Goal: Feedback & Contribution: Leave review/rating

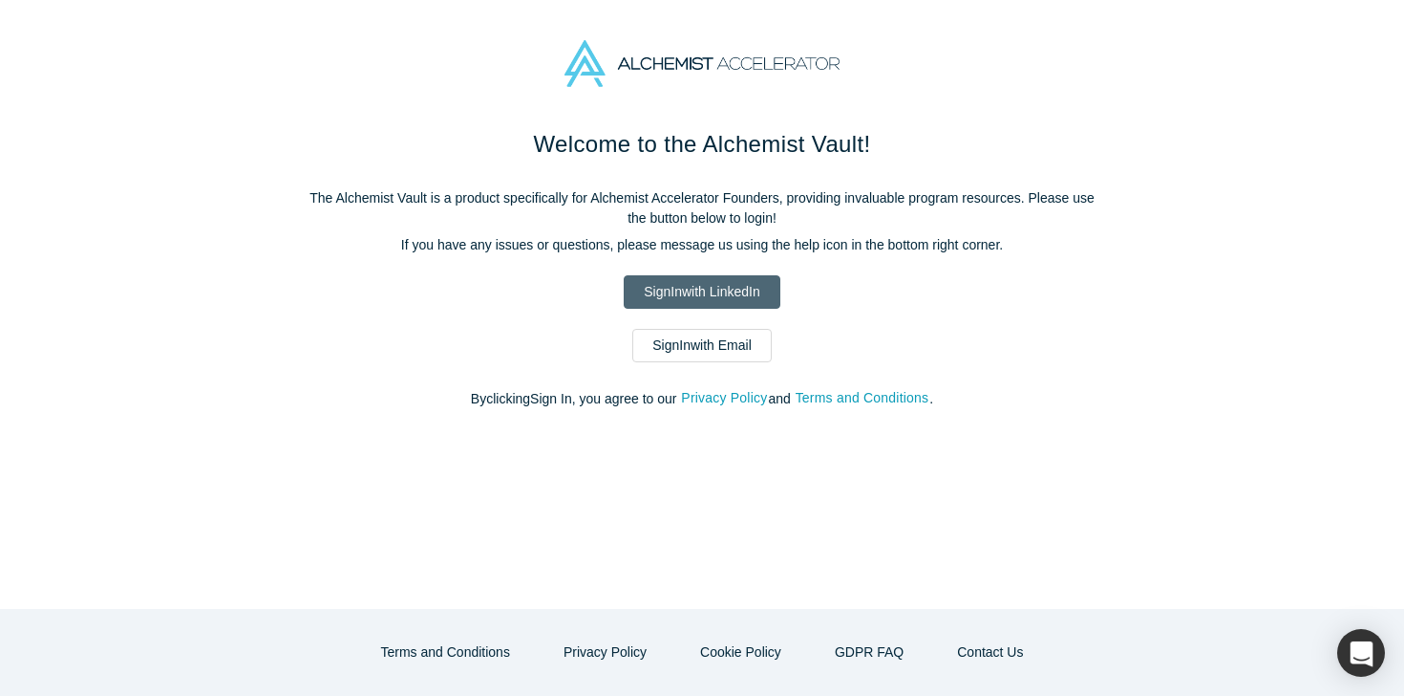
click at [703, 279] on link "Sign In with LinkedIn" at bounding box center [702, 291] width 156 height 33
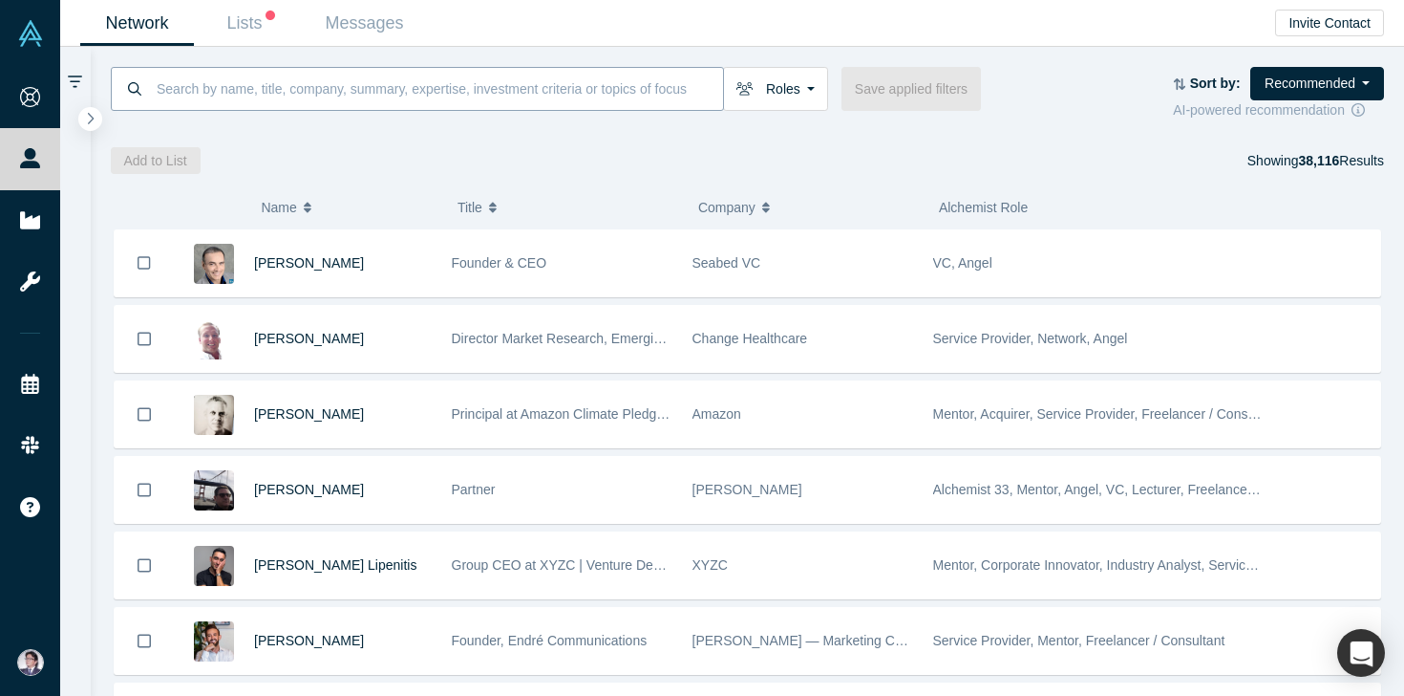
click at [417, 99] on input at bounding box center [439, 88] width 568 height 45
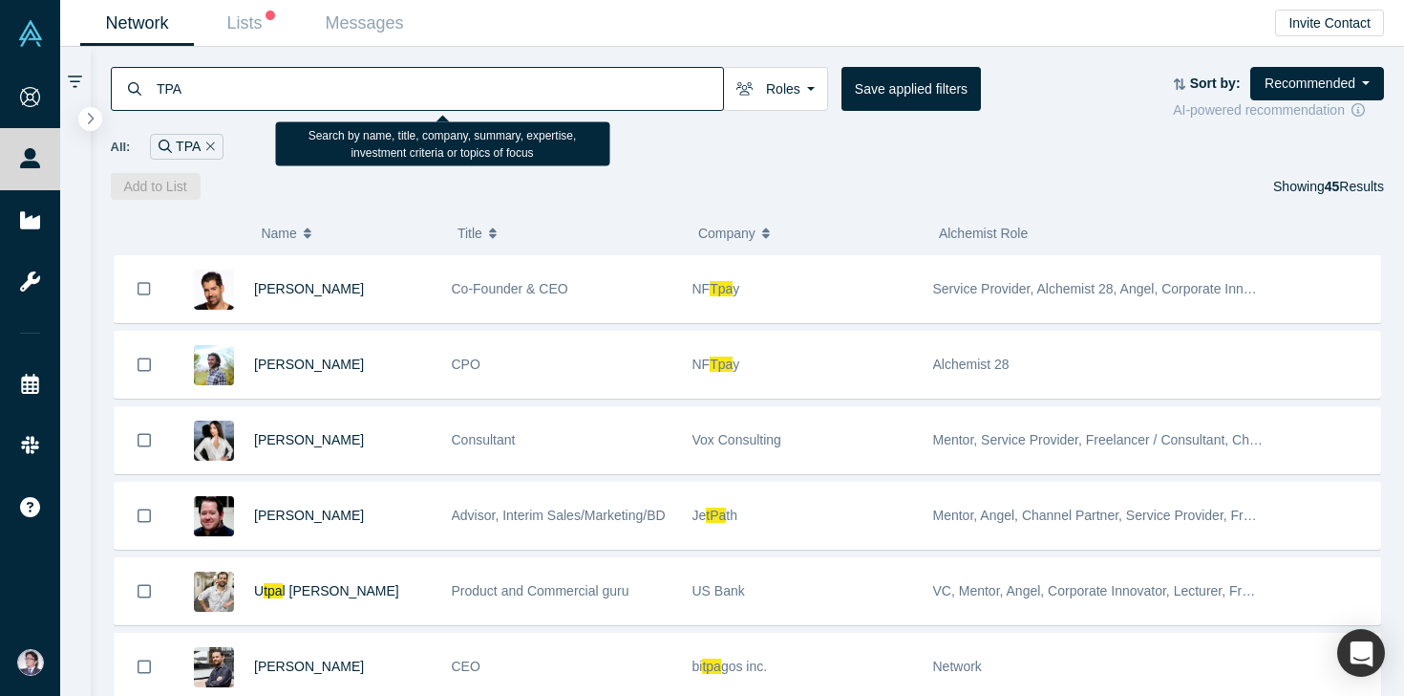
drag, startPoint x: 210, startPoint y: 92, endPoint x: 140, endPoint y: 92, distance: 69.7
click at [140, 92] on div "TPA" at bounding box center [417, 89] width 613 height 44
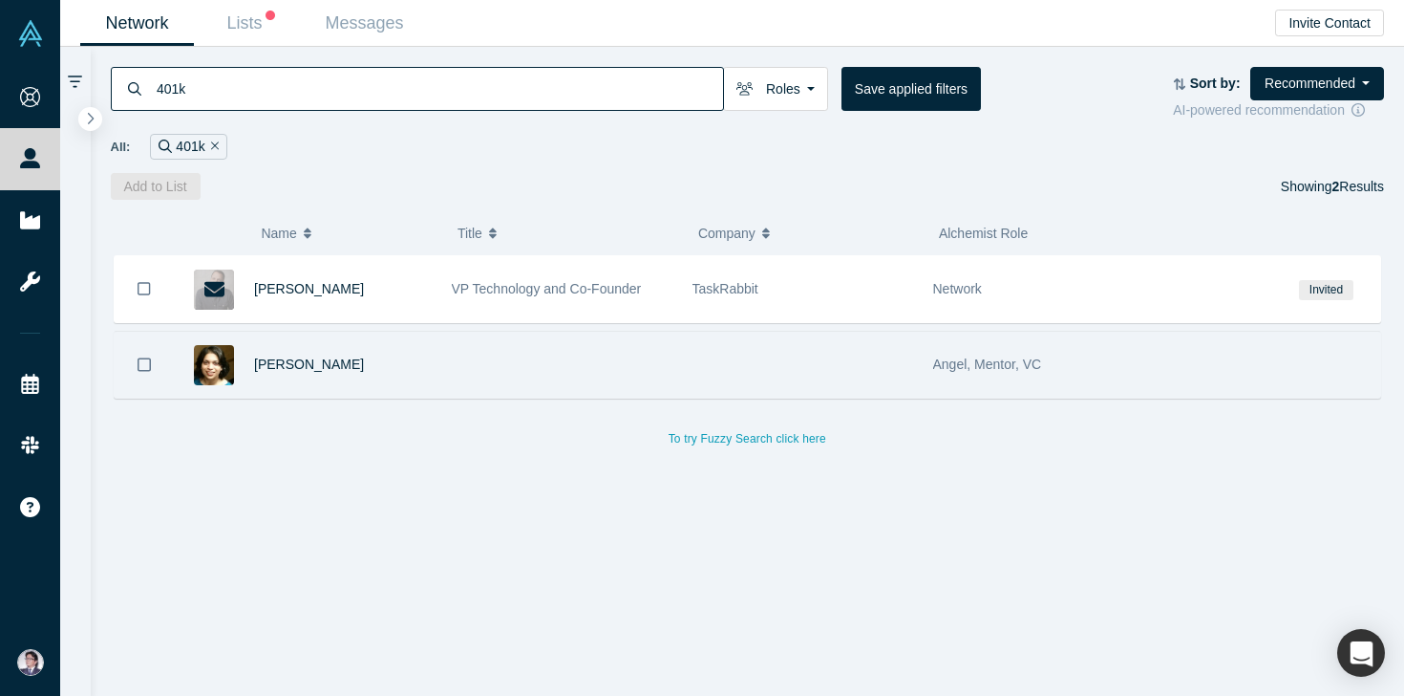
click at [300, 377] on div "[PERSON_NAME]" at bounding box center [343, 365] width 178 height 66
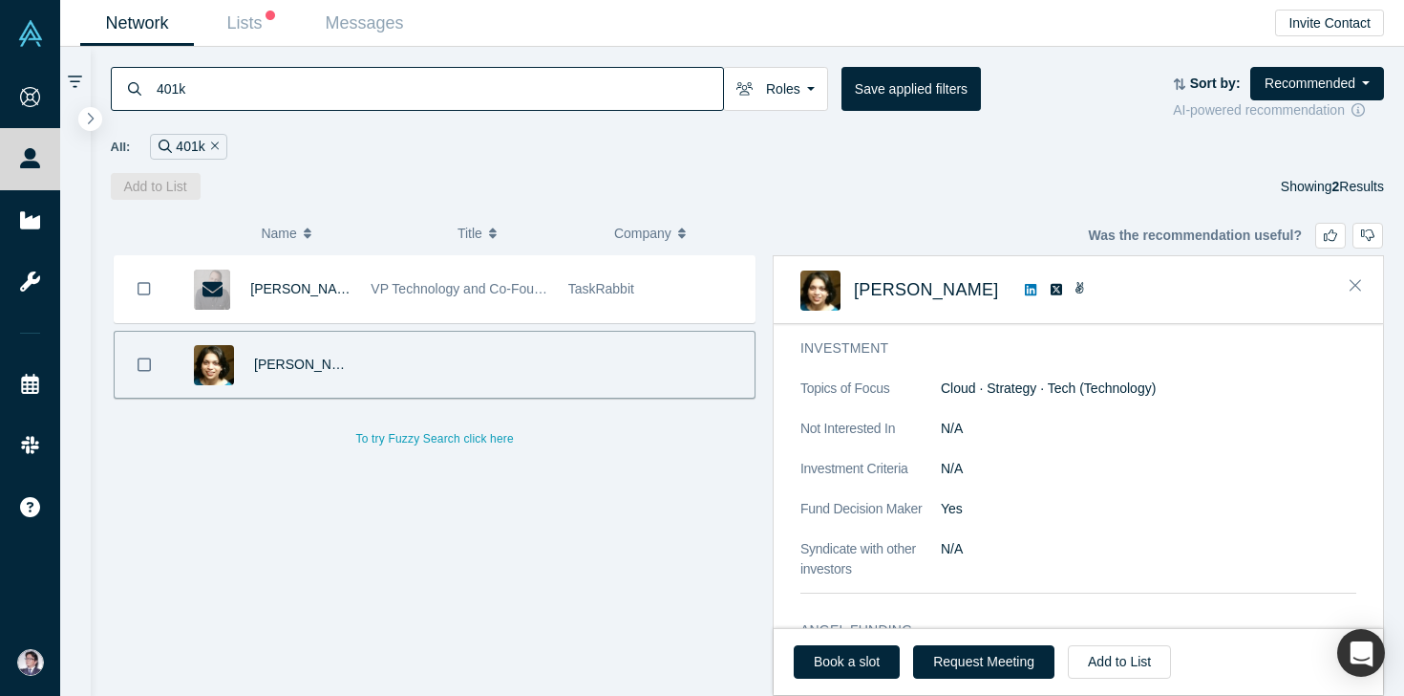
scroll to position [1246, 0]
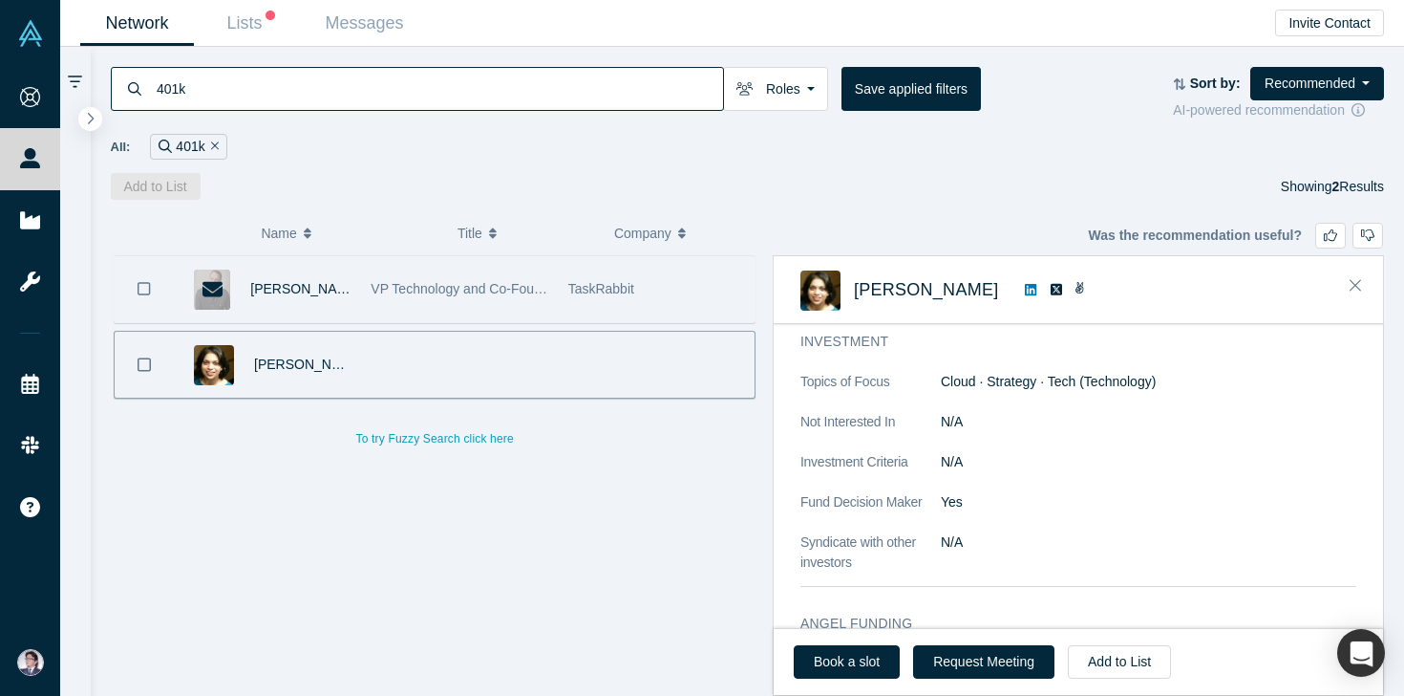
click at [437, 281] on span "VP Technology and Co-Founder" at bounding box center [466, 288] width 190 height 15
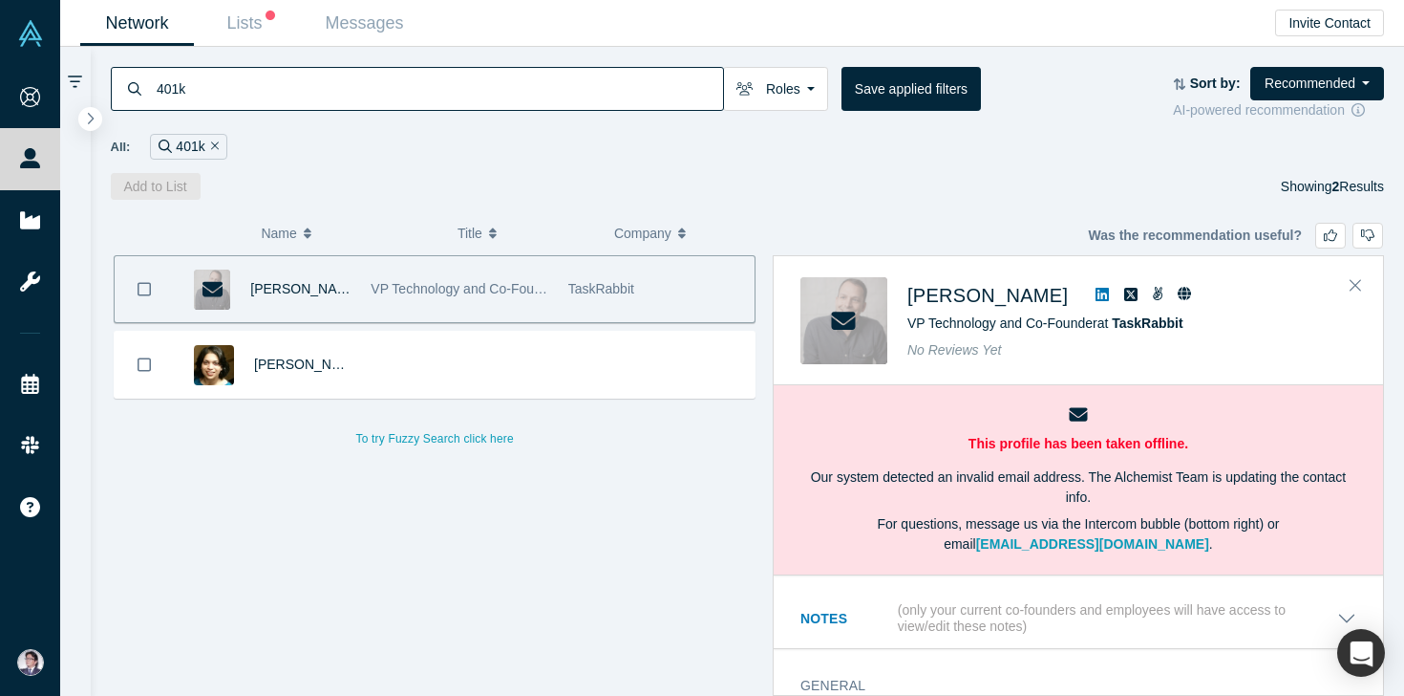
click at [369, 98] on input "401k" at bounding box center [439, 88] width 568 height 45
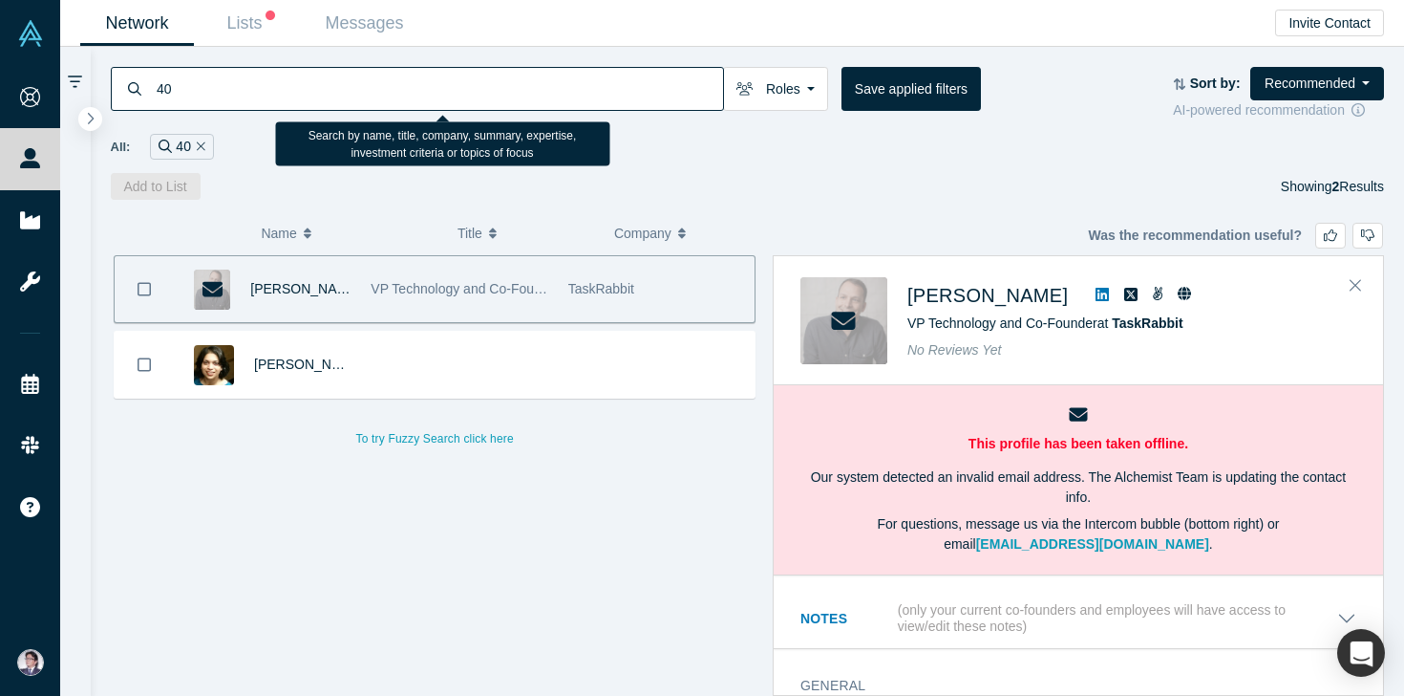
type input "4"
type input "financial advisor"
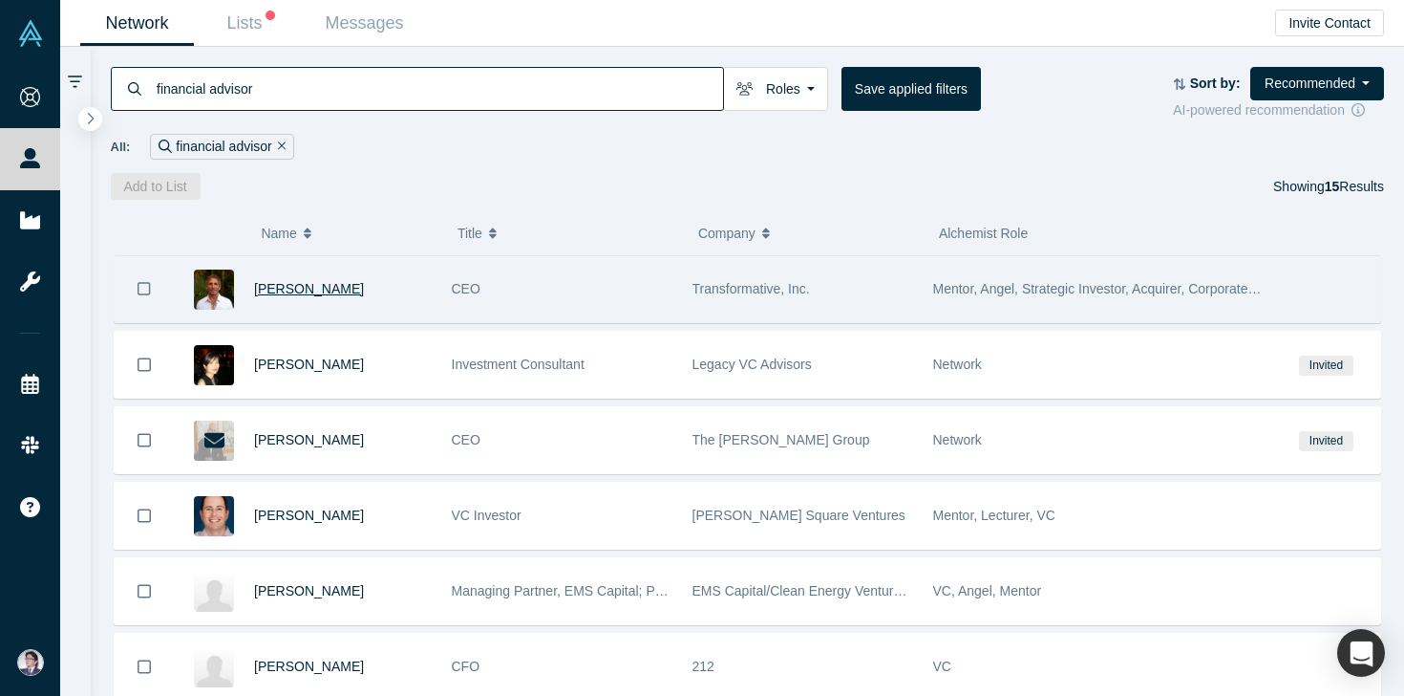
click at [318, 292] on span "[PERSON_NAME]" at bounding box center [309, 288] width 110 height 15
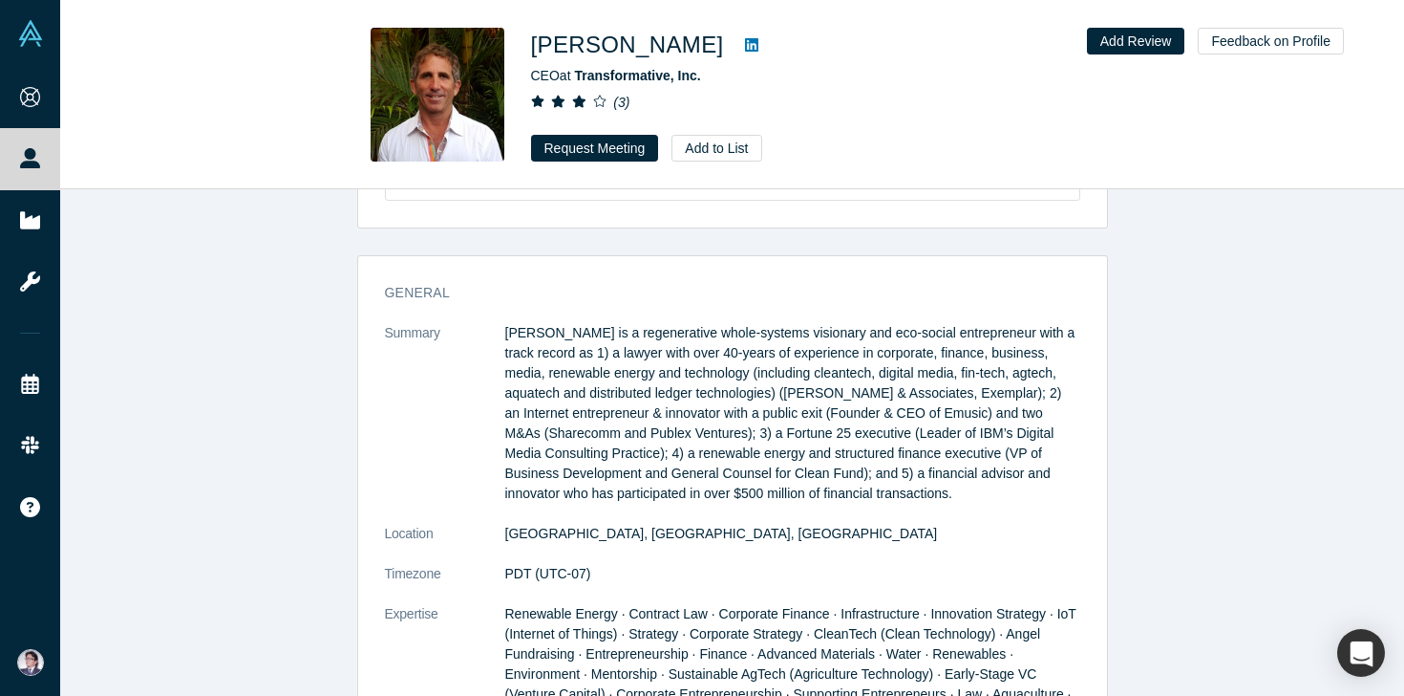
scroll to position [838, 0]
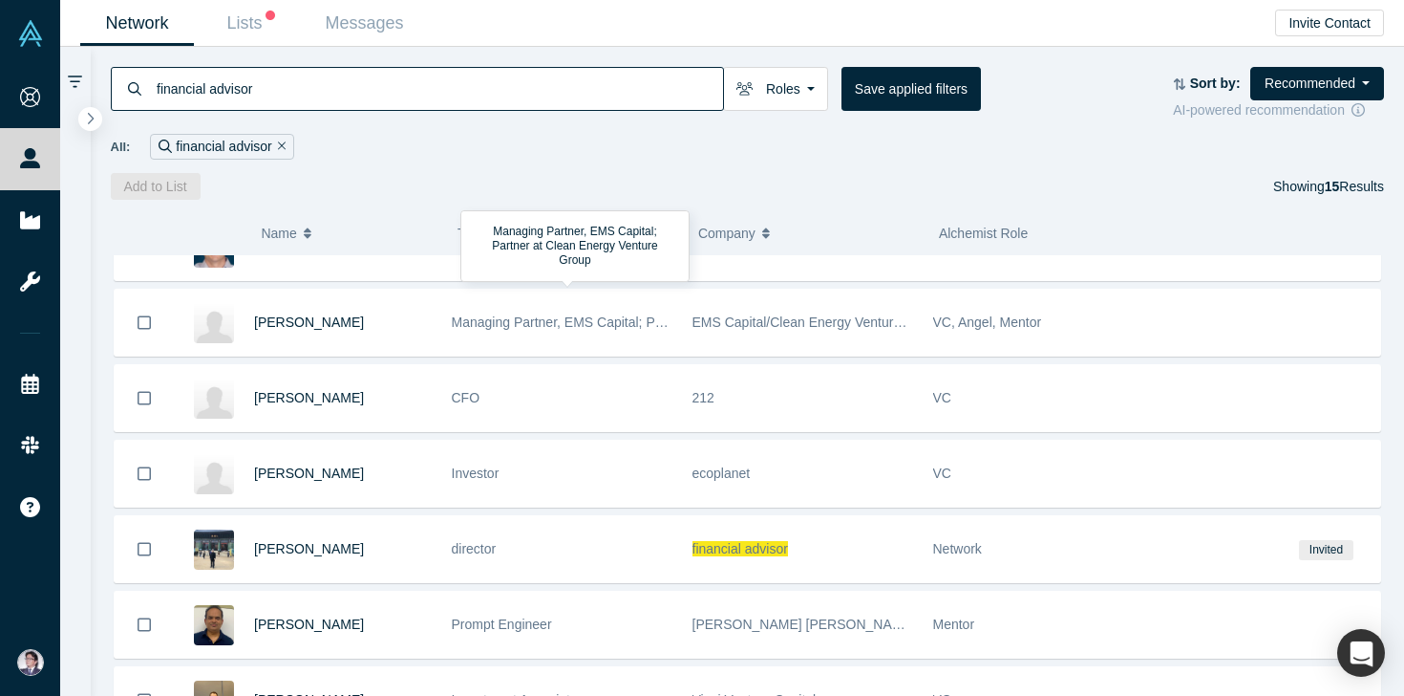
scroll to position [270, 0]
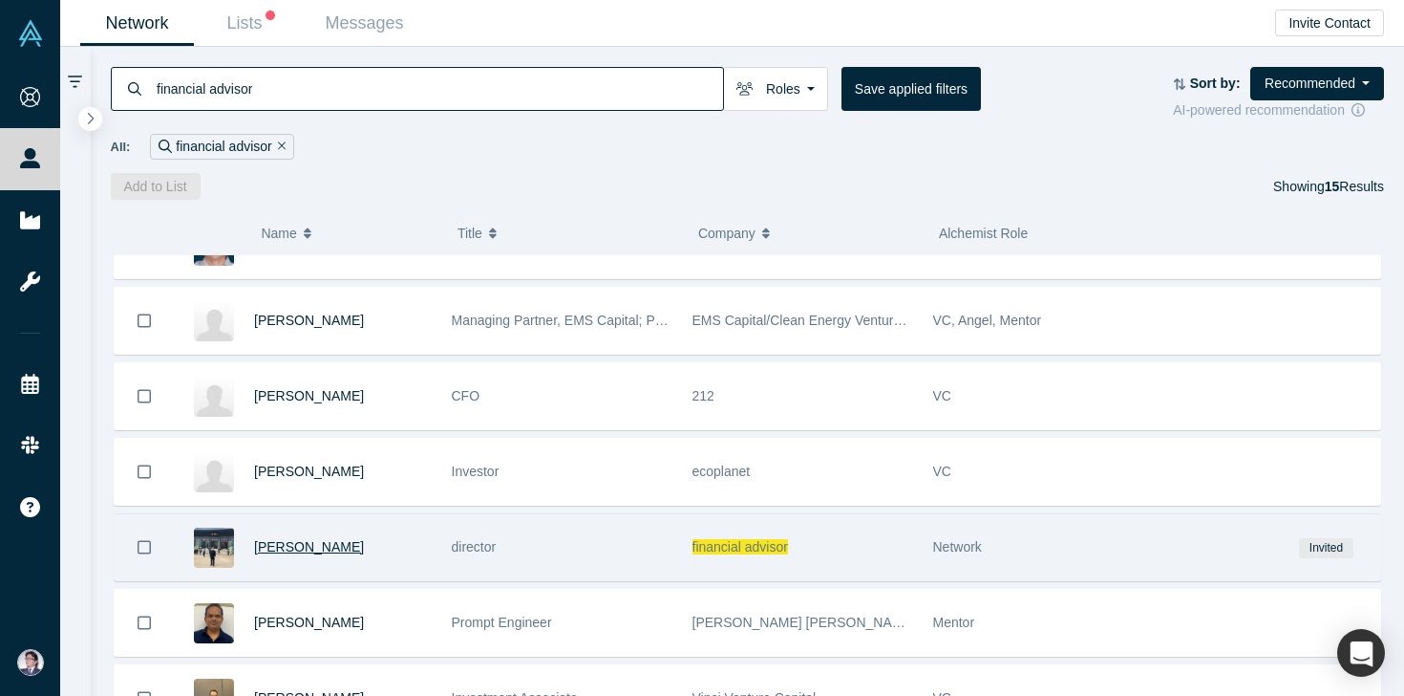
click at [315, 546] on span "[PERSON_NAME]" at bounding box center [309, 546] width 110 height 15
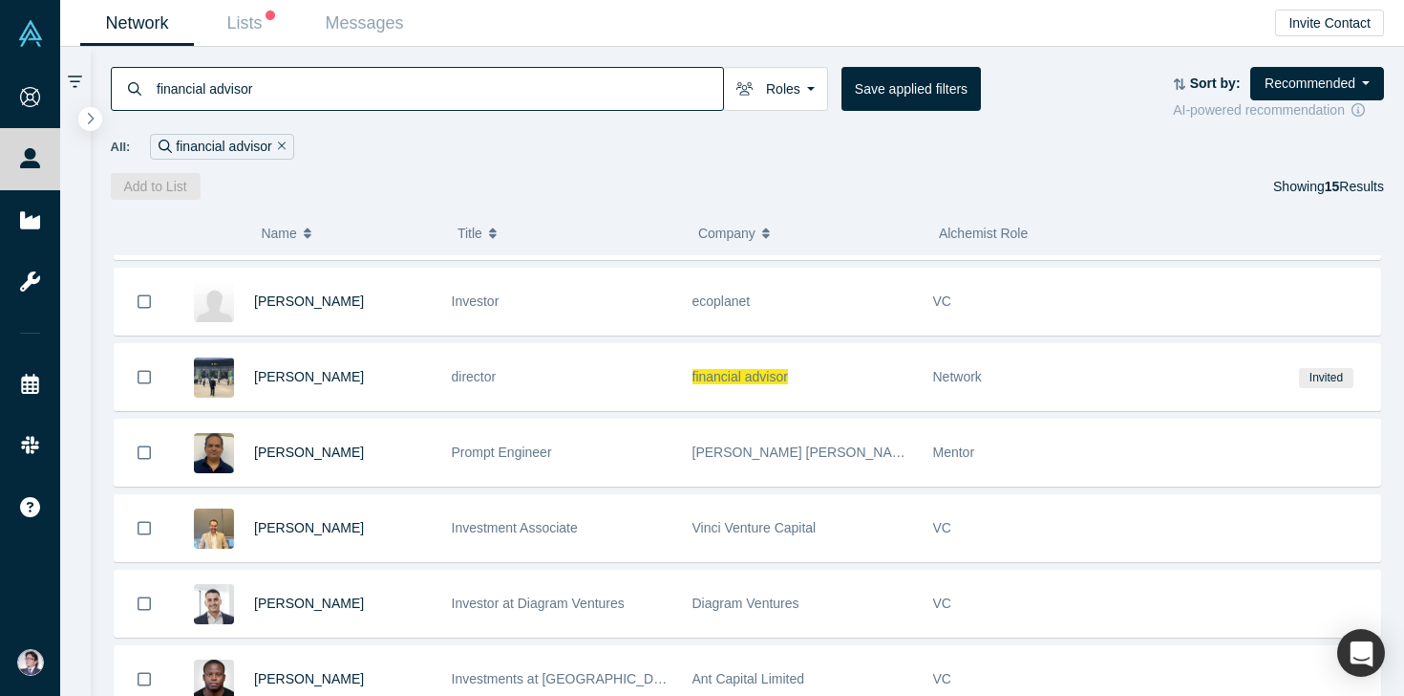
scroll to position [447, 0]
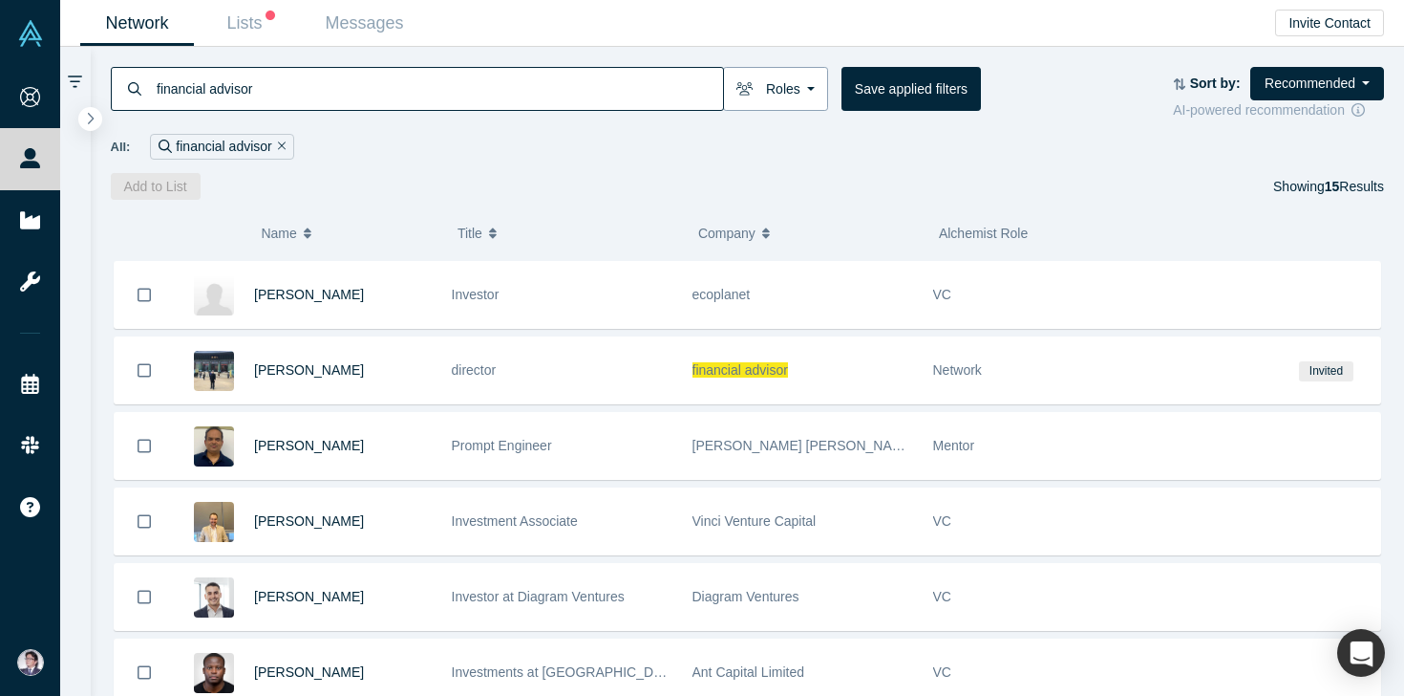
click at [787, 100] on button "Roles" at bounding box center [775, 89] width 105 height 44
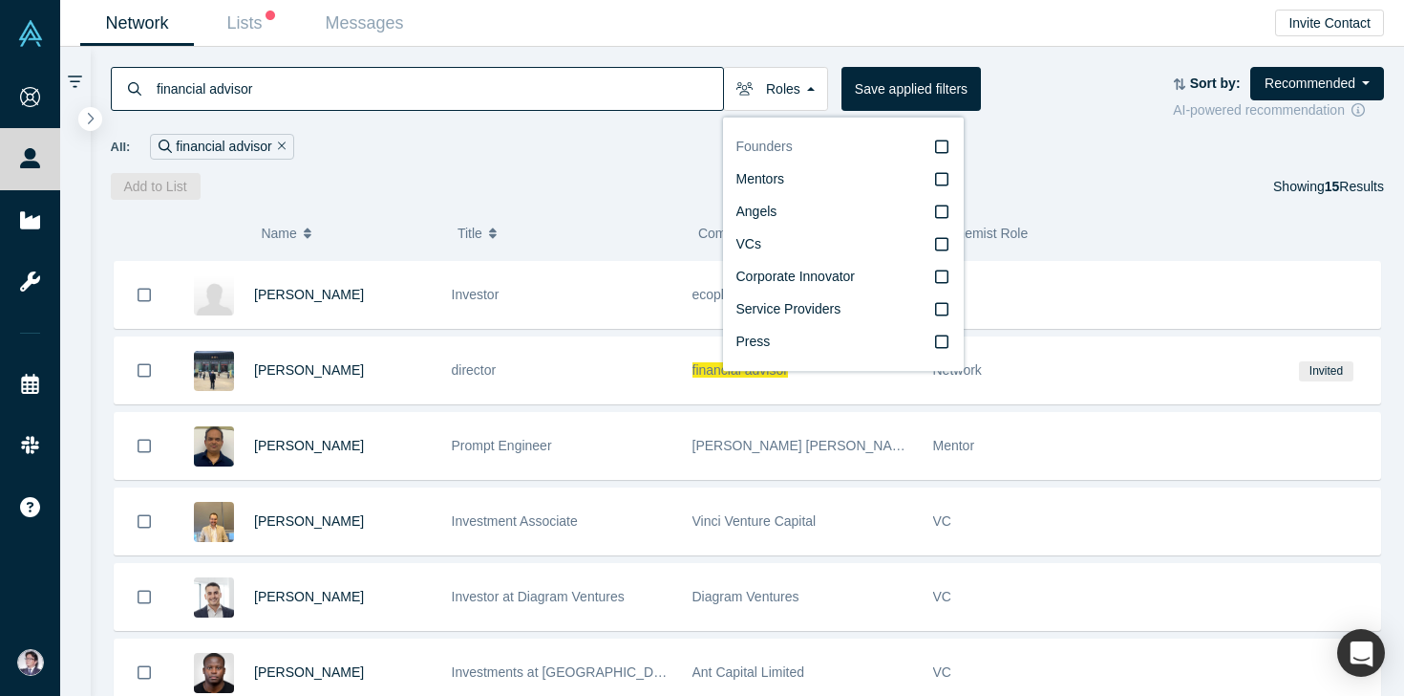
click at [940, 148] on icon at bounding box center [941, 146] width 13 height 15
click at [0, 0] on input "Founders" at bounding box center [0, 0] width 0 height 0
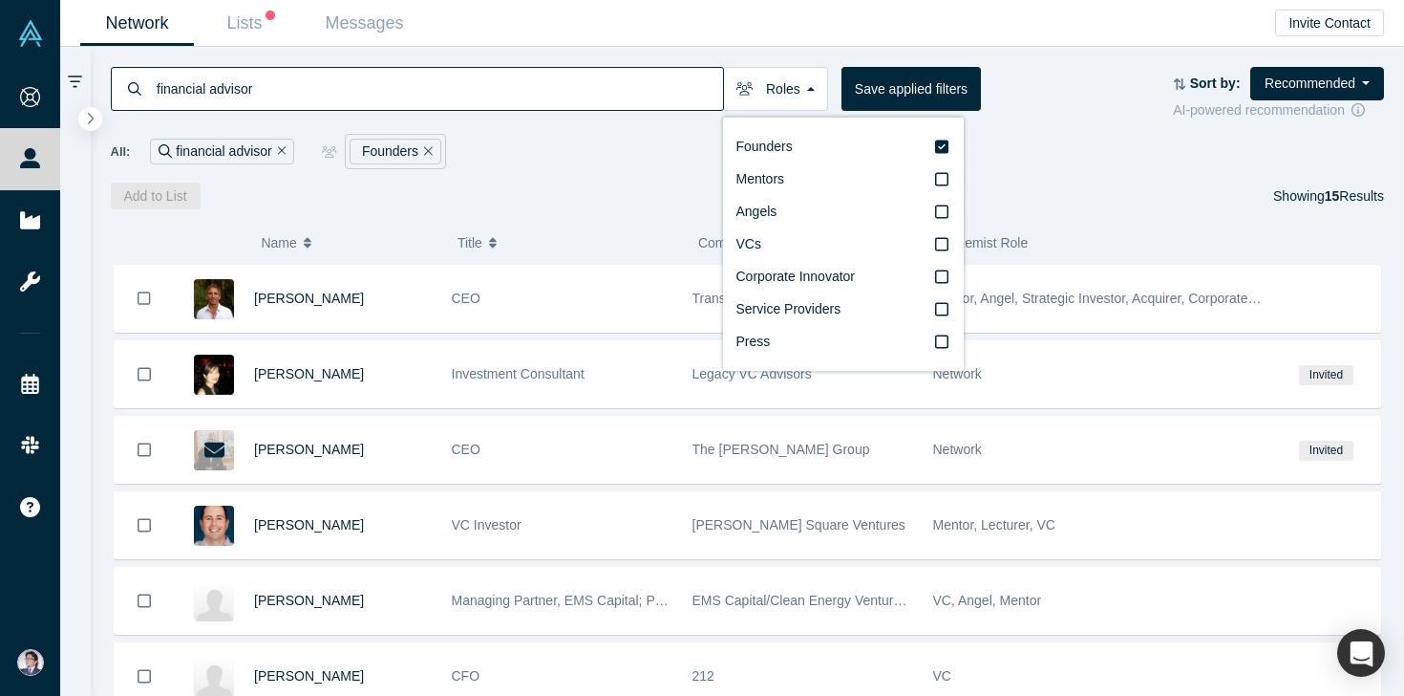
click at [1014, 136] on div "All: financial advisor Founders" at bounding box center [748, 151] width 1275 height 35
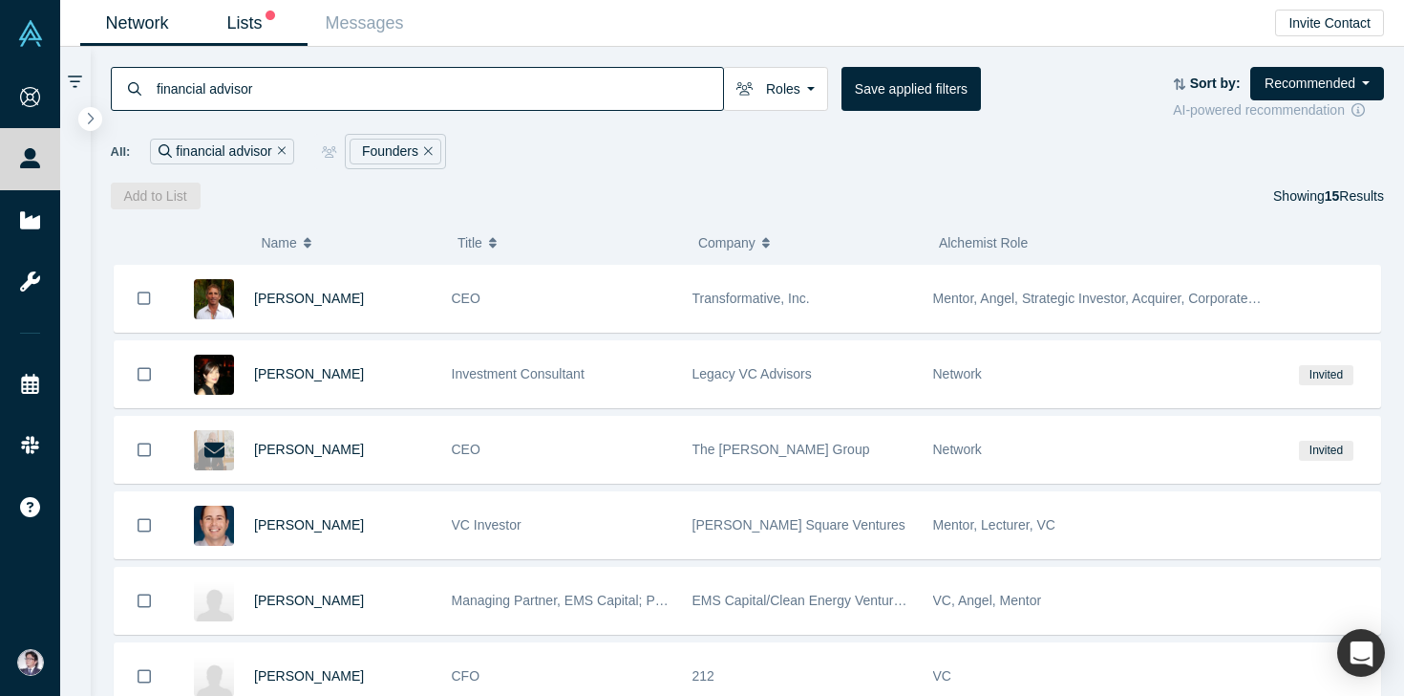
click at [237, 18] on link "Lists" at bounding box center [251, 23] width 114 height 45
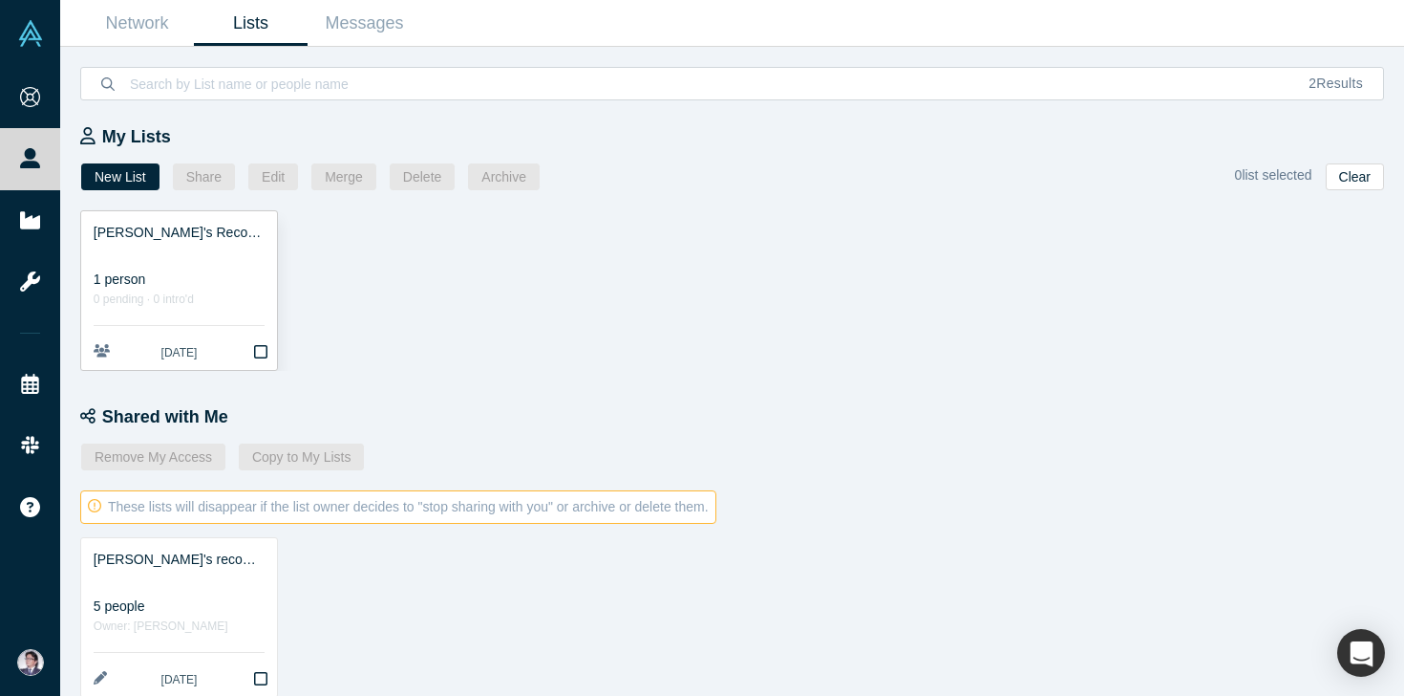
click at [208, 227] on div "[PERSON_NAME]'s Recommendation" at bounding box center [179, 233] width 171 height 20
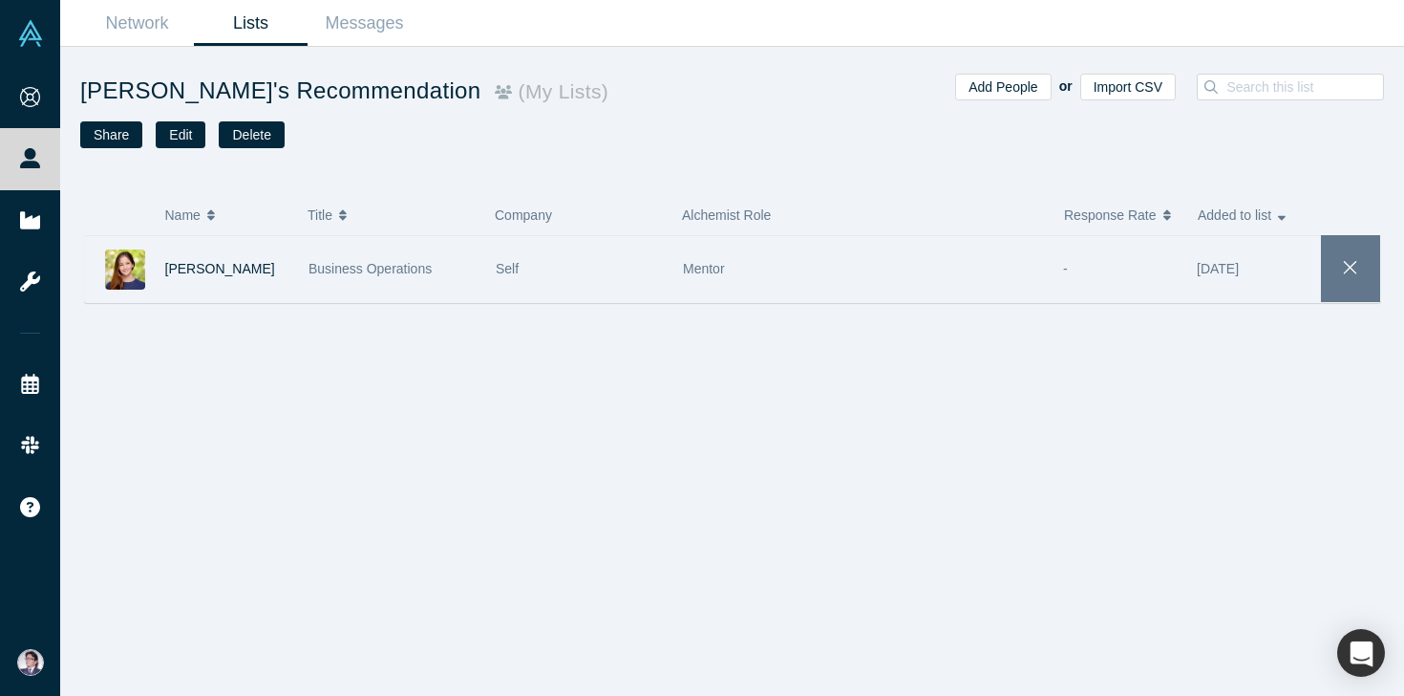
click at [1345, 263] on icon "button" at bounding box center [1350, 267] width 13 height 13
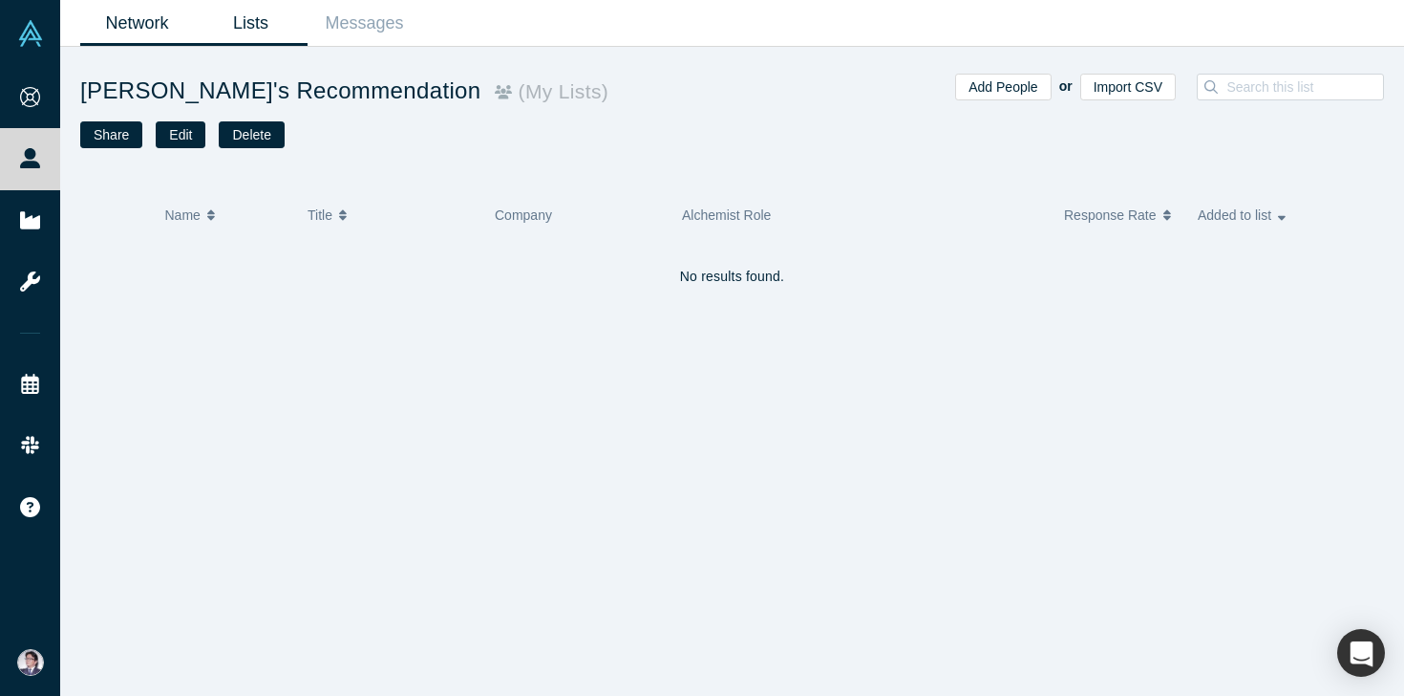
click at [139, 34] on link "Network" at bounding box center [137, 23] width 114 height 45
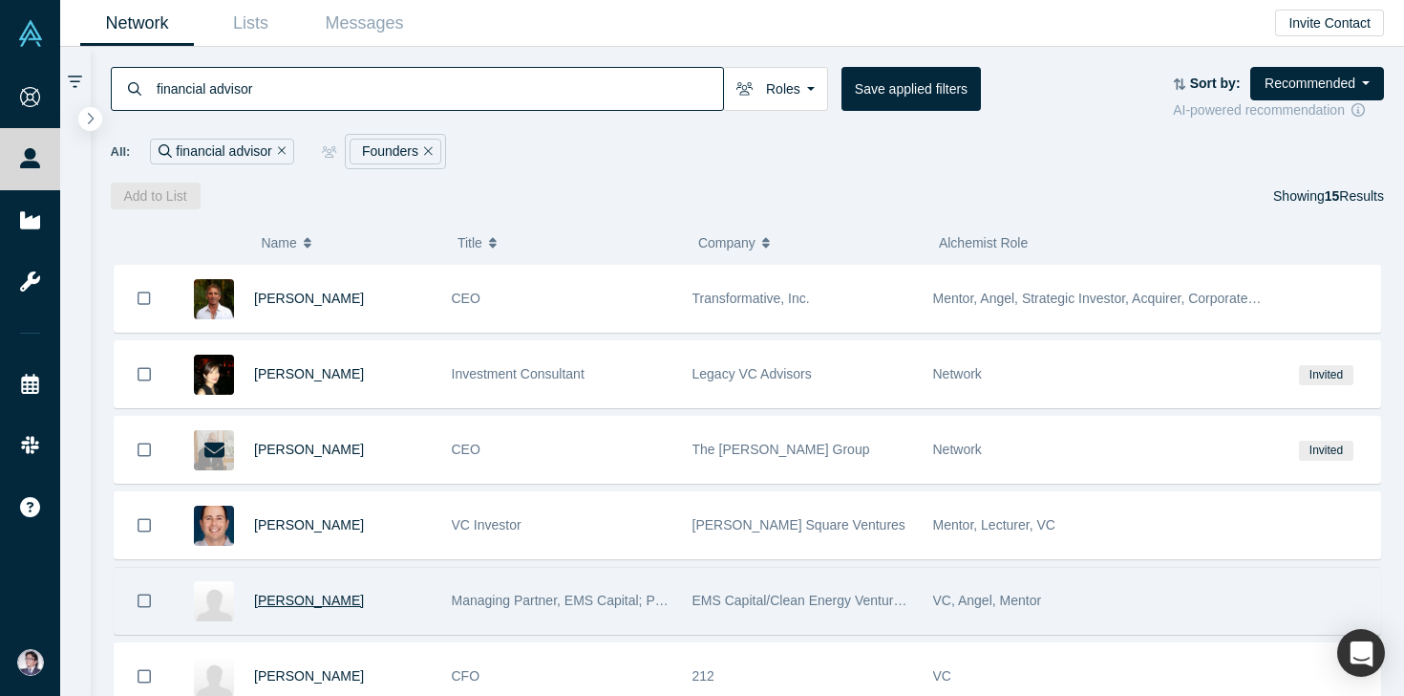
click at [309, 607] on span "[PERSON_NAME]" at bounding box center [309, 599] width 110 height 15
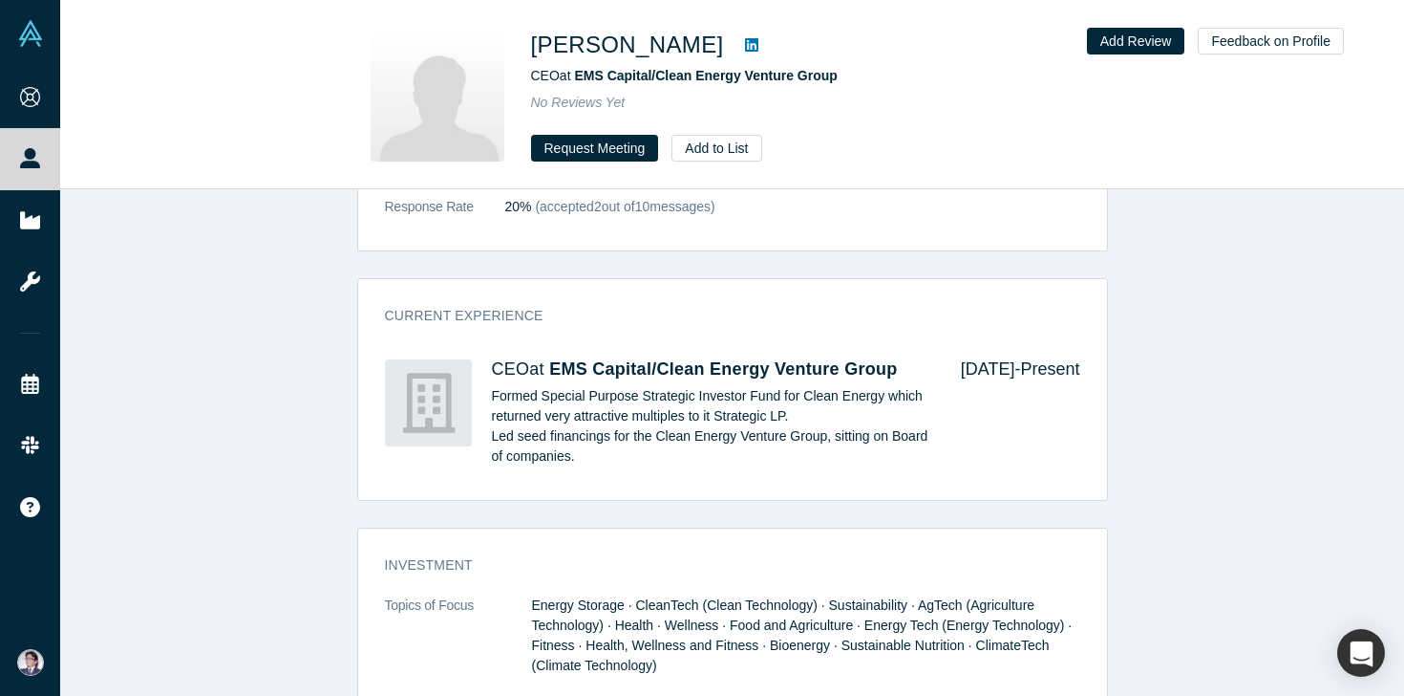
scroll to position [1353, 0]
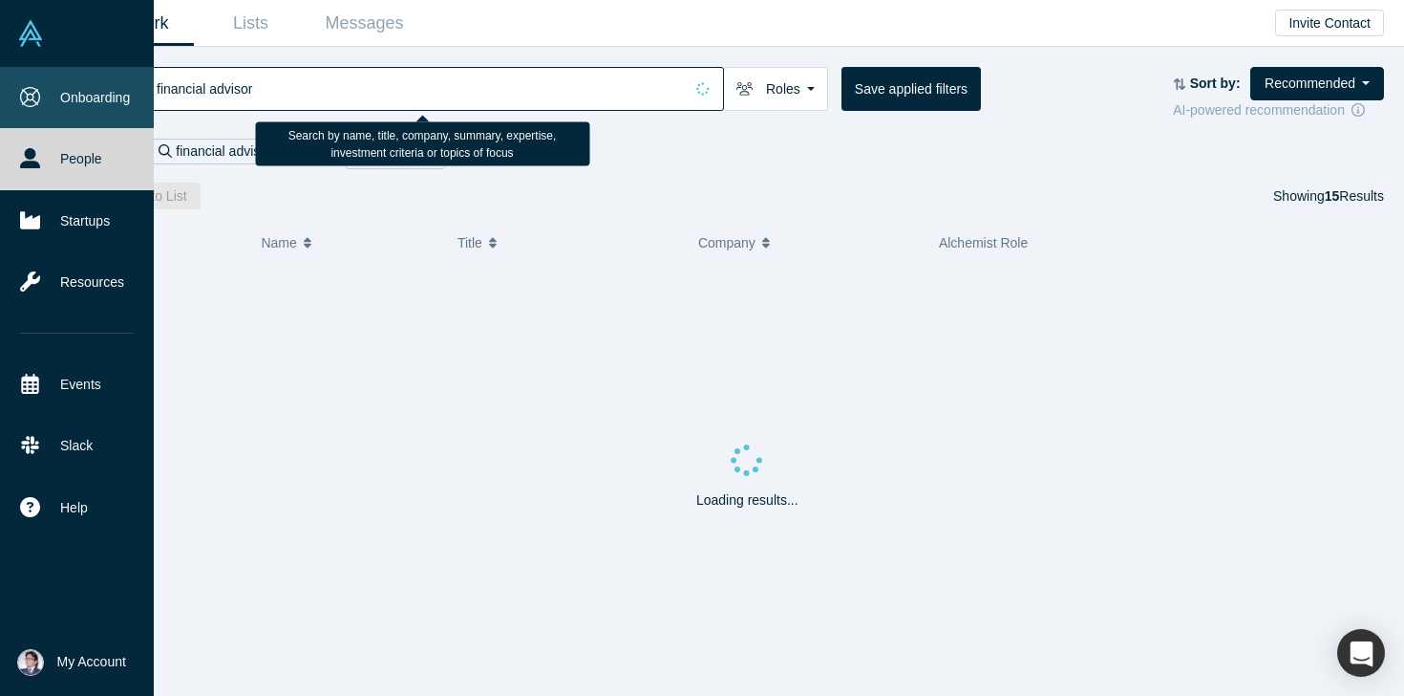
drag, startPoint x: 275, startPoint y: 95, endPoint x: 53, endPoint y: 88, distance: 222.7
click at [53, 88] on div "Onboarding People Startups Resources Events Slack Help Contact Us GDPR My Accou…" at bounding box center [702, 348] width 1404 height 696
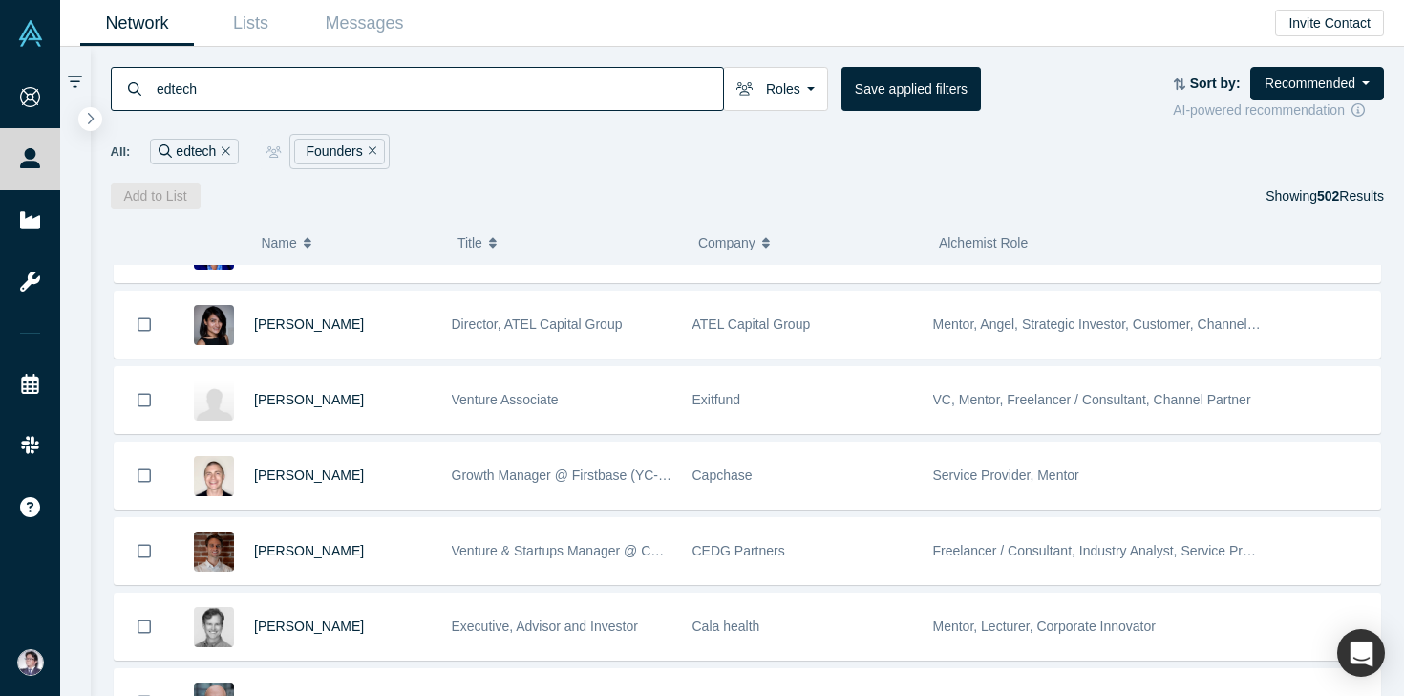
scroll to position [1410, 0]
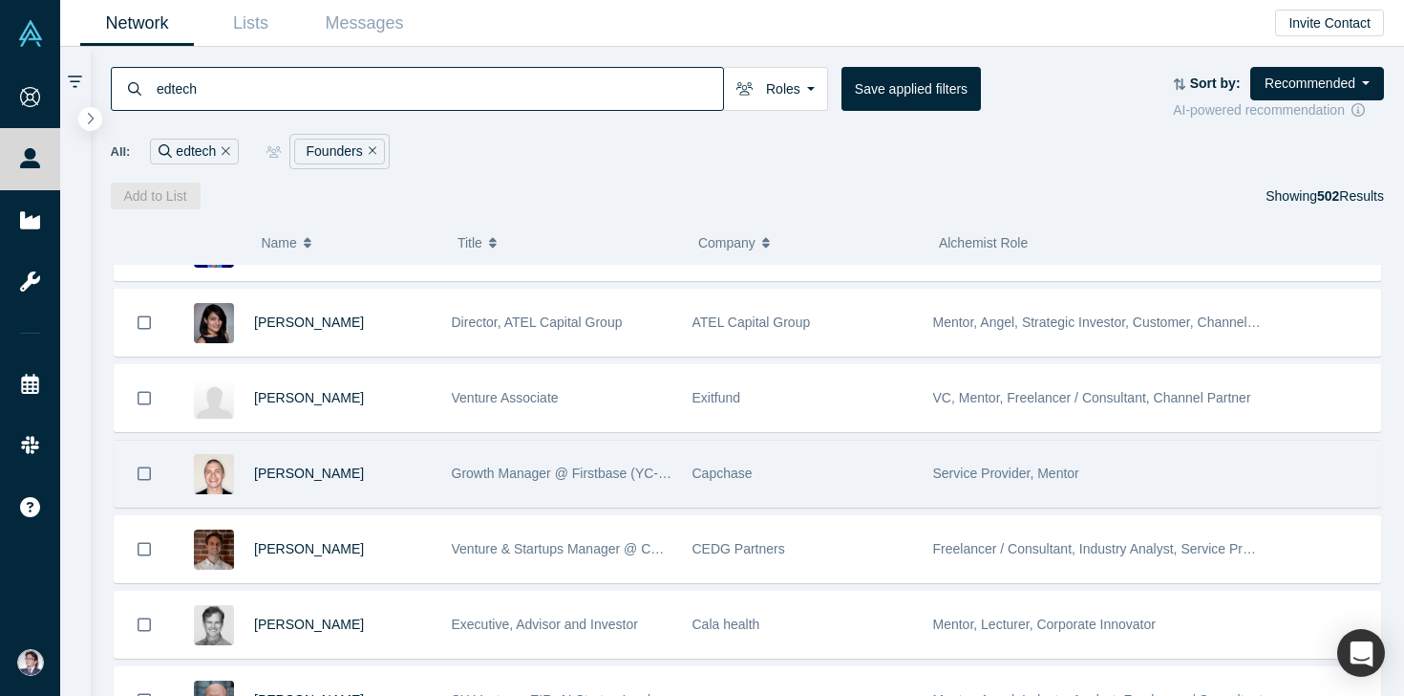
click at [403, 445] on div "[PERSON_NAME]" at bounding box center [343, 473] width 178 height 66
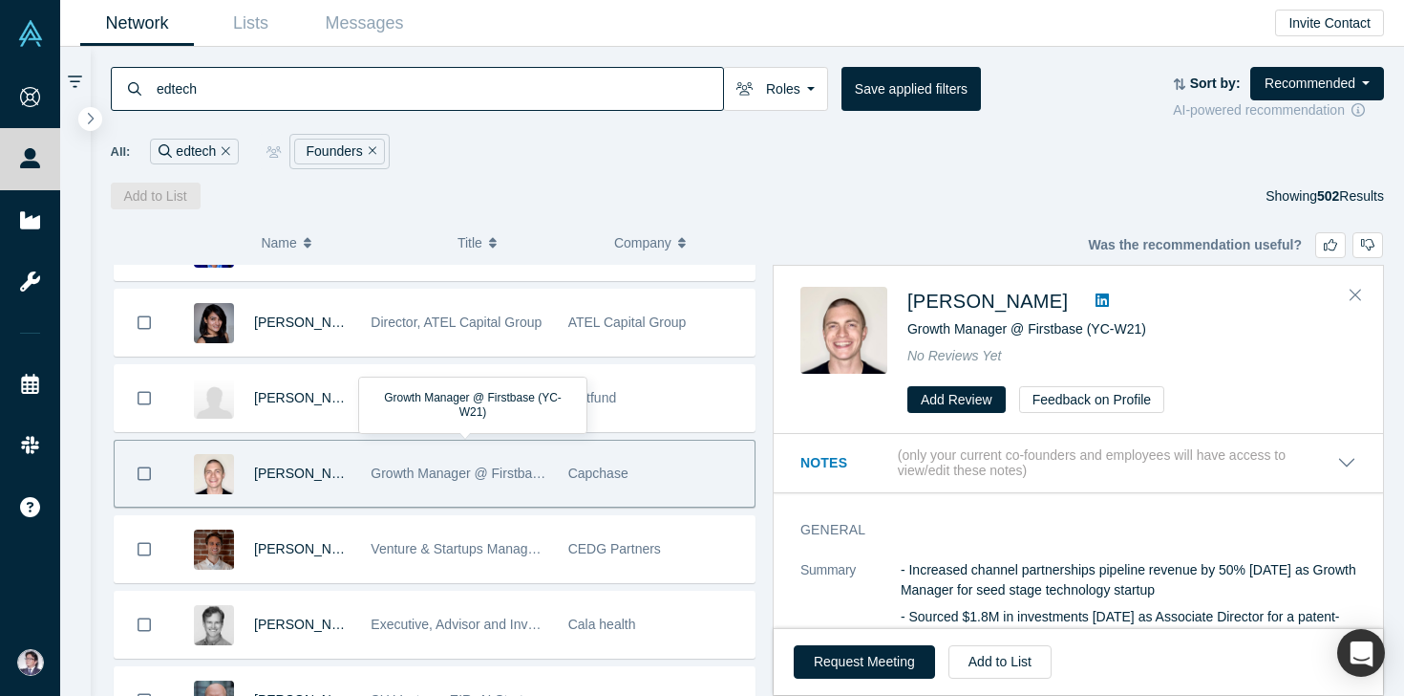
click at [403, 445] on div "Growth Manager @ Firstbase (YC-W21)" at bounding box center [459, 473] width 177 height 66
click at [1360, 294] on icon "Close" at bounding box center [1355, 294] width 11 height 17
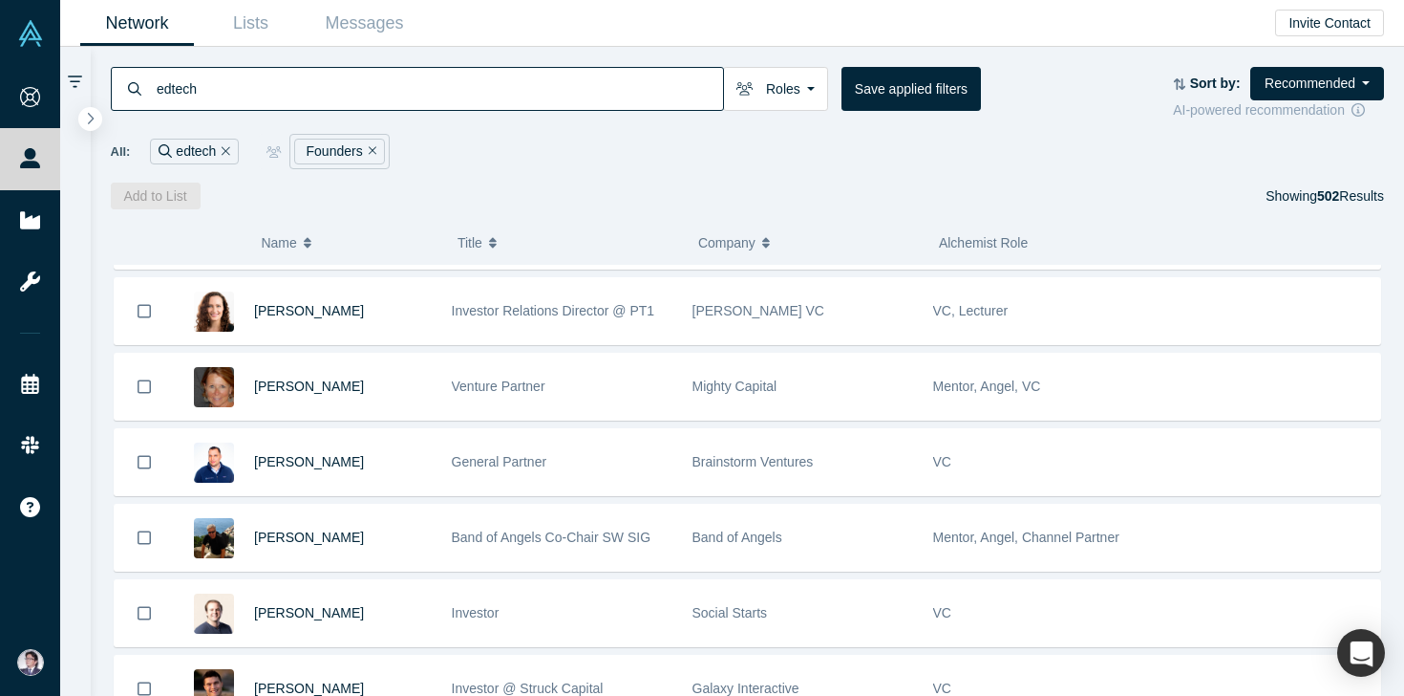
scroll to position [3463, 0]
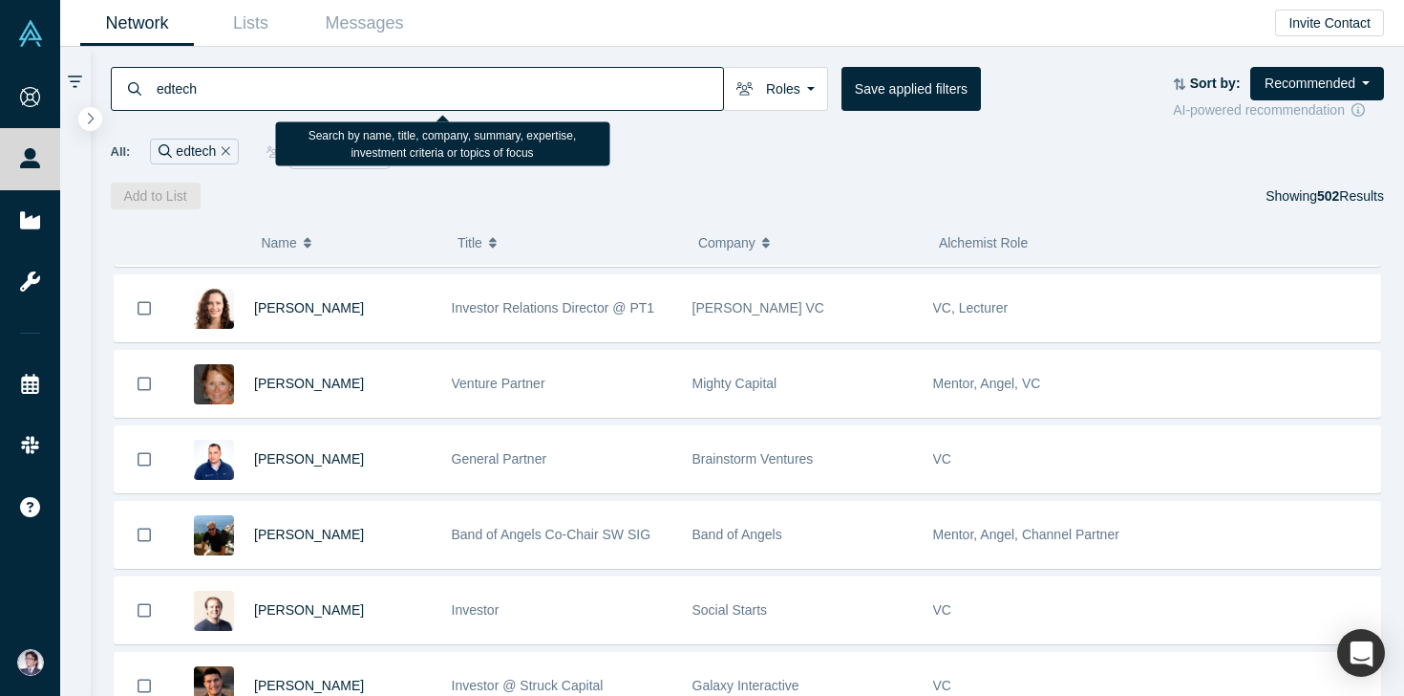
drag, startPoint x: 211, startPoint y: 93, endPoint x: 139, endPoint y: 91, distance: 72.6
click at [139, 91] on div "edtech" at bounding box center [417, 89] width 613 height 44
type input "JAFCO"
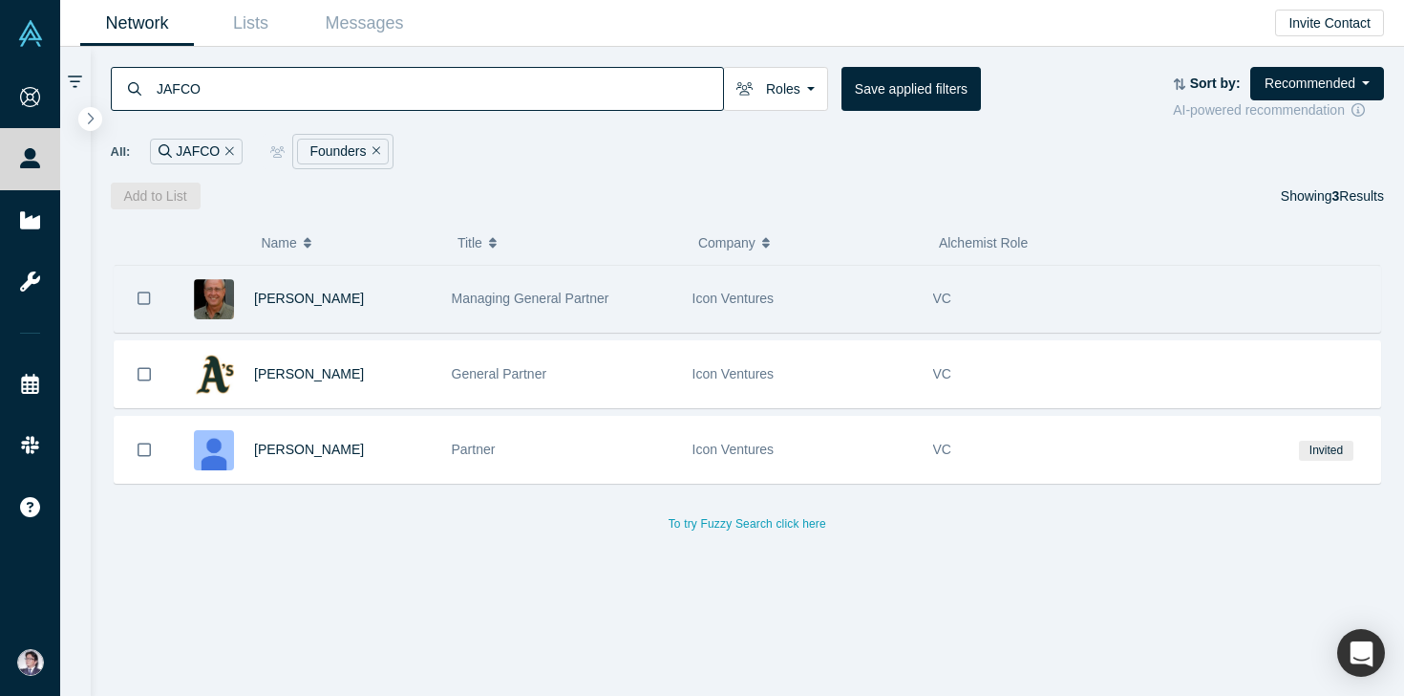
click at [573, 293] on span "Managing General Partner" at bounding box center [531, 297] width 158 height 15
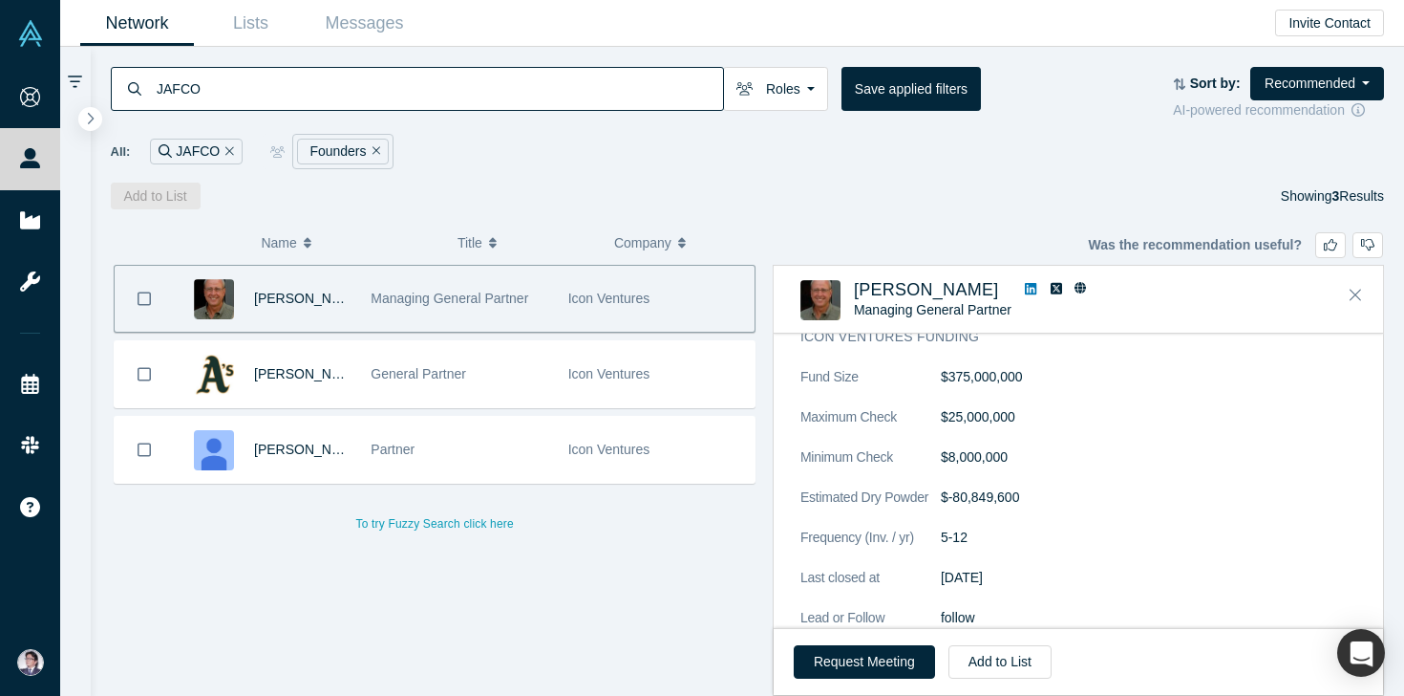
scroll to position [302, 0]
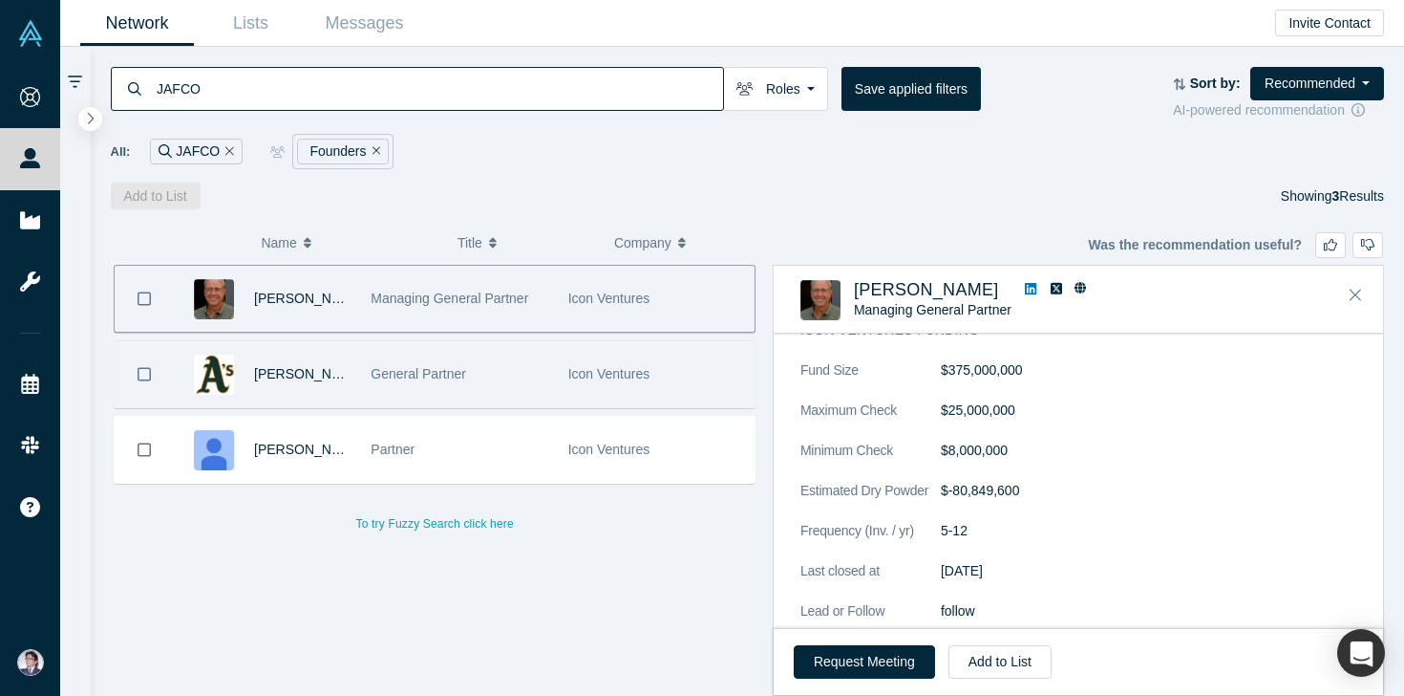
click at [565, 378] on div "Icon Ventures" at bounding box center [656, 374] width 197 height 66
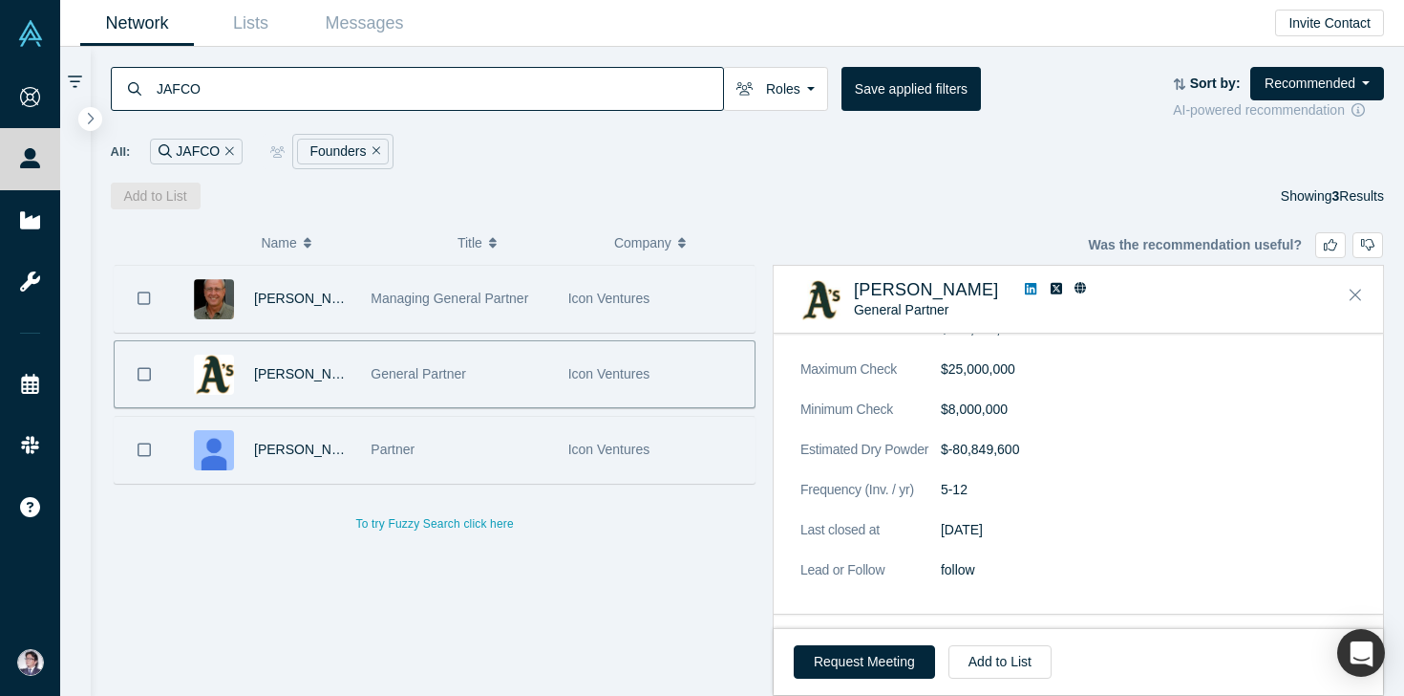
click at [560, 451] on div "Icon Ventures" at bounding box center [656, 450] width 197 height 66
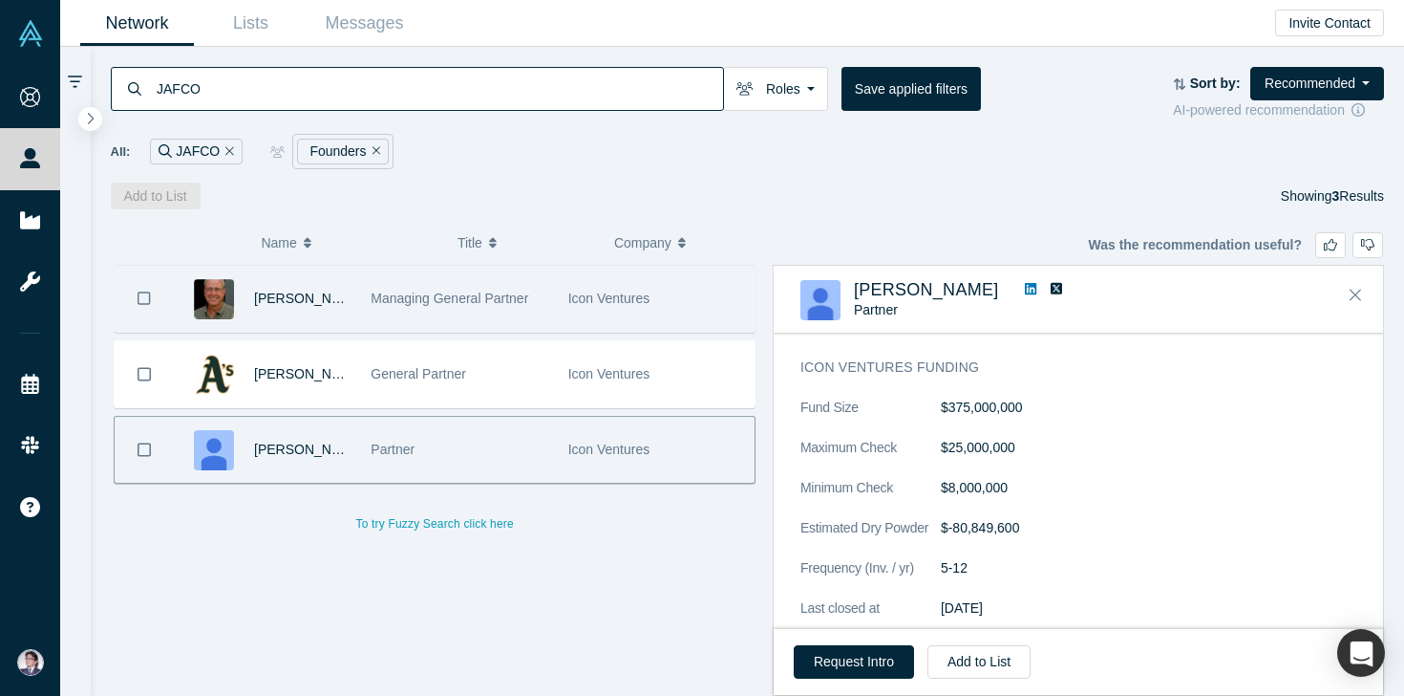
scroll to position [216, 0]
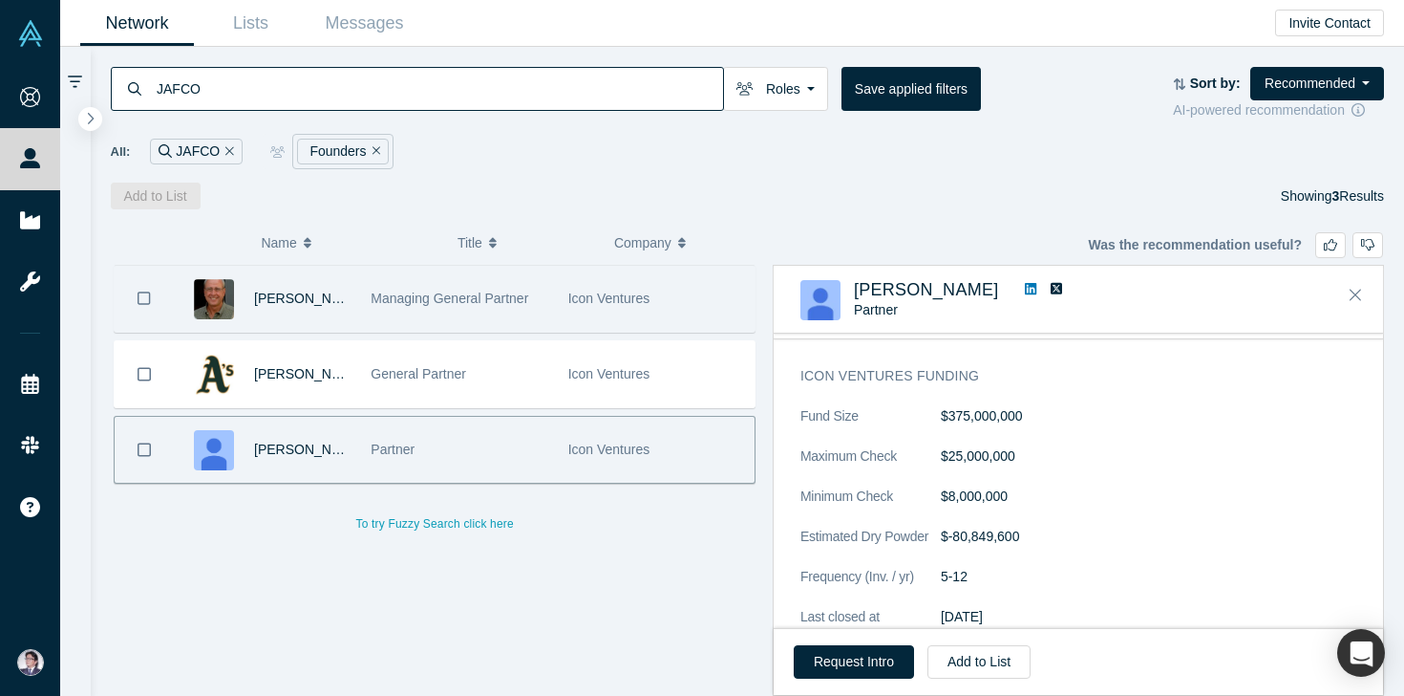
click at [237, 90] on input "JAFCO" at bounding box center [439, 88] width 568 height 45
click at [227, 150] on icon "Remove Filter" at bounding box center [229, 150] width 9 height 9
click at [237, 104] on input at bounding box center [439, 88] width 568 height 45
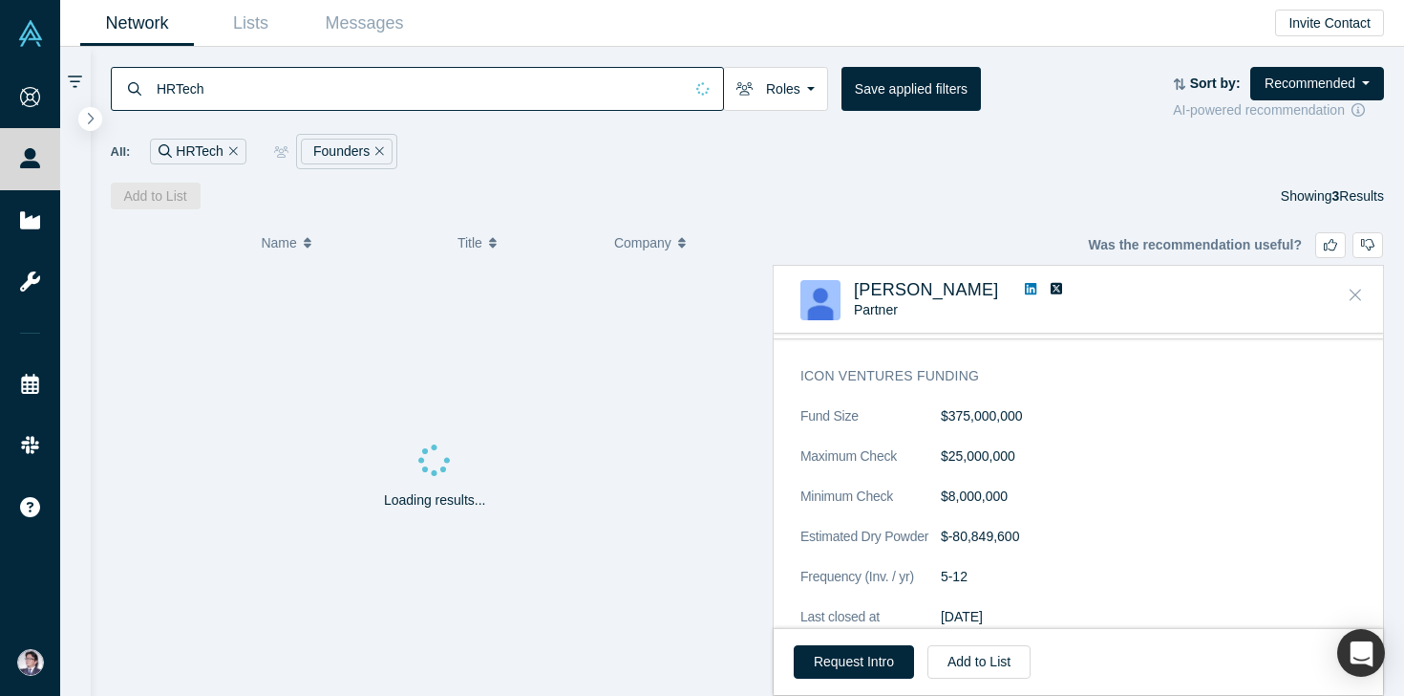
click at [1356, 291] on icon "Close" at bounding box center [1355, 294] width 11 height 11
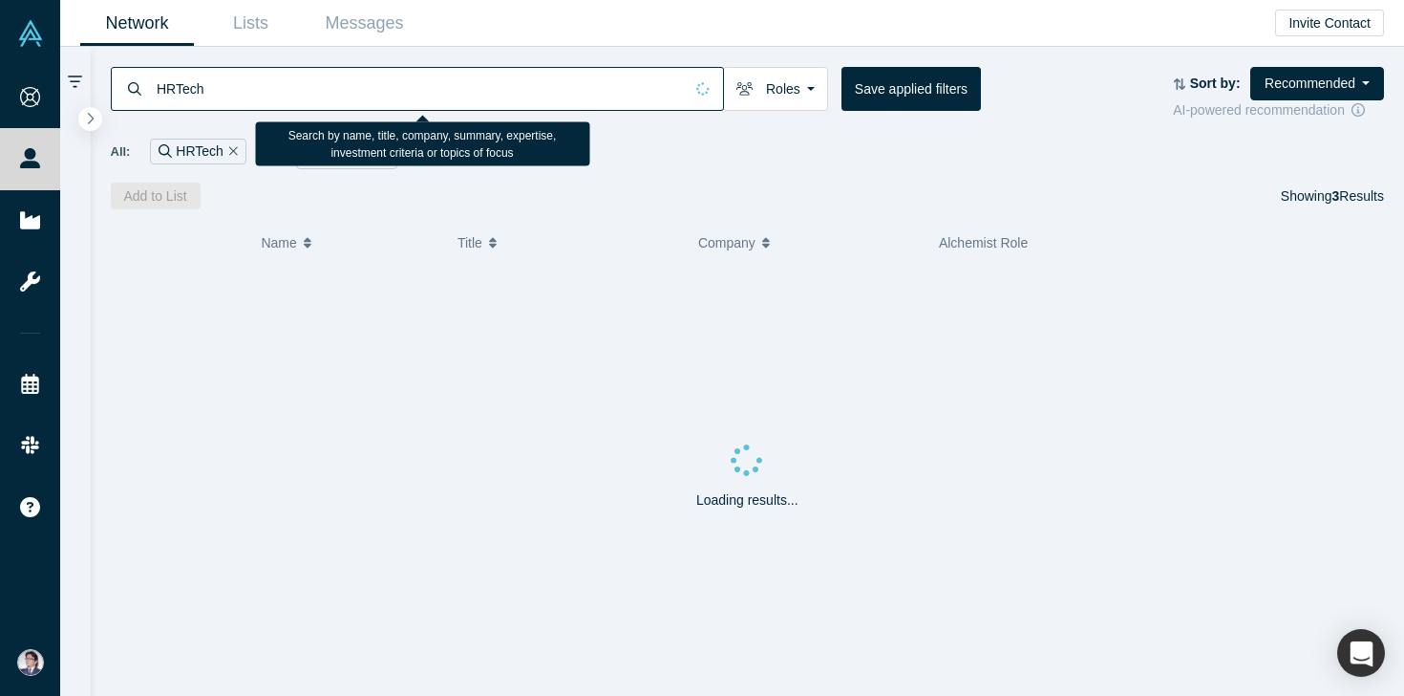
click at [174, 88] on input "HRTech" at bounding box center [419, 88] width 528 height 45
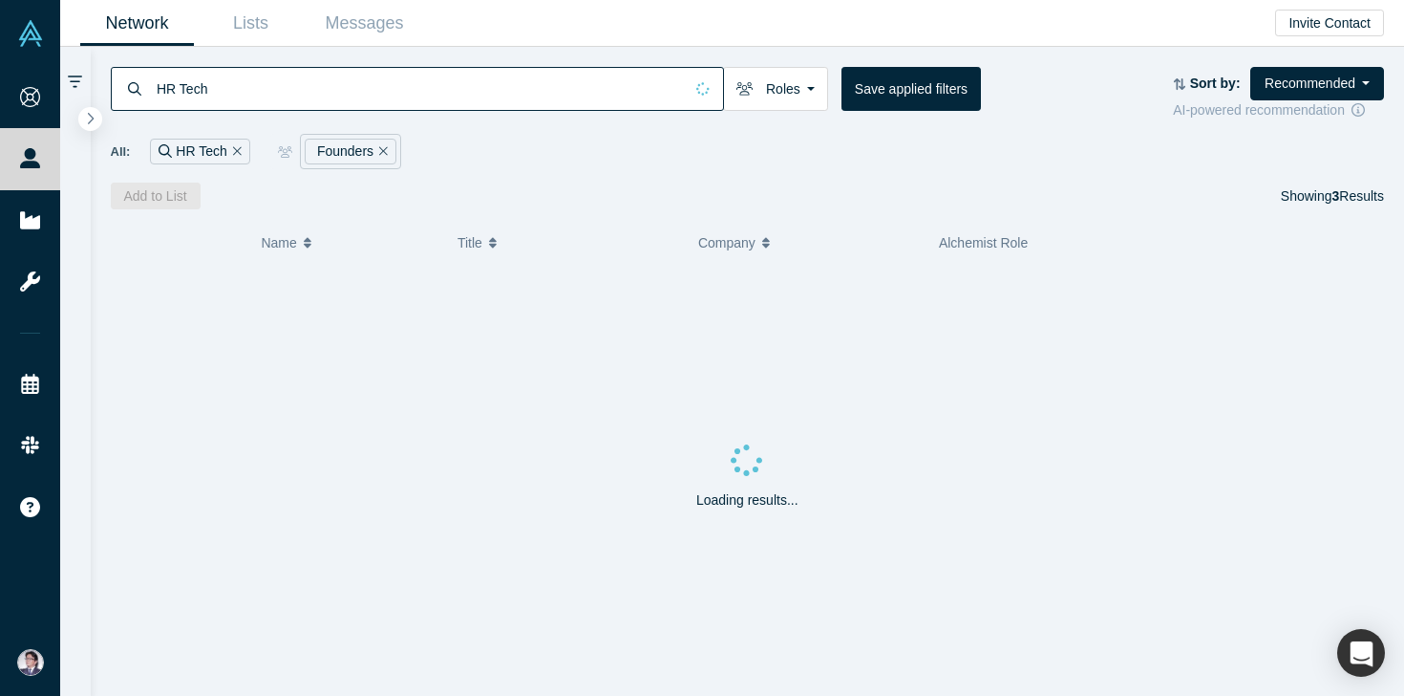
type input "HR Tech"
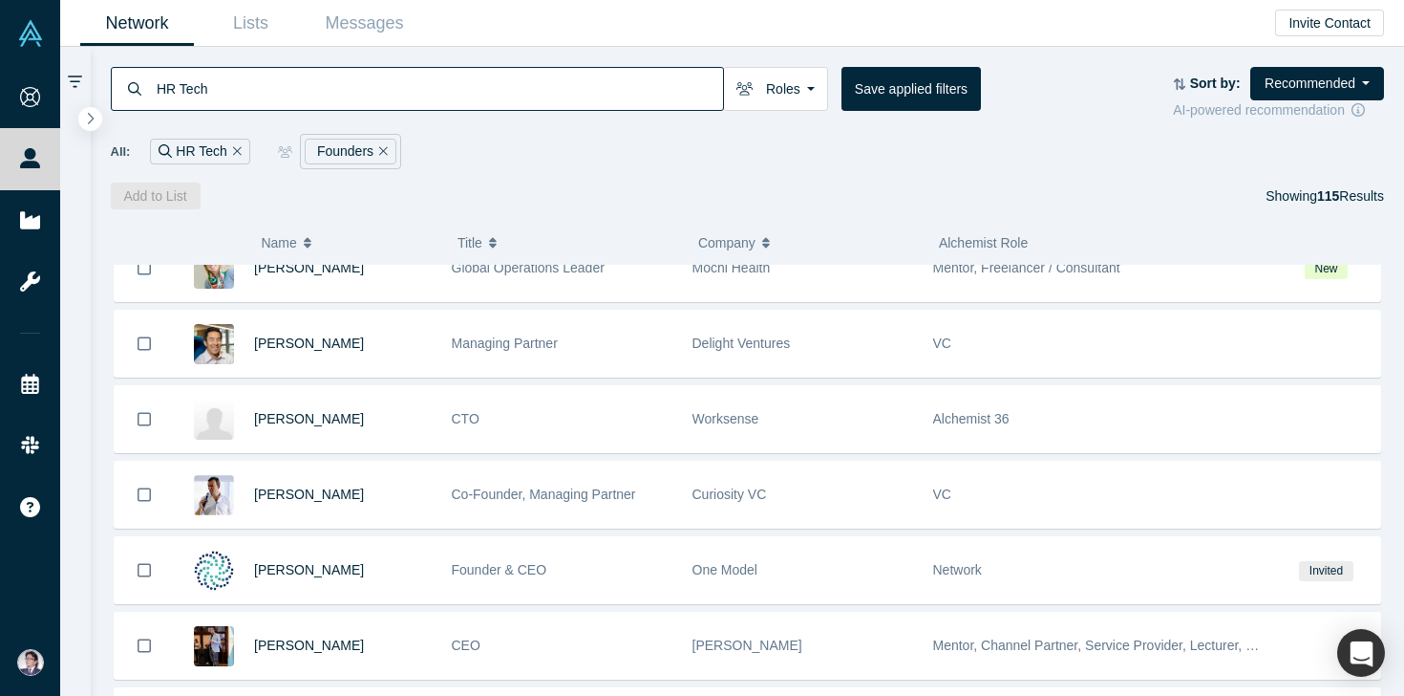
scroll to position [3203, 0]
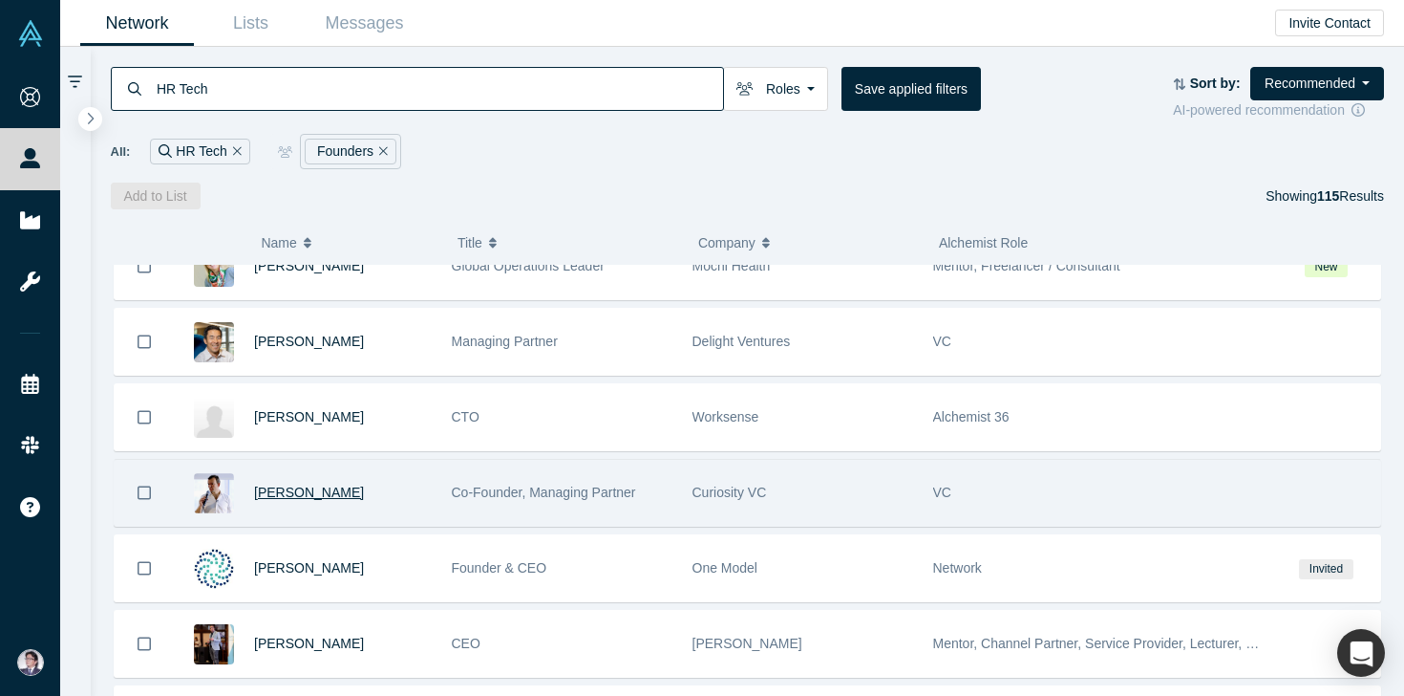
click at [305, 494] on span "[PERSON_NAME]" at bounding box center [309, 491] width 110 height 15
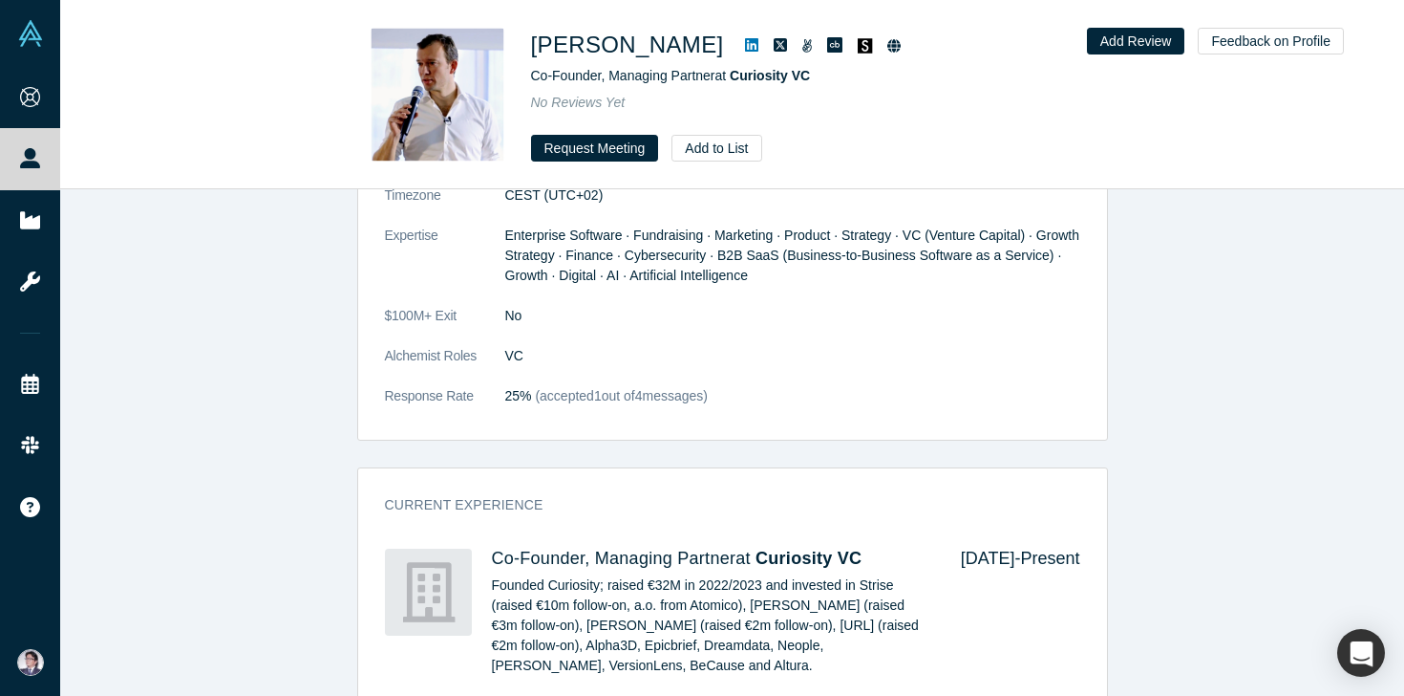
scroll to position [1147, 0]
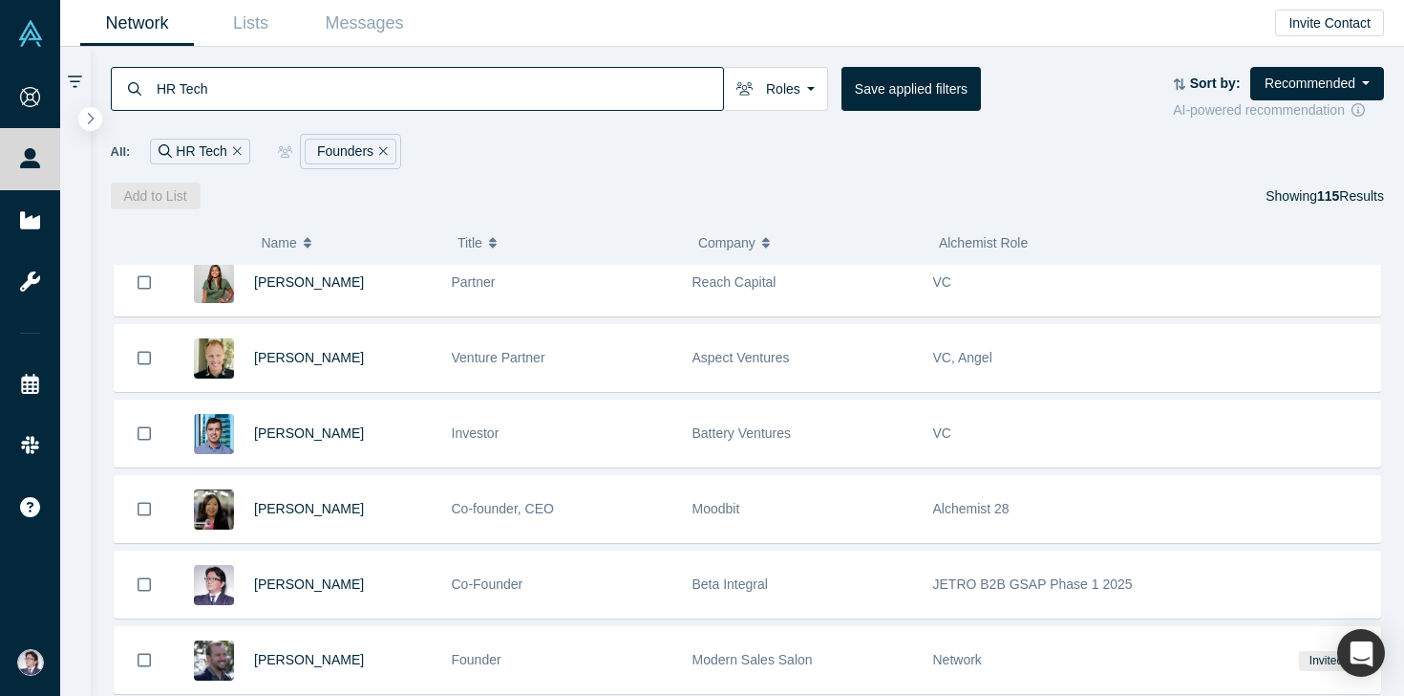
scroll to position [2206, 0]
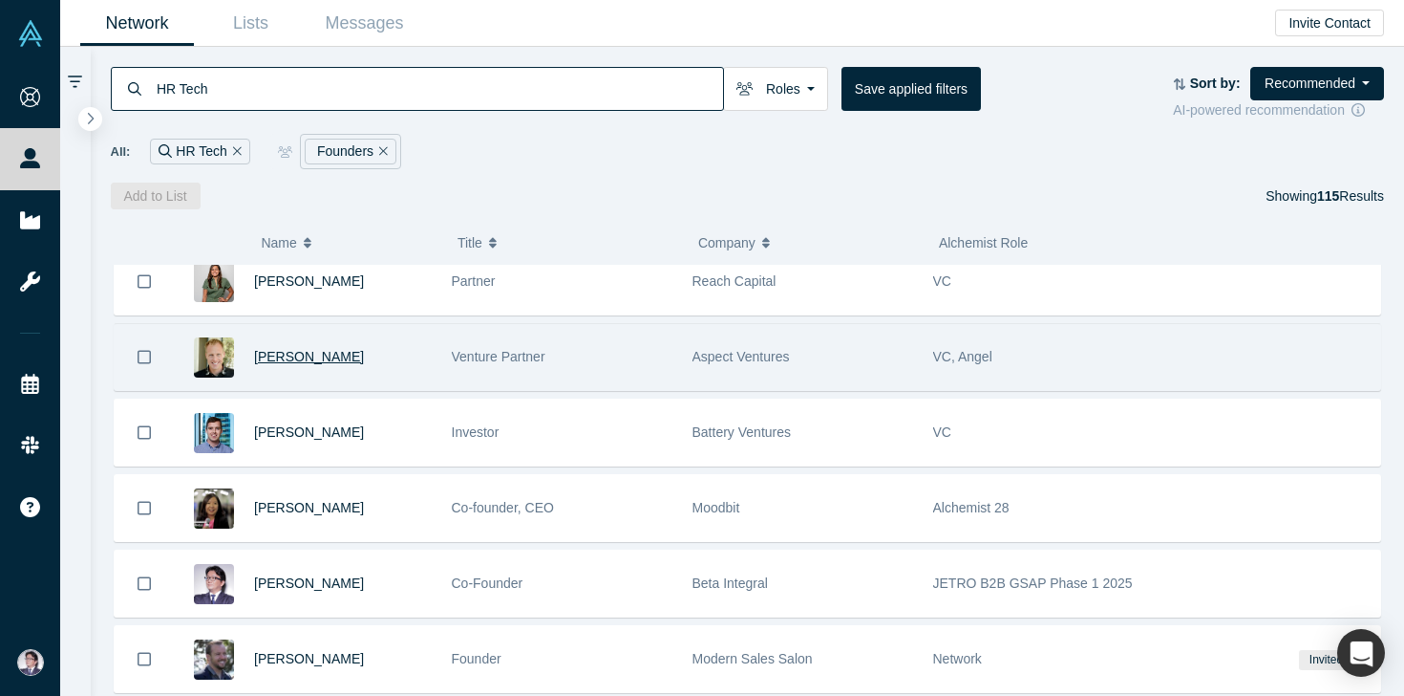
click at [316, 360] on span "[PERSON_NAME]" at bounding box center [309, 356] width 110 height 15
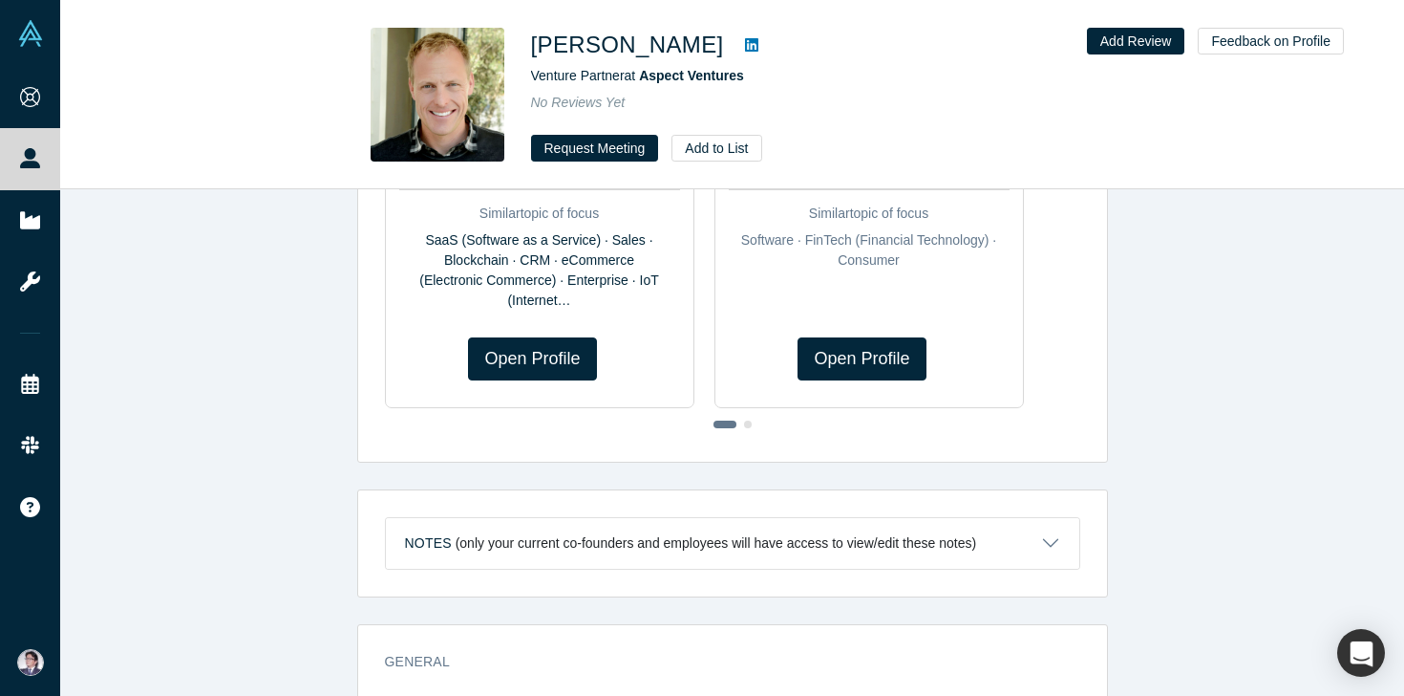
scroll to position [479, 0]
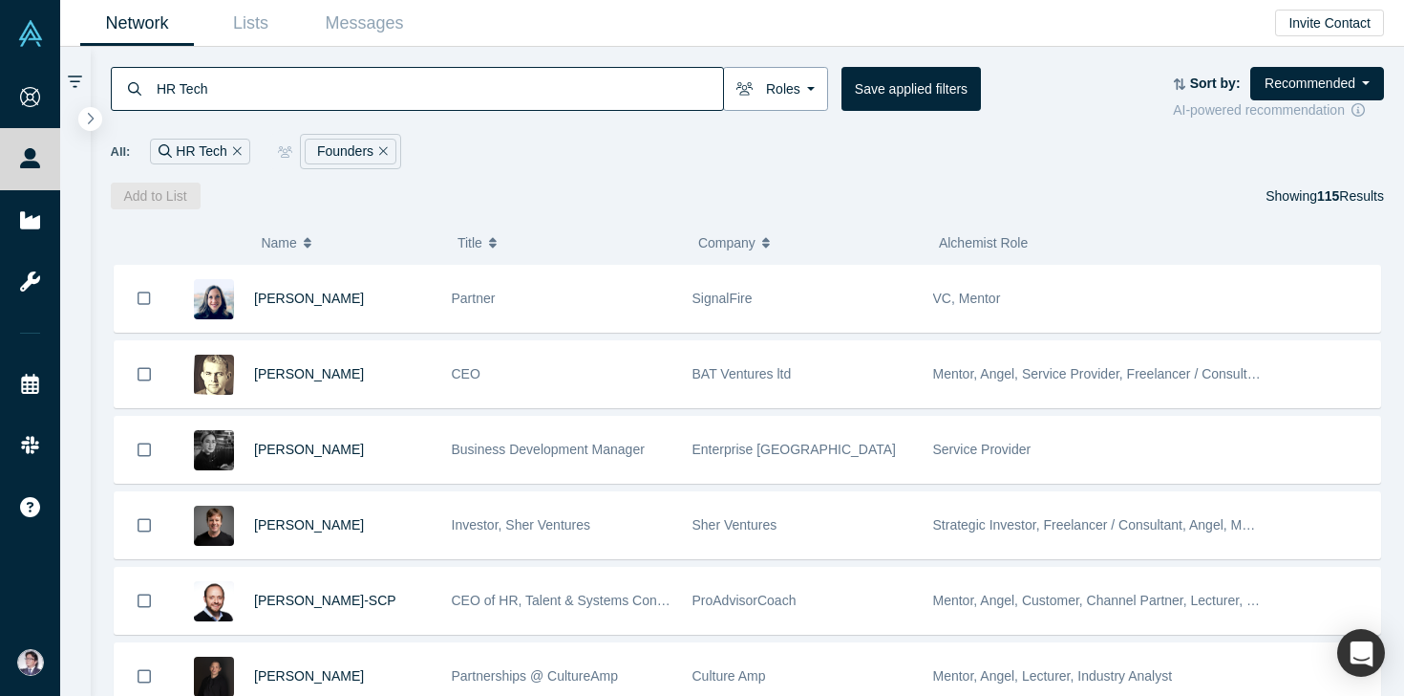
click at [791, 75] on button "Roles" at bounding box center [775, 89] width 105 height 44
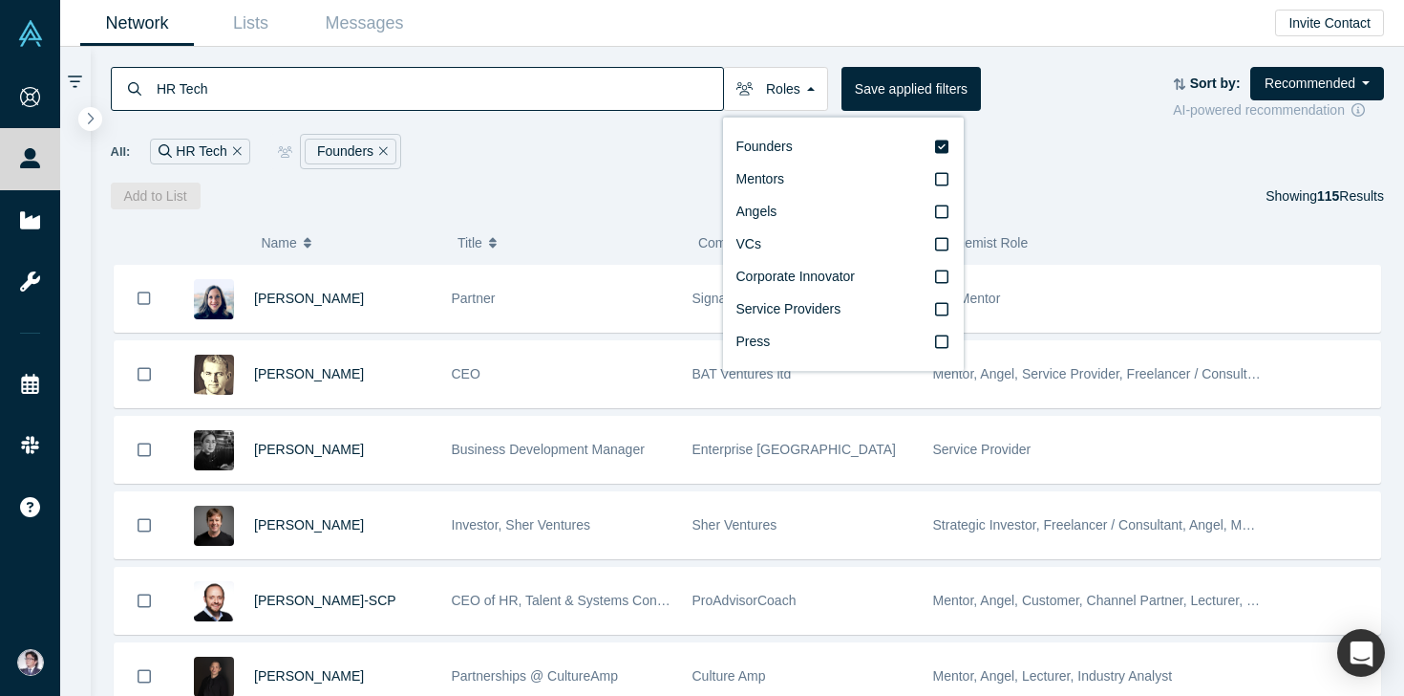
click at [645, 184] on div "Add to List Showing 115 Results" at bounding box center [748, 195] width 1275 height 27
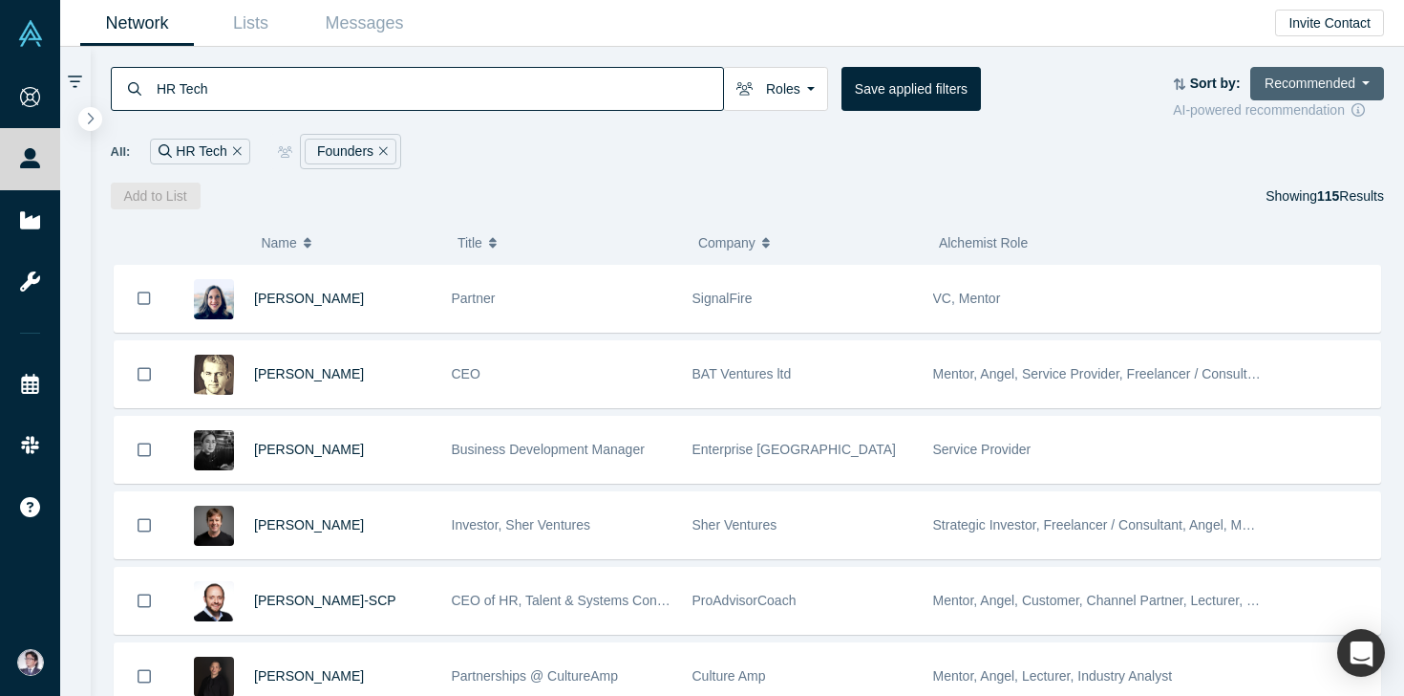
click at [1329, 78] on button "Recommended" at bounding box center [1318, 83] width 134 height 33
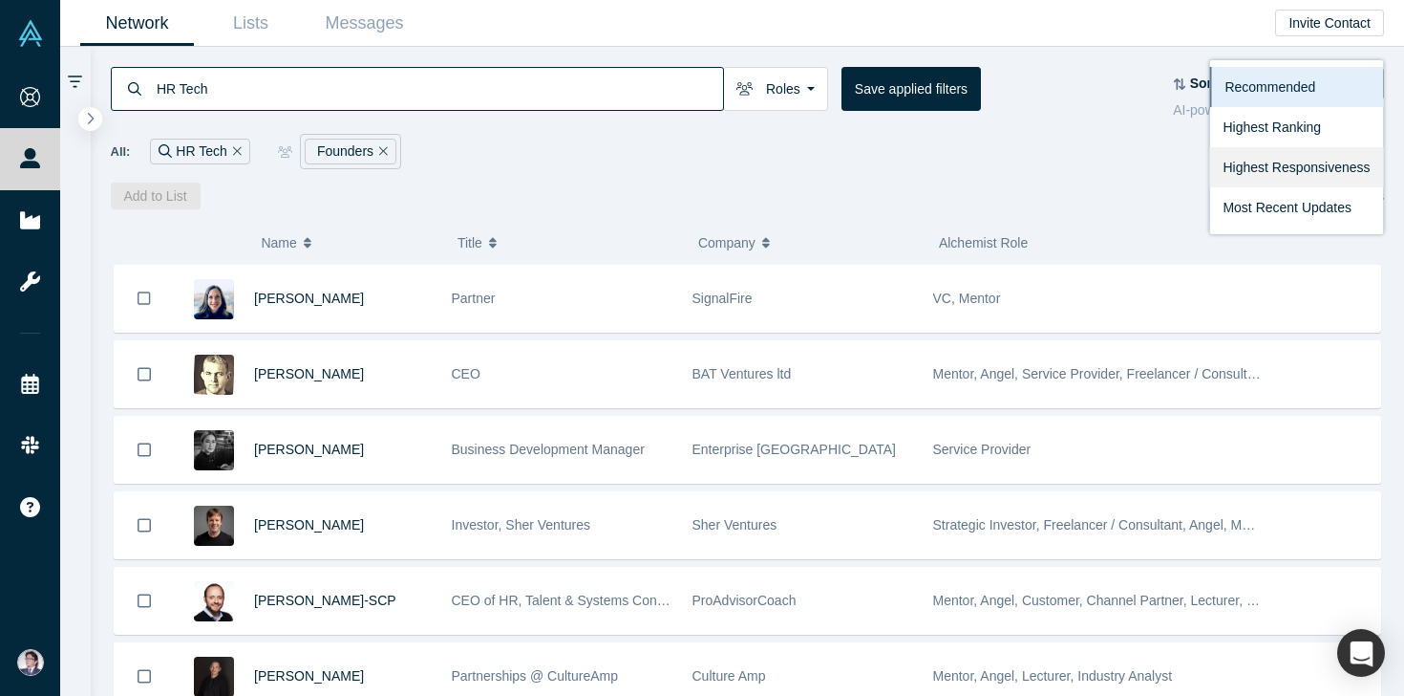
click at [1317, 160] on link "Highest Responsiveness" at bounding box center [1297, 167] width 174 height 40
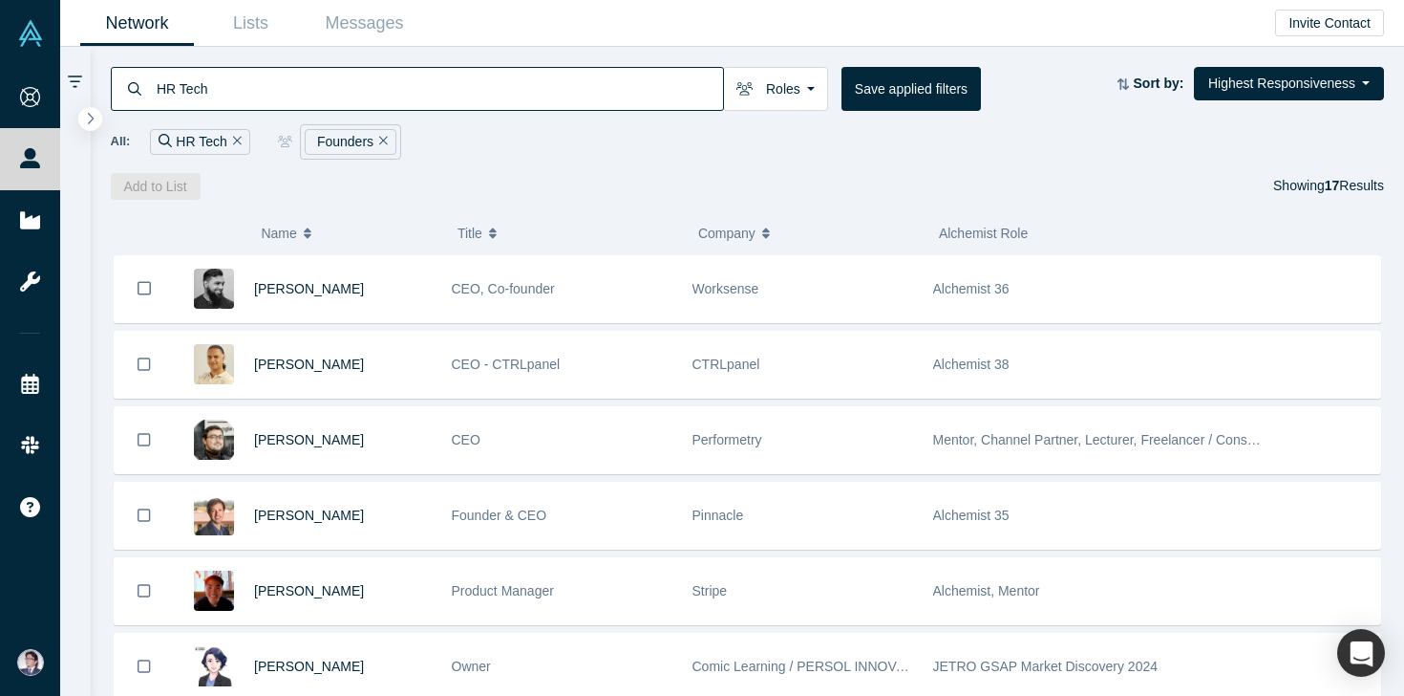
click at [237, 143] on icon "Remove Filter" at bounding box center [237, 141] width 9 height 9
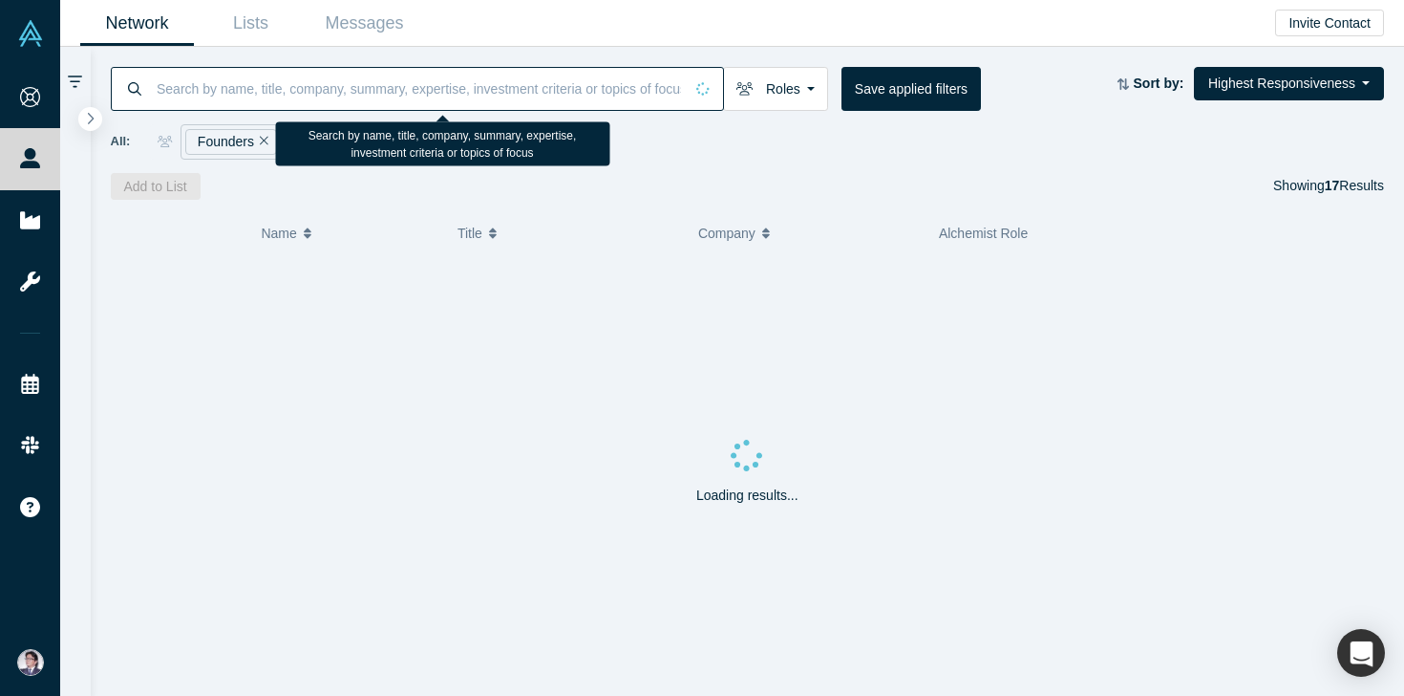
click at [263, 97] on input at bounding box center [419, 88] width 528 height 45
type input "FinTech"
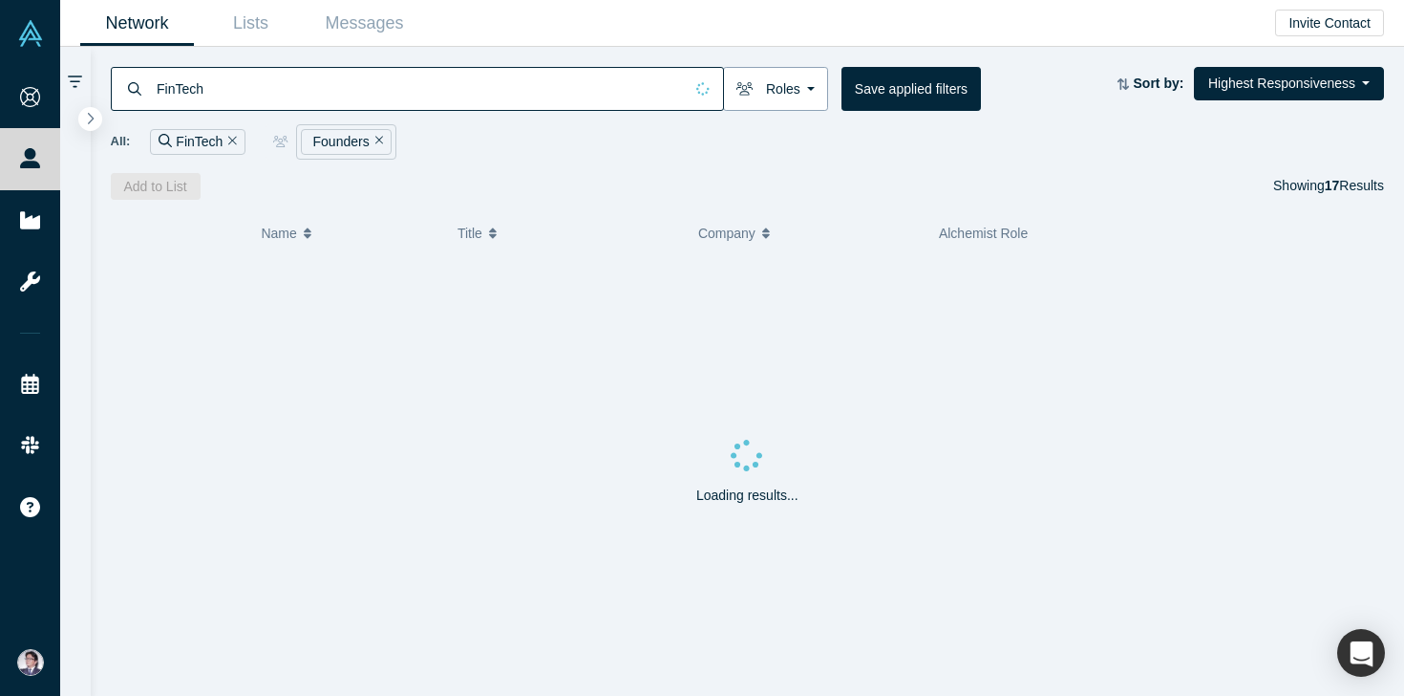
click at [761, 92] on button "Roles" at bounding box center [775, 89] width 105 height 44
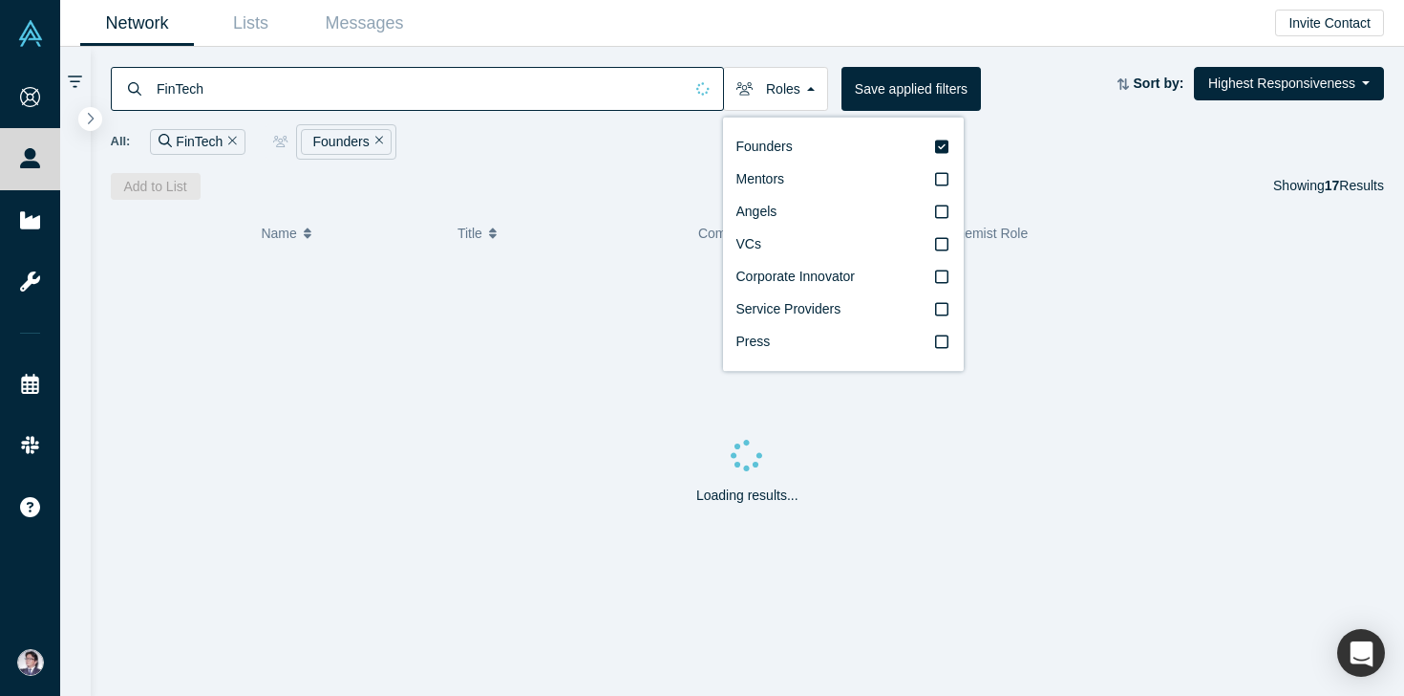
click at [761, 47] on div "FinTech Roles Founders Mentors Angels VCs Corporate Innovator Service Providers…" at bounding box center [748, 123] width 1315 height 153
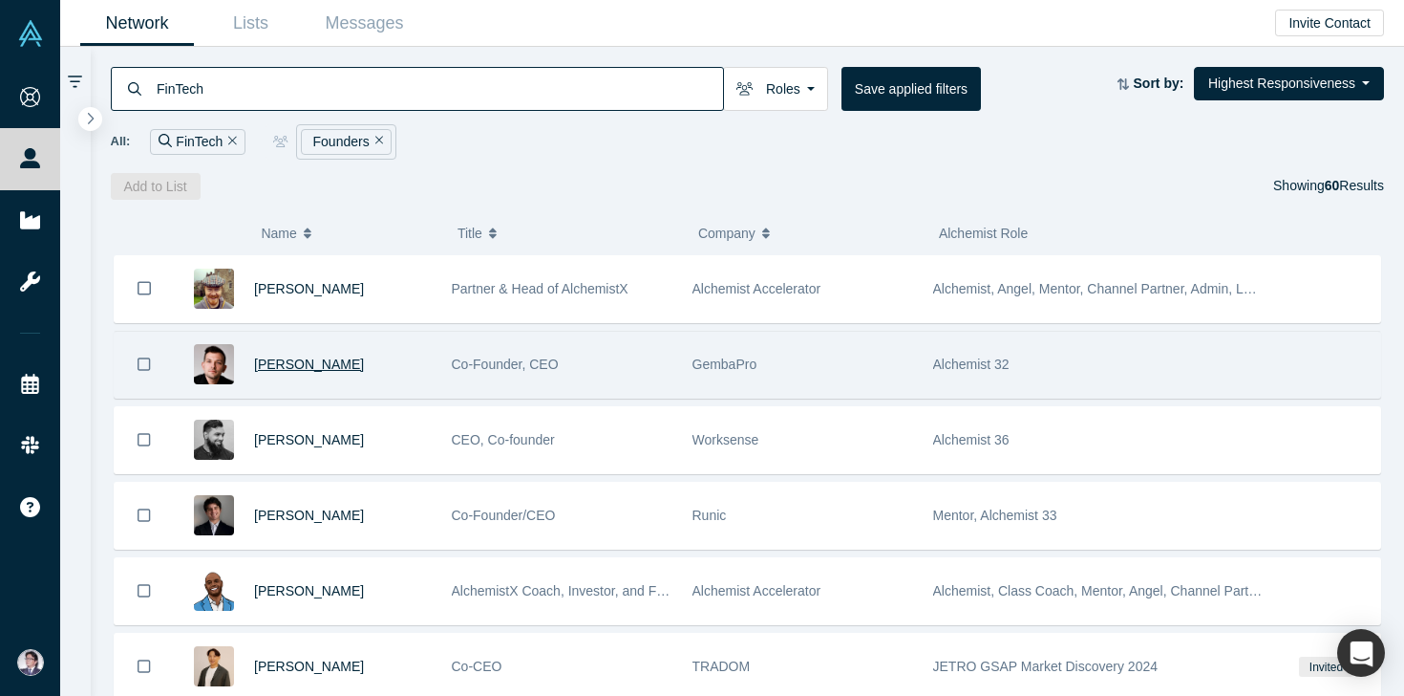
click at [333, 367] on span "[PERSON_NAME]" at bounding box center [309, 363] width 110 height 15
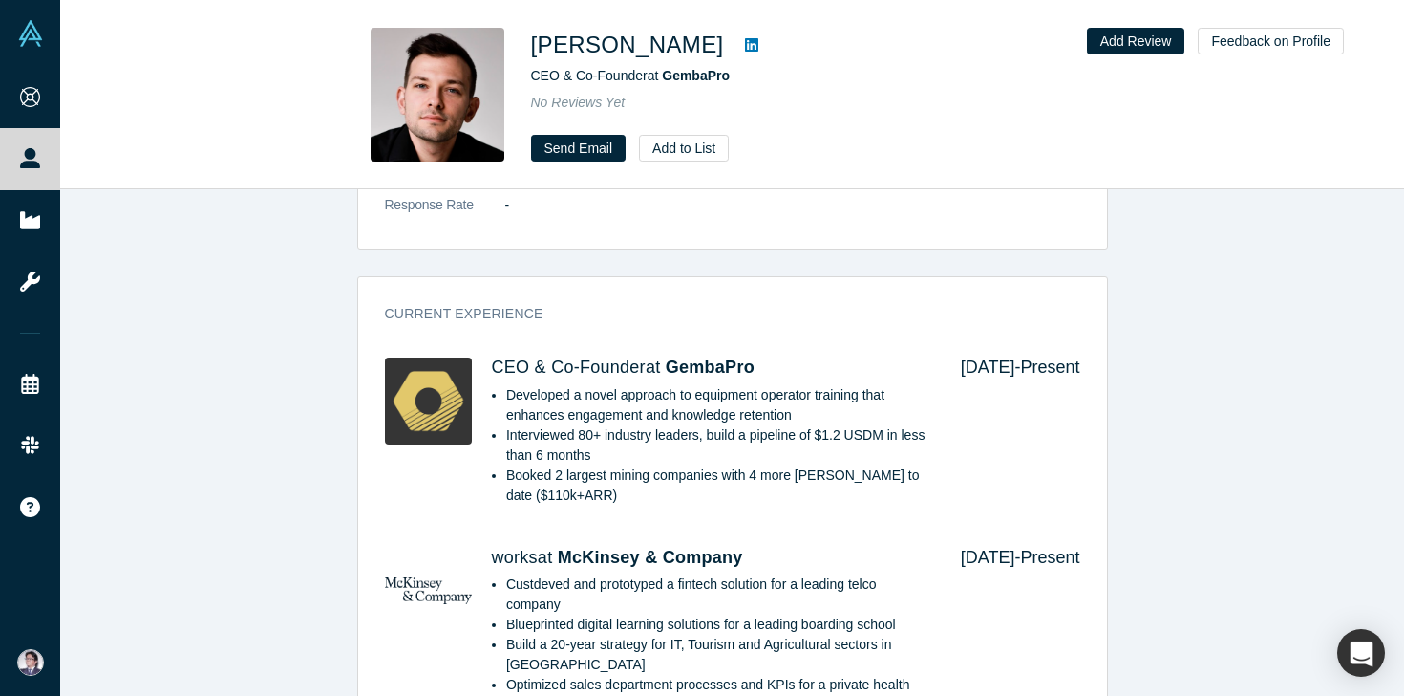
scroll to position [799, 0]
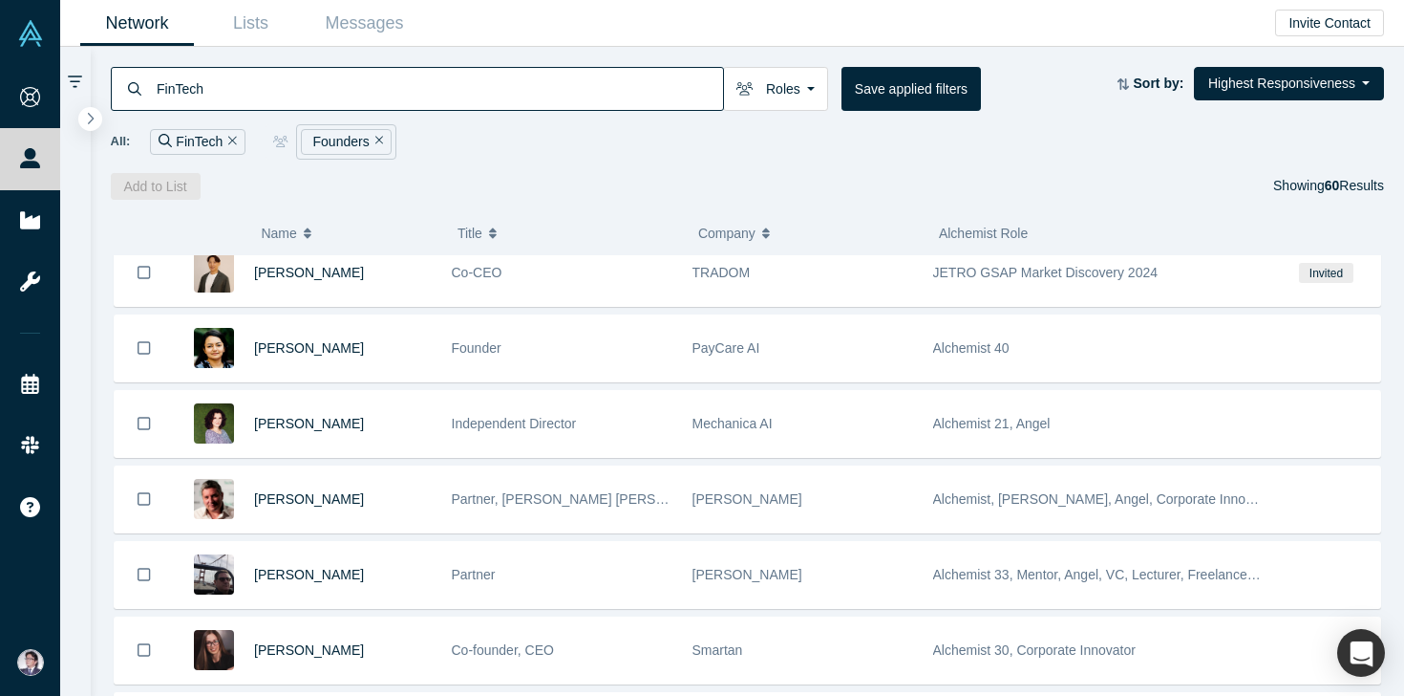
scroll to position [410, 0]
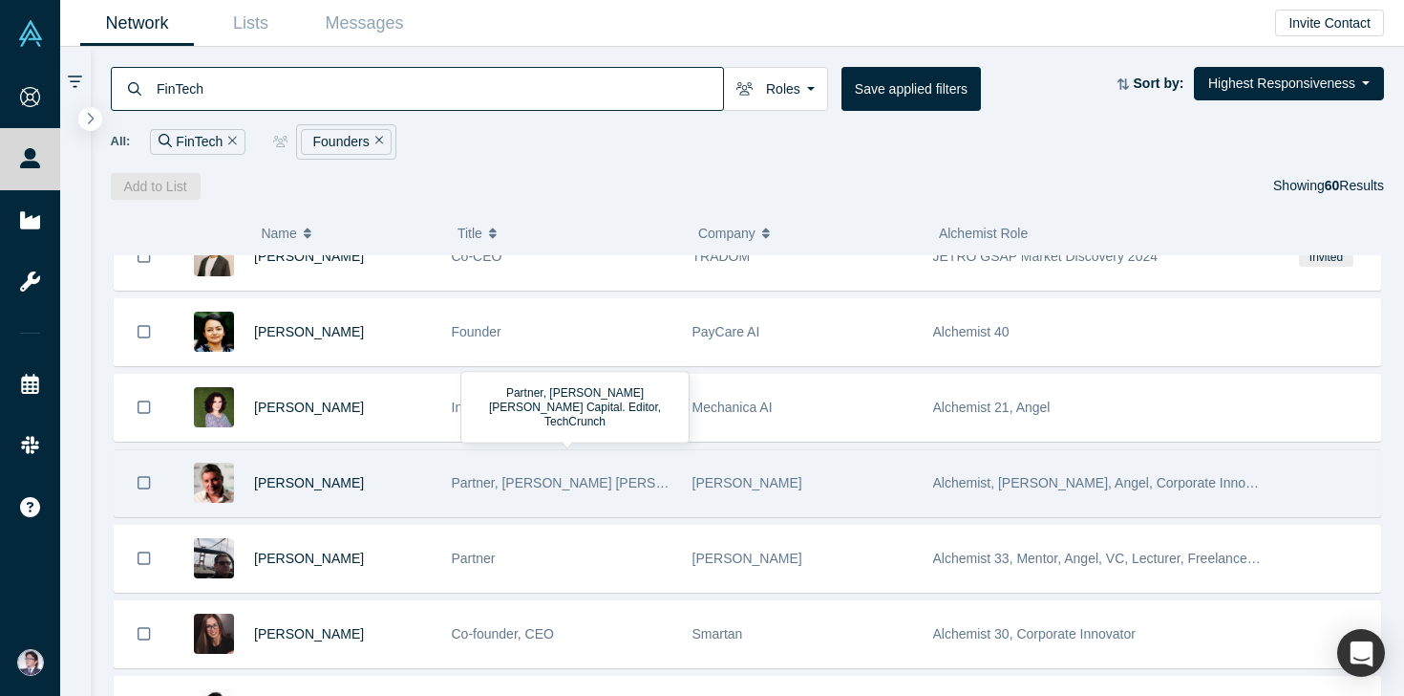
click at [499, 482] on span "Partner, [PERSON_NAME] [PERSON_NAME] Capital. Editor, TechCrunch" at bounding box center [672, 482] width 440 height 15
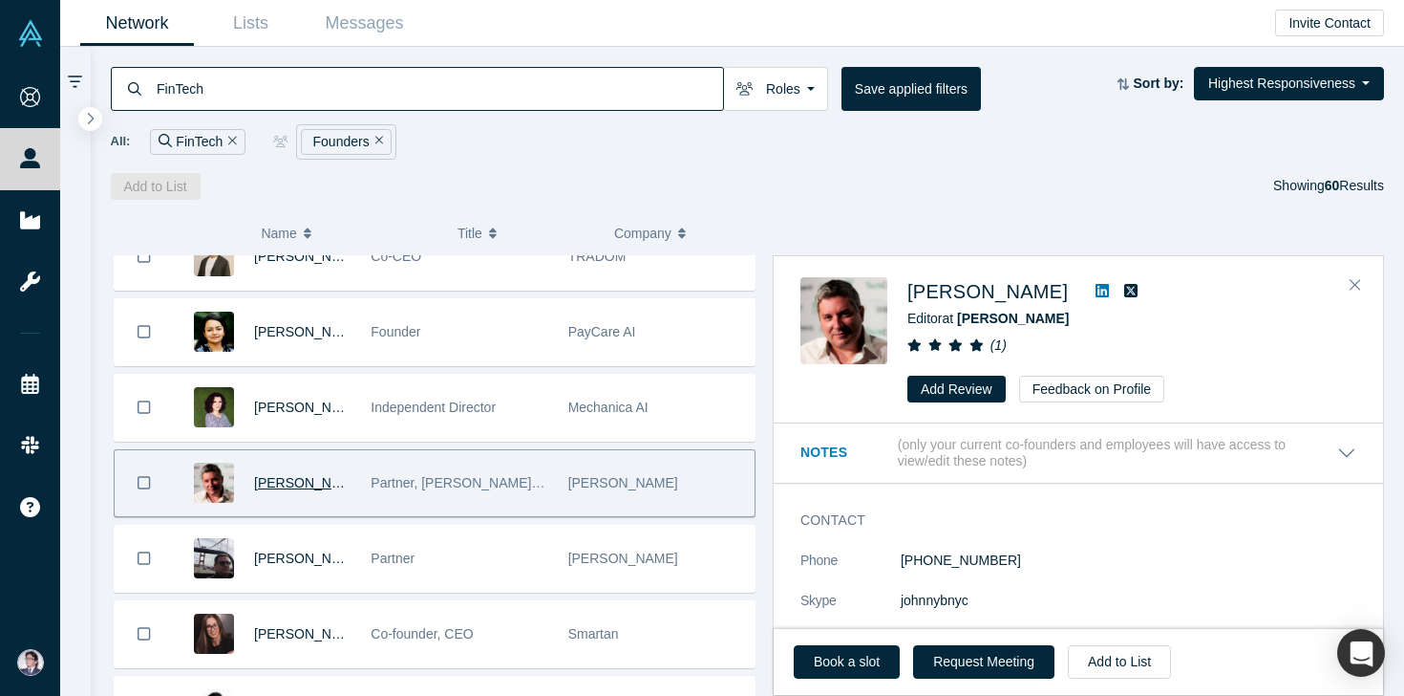
click at [268, 481] on span "[PERSON_NAME]" at bounding box center [309, 482] width 110 height 15
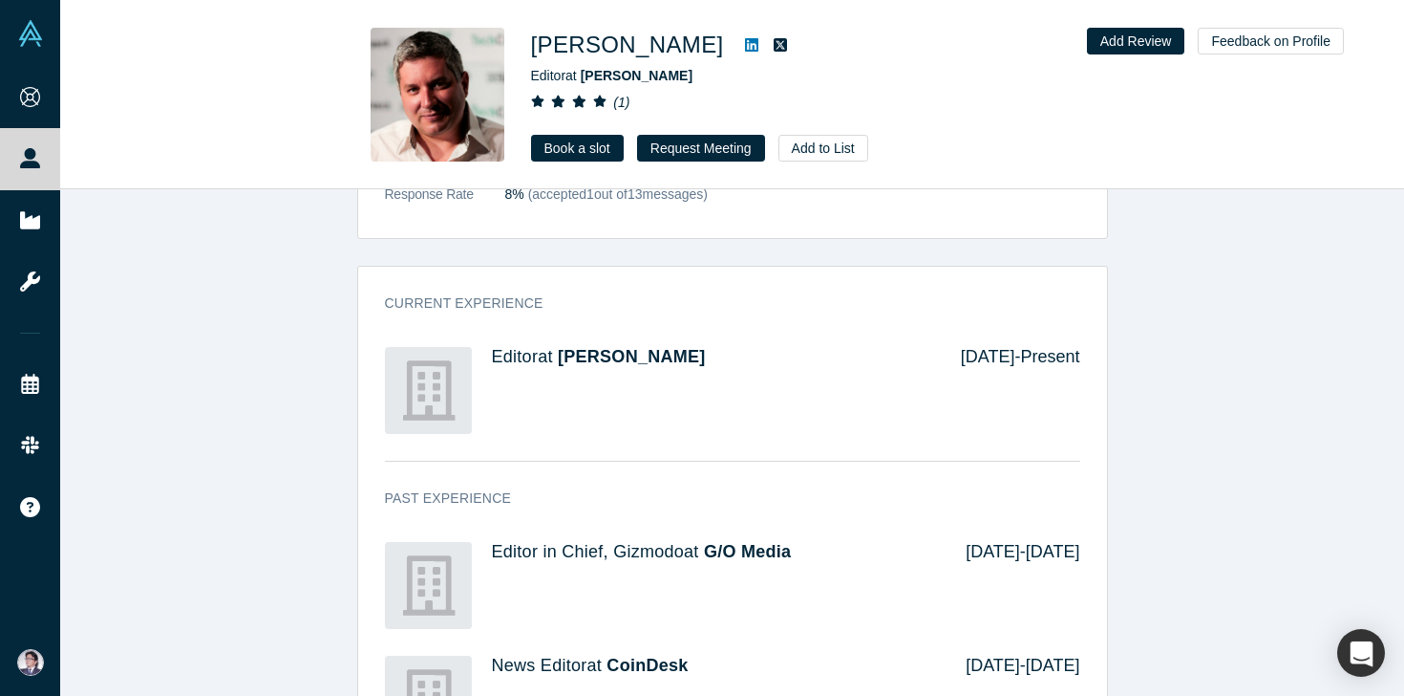
scroll to position [1473, 0]
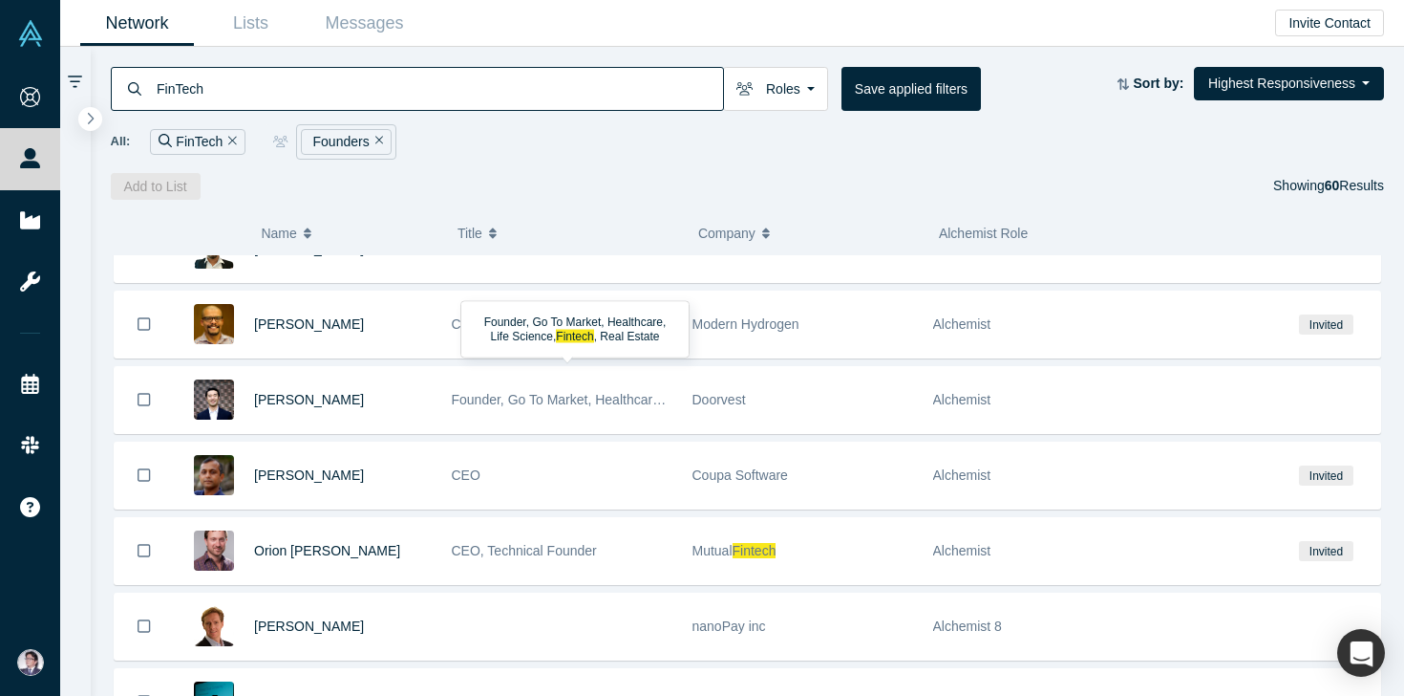
scroll to position [4046, 0]
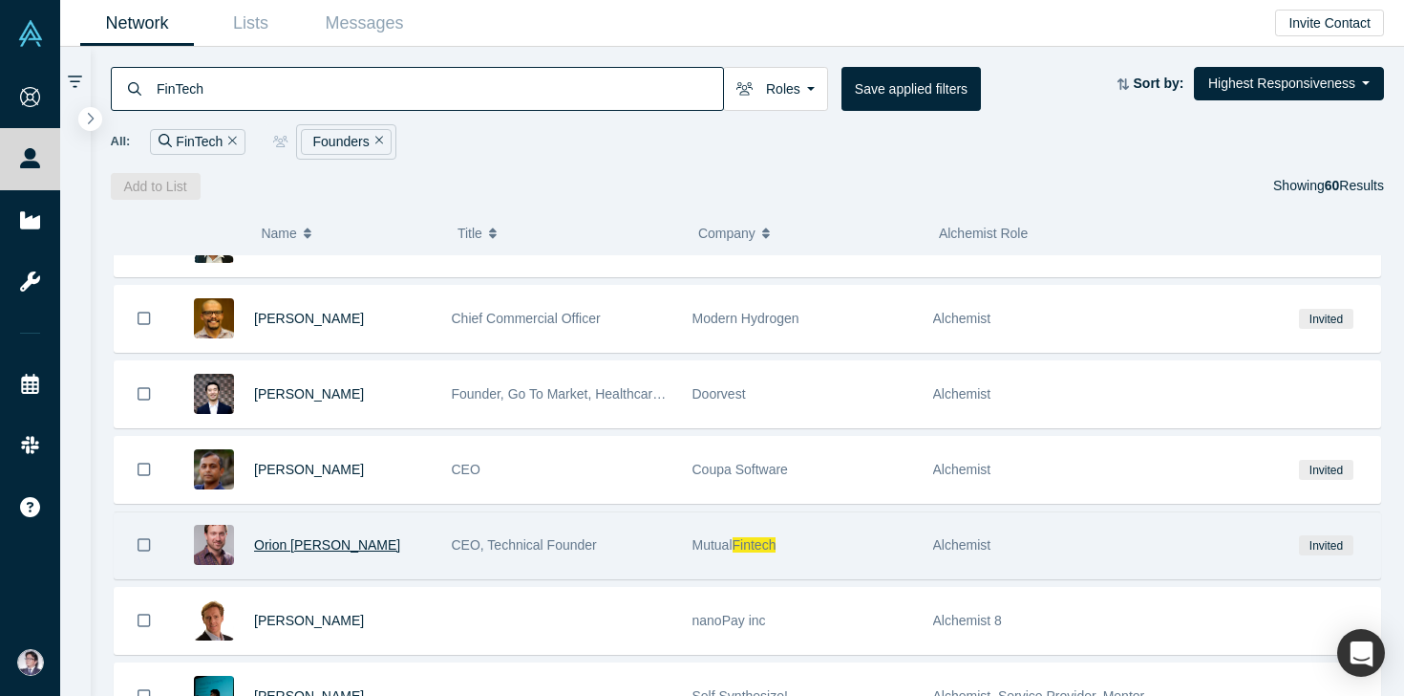
click at [313, 546] on span "Orion [PERSON_NAME]" at bounding box center [327, 544] width 146 height 15
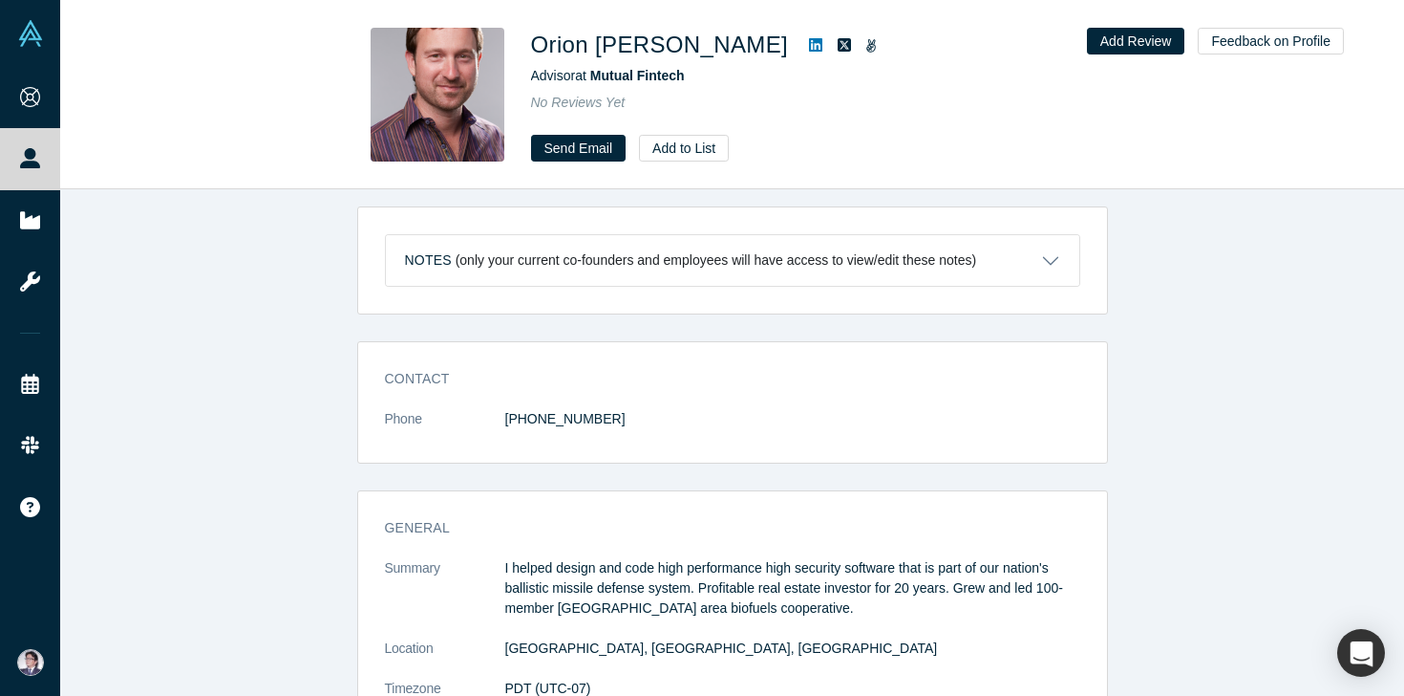
scroll to position [727, 0]
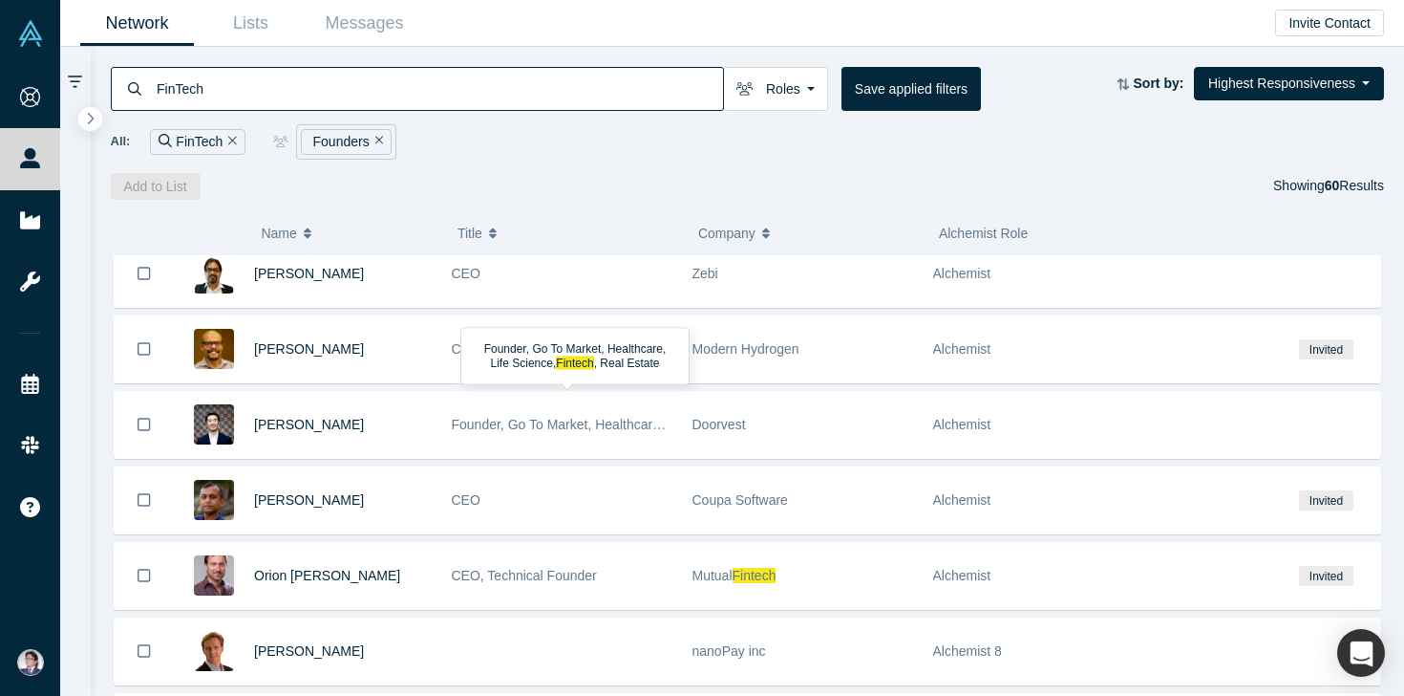
scroll to position [4132, 0]
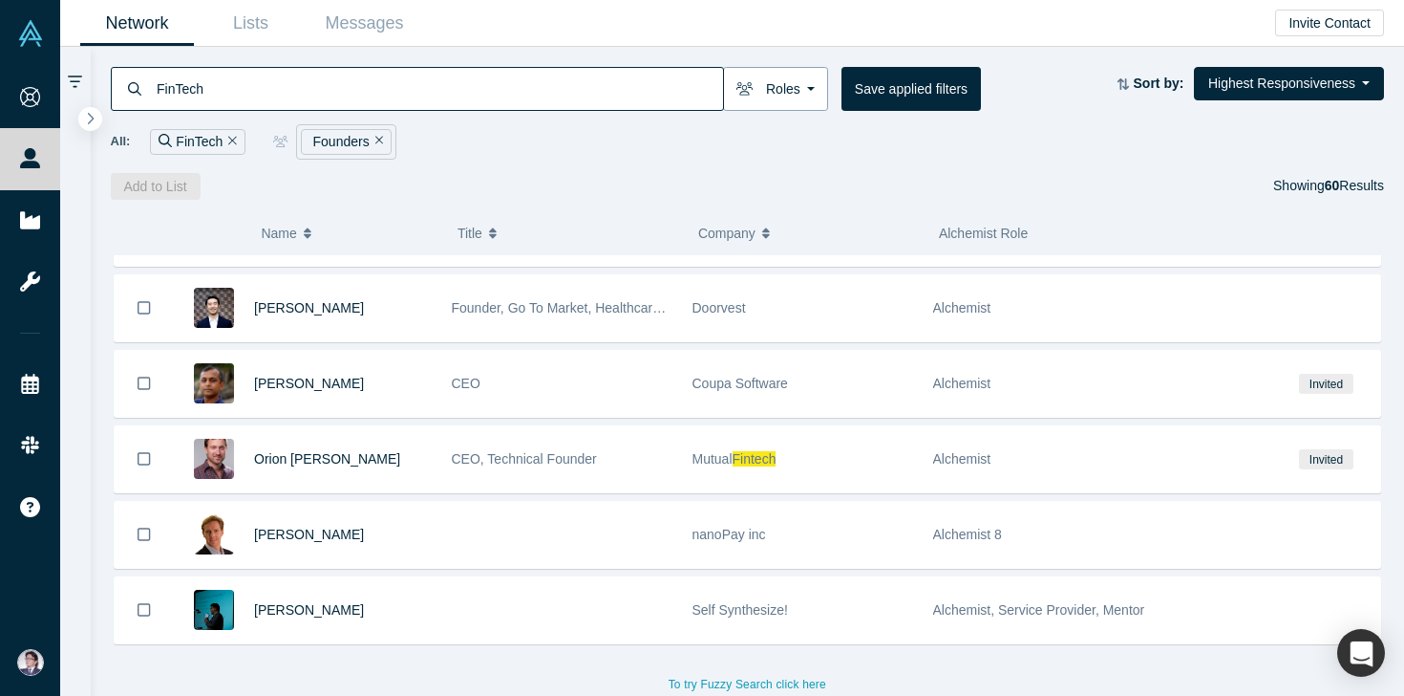
click at [796, 90] on button "Roles" at bounding box center [775, 89] width 105 height 44
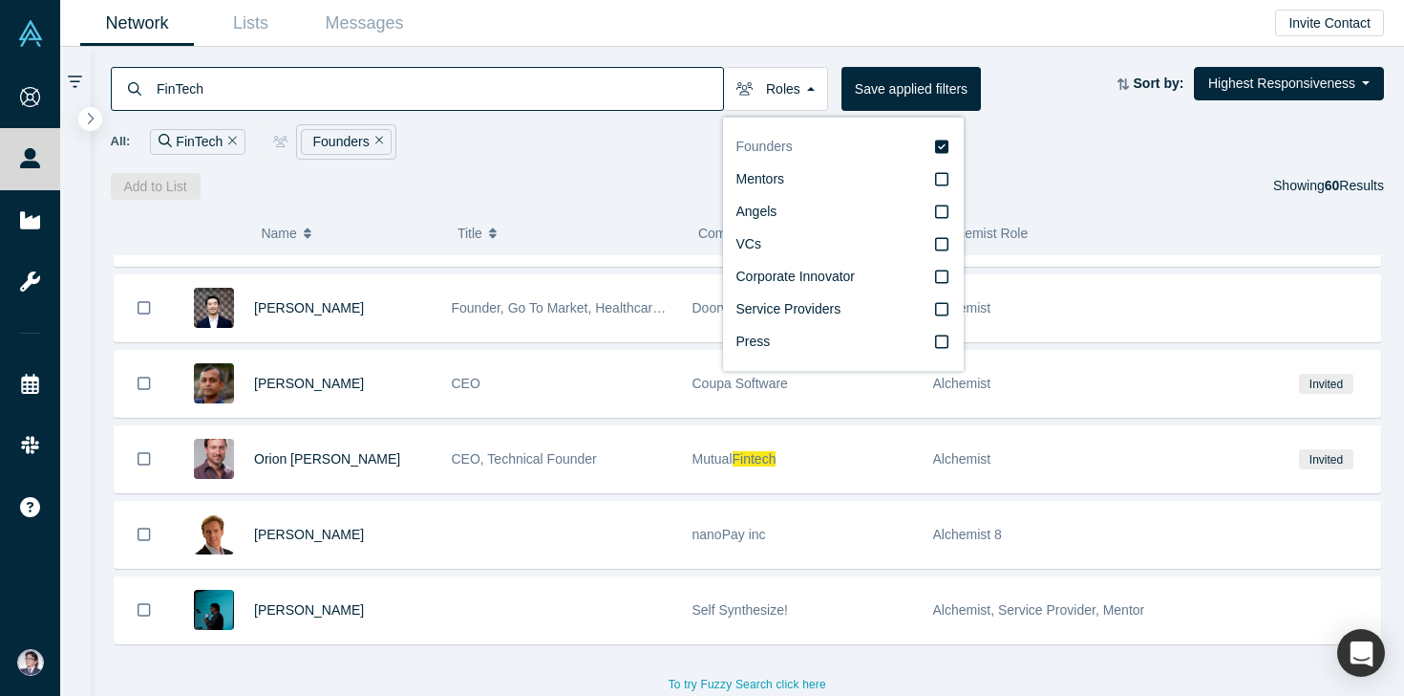
click at [943, 147] on icon at bounding box center [941, 145] width 13 height 13
click at [0, 0] on input "Founders" at bounding box center [0, 0] width 0 height 0
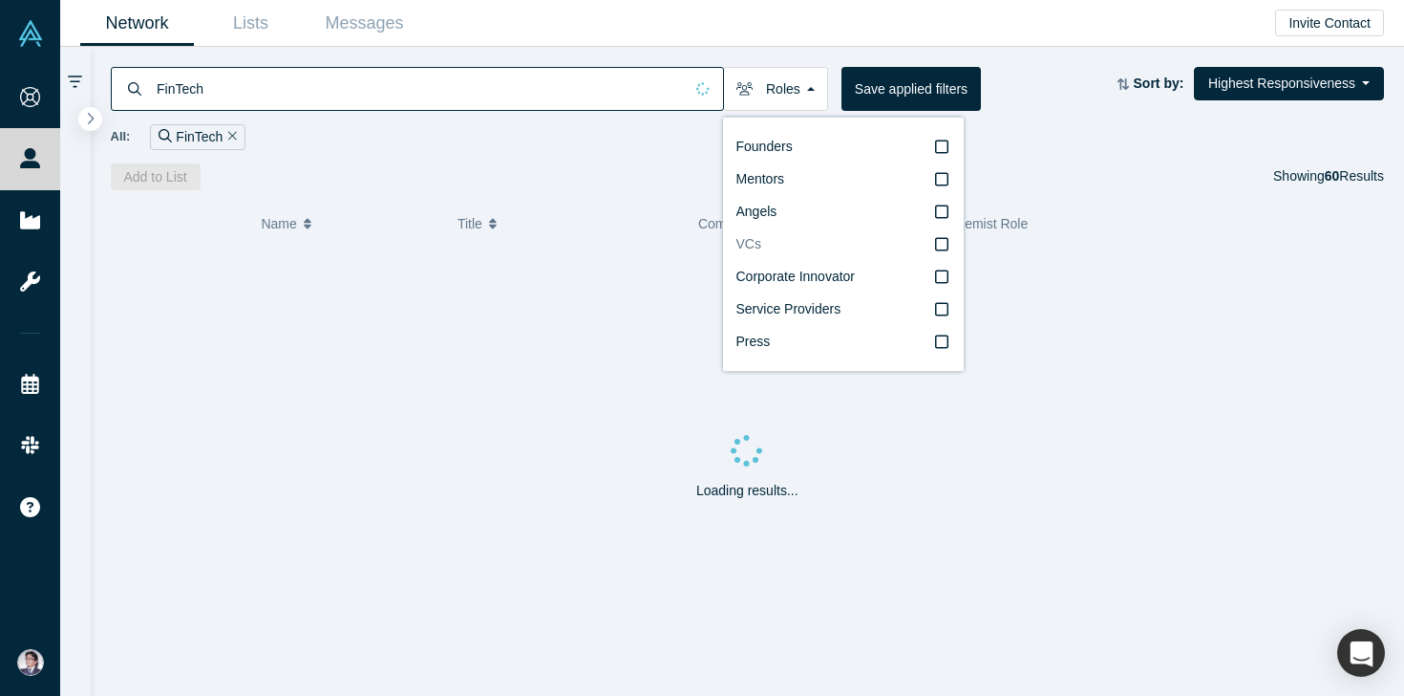
click at [941, 240] on icon at bounding box center [941, 243] width 13 height 15
click at [0, 0] on input "VCs" at bounding box center [0, 0] width 0 height 0
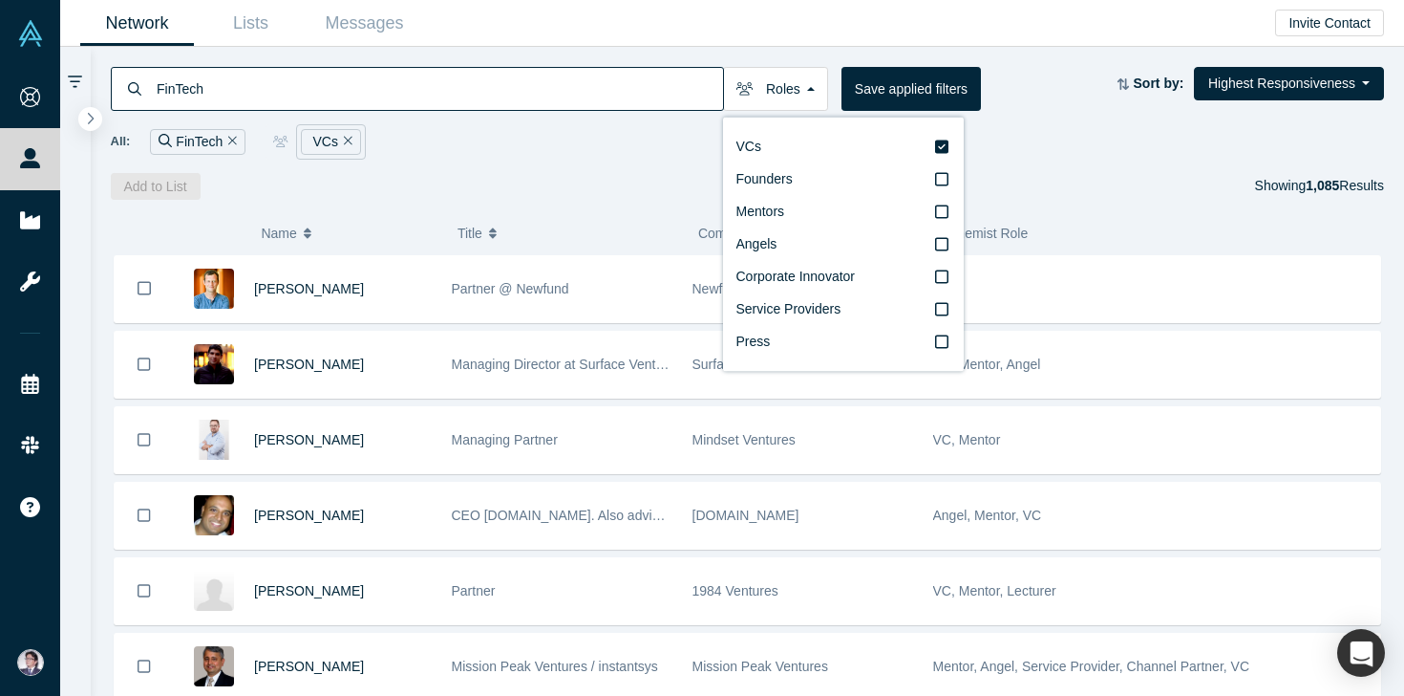
drag, startPoint x: 209, startPoint y: 92, endPoint x: 110, endPoint y: 83, distance: 99.7
click at [111, 83] on div "FinTech" at bounding box center [417, 89] width 613 height 44
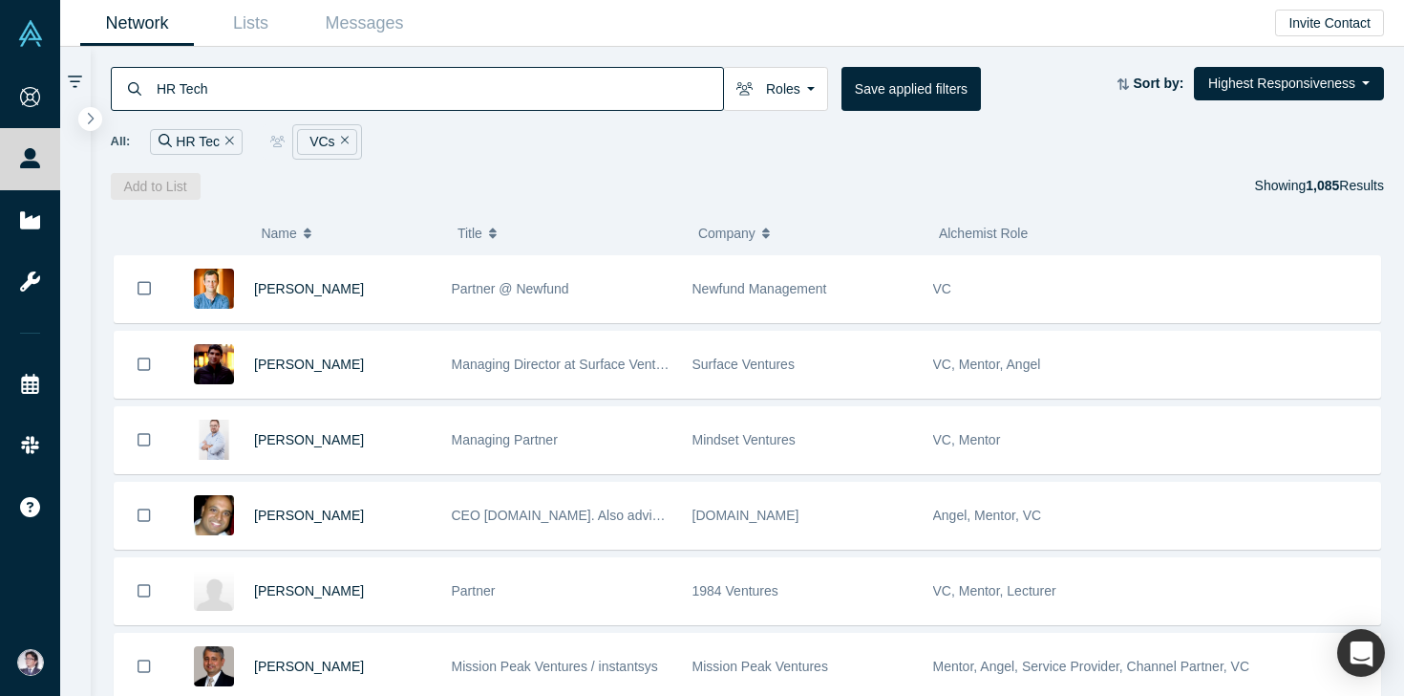
type input "HR Tech"
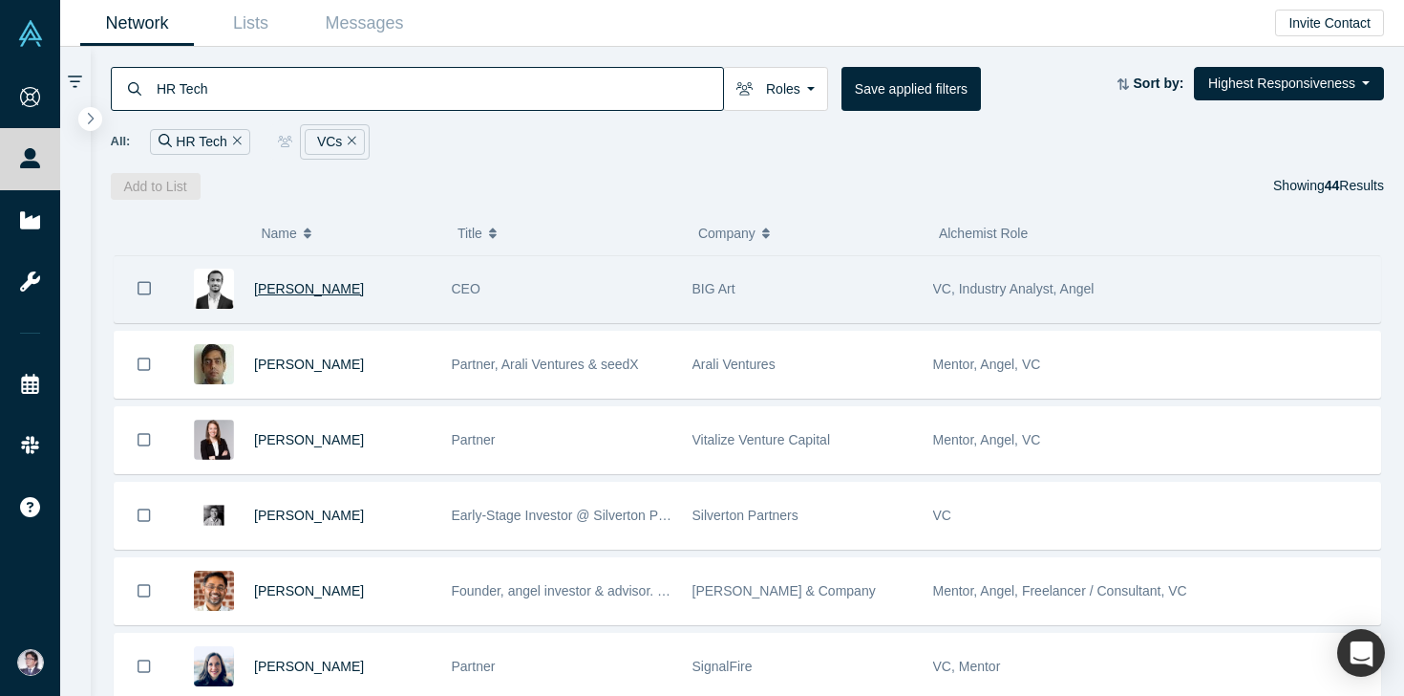
click at [321, 289] on span "[PERSON_NAME]" at bounding box center [309, 288] width 110 height 15
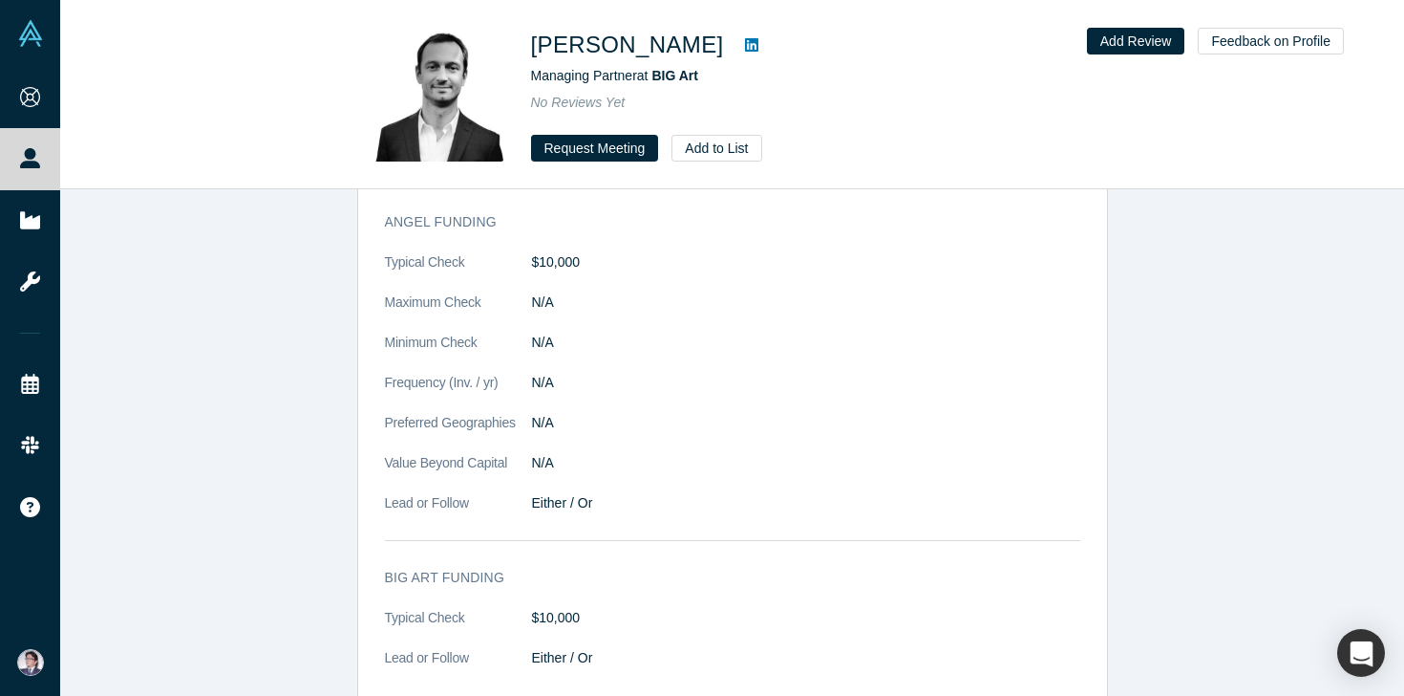
scroll to position [2060, 0]
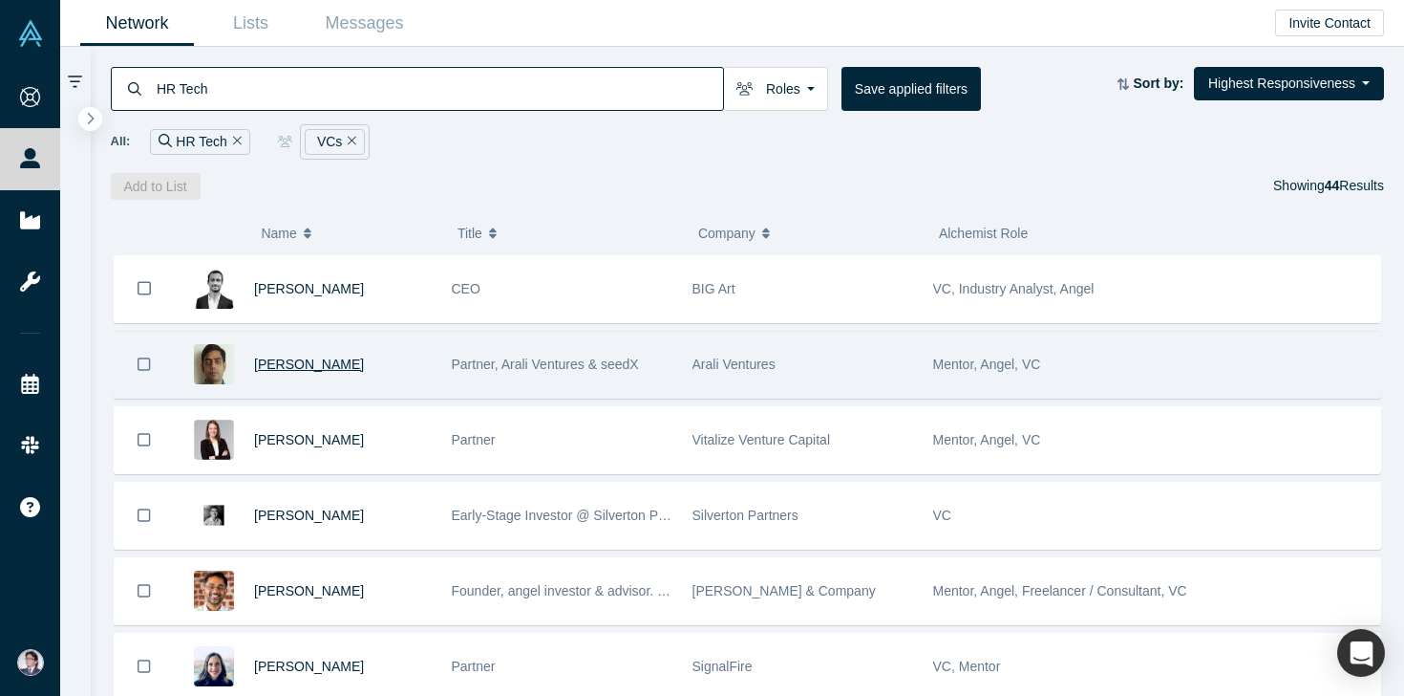
click at [325, 358] on span "[PERSON_NAME]" at bounding box center [309, 363] width 110 height 15
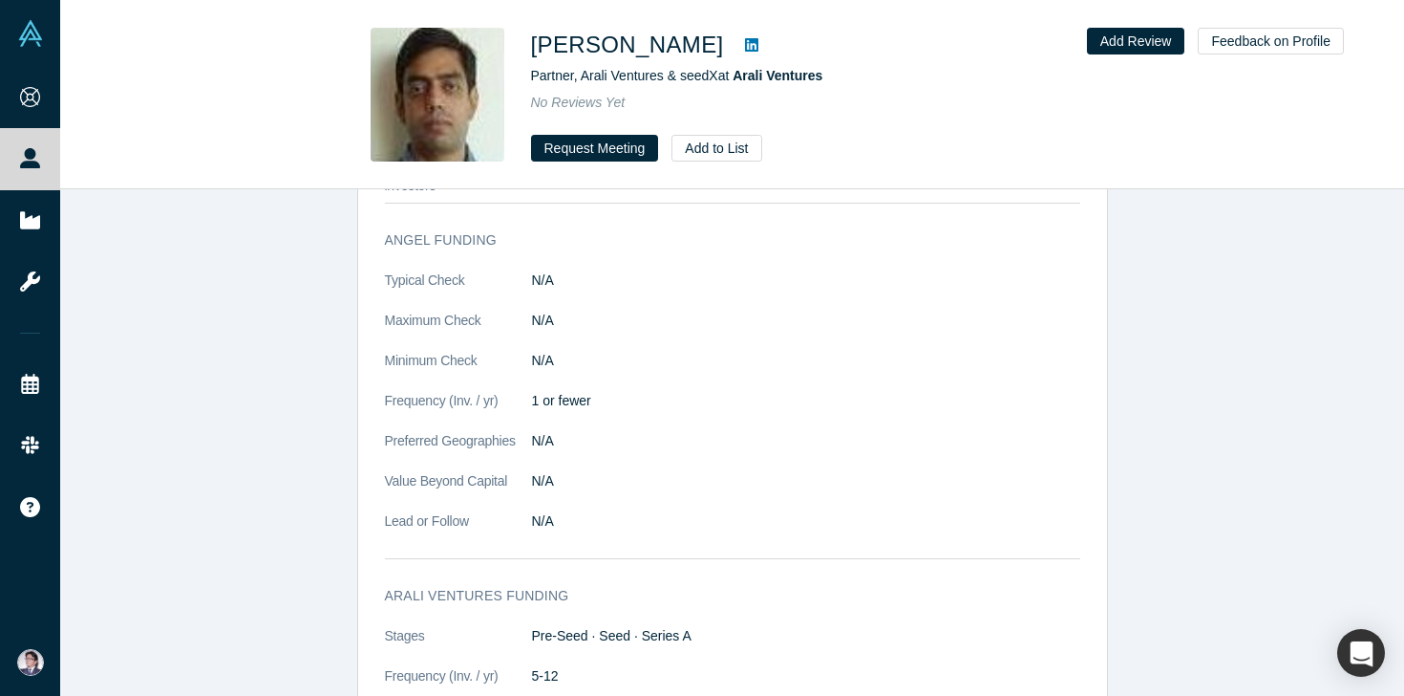
scroll to position [1950, 0]
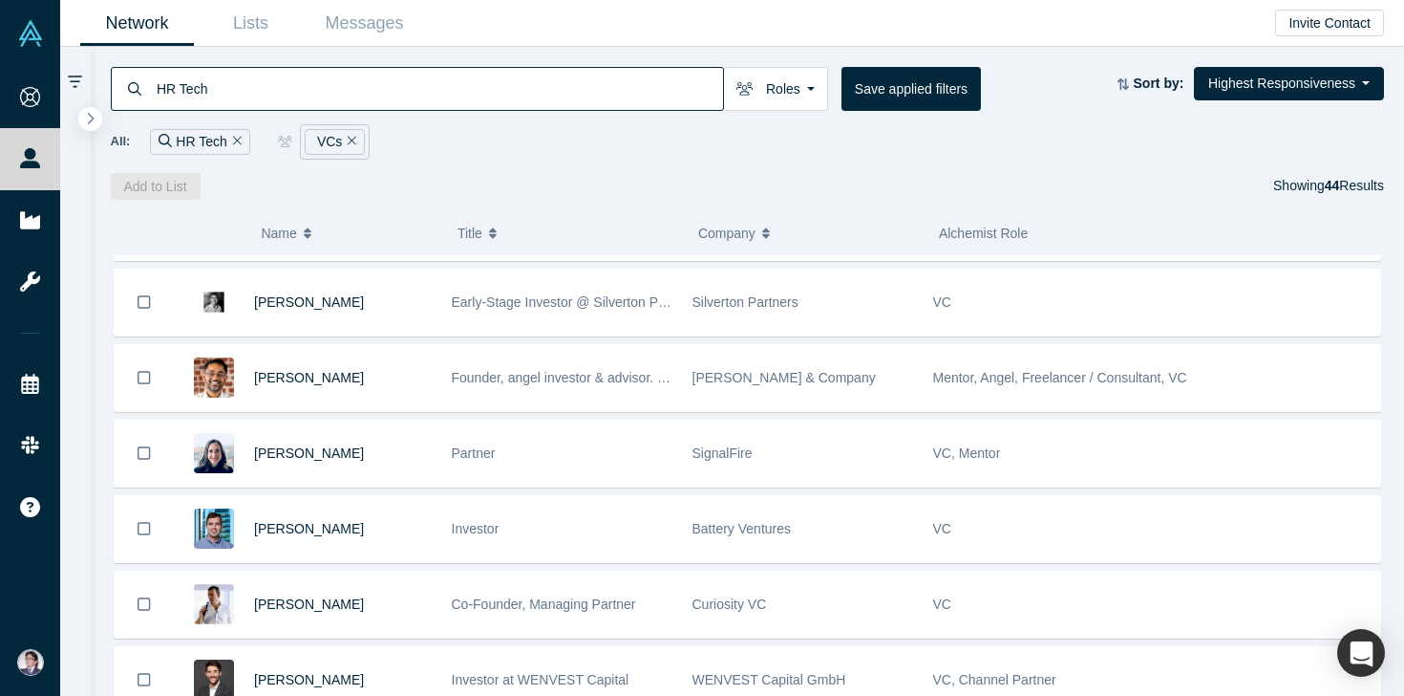
scroll to position [206, 0]
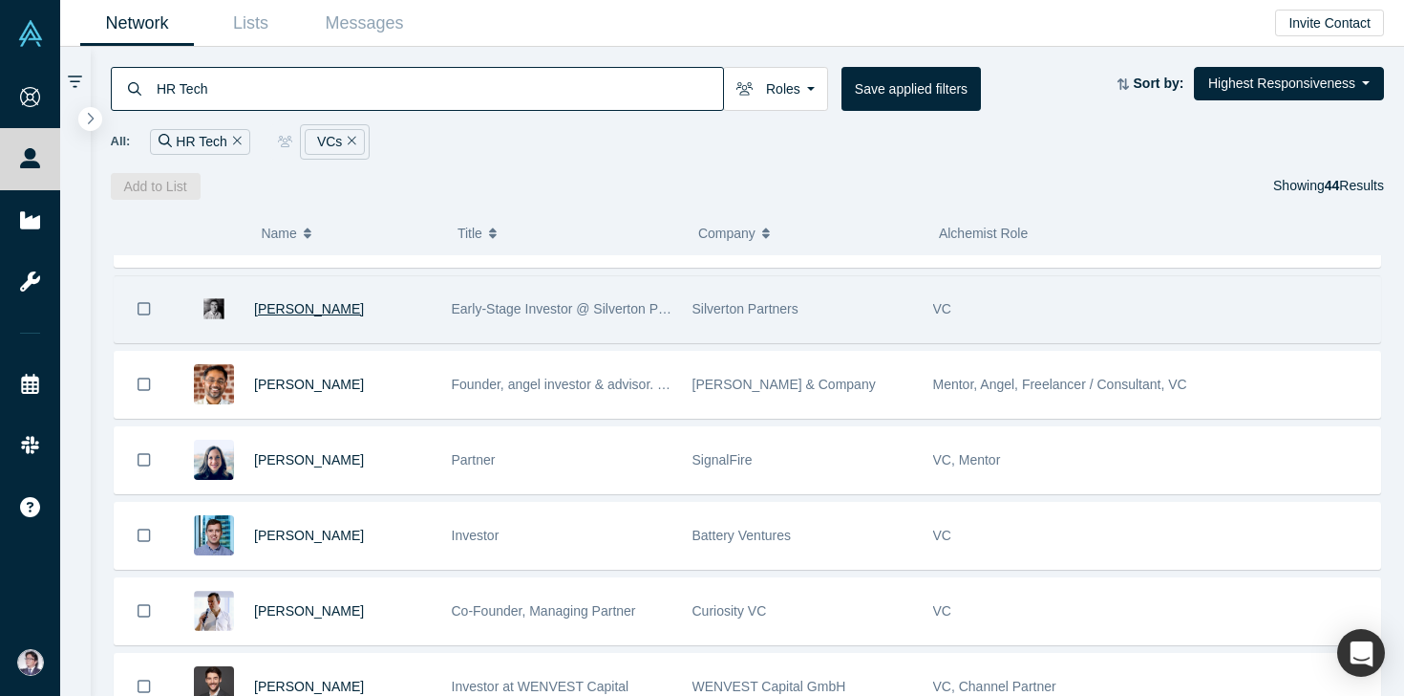
click at [296, 301] on span "[PERSON_NAME]" at bounding box center [309, 308] width 110 height 15
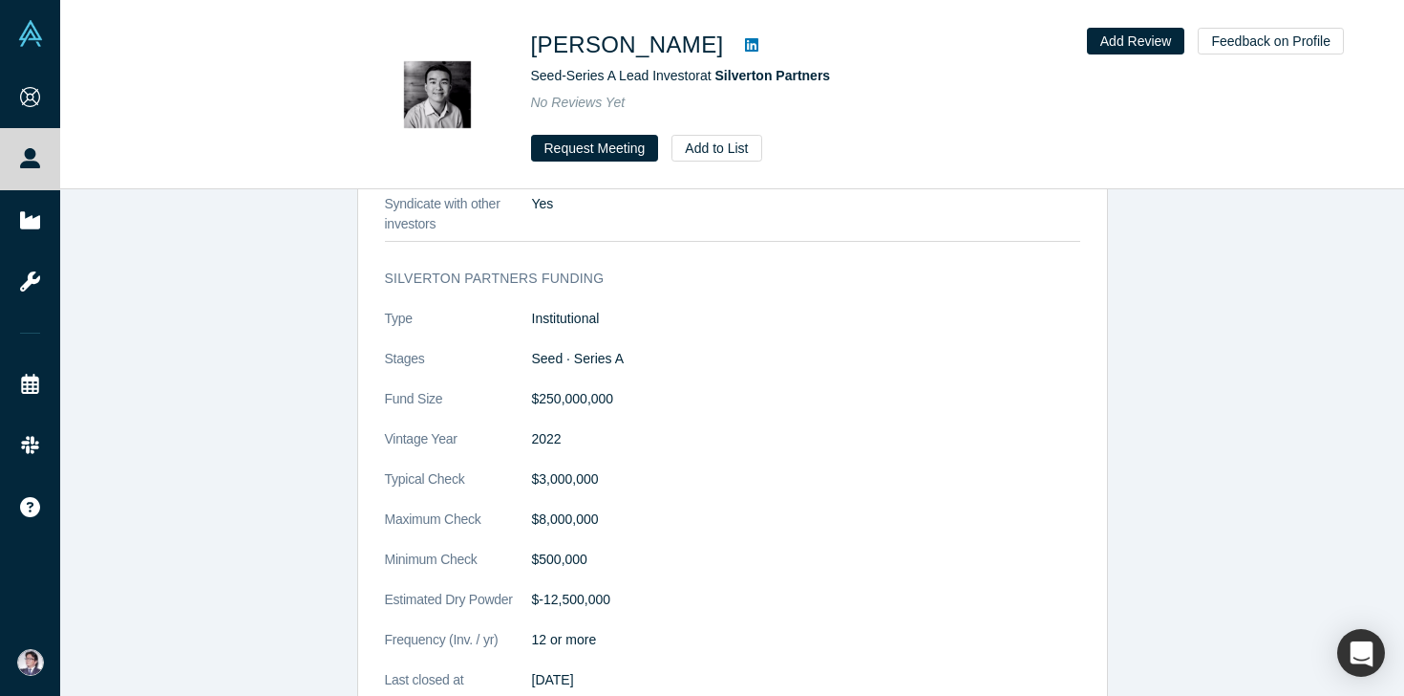
scroll to position [1727, 0]
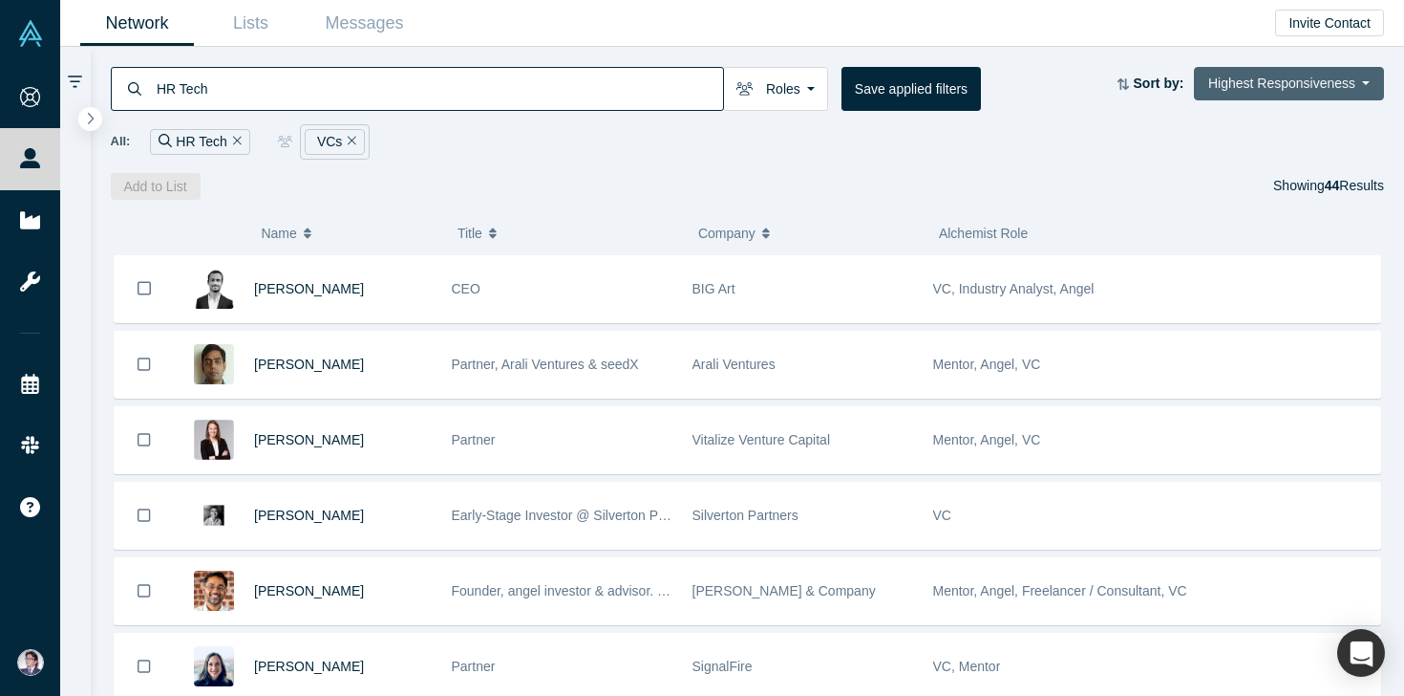
click at [1246, 81] on button "Highest Responsiveness" at bounding box center [1289, 83] width 190 height 33
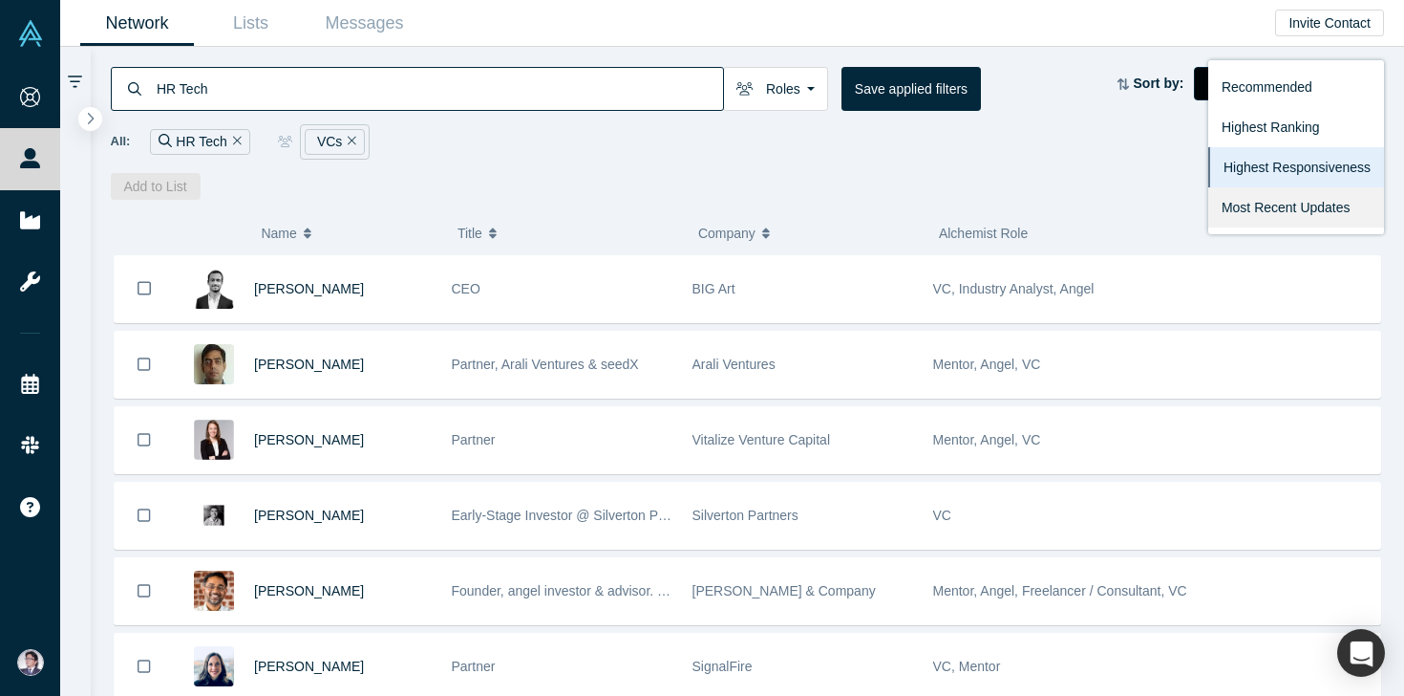
click at [1261, 206] on link "Most Recent Updates" at bounding box center [1297, 207] width 176 height 40
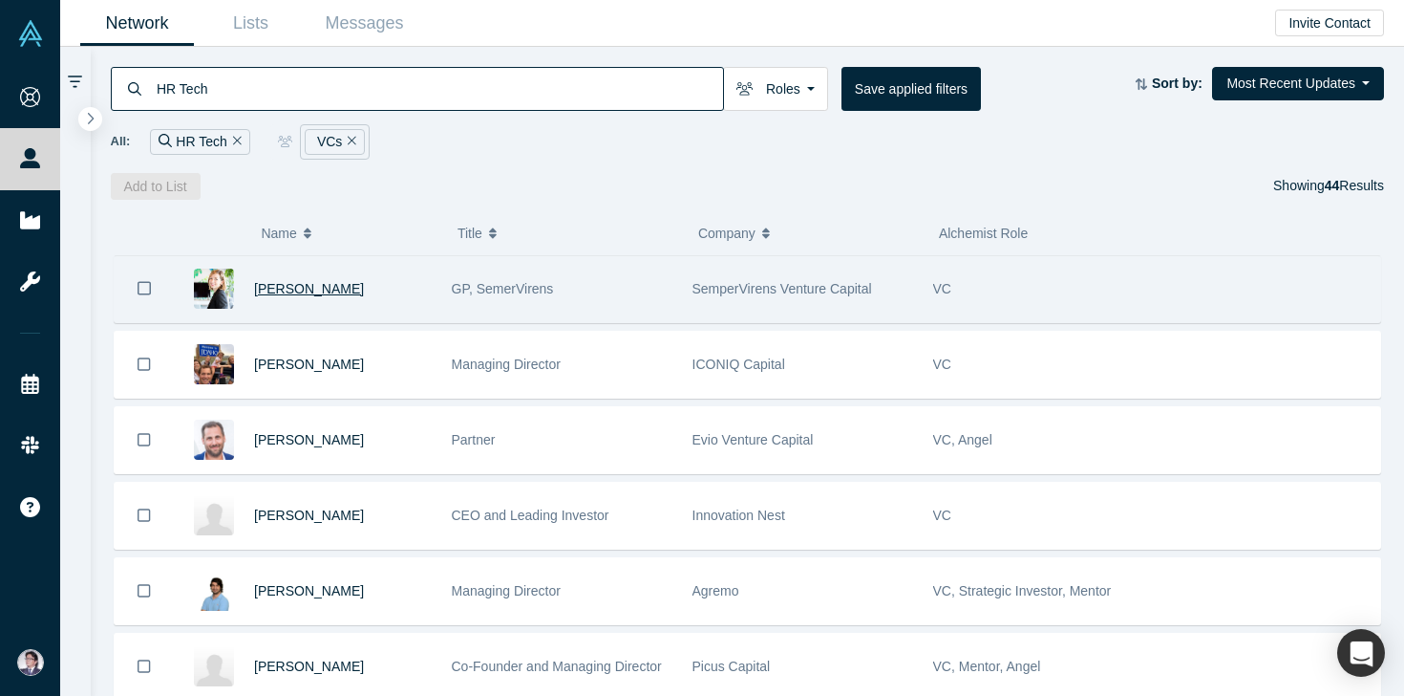
click at [323, 290] on span "[PERSON_NAME]" at bounding box center [309, 288] width 110 height 15
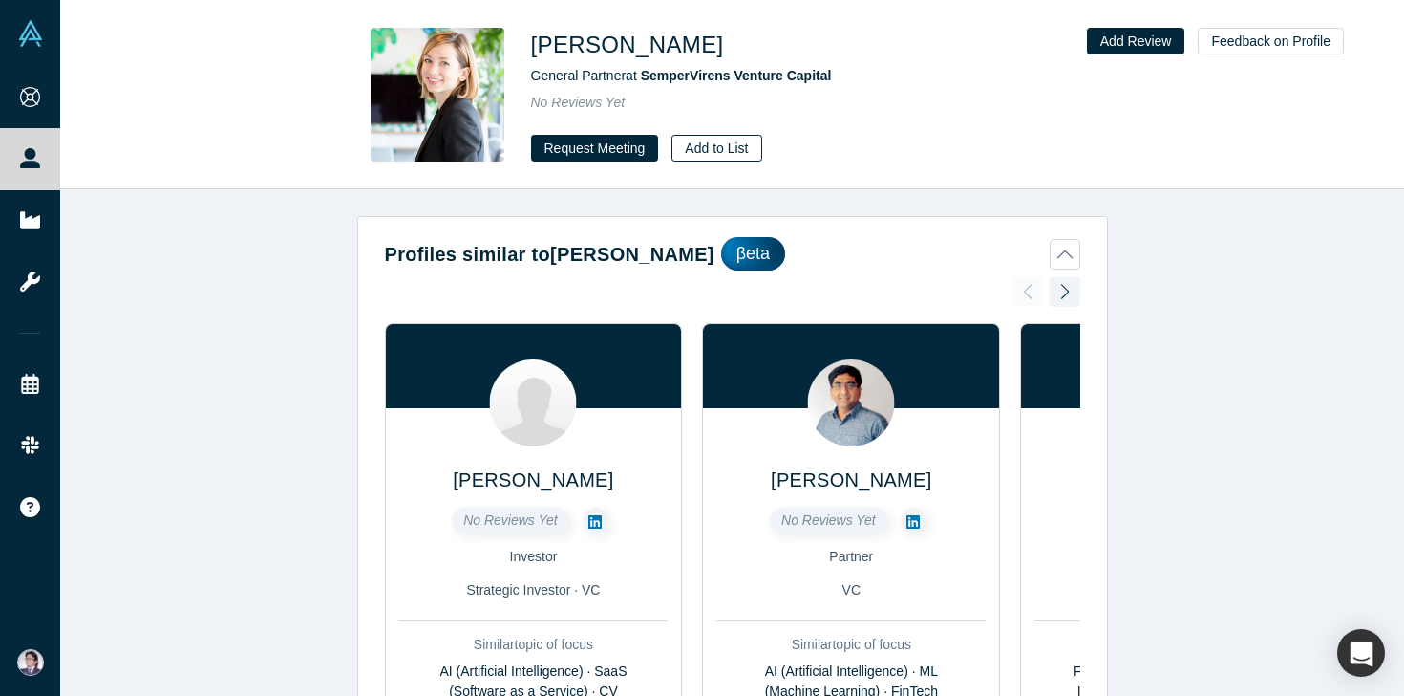
click at [710, 156] on button "Add to List" at bounding box center [717, 148] width 90 height 27
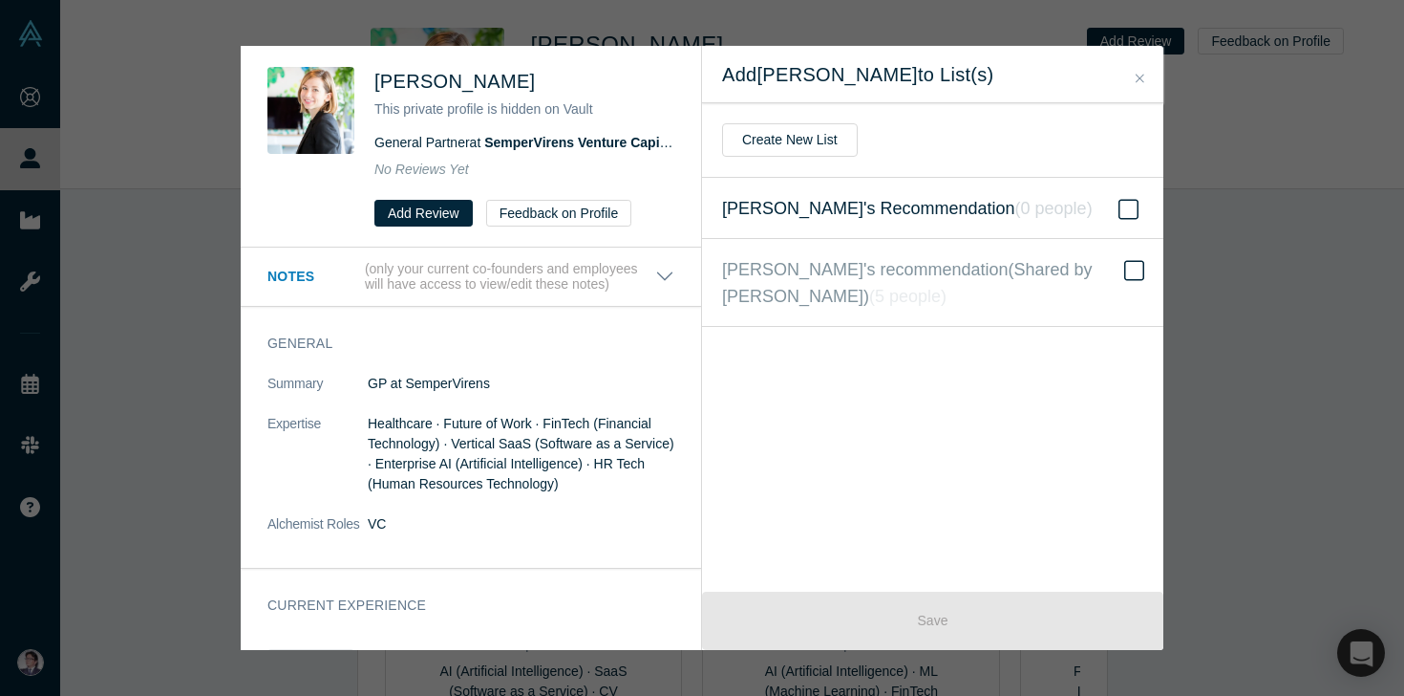
click at [1130, 204] on icon at bounding box center [1129, 209] width 20 height 23
click at [0, 0] on input "[PERSON_NAME]'s Recommendation ( 0 people )" at bounding box center [0, 0] width 0 height 0
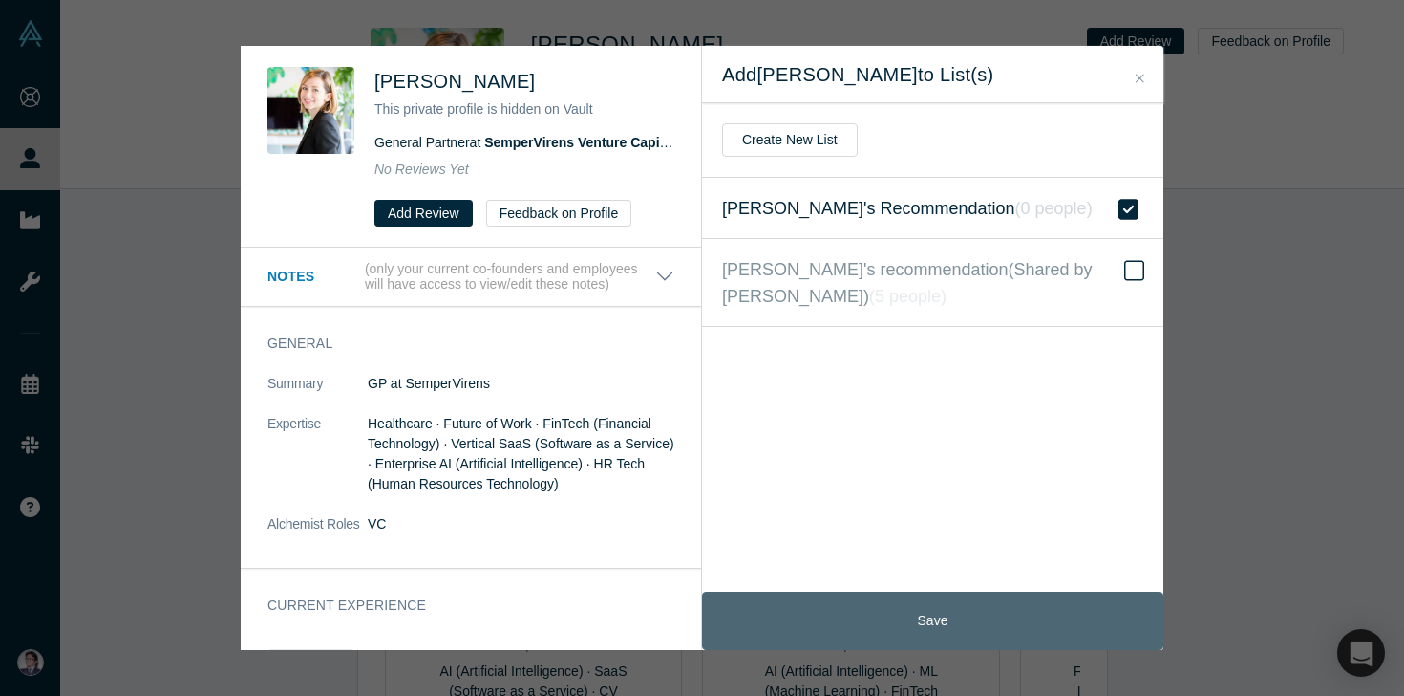
click at [843, 612] on button "Save" at bounding box center [932, 620] width 461 height 58
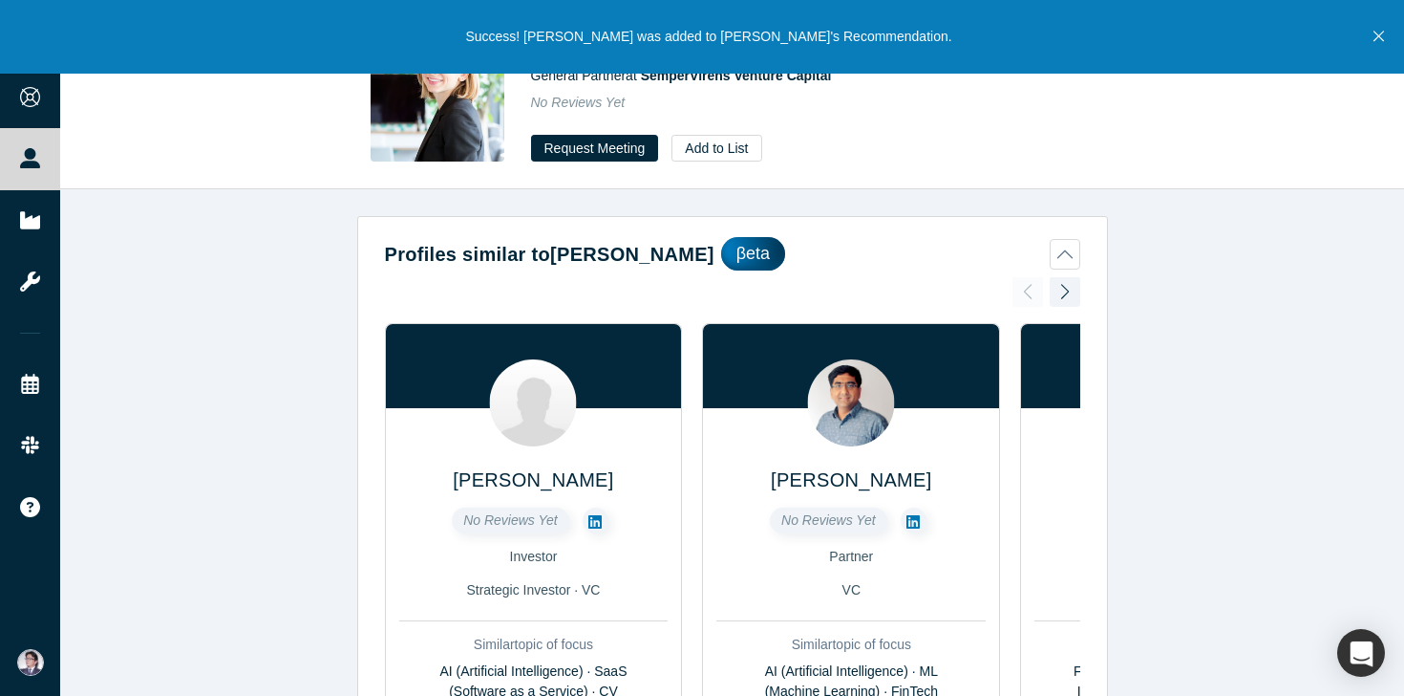
click at [288, 226] on div "Profiles similar to [PERSON_NAME] βeta [PERSON_NAME] No Reviews Yet Investor St…" at bounding box center [732, 442] width 1344 height 506
click at [1381, 51] on button "Close" at bounding box center [1379, 37] width 24 height 74
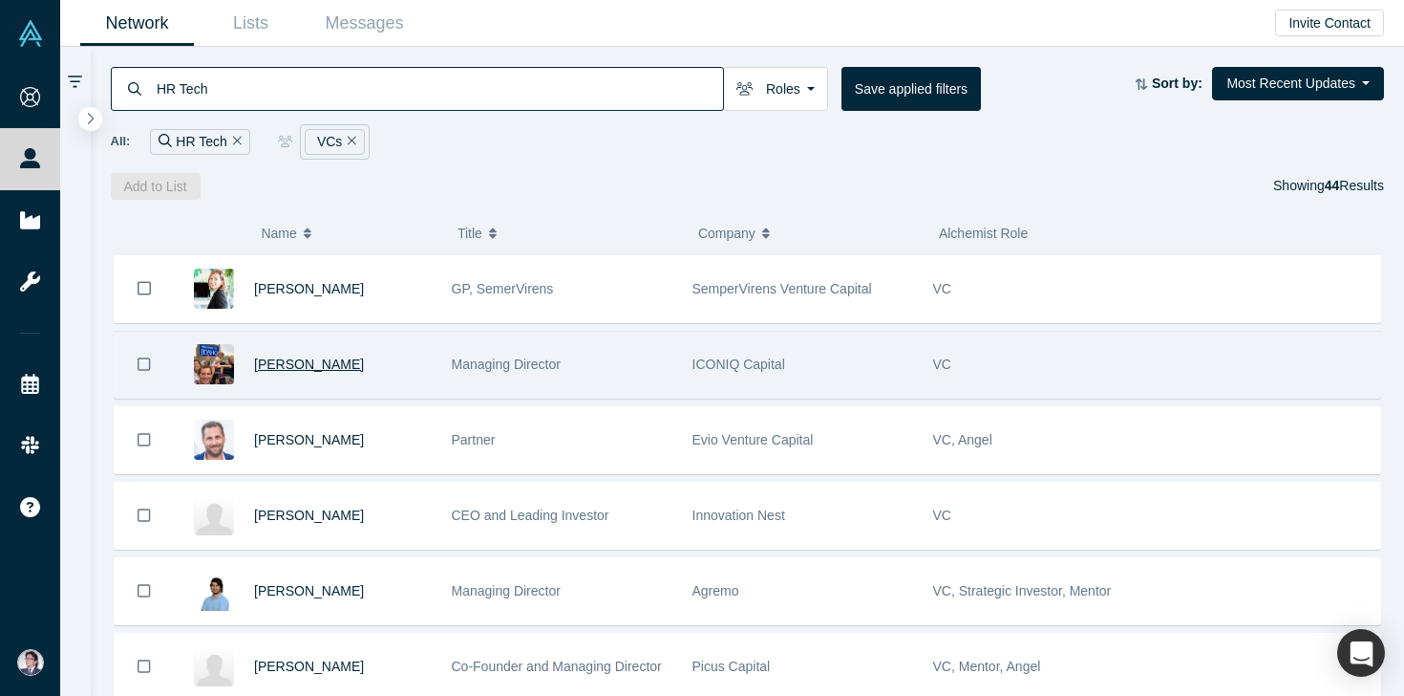
click at [308, 368] on span "[PERSON_NAME]" at bounding box center [309, 363] width 110 height 15
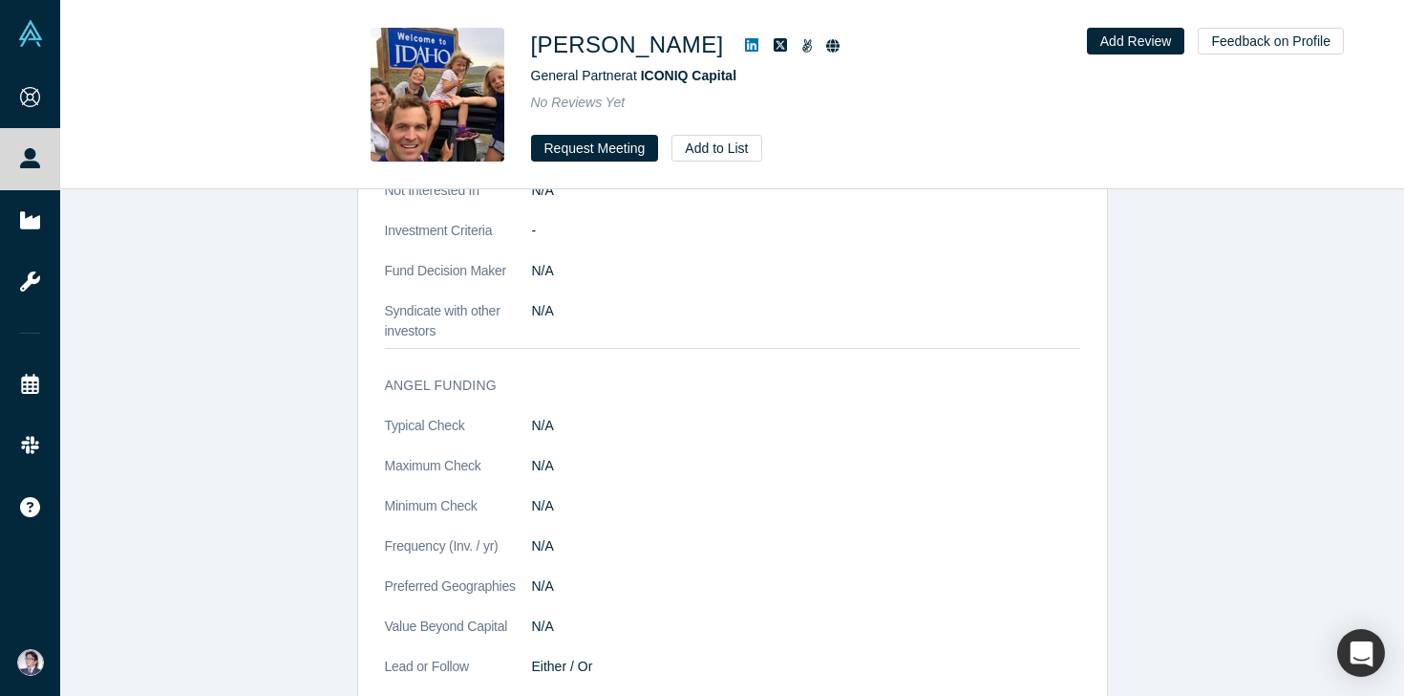
scroll to position [2233, 0]
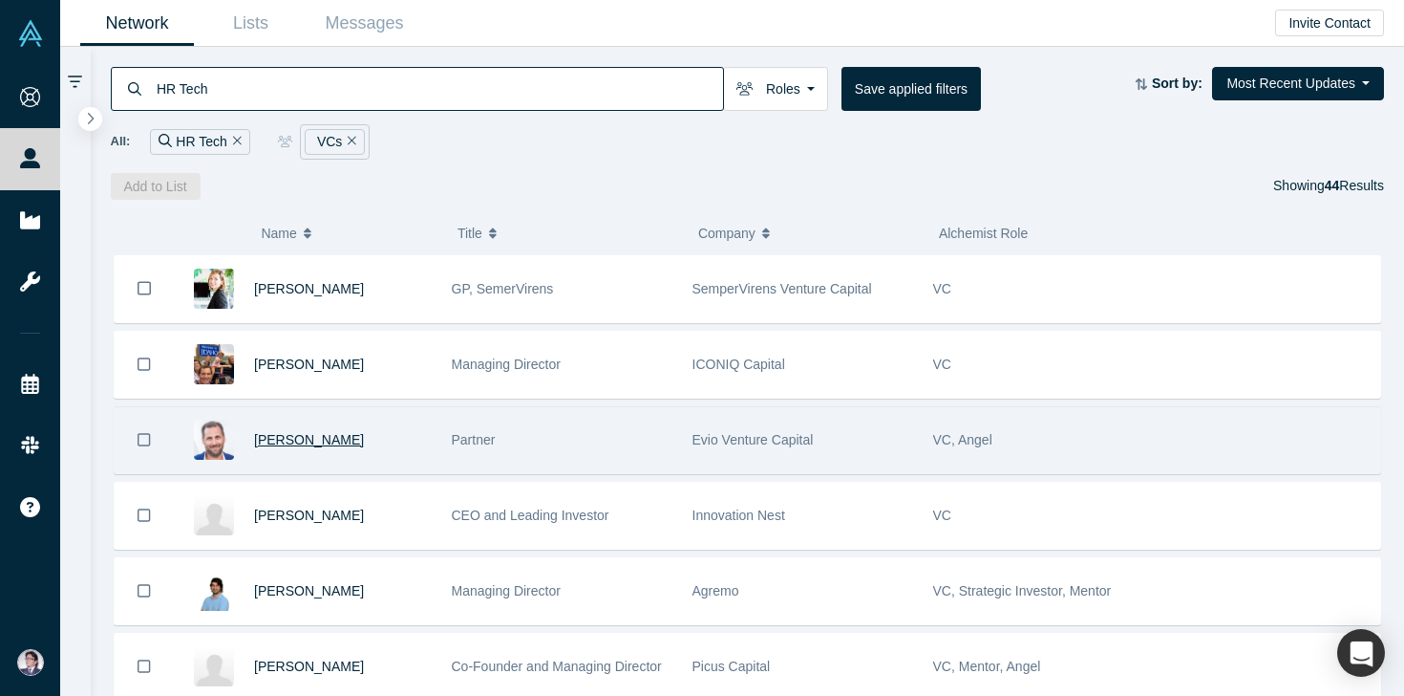
click at [313, 436] on span "[PERSON_NAME]" at bounding box center [309, 439] width 110 height 15
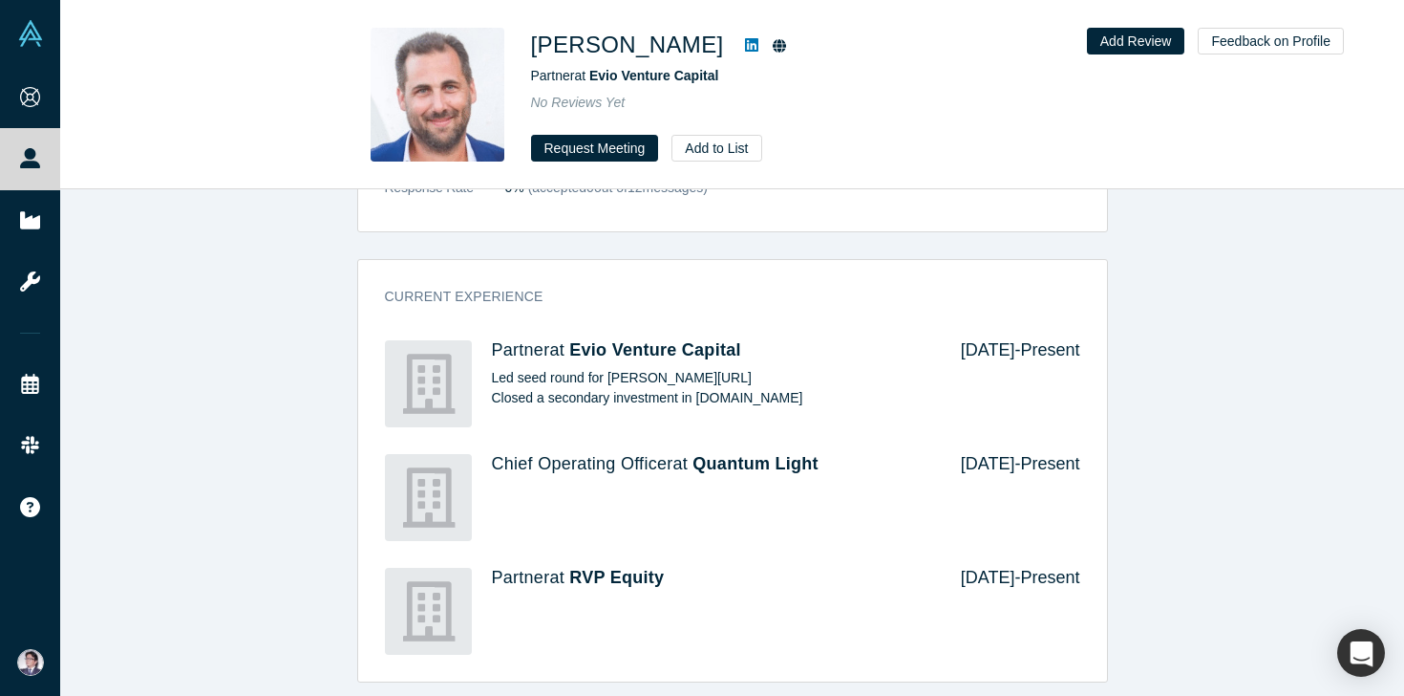
scroll to position [1244, 0]
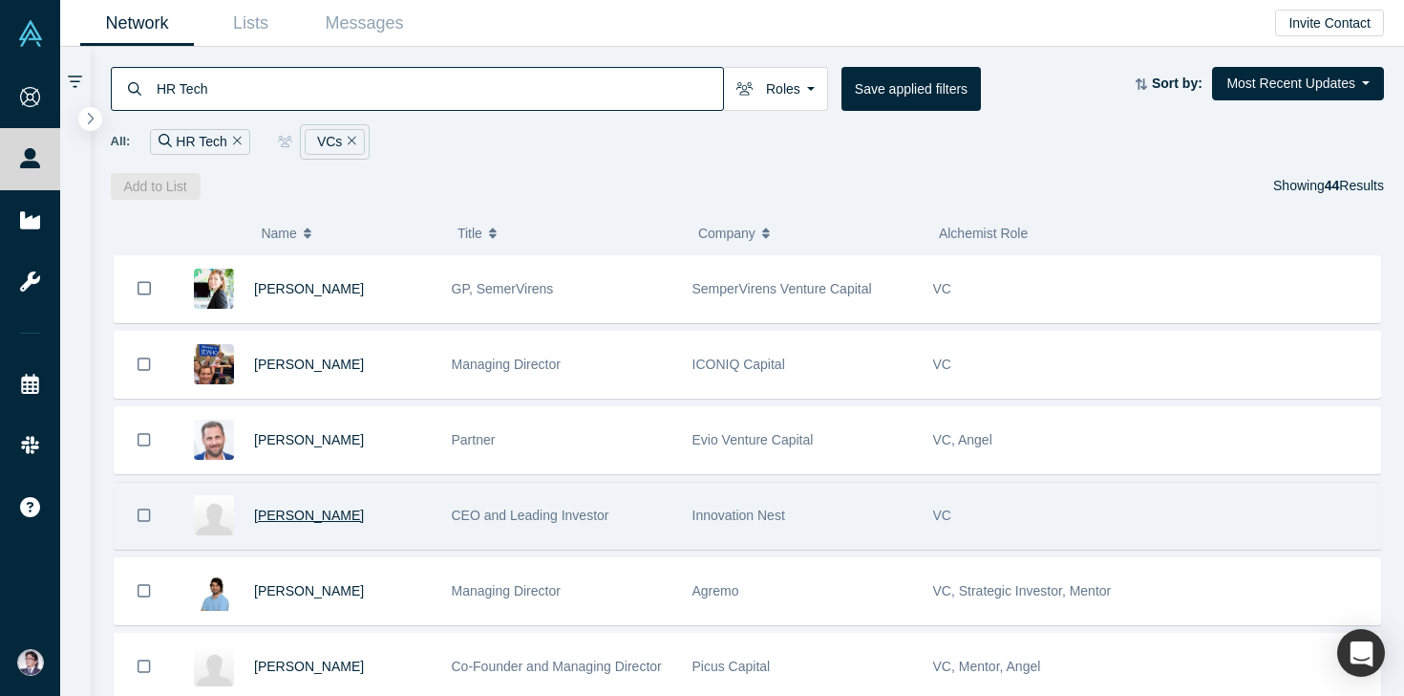
click at [300, 515] on span "[PERSON_NAME]" at bounding box center [309, 514] width 110 height 15
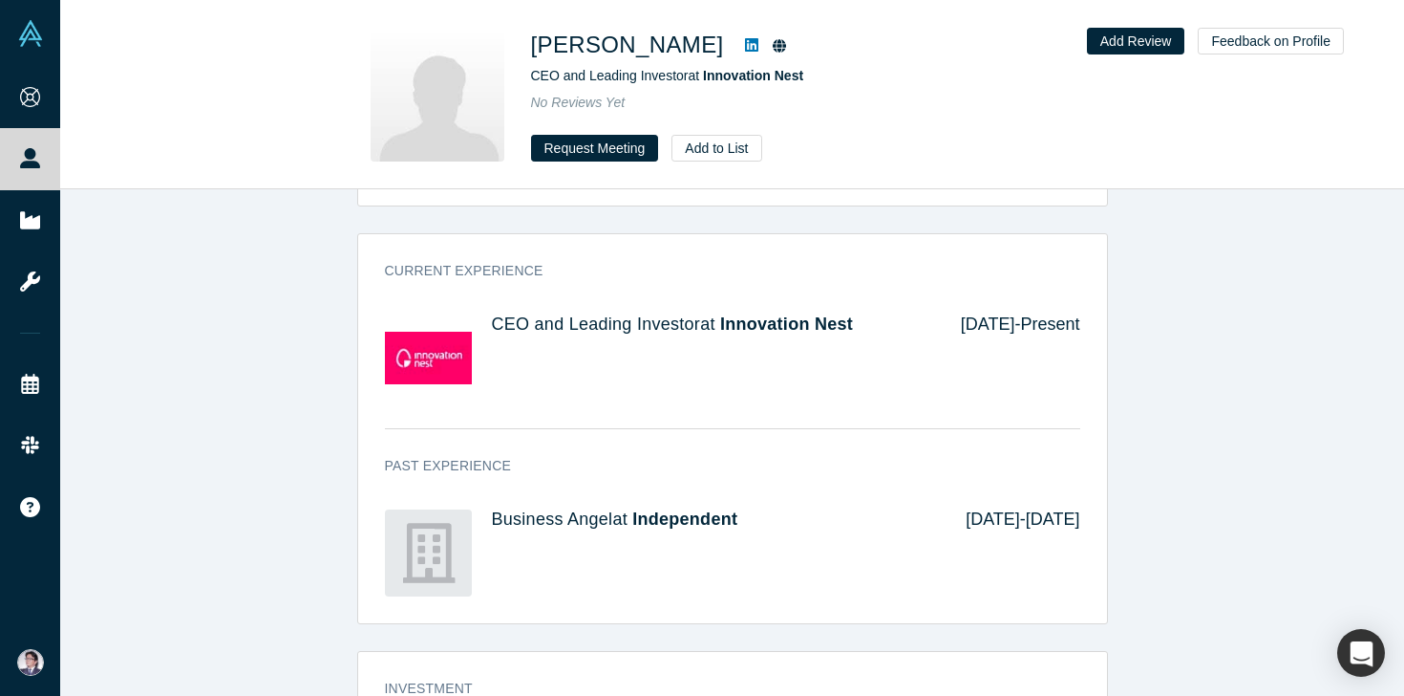
scroll to position [1196, 0]
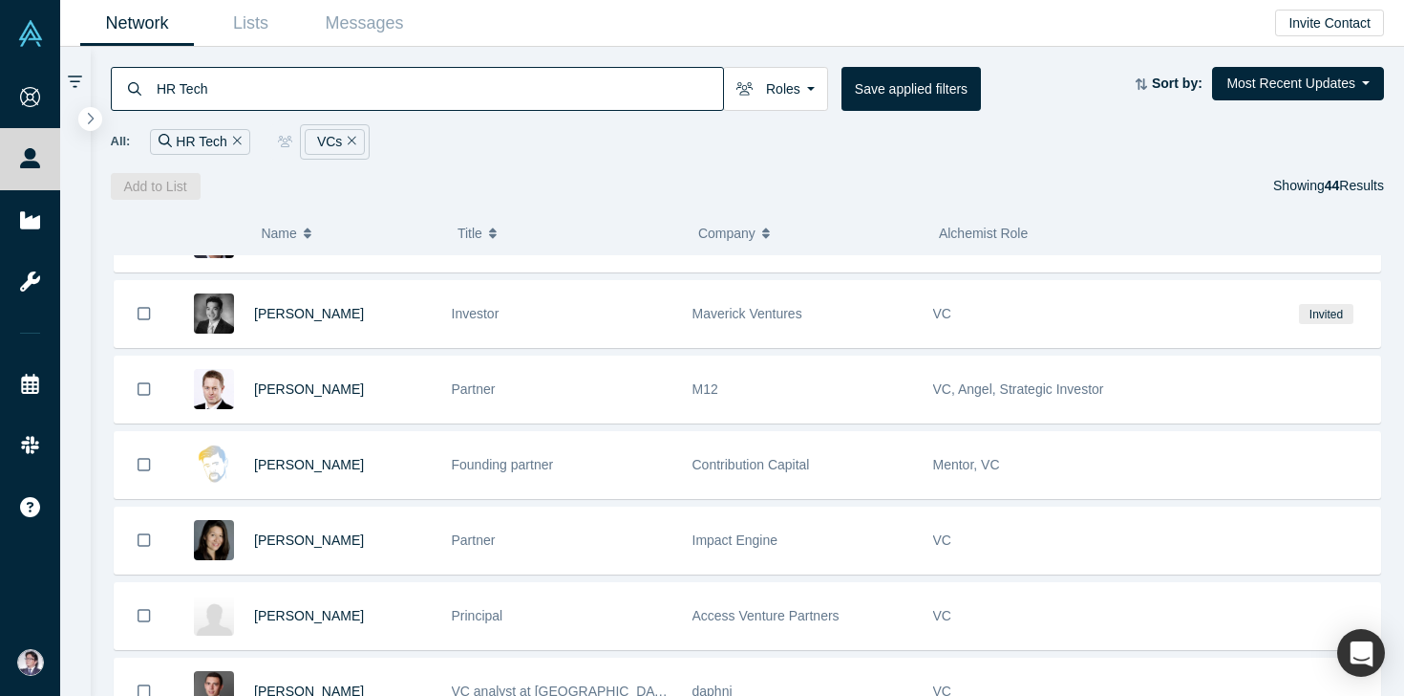
scroll to position [653, 0]
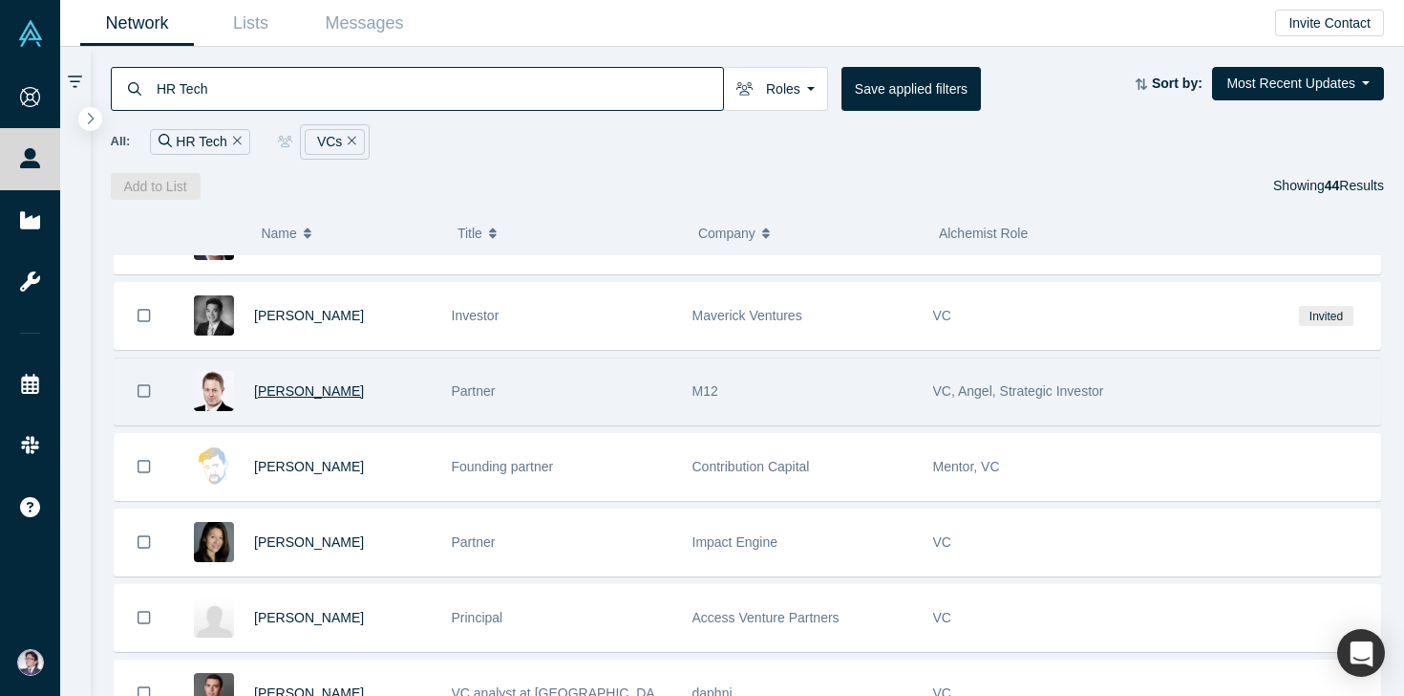
click at [284, 396] on span "[PERSON_NAME]" at bounding box center [309, 390] width 110 height 15
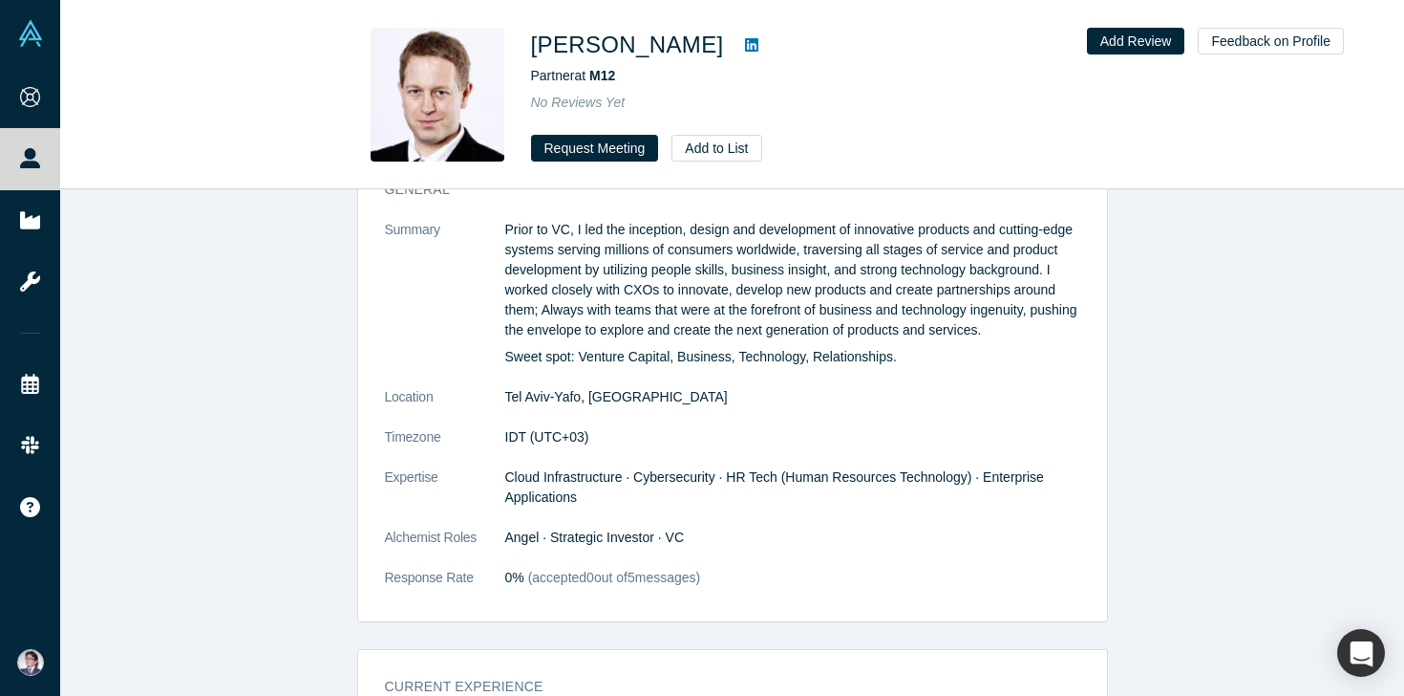
scroll to position [905, 0]
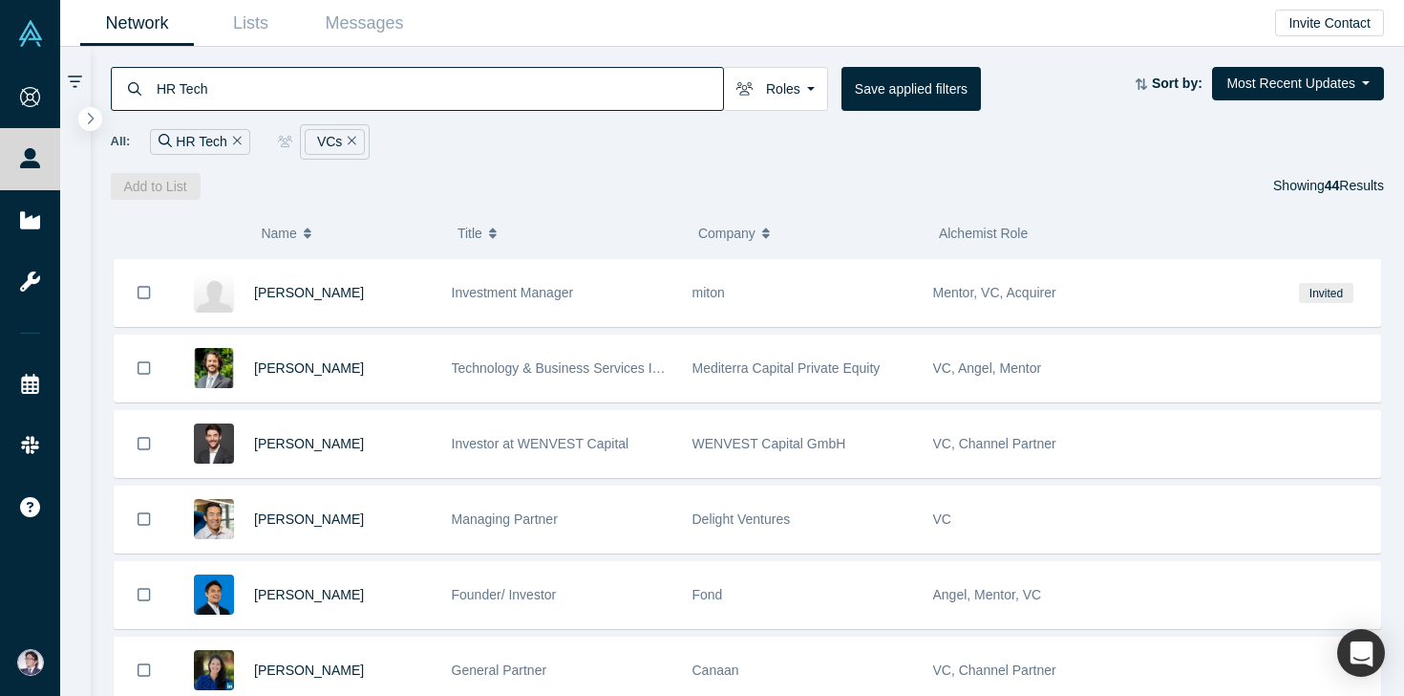
scroll to position [1309, 0]
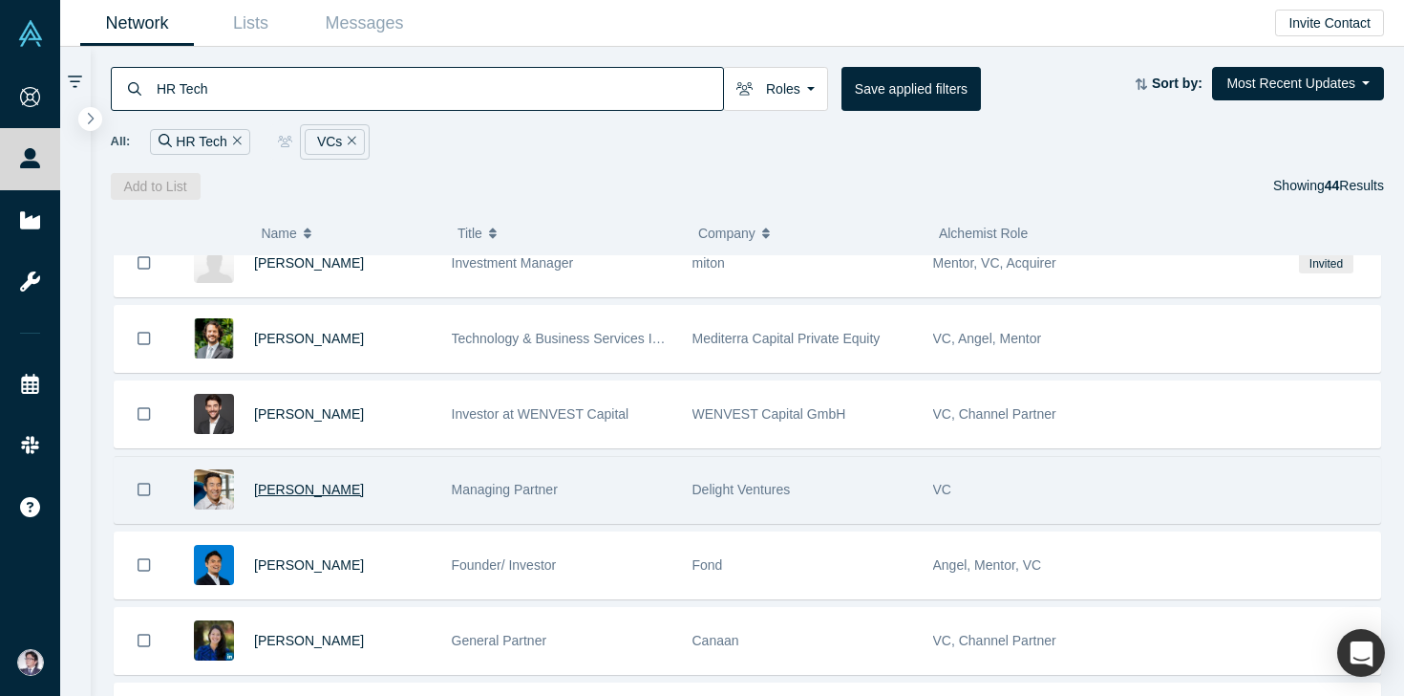
click at [318, 492] on span "[PERSON_NAME]" at bounding box center [309, 489] width 110 height 15
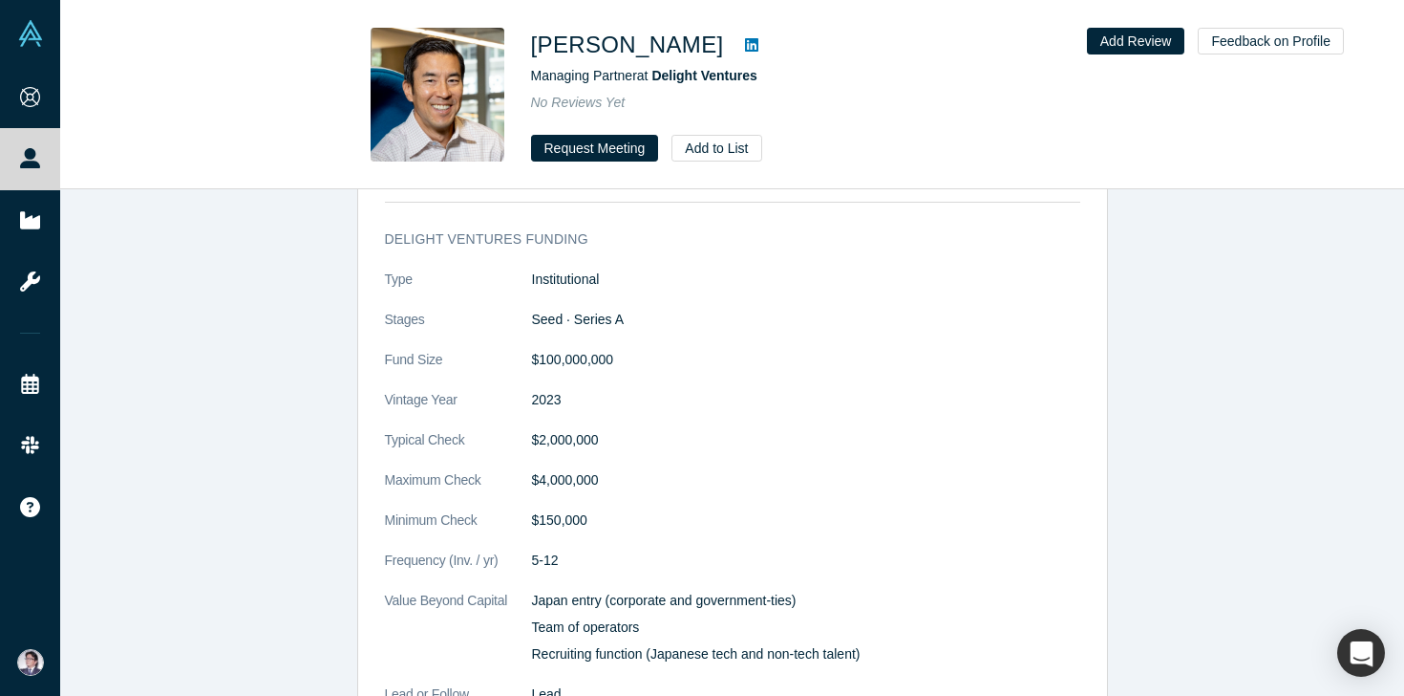
scroll to position [1864, 0]
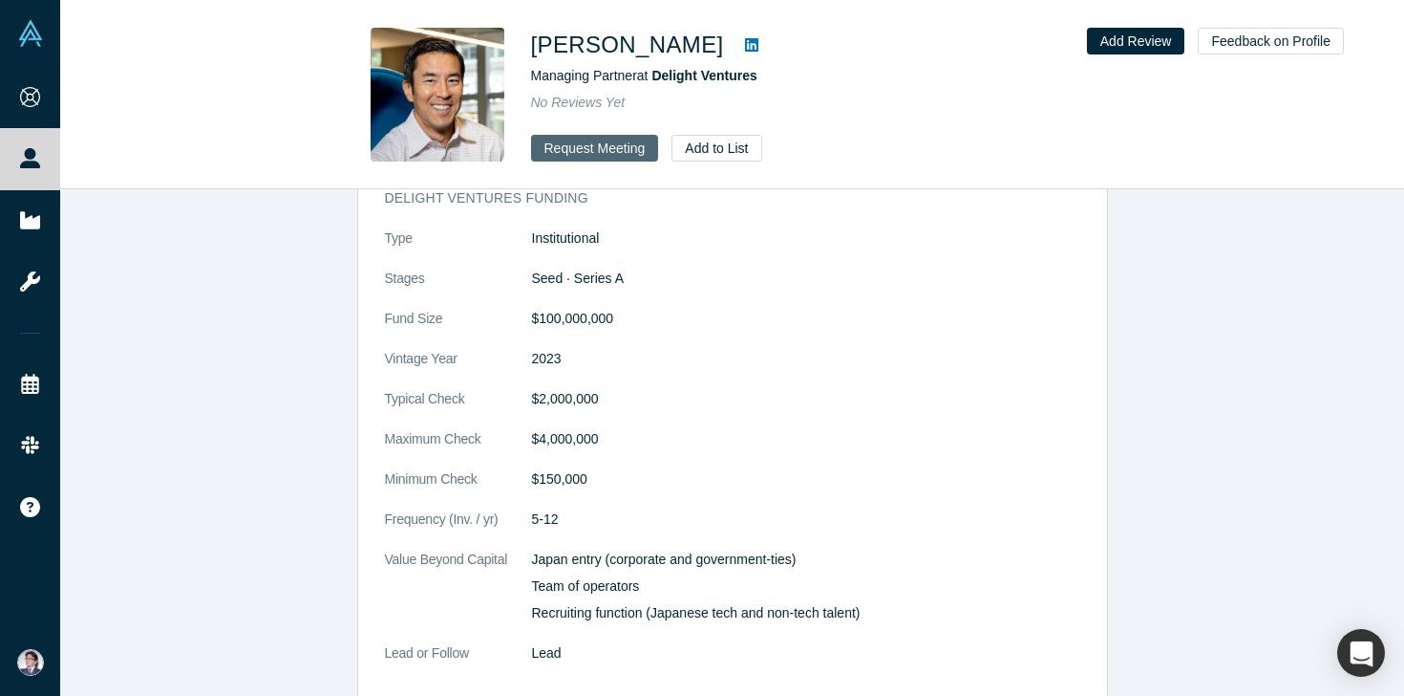
click at [606, 150] on button "Request Meeting" at bounding box center [595, 148] width 128 height 27
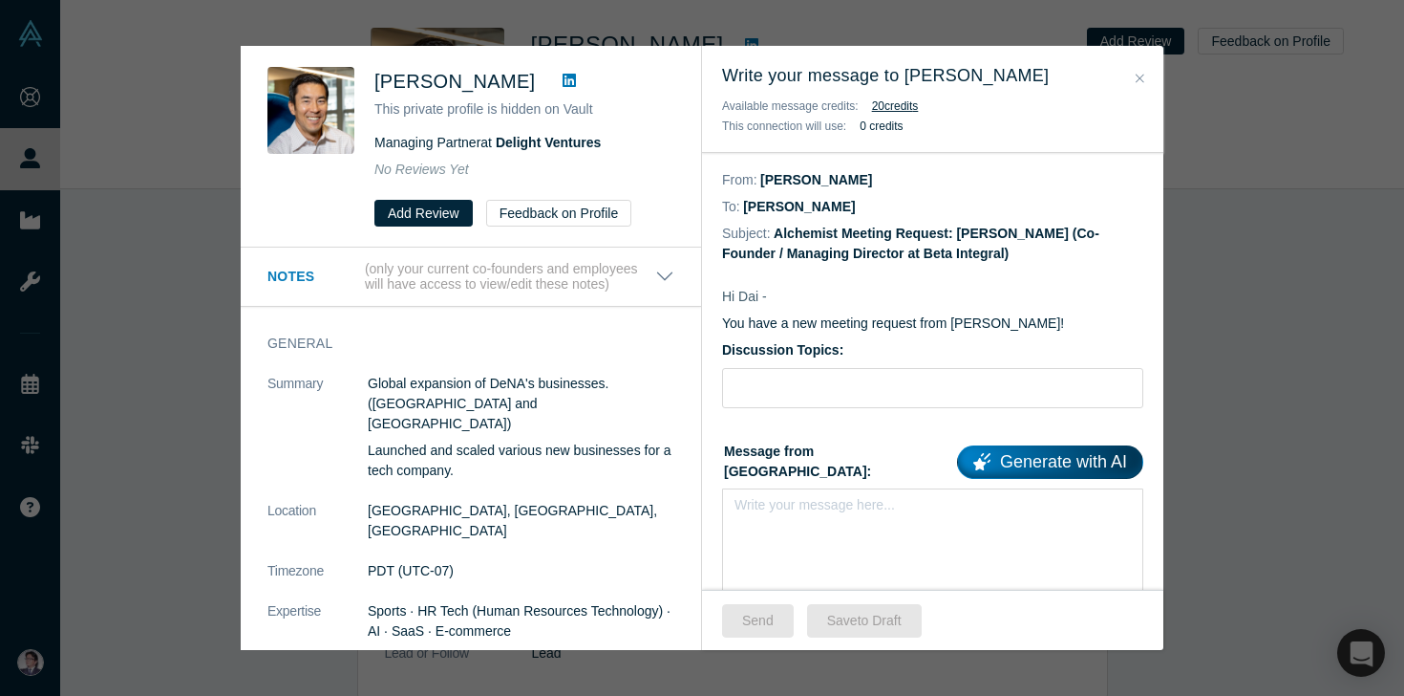
click at [1140, 75] on icon "Close" at bounding box center [1140, 78] width 9 height 13
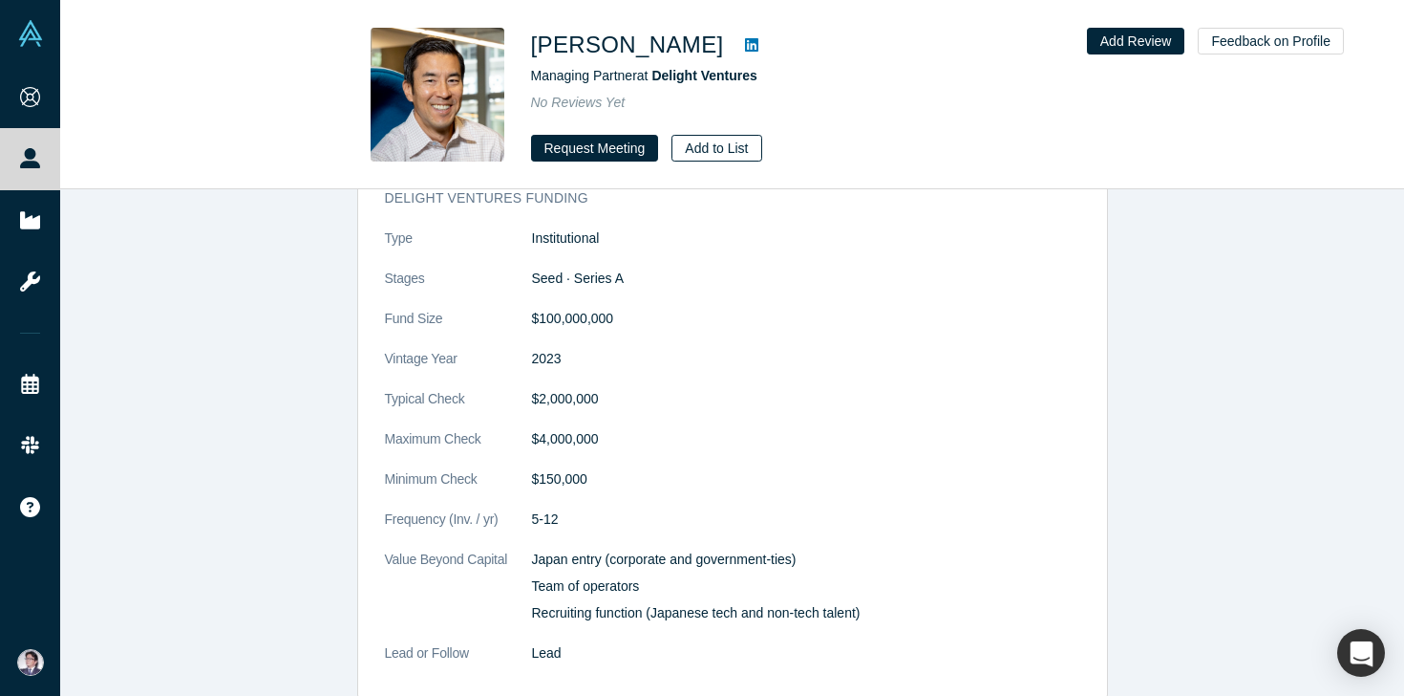
click at [729, 147] on button "Add to List" at bounding box center [717, 148] width 90 height 27
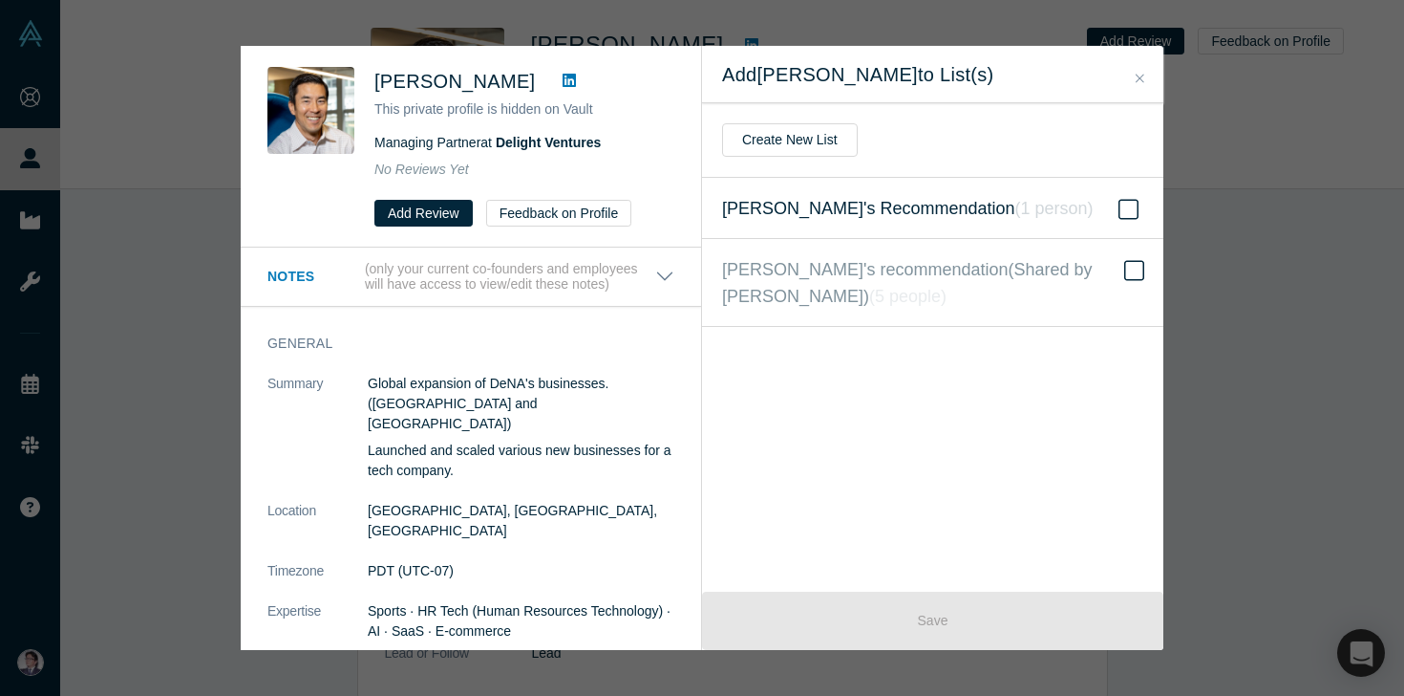
click at [1125, 208] on icon at bounding box center [1129, 209] width 20 height 23
click at [0, 0] on input "[PERSON_NAME]'s Recommendation ( 1 person )" at bounding box center [0, 0] width 0 height 0
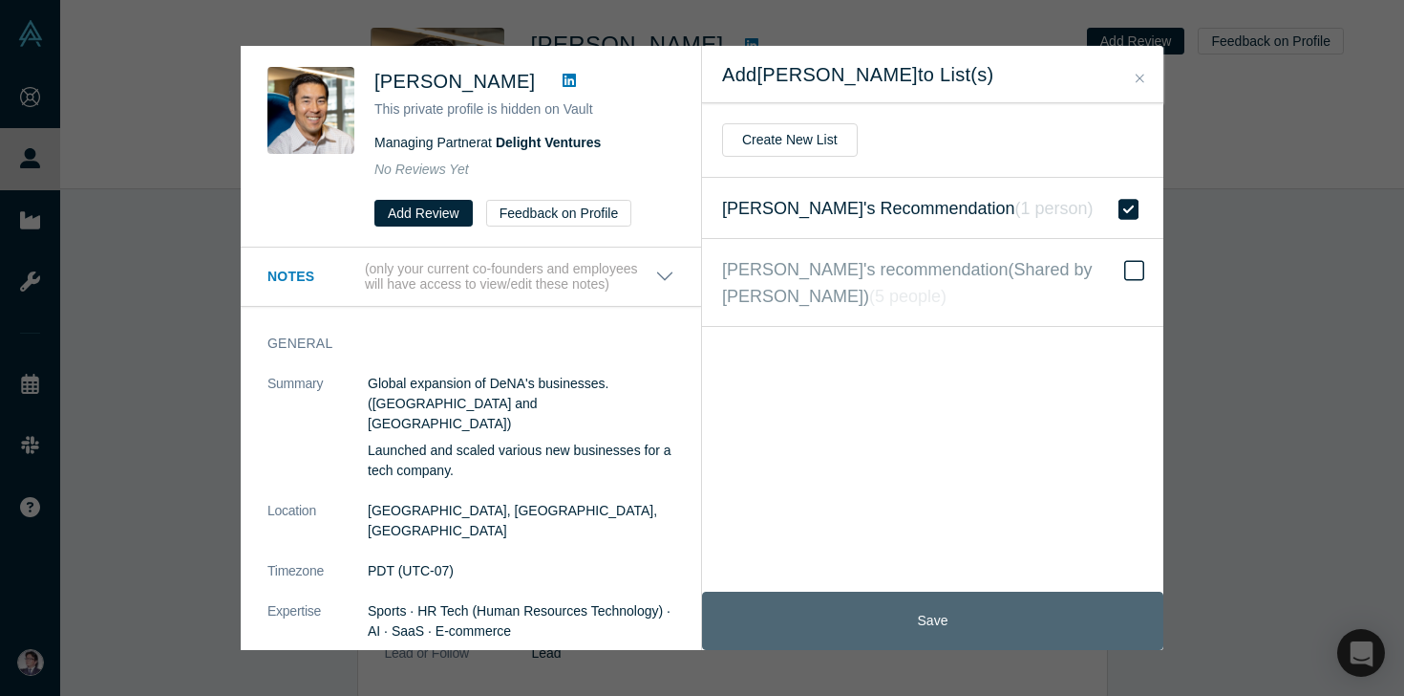
click at [883, 632] on button "Save" at bounding box center [932, 620] width 461 height 58
click at [939, 632] on button "Save" at bounding box center [932, 620] width 461 height 58
click at [950, 631] on button "Save" at bounding box center [932, 620] width 461 height 58
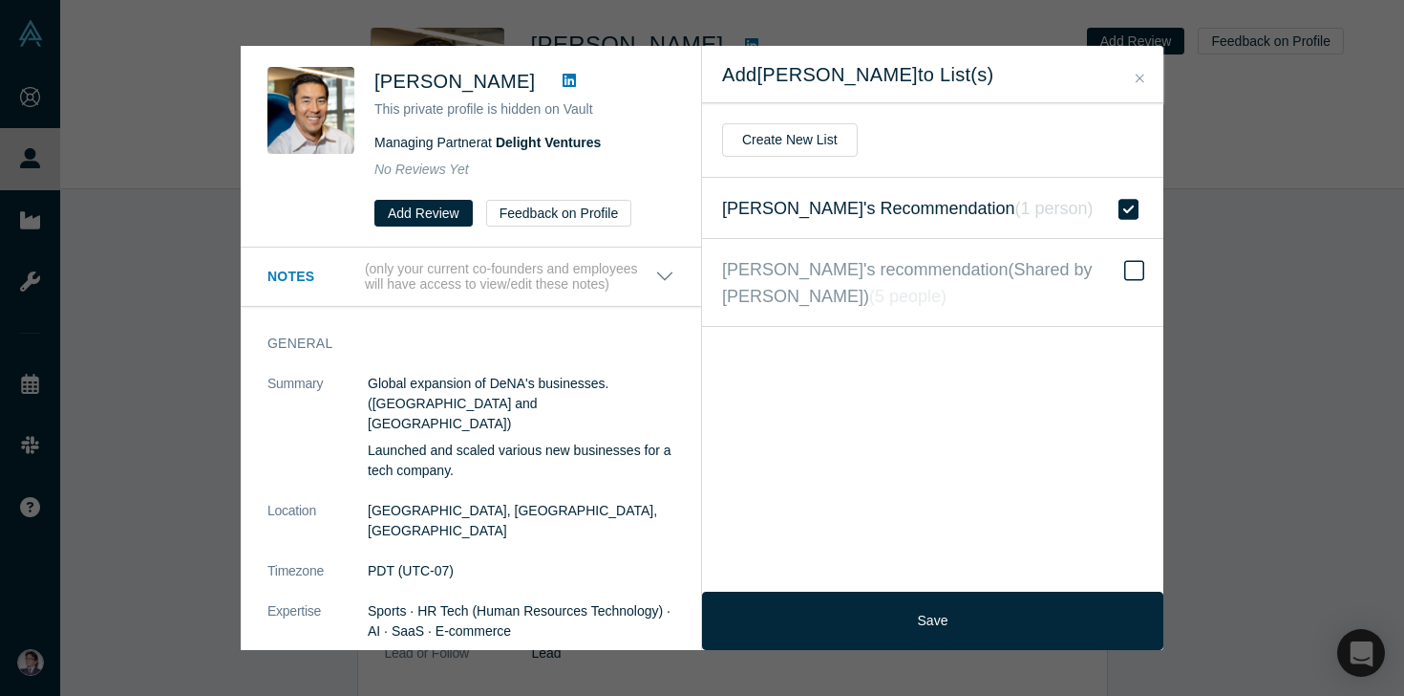
click at [1063, 83] on h2 "Add [PERSON_NAME] to List(s)" at bounding box center [932, 74] width 421 height 23
click at [1133, 70] on button "Close" at bounding box center [1140, 79] width 20 height 22
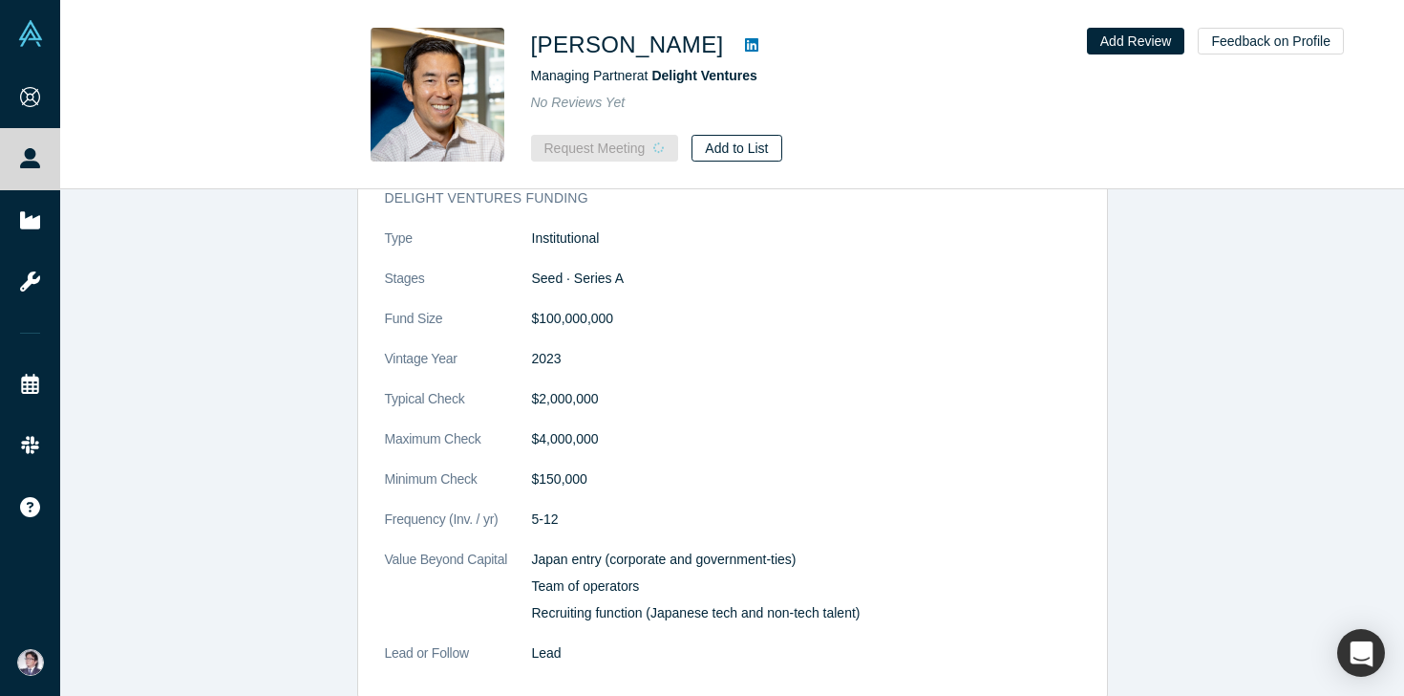
click at [711, 155] on button "Add to List" at bounding box center [737, 148] width 90 height 27
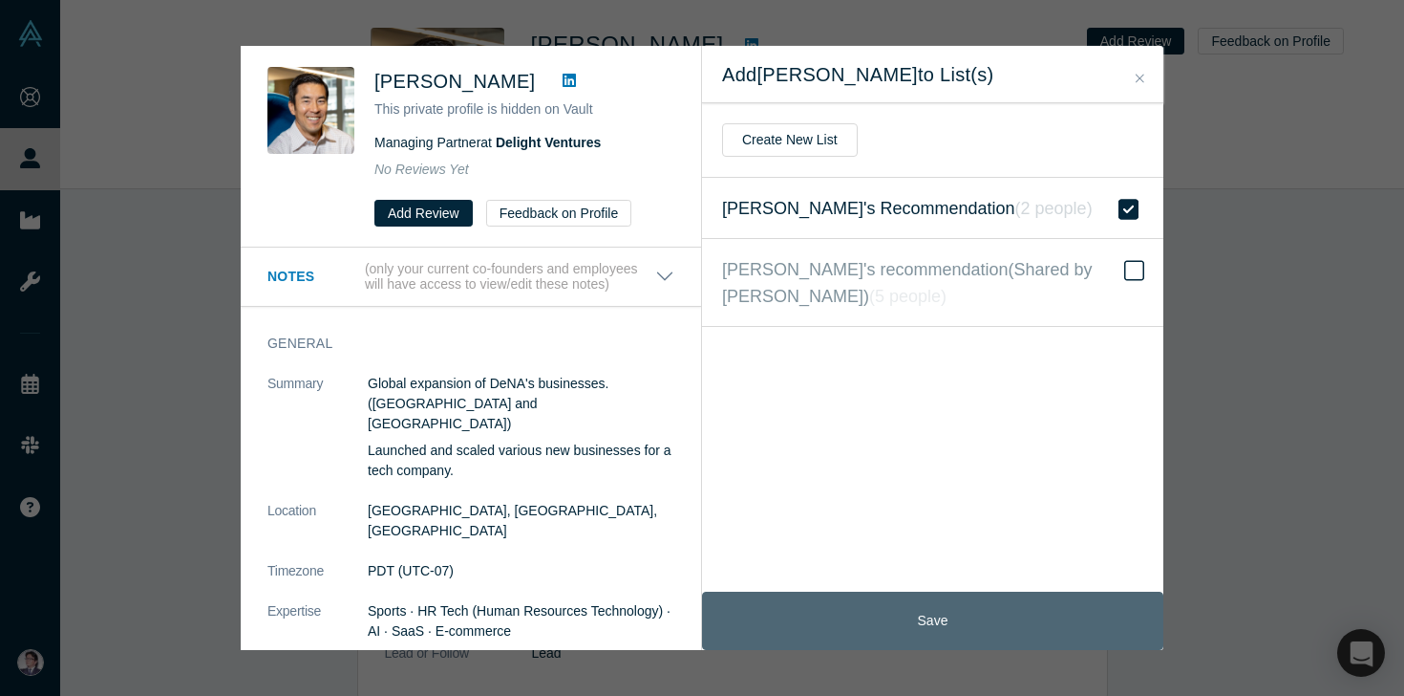
click at [975, 617] on button "Save" at bounding box center [932, 620] width 461 height 58
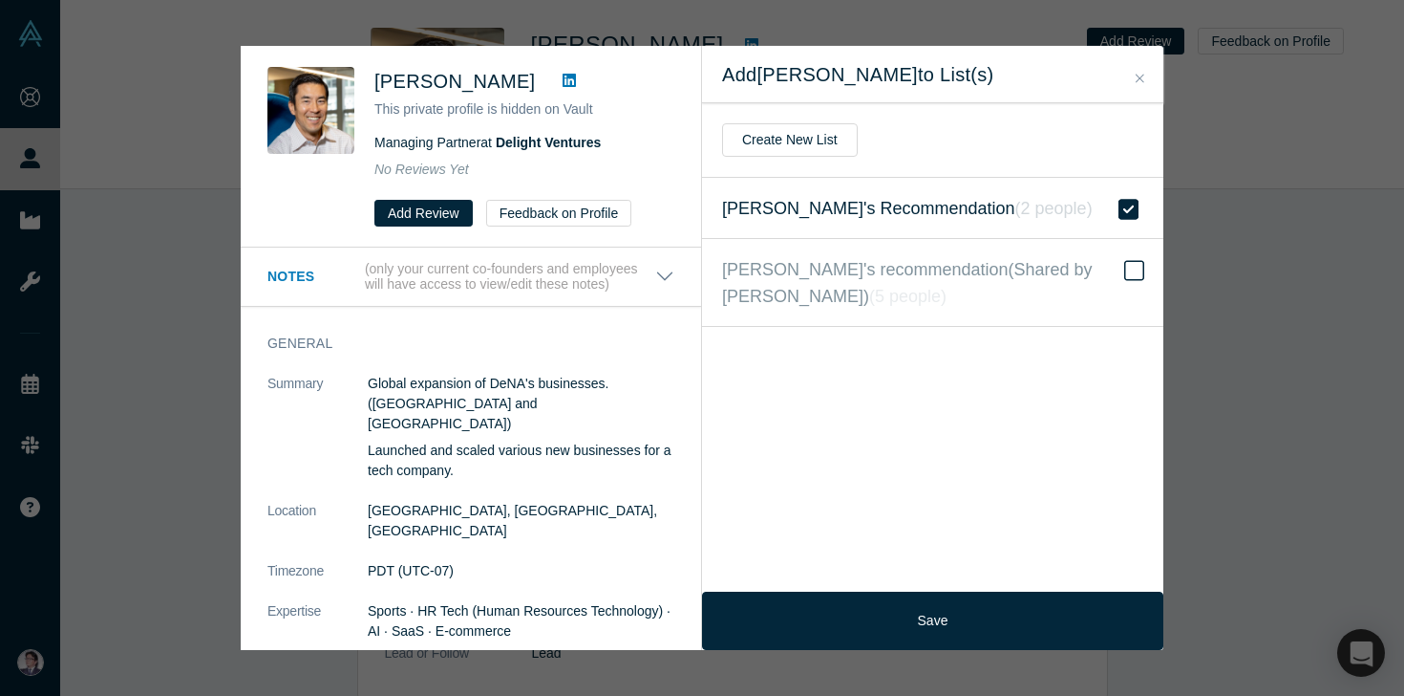
click at [1135, 75] on button "Close" at bounding box center [1140, 79] width 20 height 22
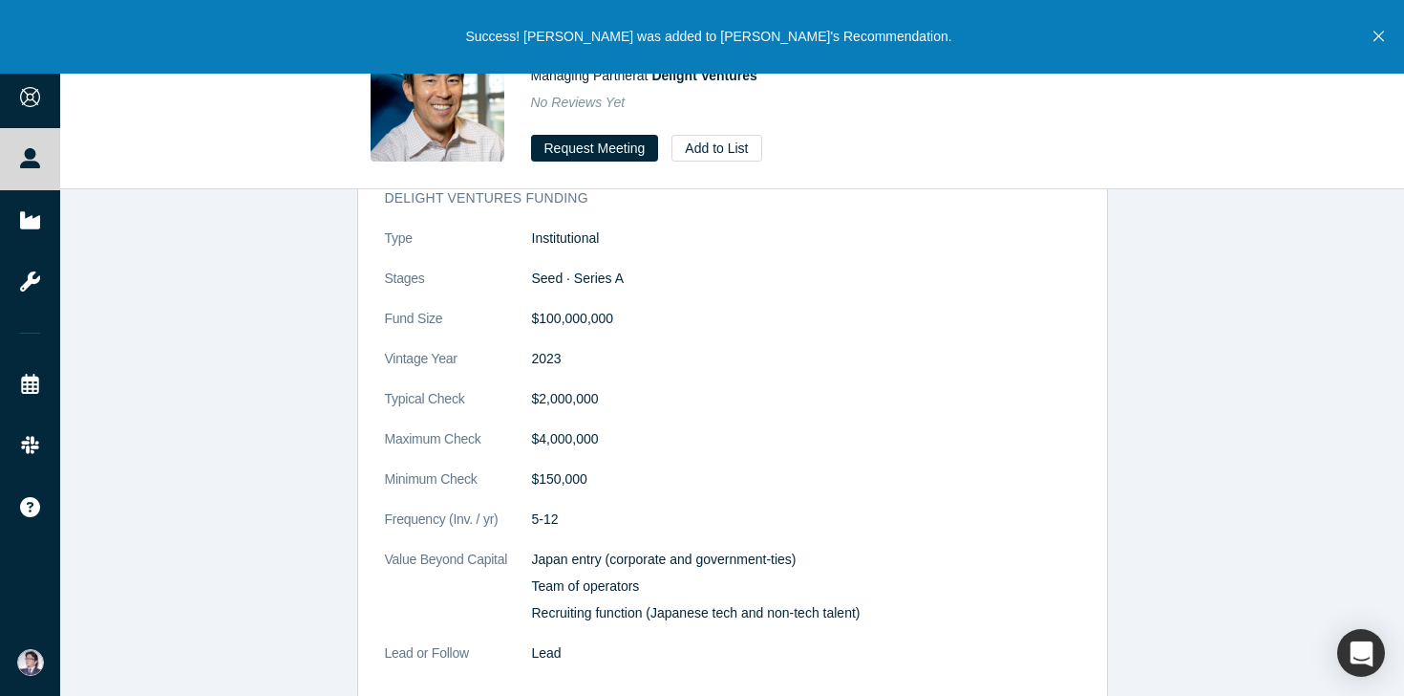
click at [1381, 41] on icon "Close" at bounding box center [1379, 36] width 11 height 17
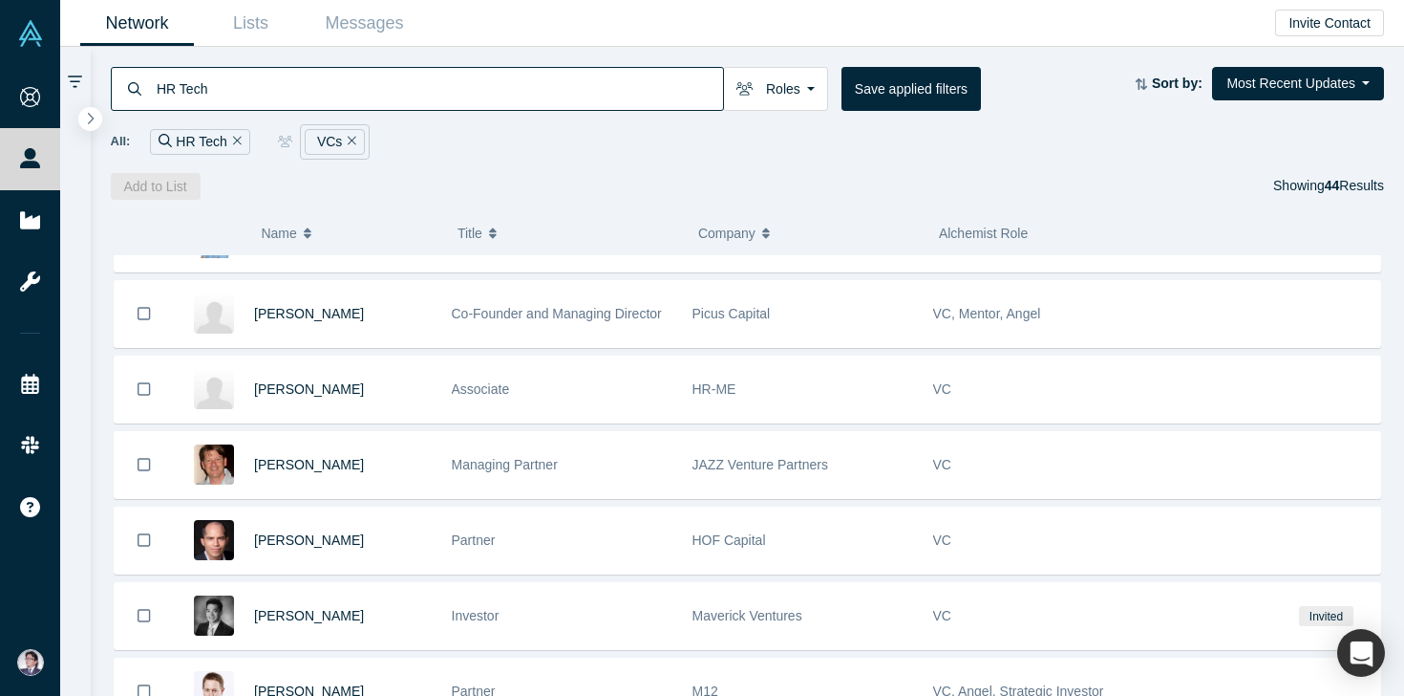
scroll to position [362, 0]
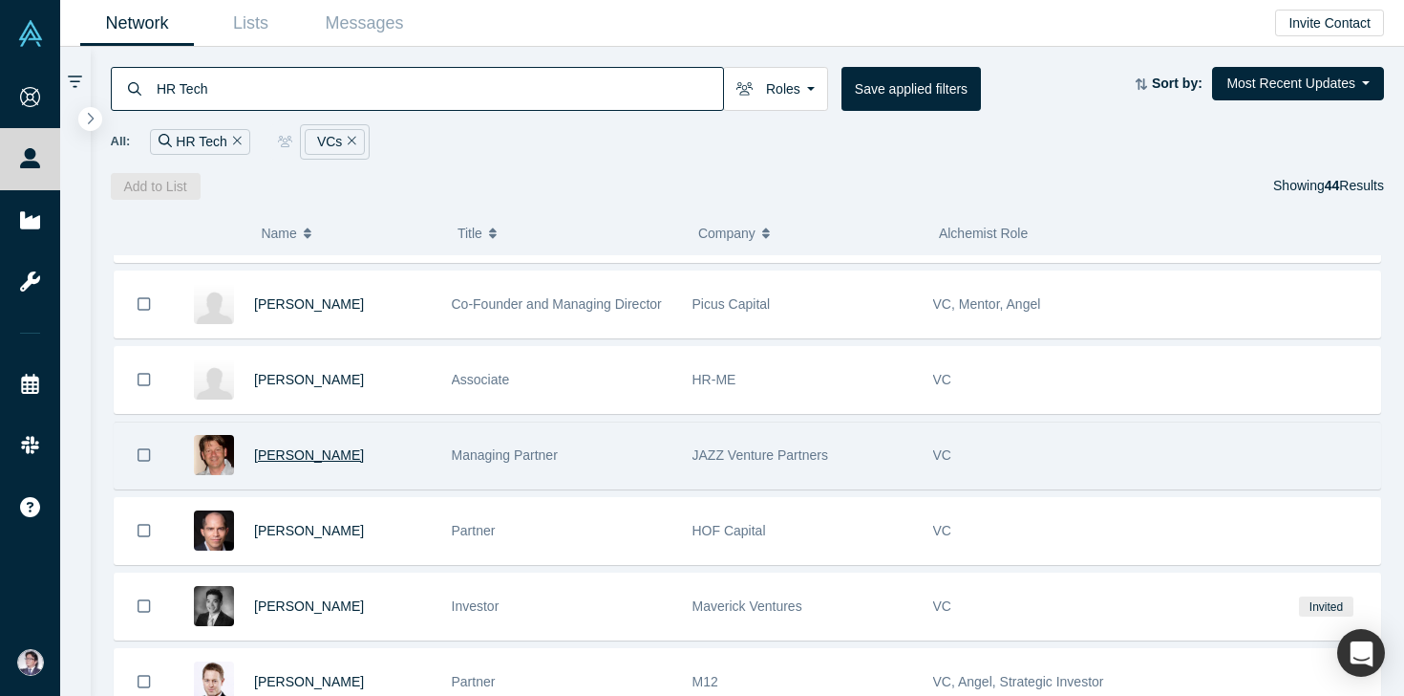
click at [309, 457] on span "[PERSON_NAME]" at bounding box center [309, 454] width 110 height 15
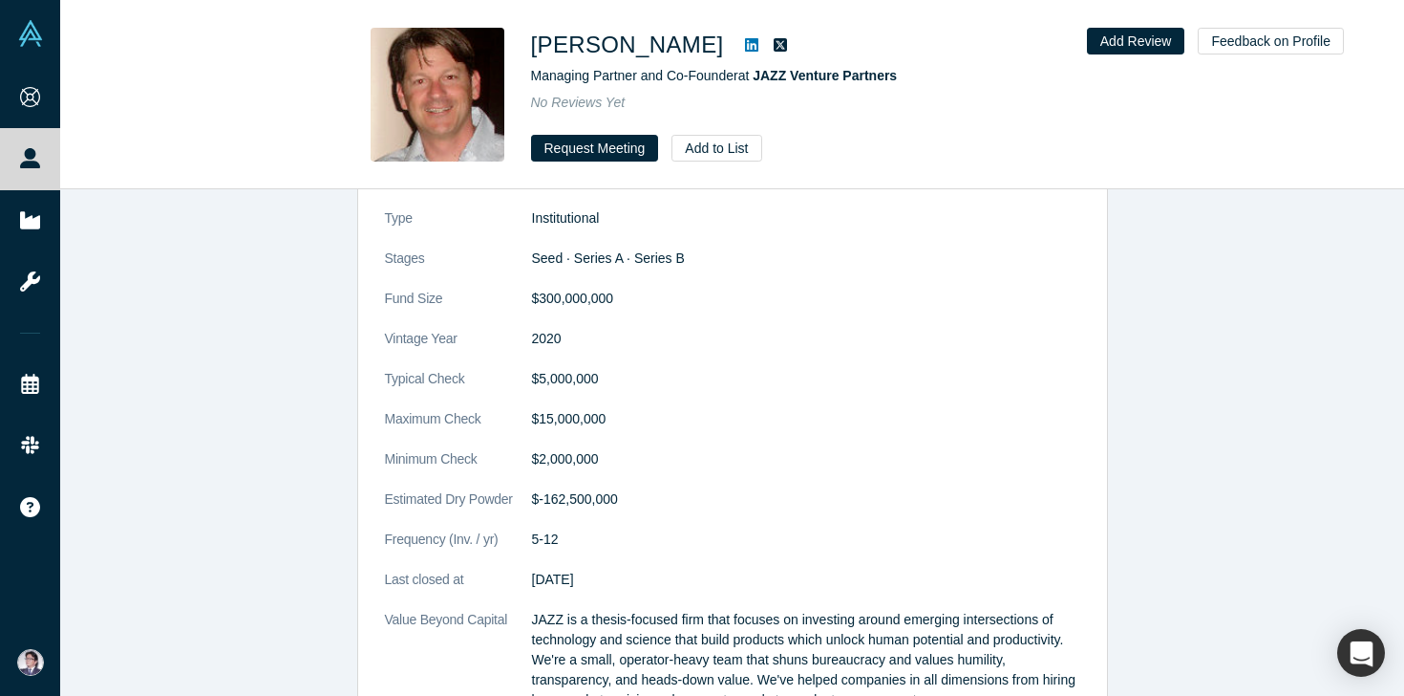
scroll to position [1858, 0]
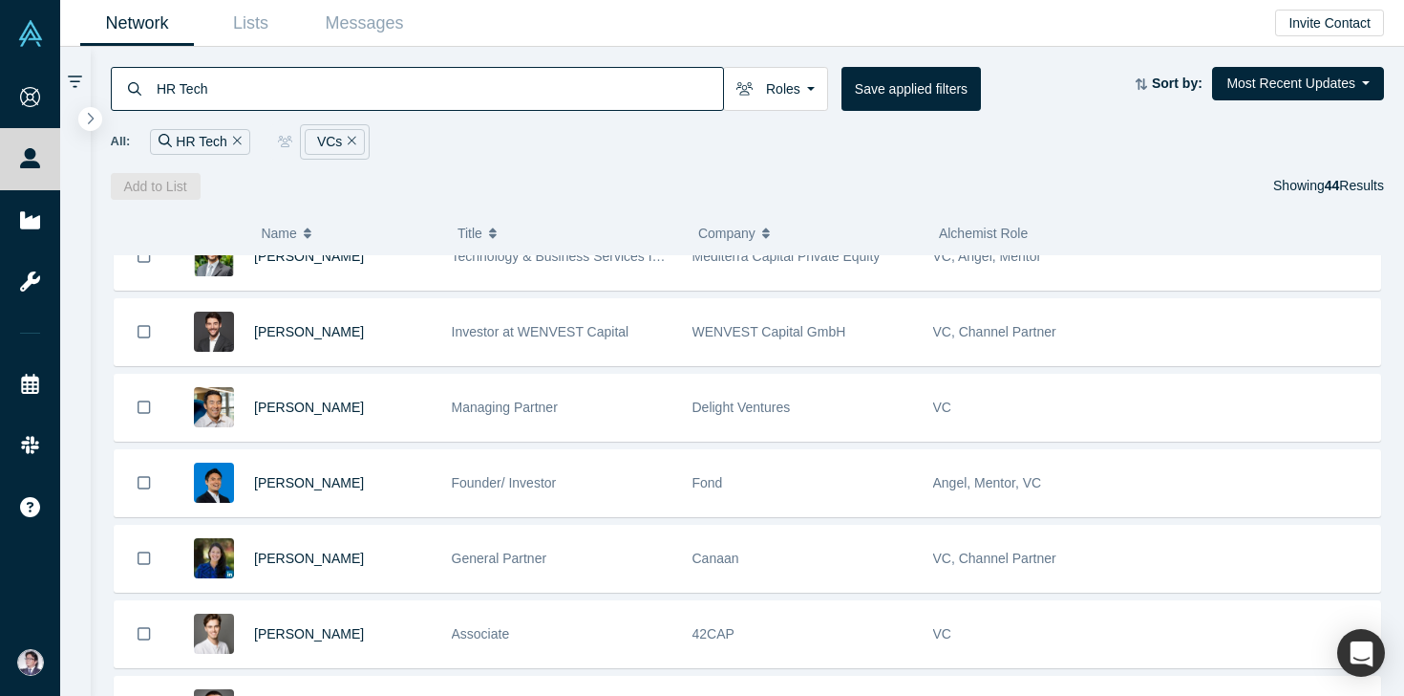
scroll to position [1397, 0]
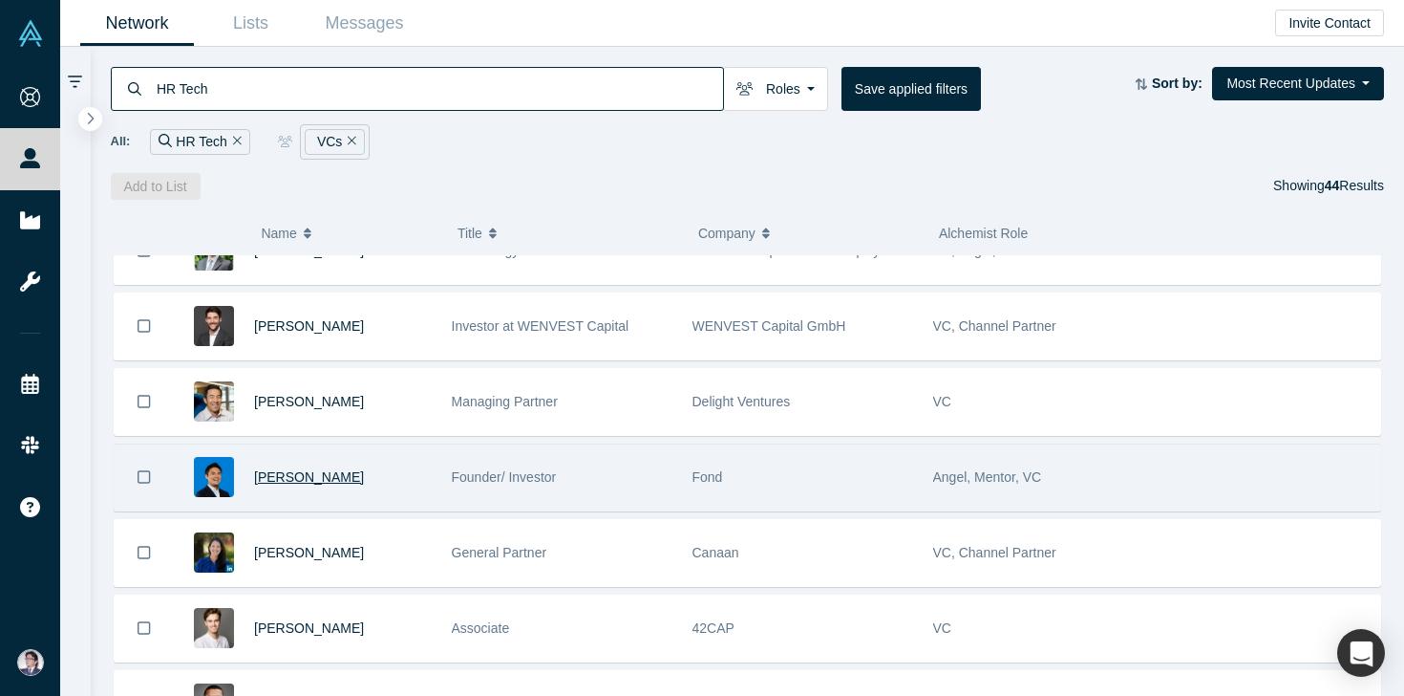
click at [278, 481] on span "[PERSON_NAME]" at bounding box center [309, 476] width 110 height 15
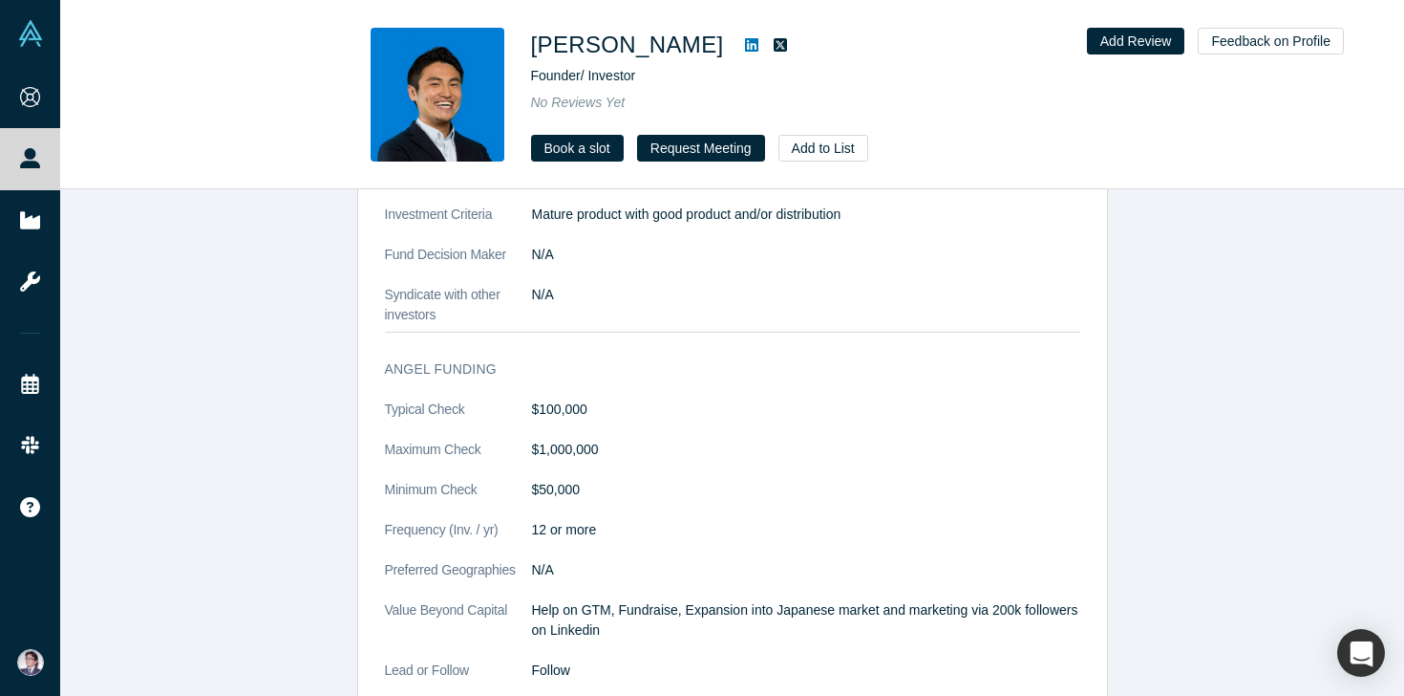
scroll to position [663, 0]
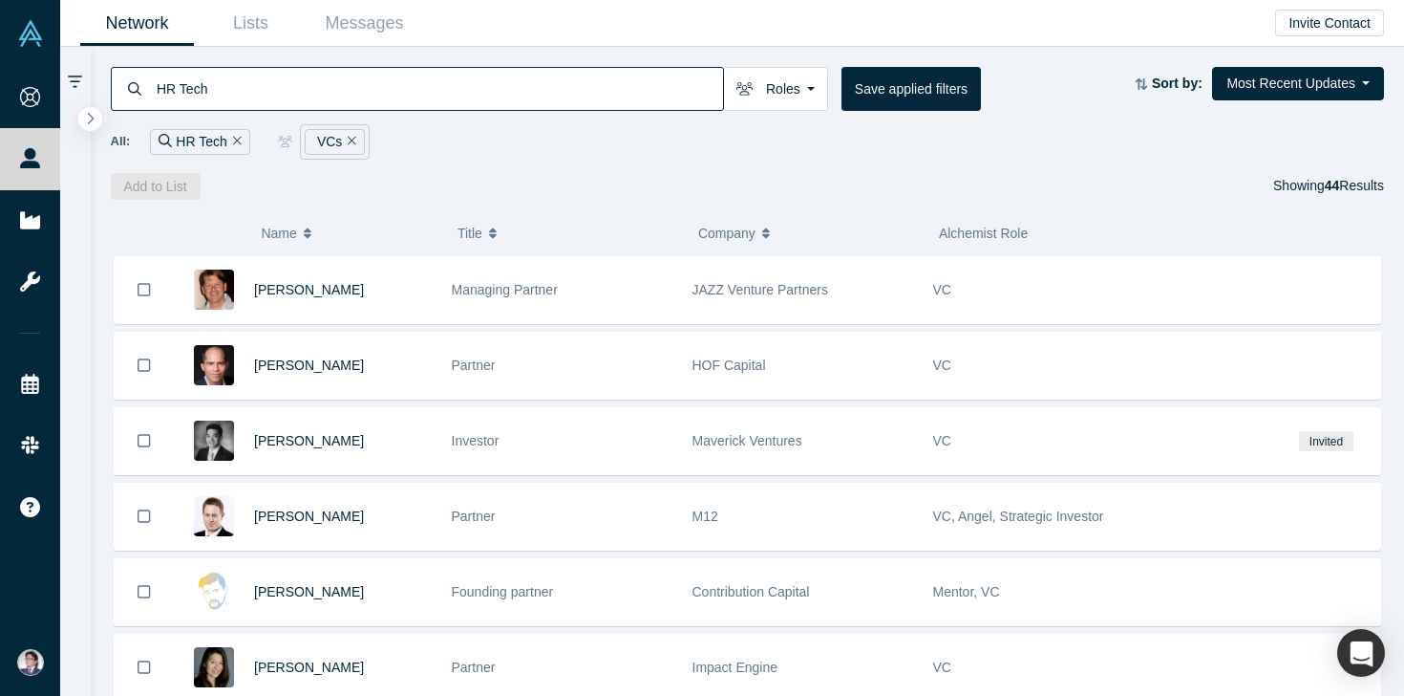
scroll to position [539, 0]
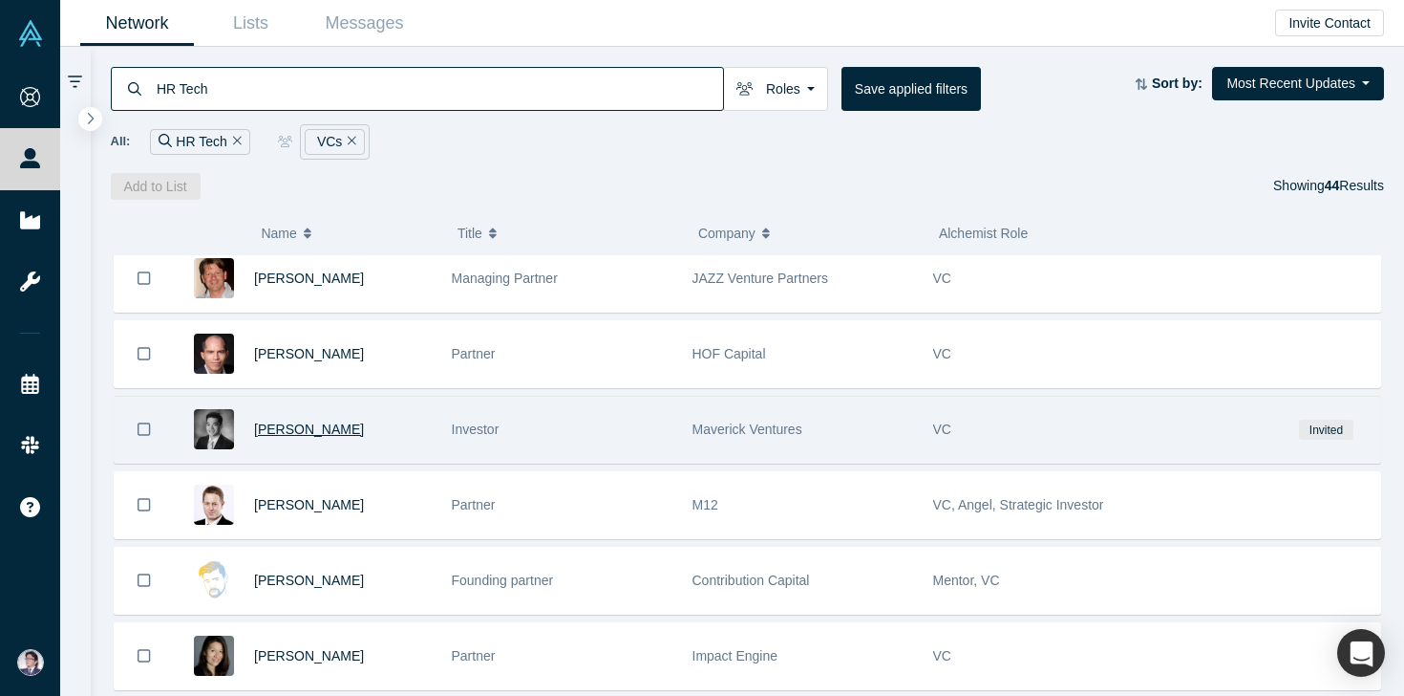
click at [304, 432] on span "[PERSON_NAME]" at bounding box center [309, 428] width 110 height 15
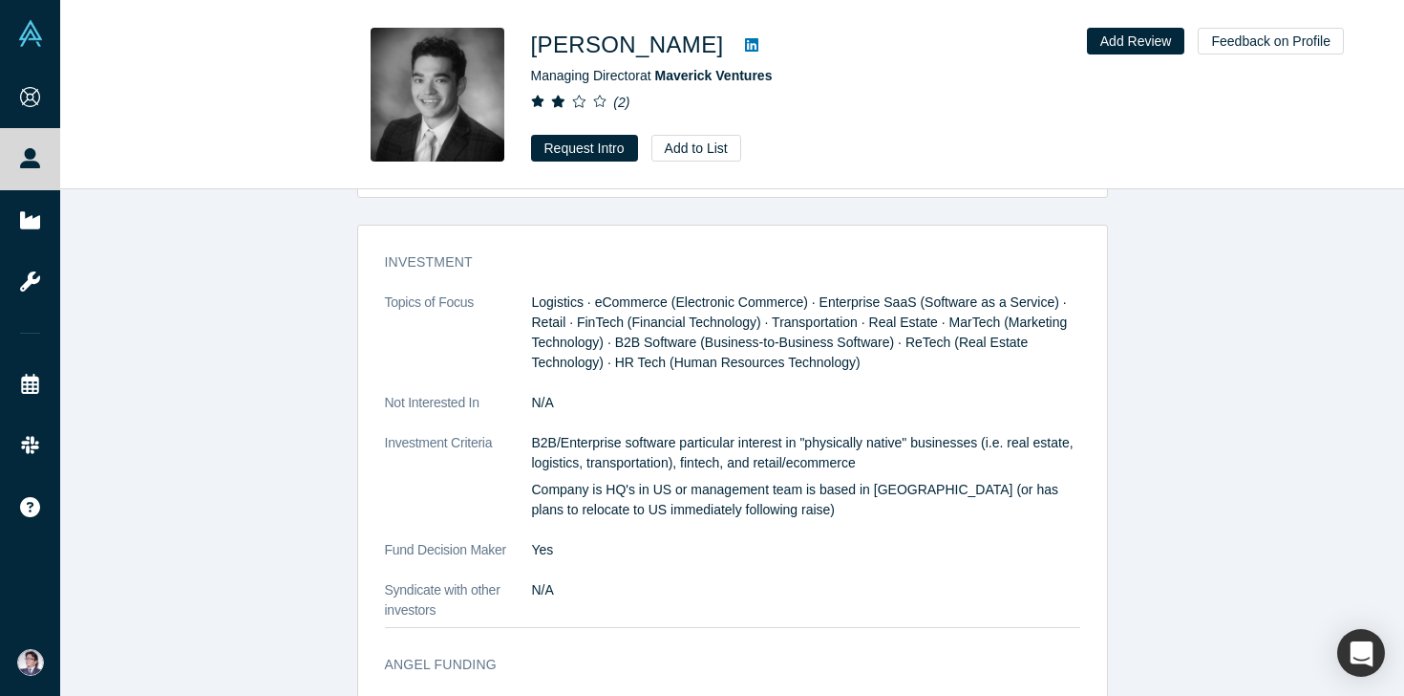
scroll to position [1689, 0]
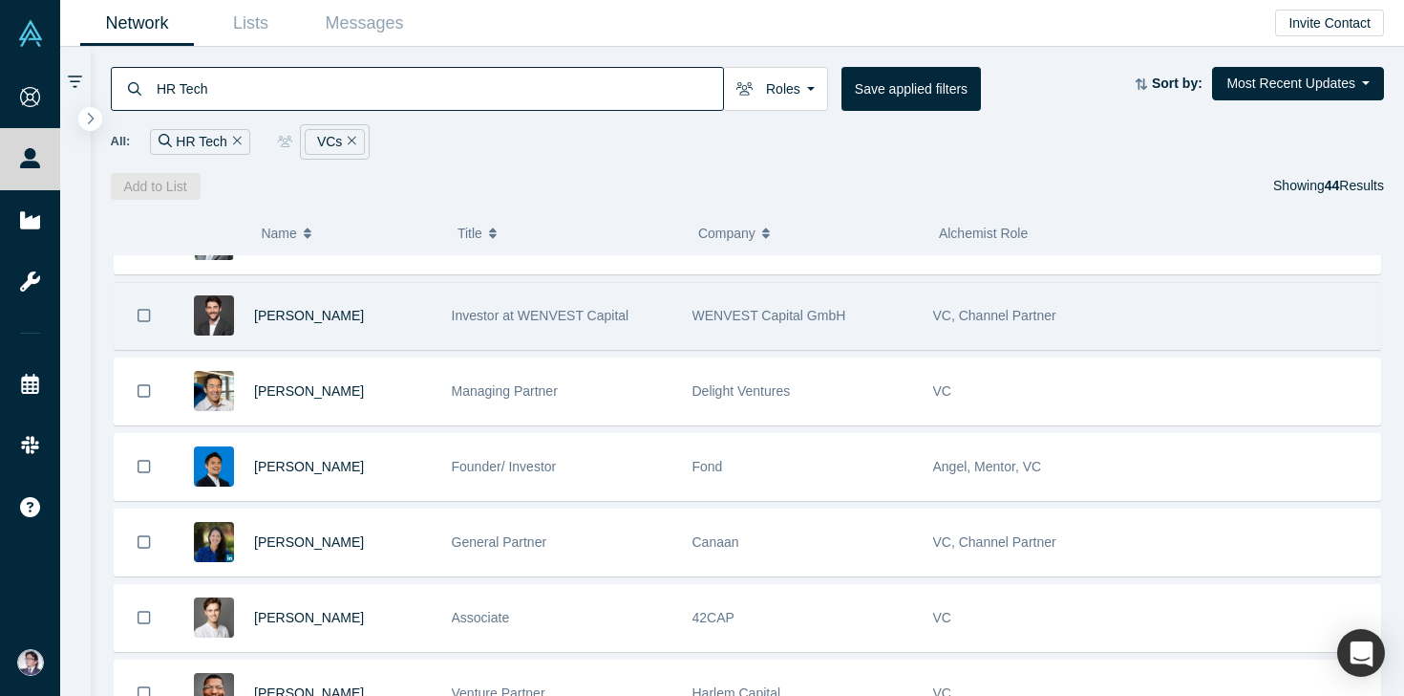
scroll to position [1419, 0]
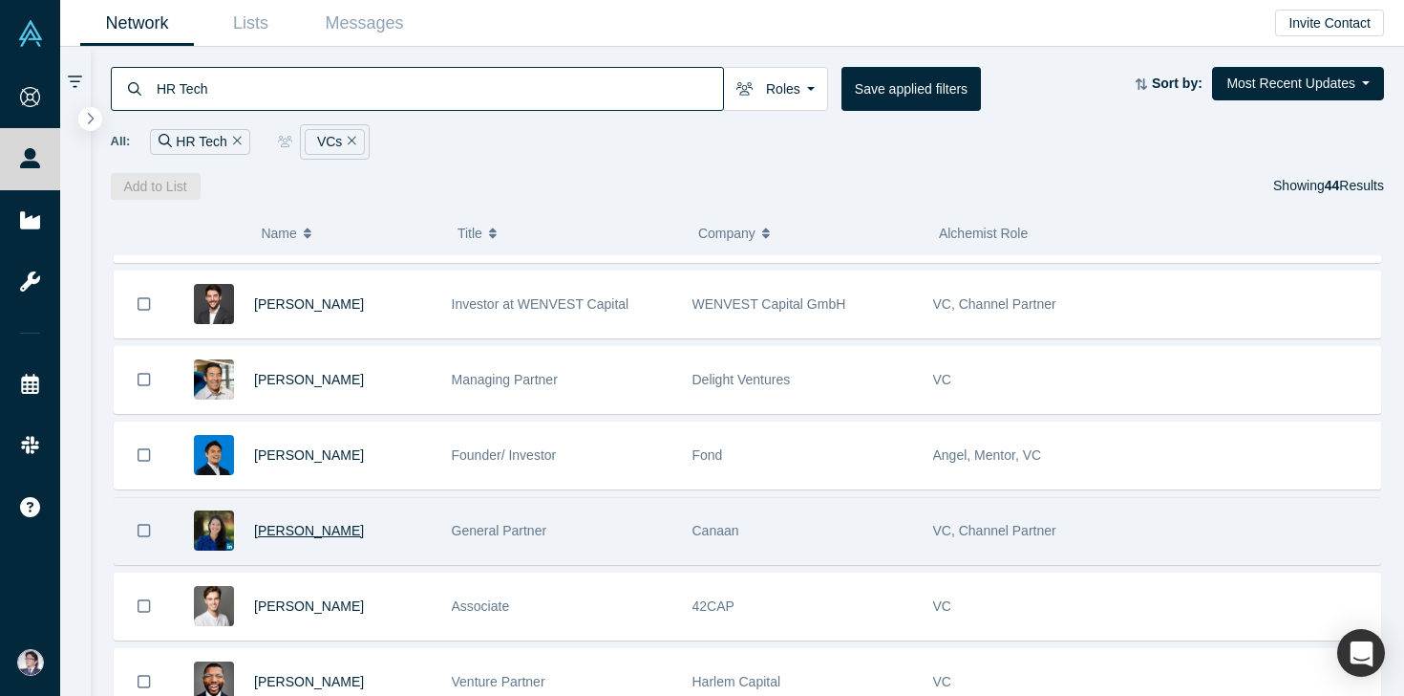
click at [299, 529] on span "[PERSON_NAME]" at bounding box center [309, 530] width 110 height 15
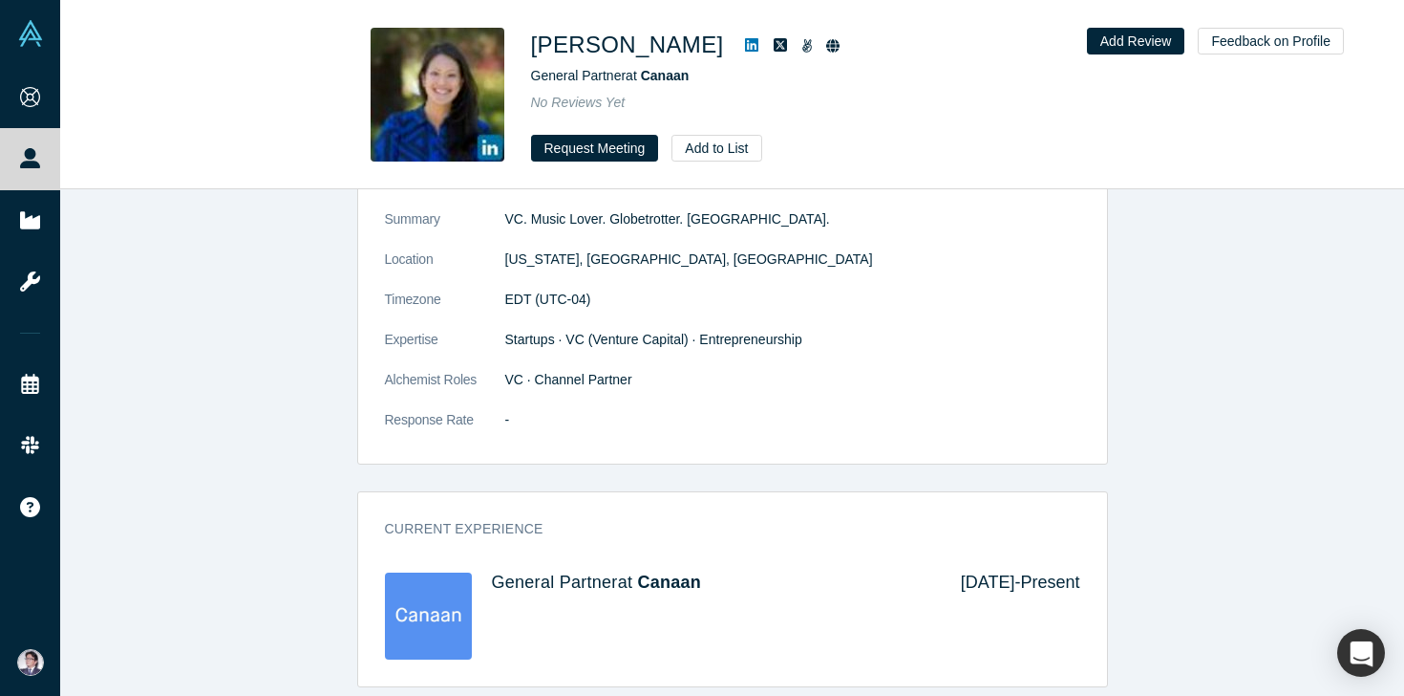
scroll to position [830, 0]
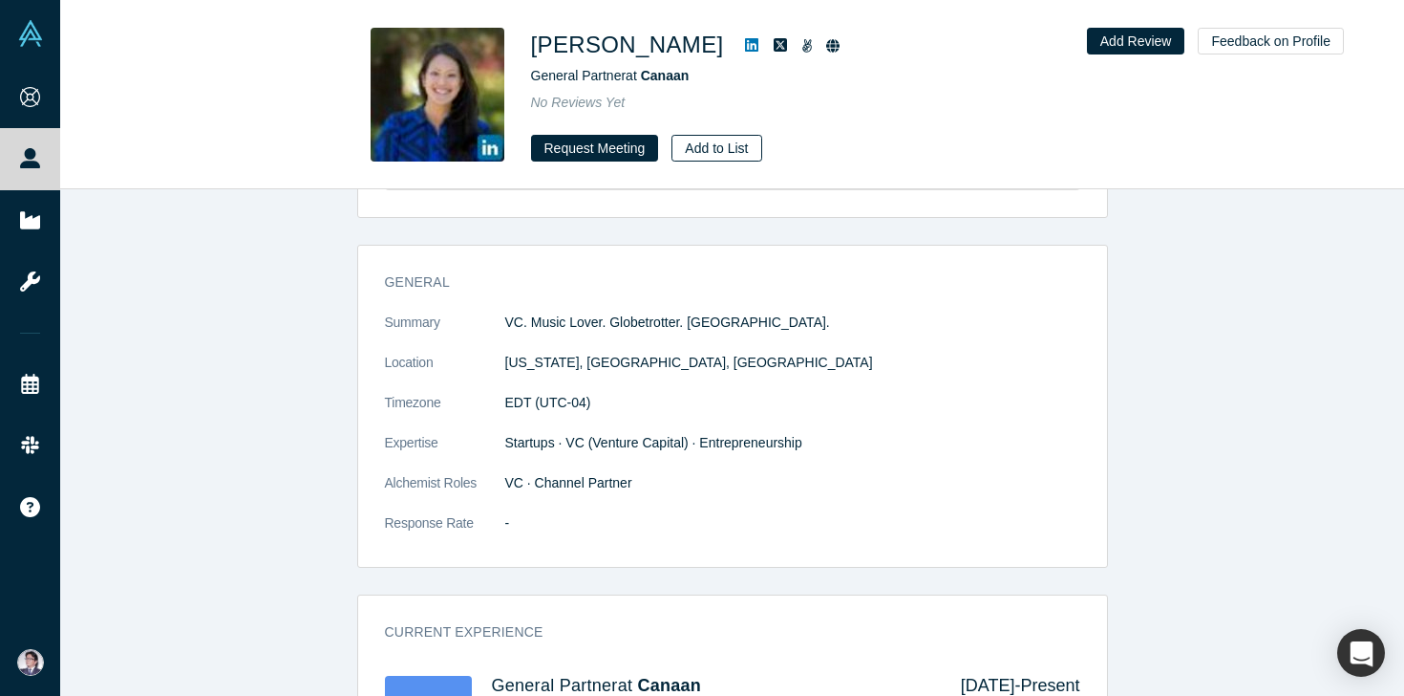
click at [718, 145] on button "Add to List" at bounding box center [717, 148] width 90 height 27
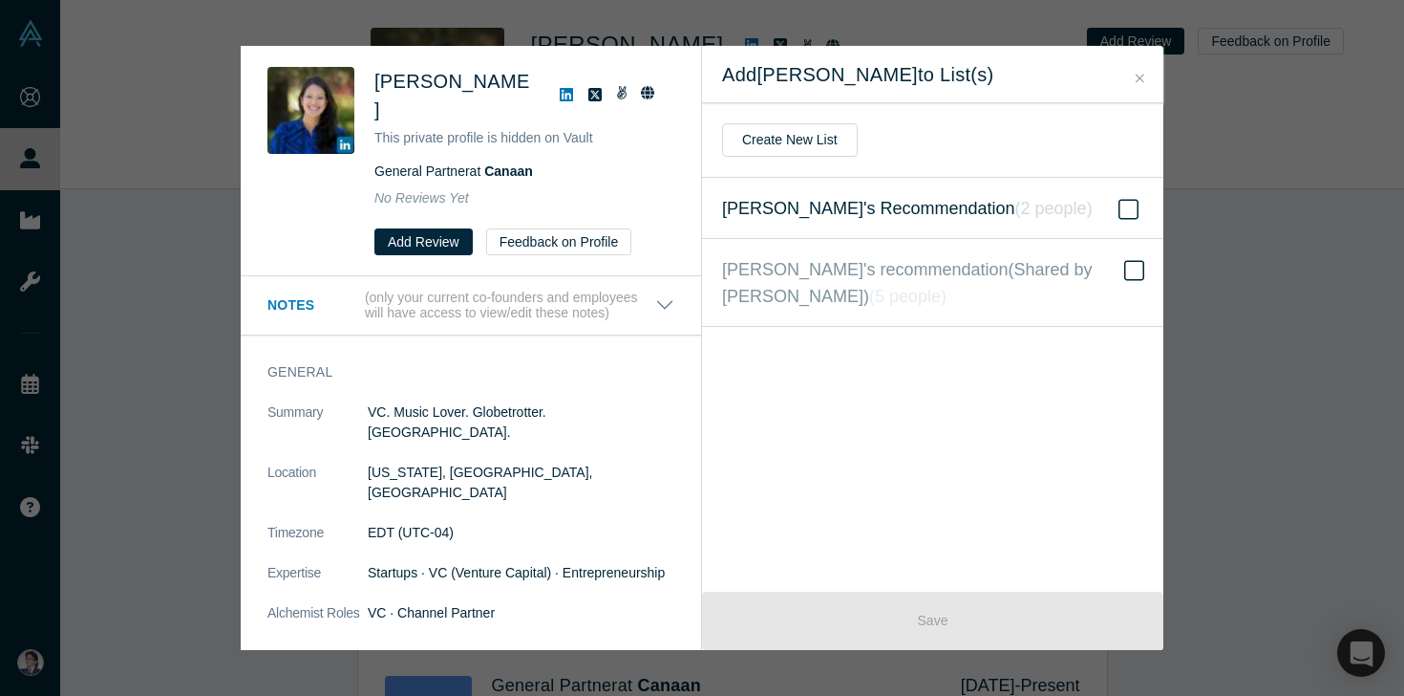
click at [1129, 209] on icon at bounding box center [1129, 209] width 20 height 23
click at [0, 0] on input "[PERSON_NAME]'s Recommendation ( 2 people )" at bounding box center [0, 0] width 0 height 0
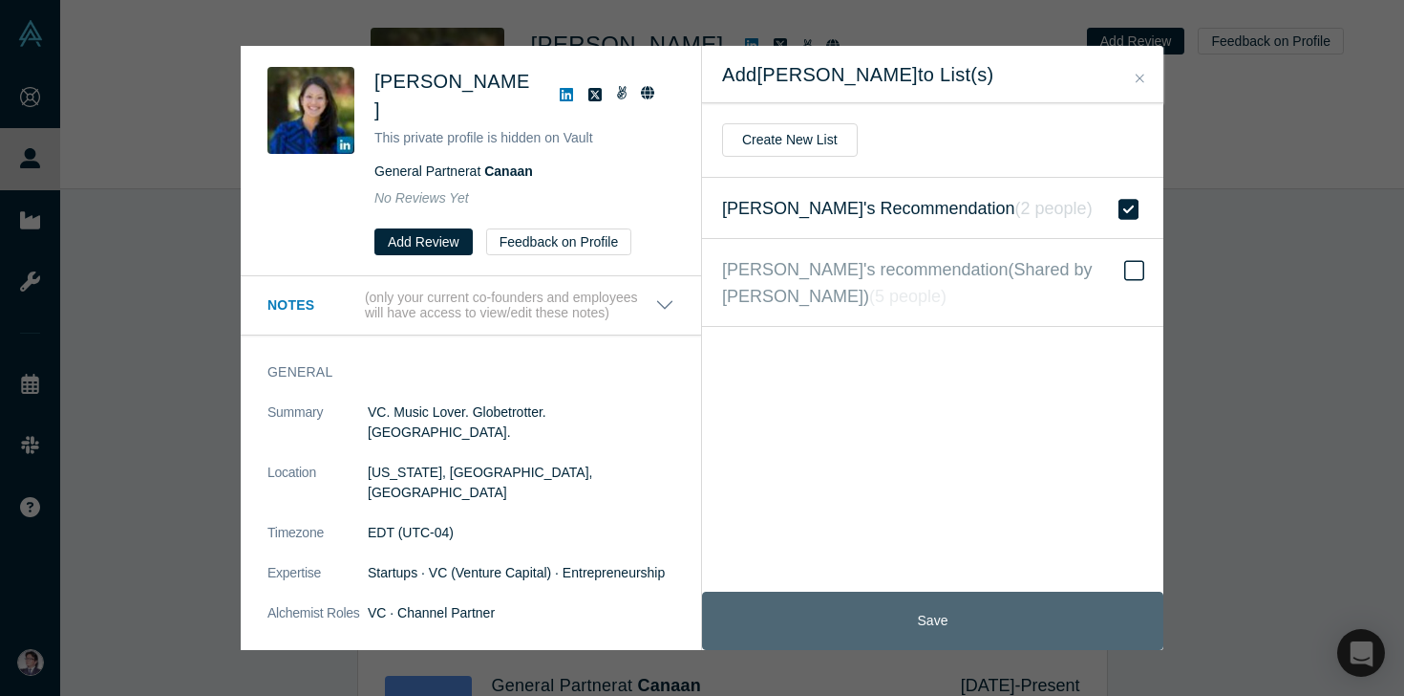
click at [837, 611] on button "Save" at bounding box center [932, 620] width 461 height 58
click at [989, 648] on button "Save" at bounding box center [932, 620] width 461 height 58
click at [992, 629] on button "Save" at bounding box center [932, 620] width 461 height 58
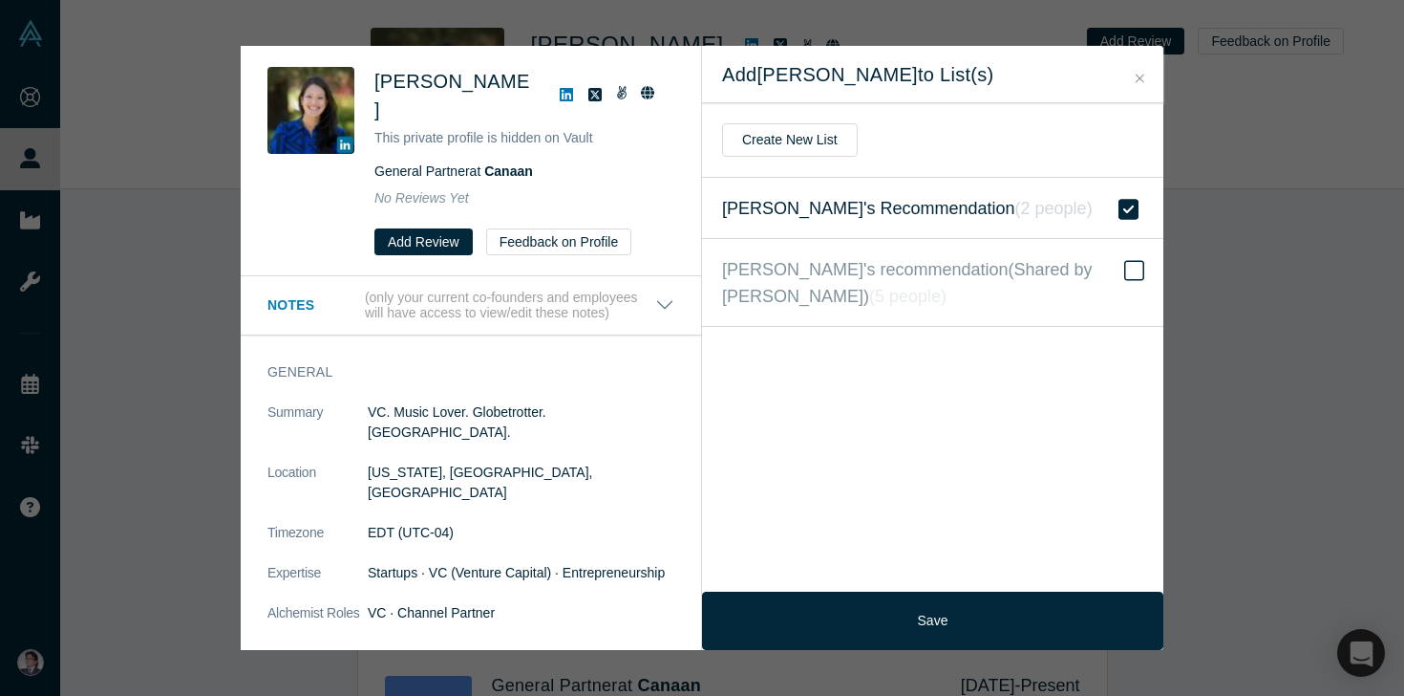
click at [1146, 66] on div "Add [PERSON_NAME] to List(s)" at bounding box center [932, 74] width 461 height 57
click at [1143, 73] on icon "Close" at bounding box center [1140, 78] width 9 height 13
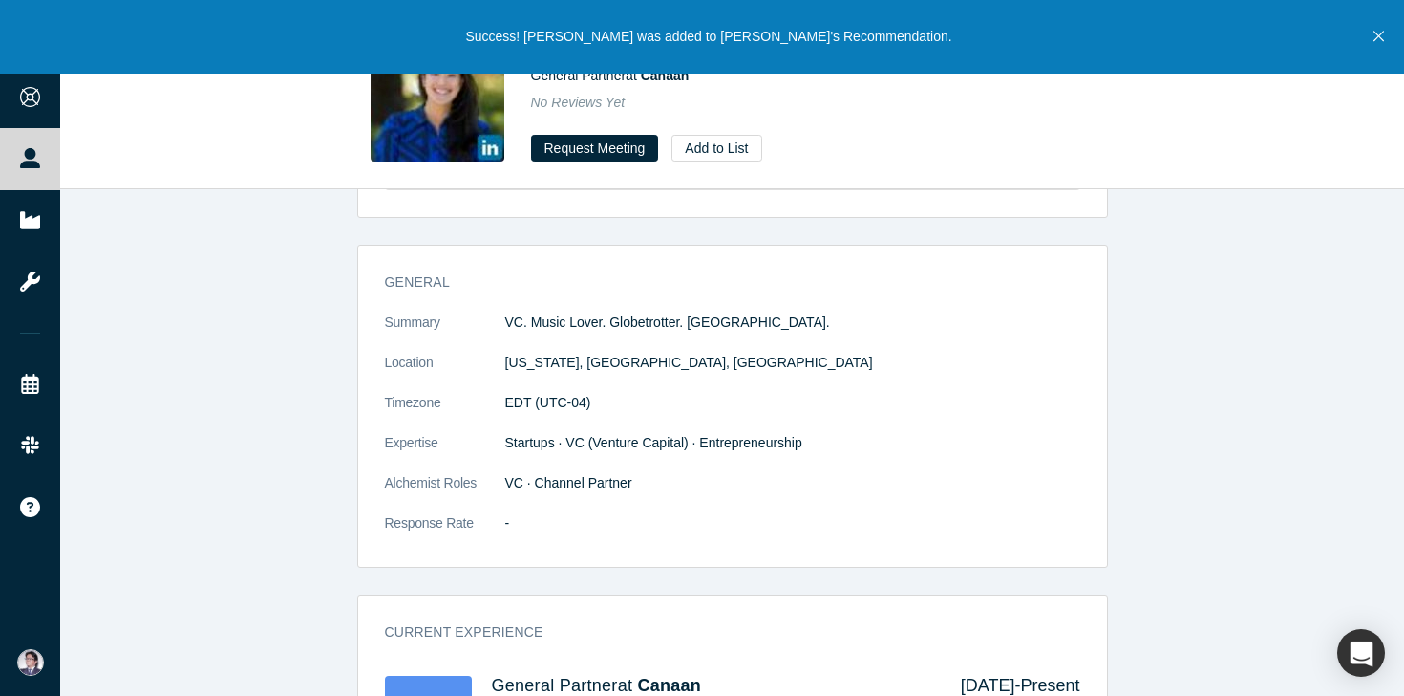
click at [1391, 28] on div "Success! [PERSON_NAME] was added to [PERSON_NAME]'s Recommendation." at bounding box center [702, 37] width 1404 height 74
click at [1378, 32] on icon "Close" at bounding box center [1379, 36] width 11 height 17
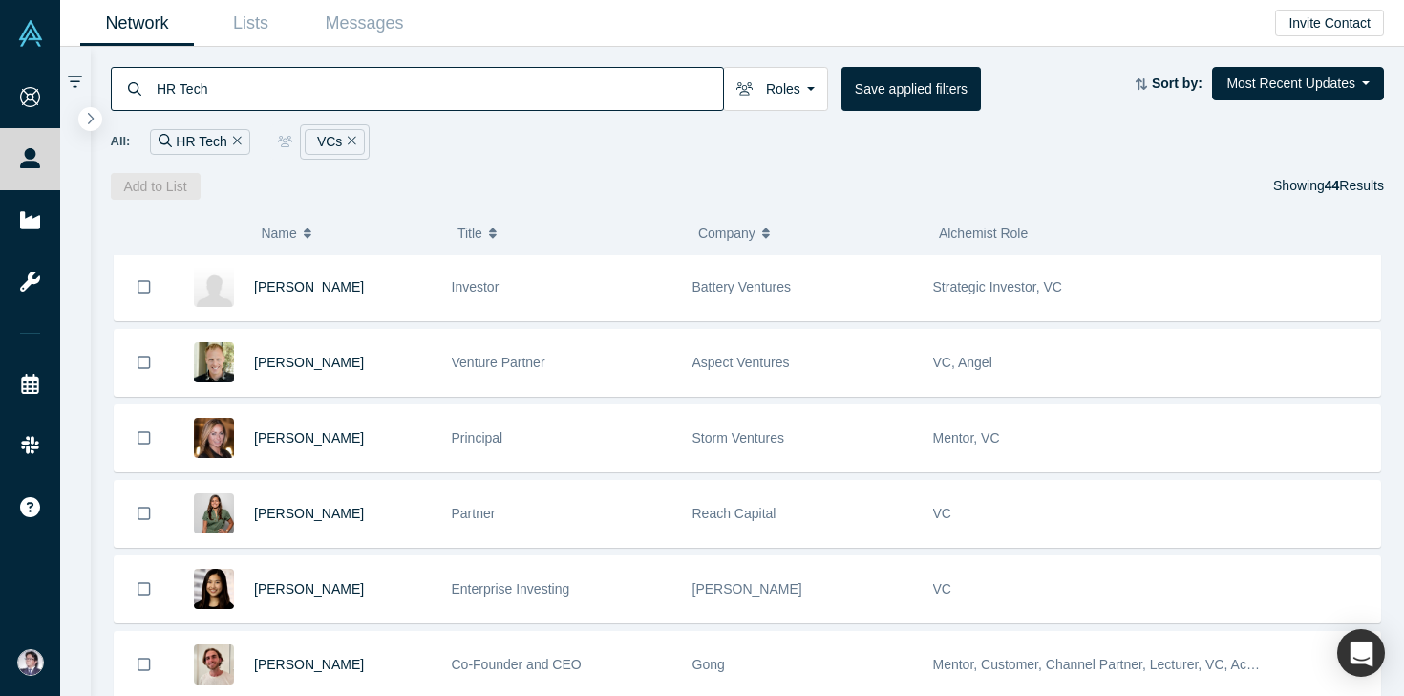
scroll to position [2060, 0]
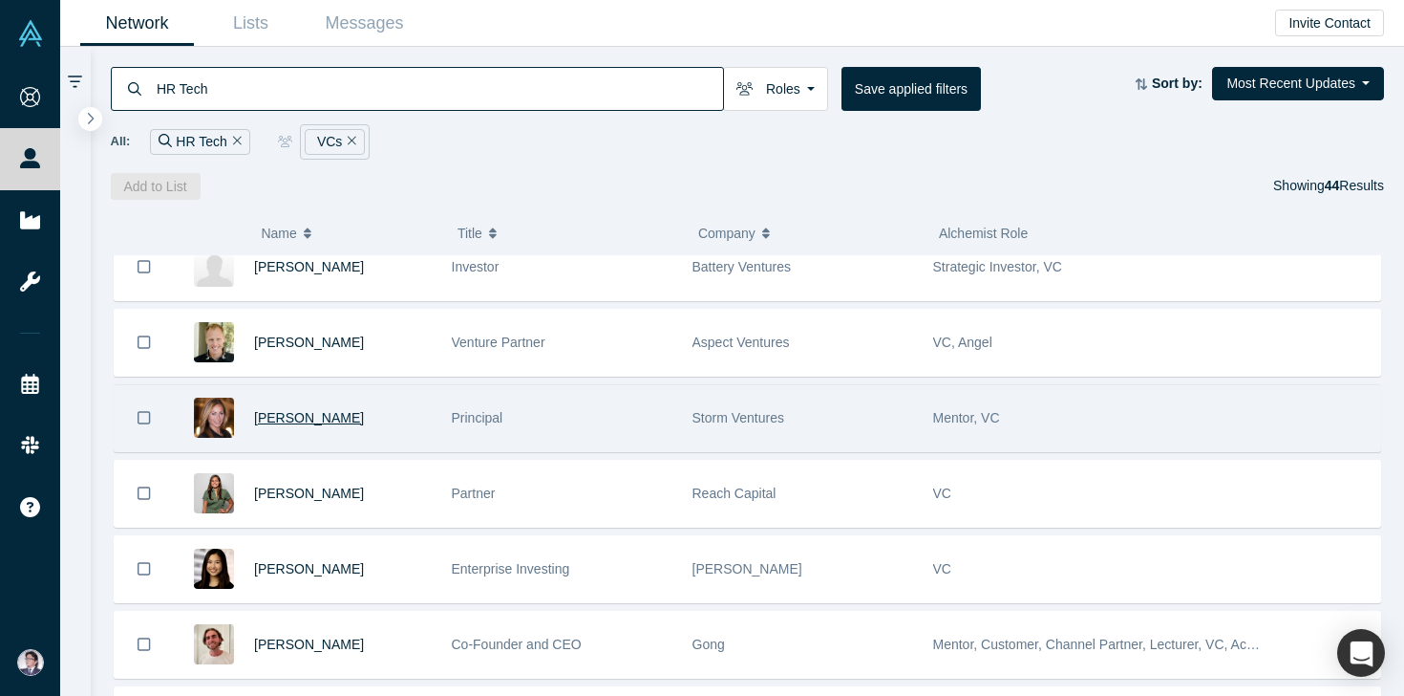
click at [302, 416] on span "[PERSON_NAME]" at bounding box center [309, 417] width 110 height 15
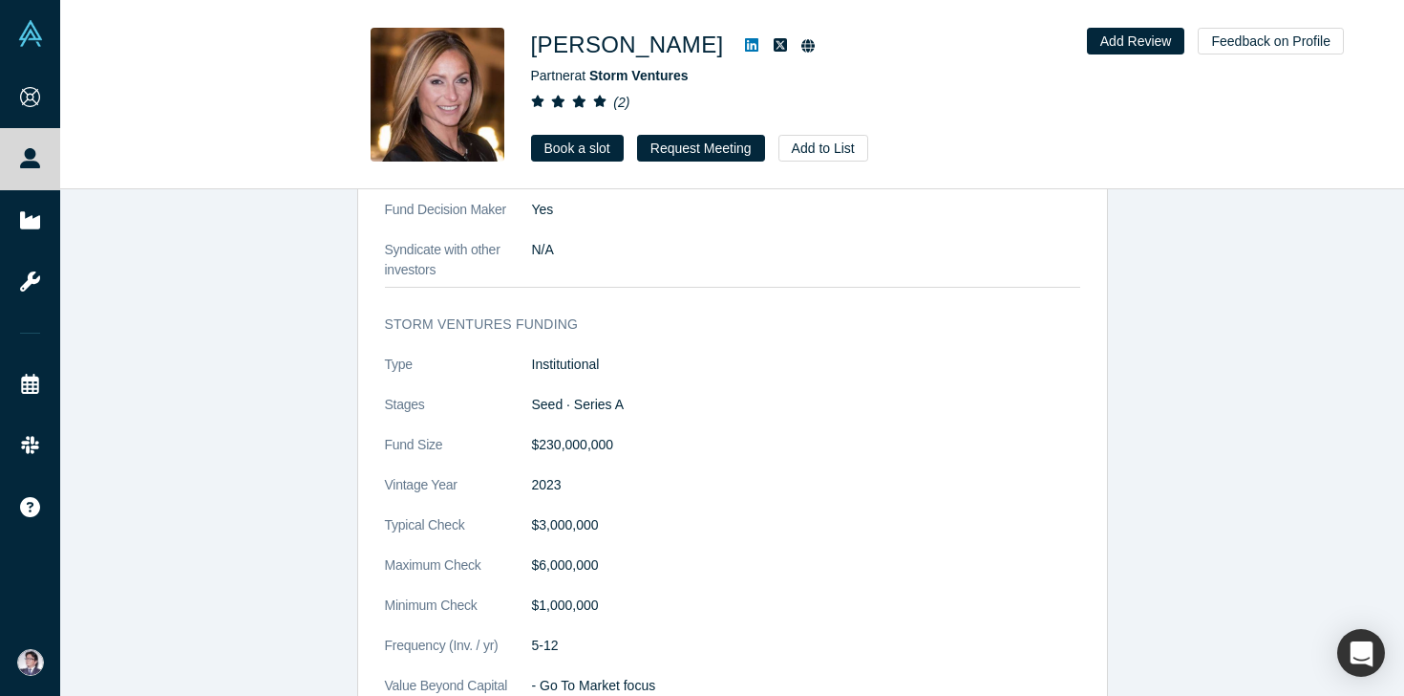
scroll to position [1239, 0]
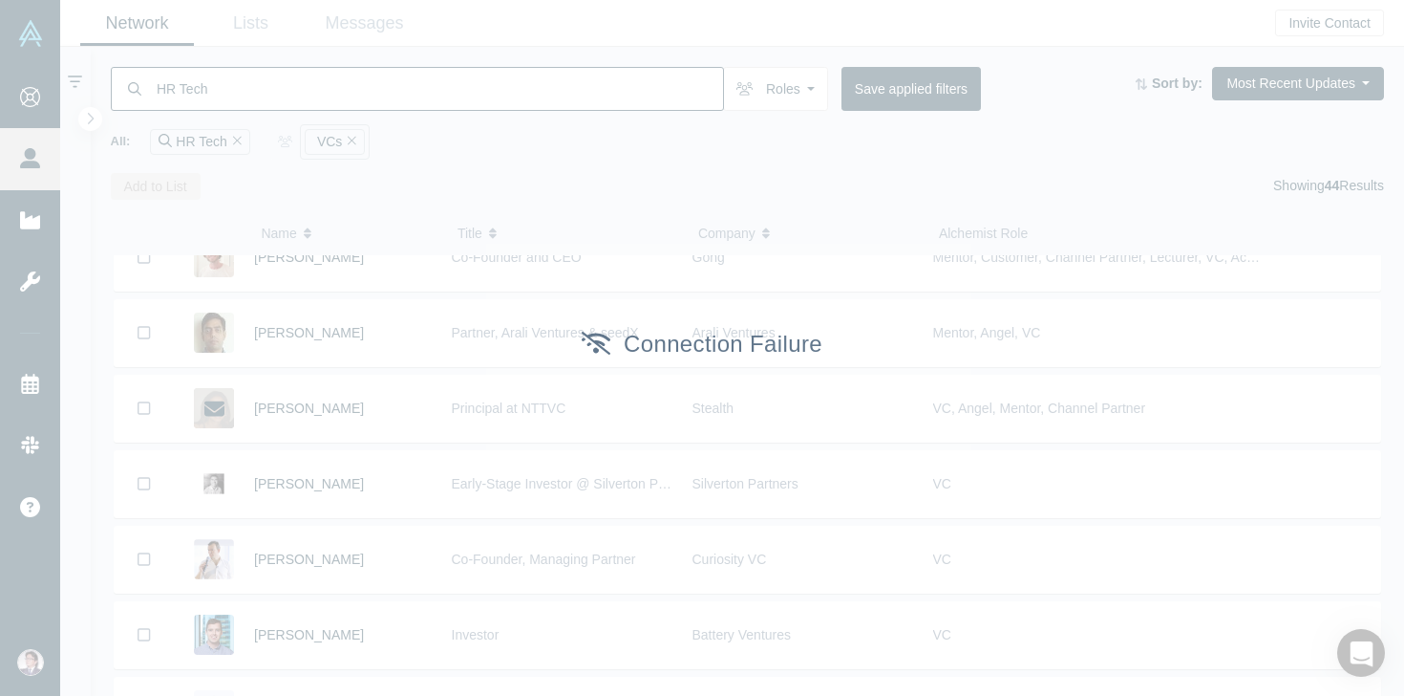
scroll to position [2448, 0]
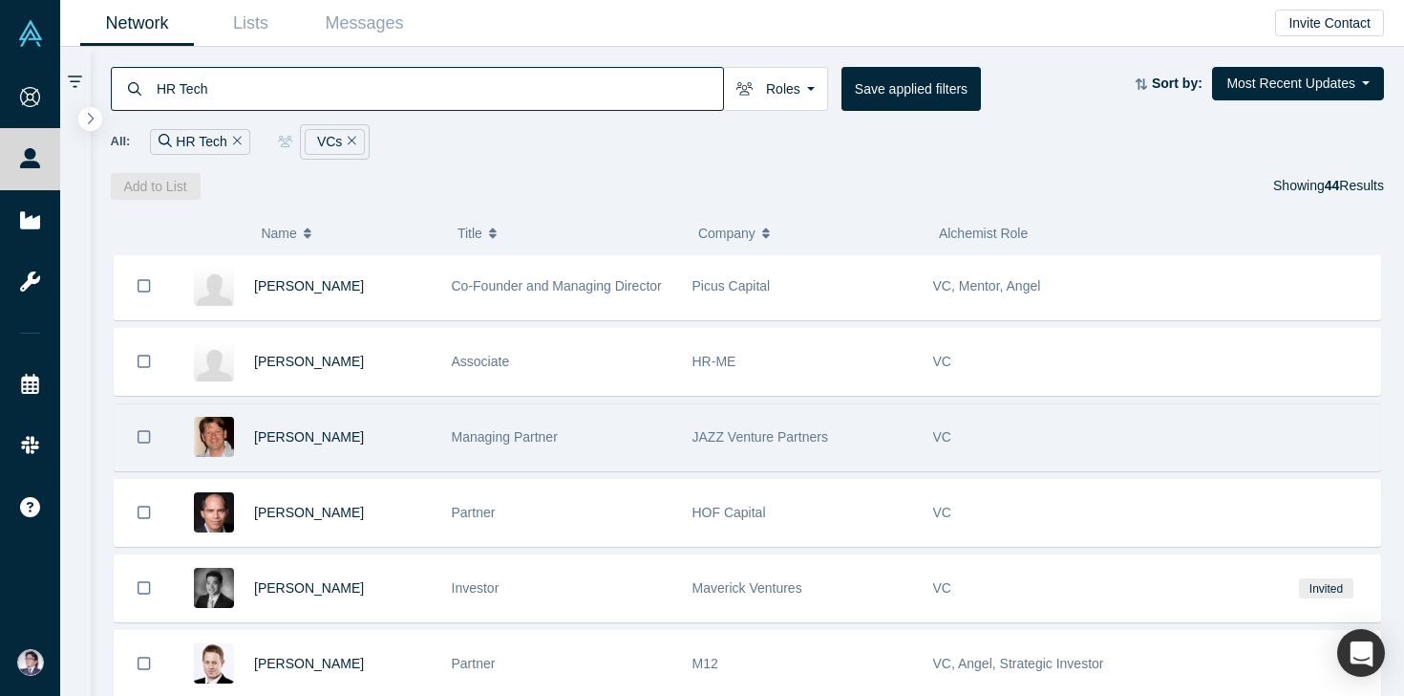
scroll to position [387, 0]
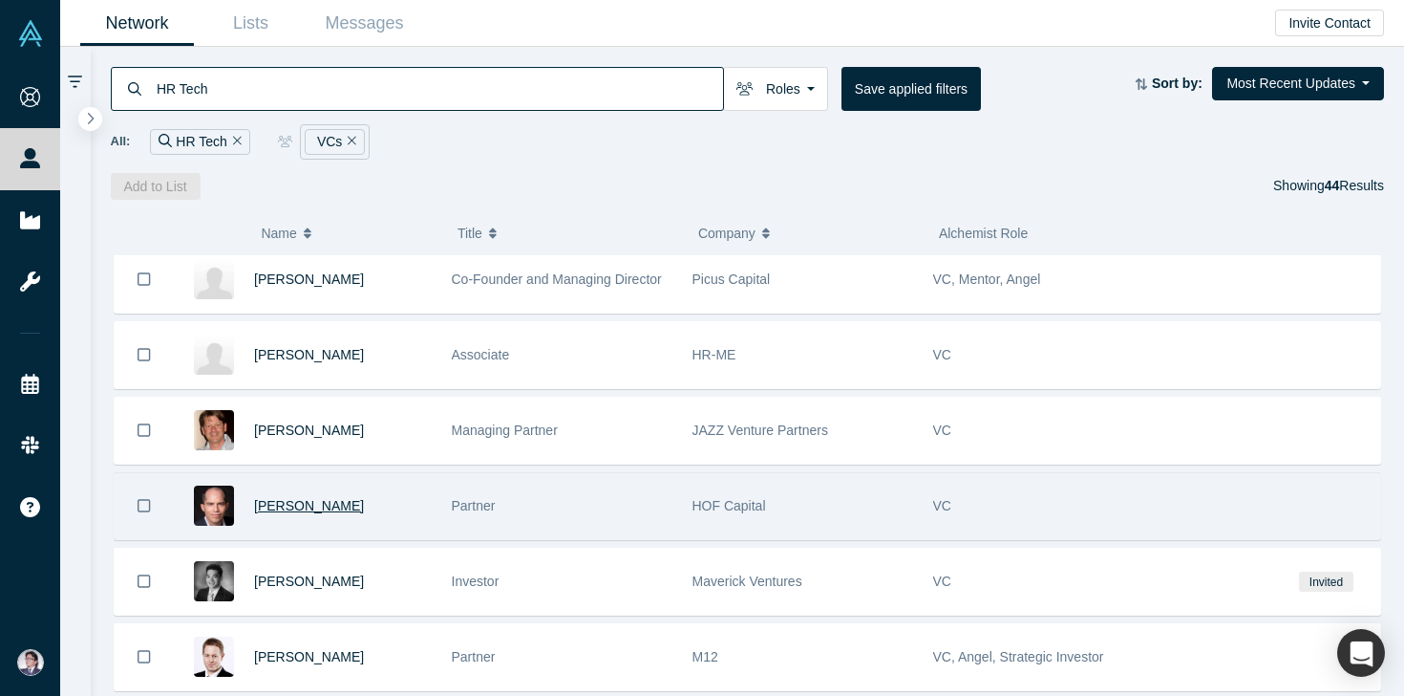
click at [275, 505] on span "[PERSON_NAME]" at bounding box center [309, 505] width 110 height 15
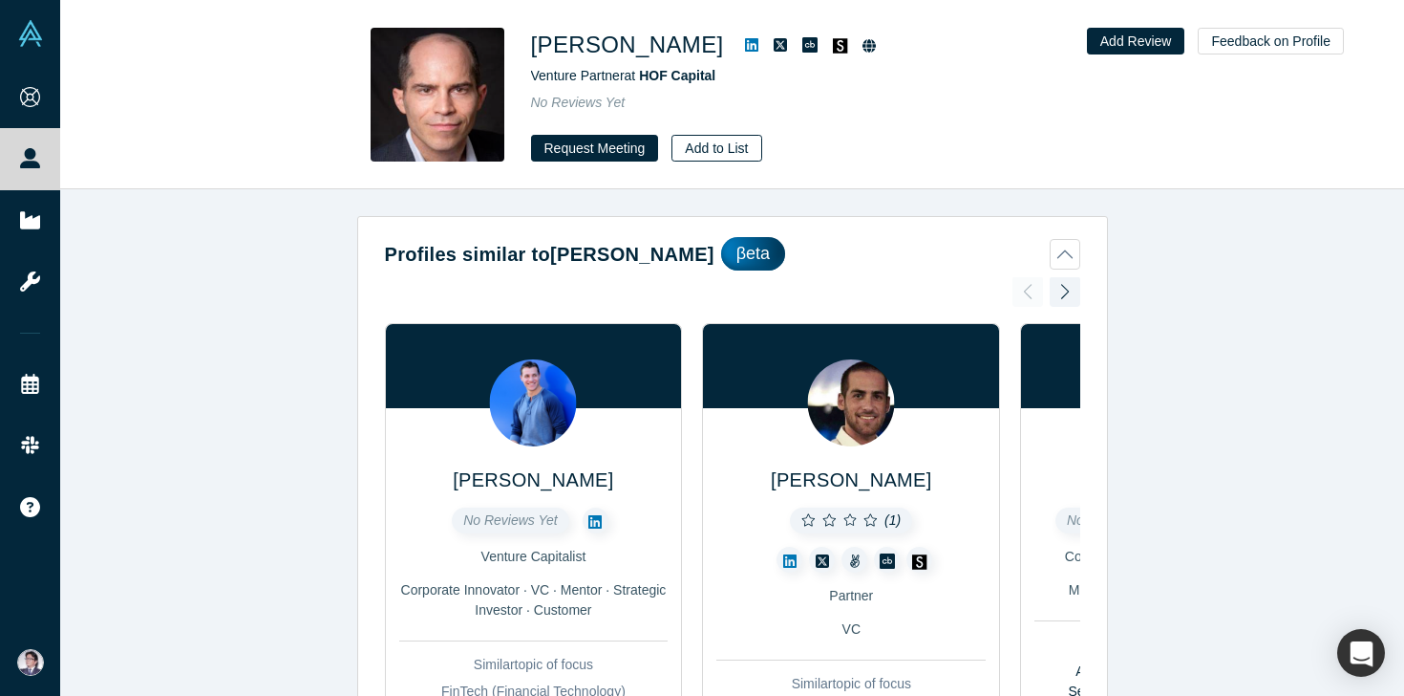
click at [704, 147] on button "Add to List" at bounding box center [717, 148] width 90 height 27
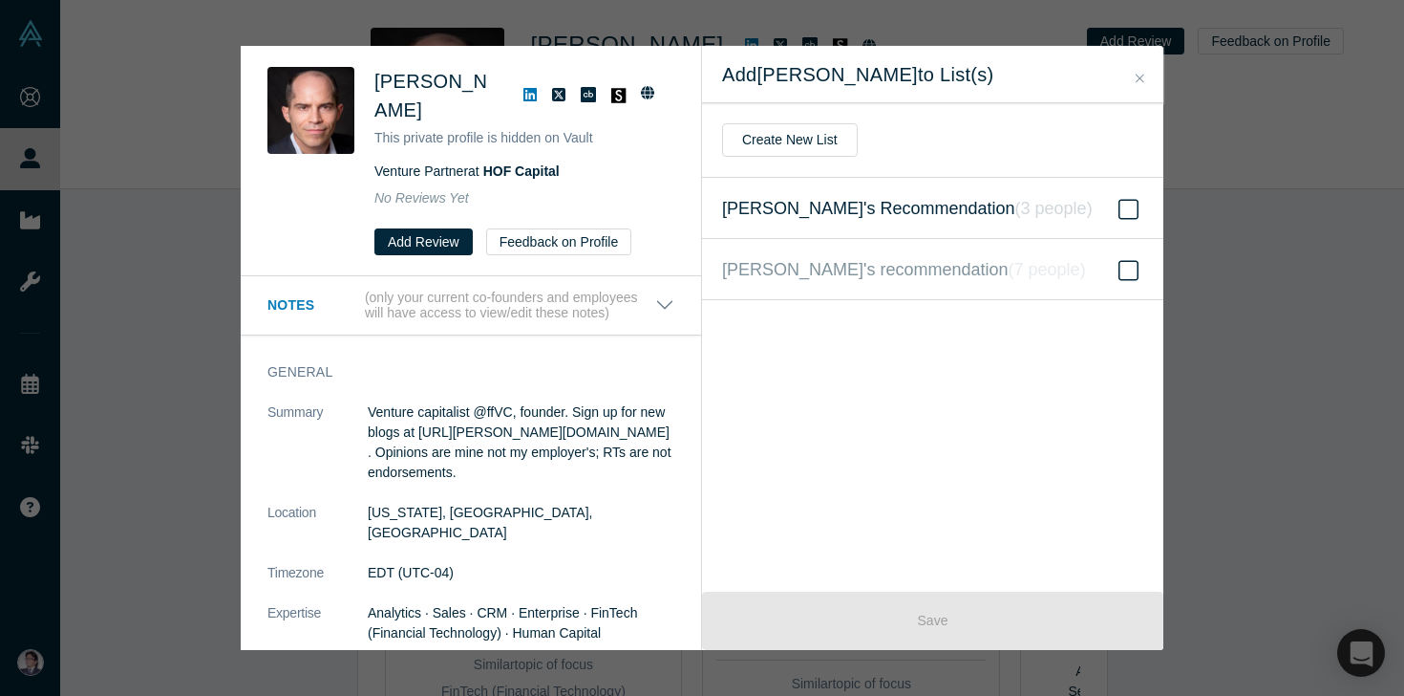
click at [1131, 204] on icon at bounding box center [1129, 209] width 20 height 23
click at [0, 0] on input "Hiro's Recommendation ( 3 people )" at bounding box center [0, 0] width 0 height 0
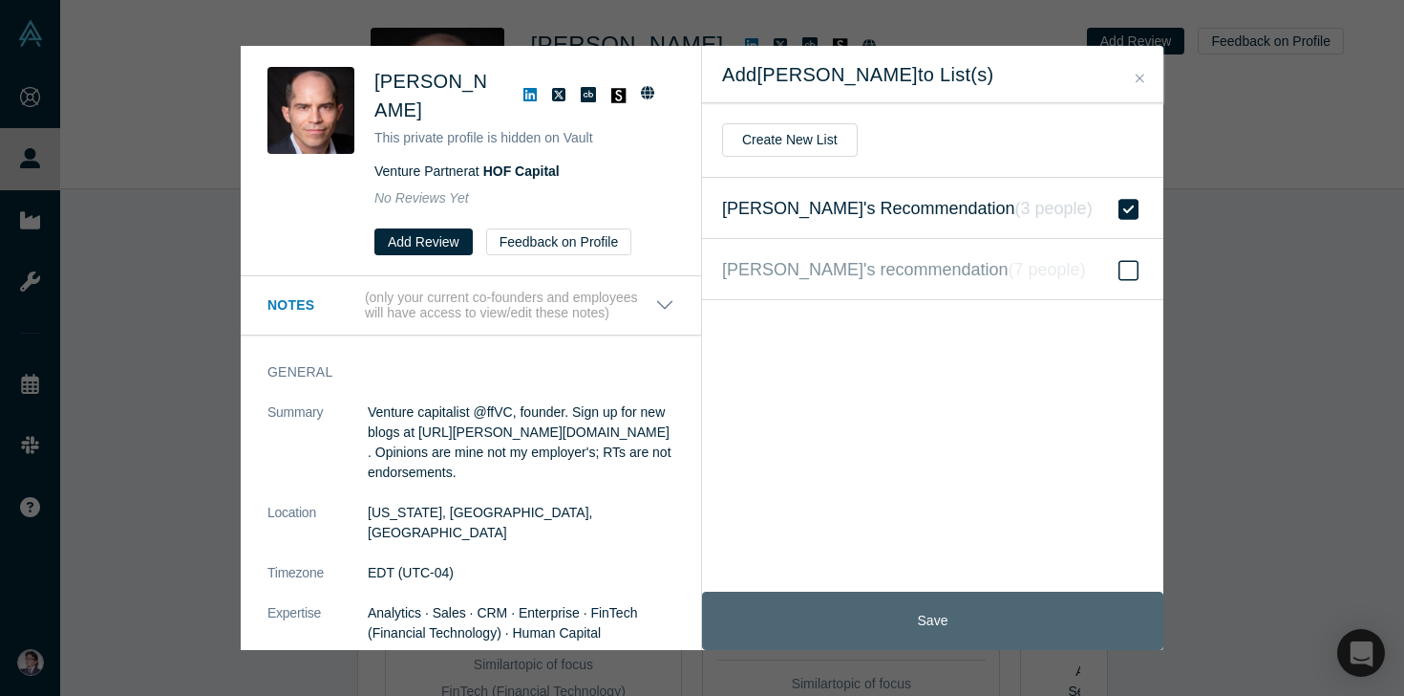
click at [880, 605] on button "Save" at bounding box center [932, 620] width 461 height 58
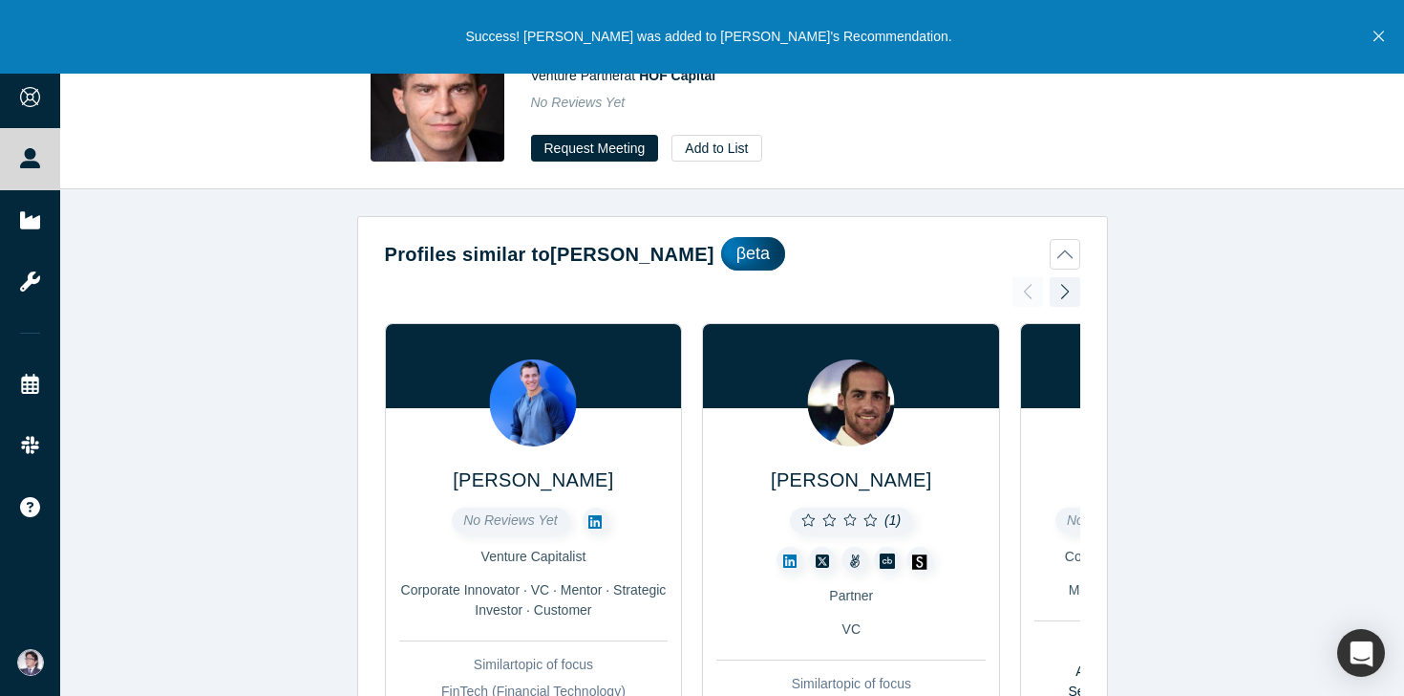
click at [184, 417] on div "Profiles similar to David Teten βeta Brandon Oliver No Reviews Yet Venture Capi…" at bounding box center [732, 442] width 1344 height 506
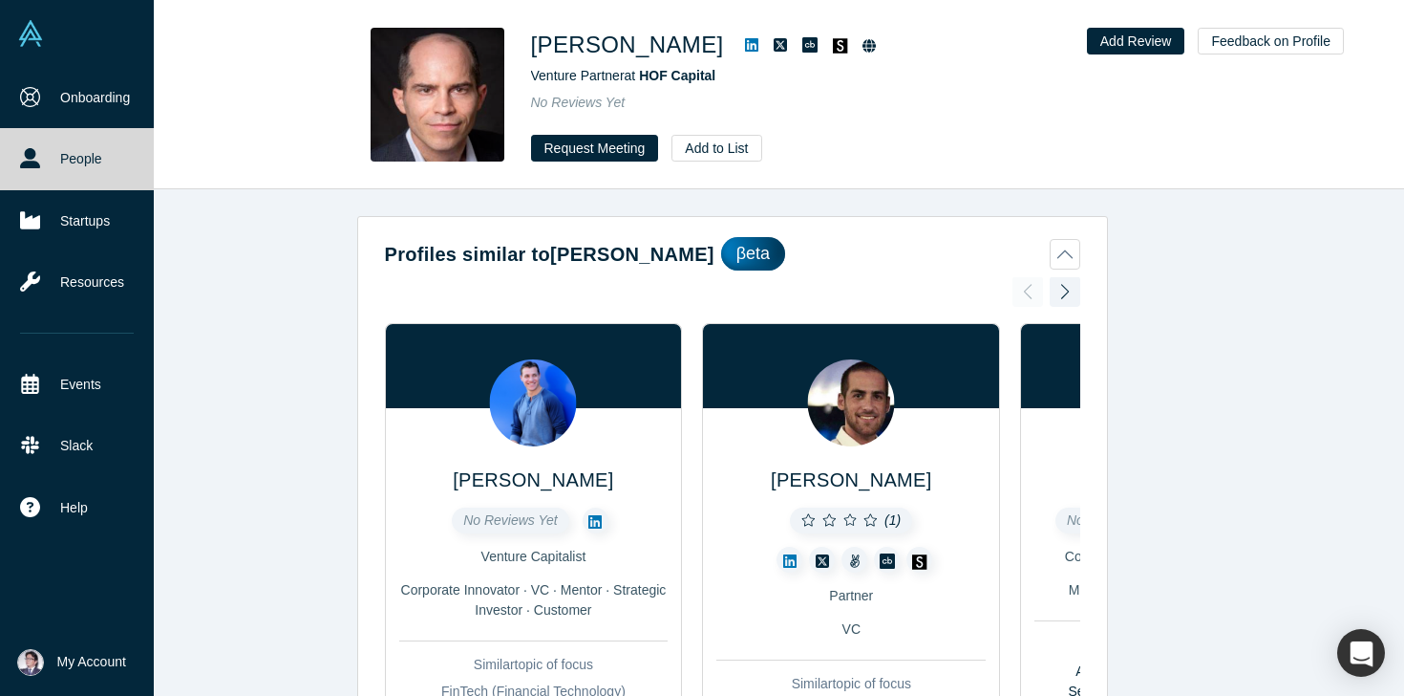
click at [22, 152] on icon at bounding box center [30, 158] width 20 height 20
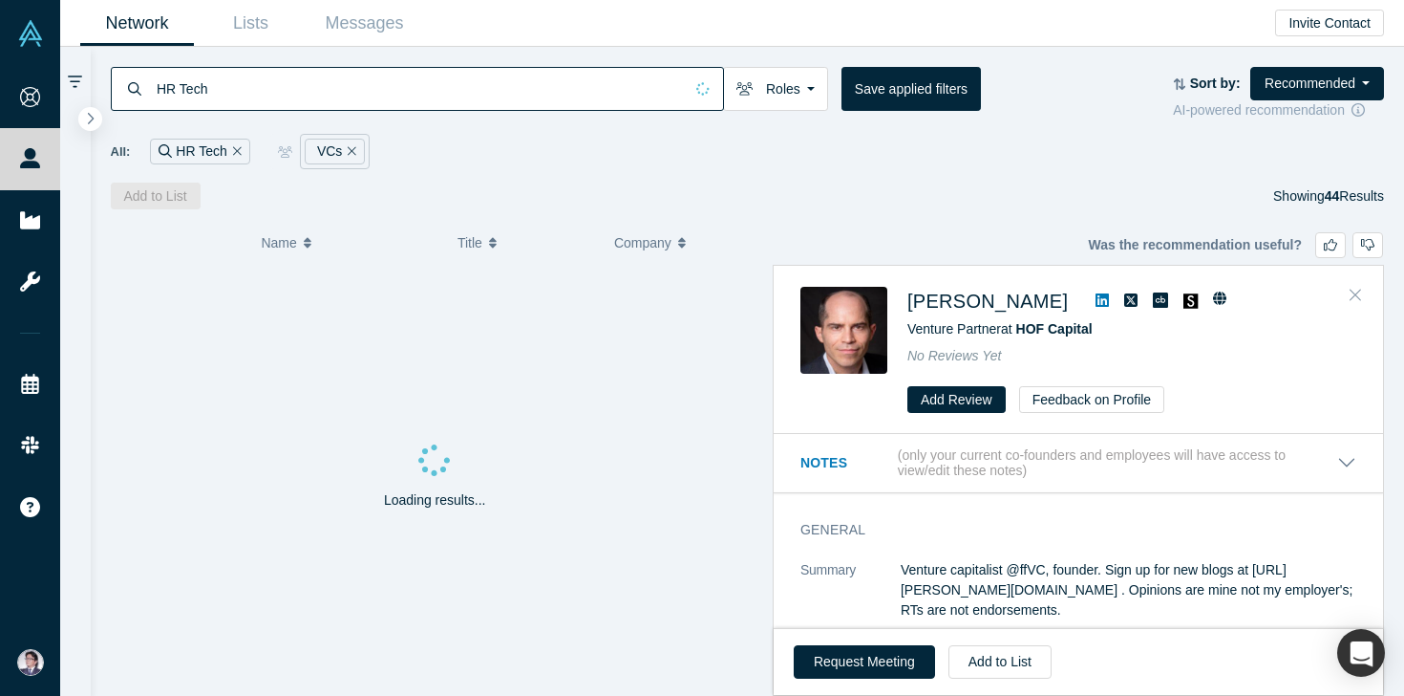
click at [1360, 298] on icon "Close" at bounding box center [1355, 294] width 11 height 17
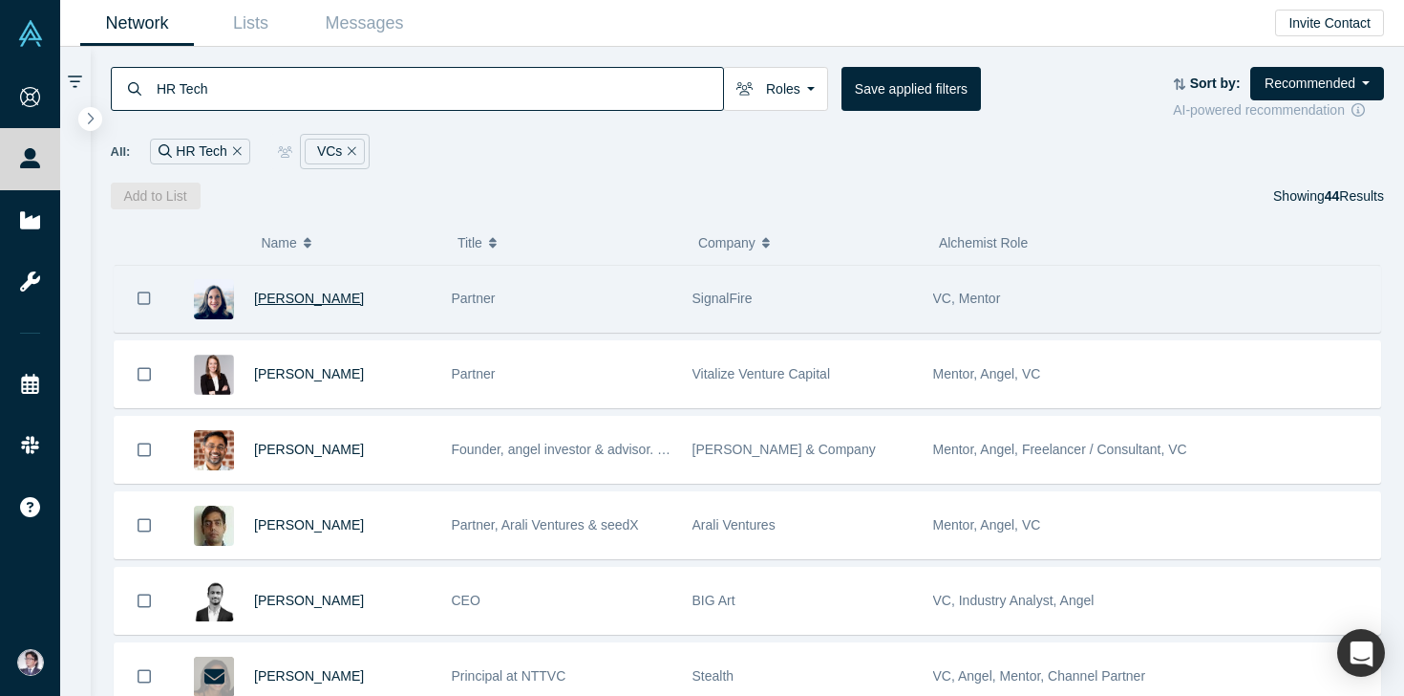
click at [306, 300] on span "[PERSON_NAME]" at bounding box center [309, 297] width 110 height 15
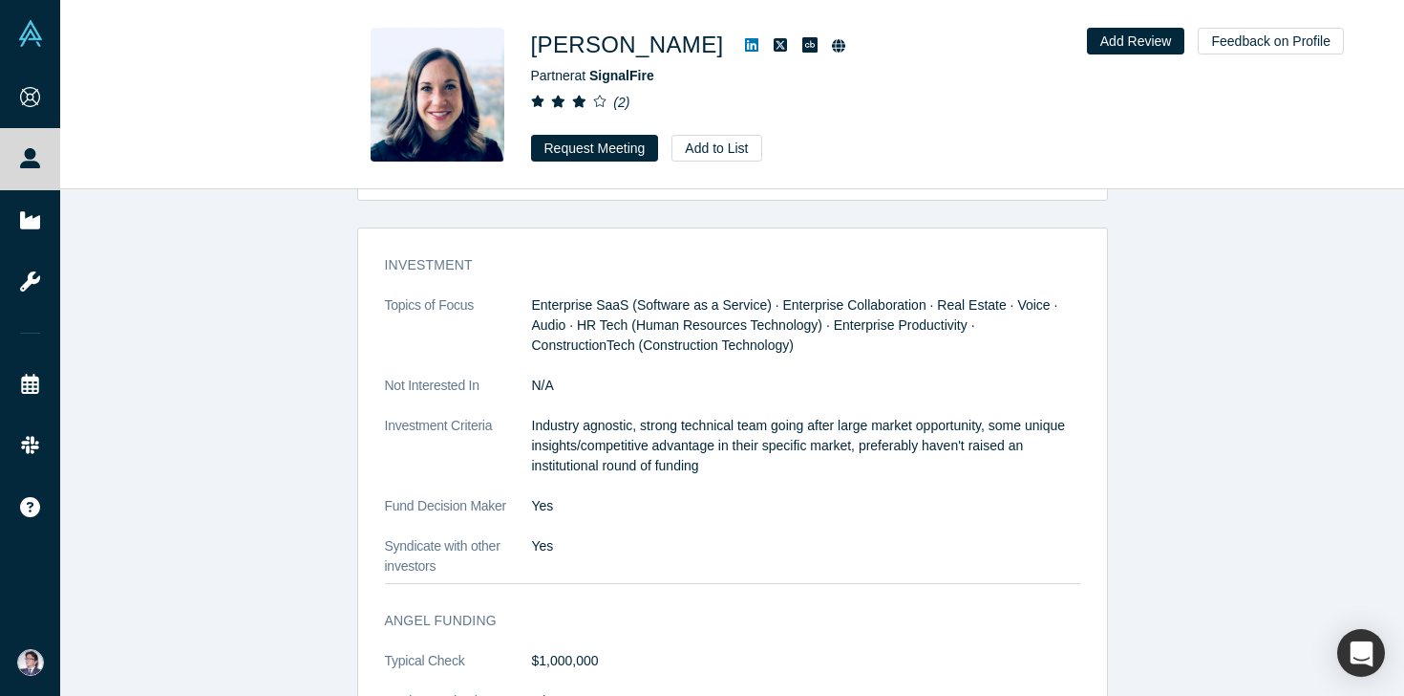
scroll to position [2623, 0]
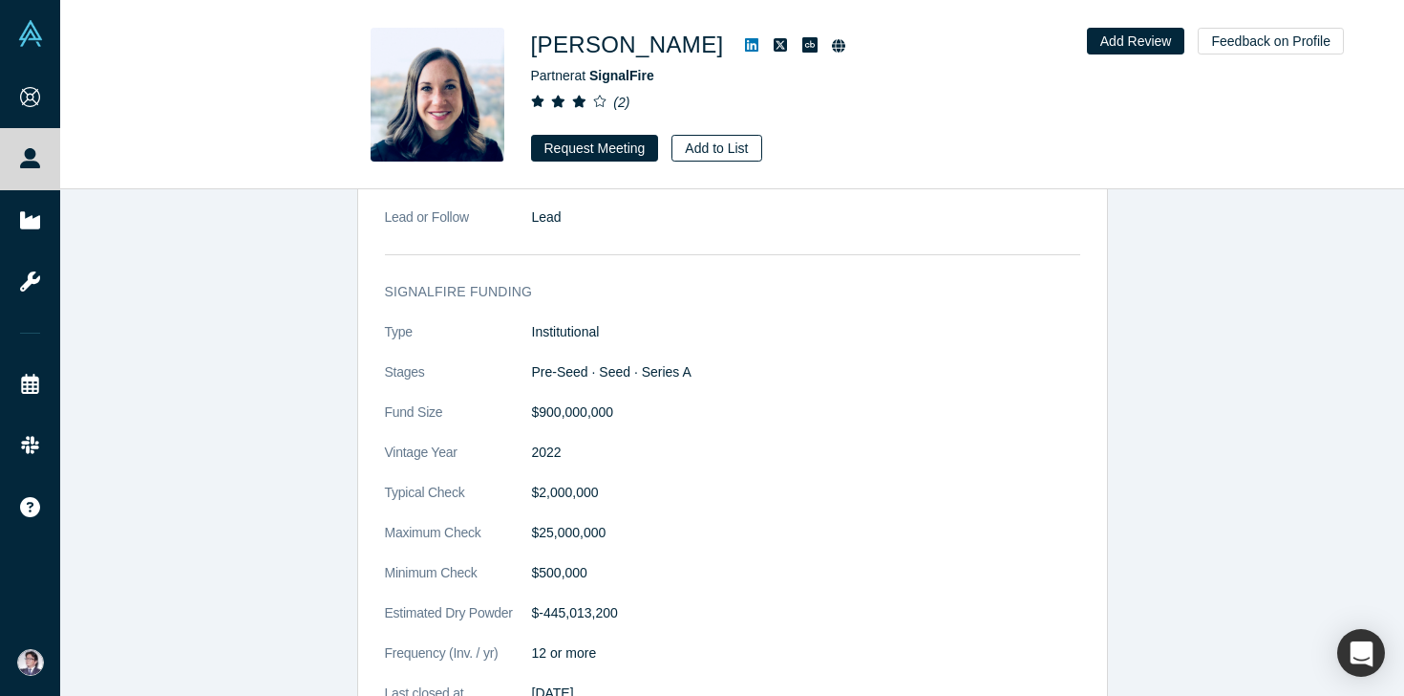
click at [716, 156] on button "Add to List" at bounding box center [717, 148] width 90 height 27
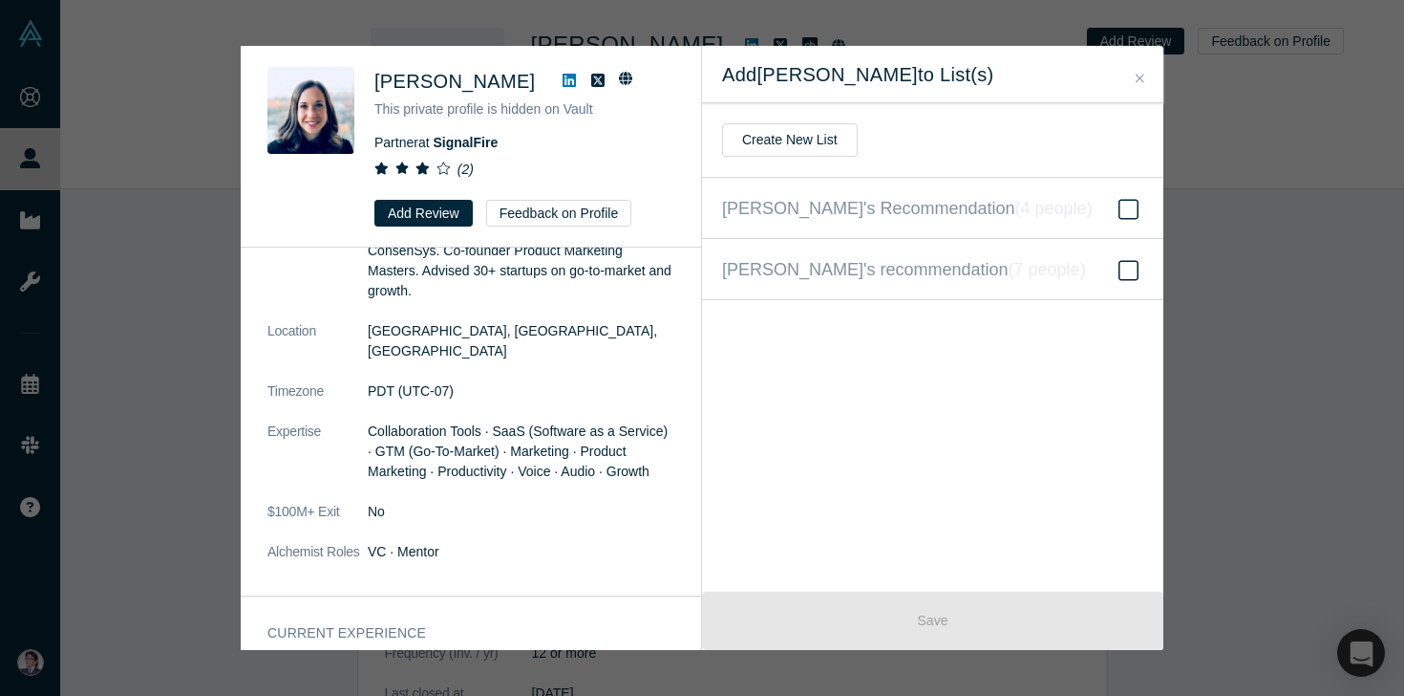
scroll to position [0, 0]
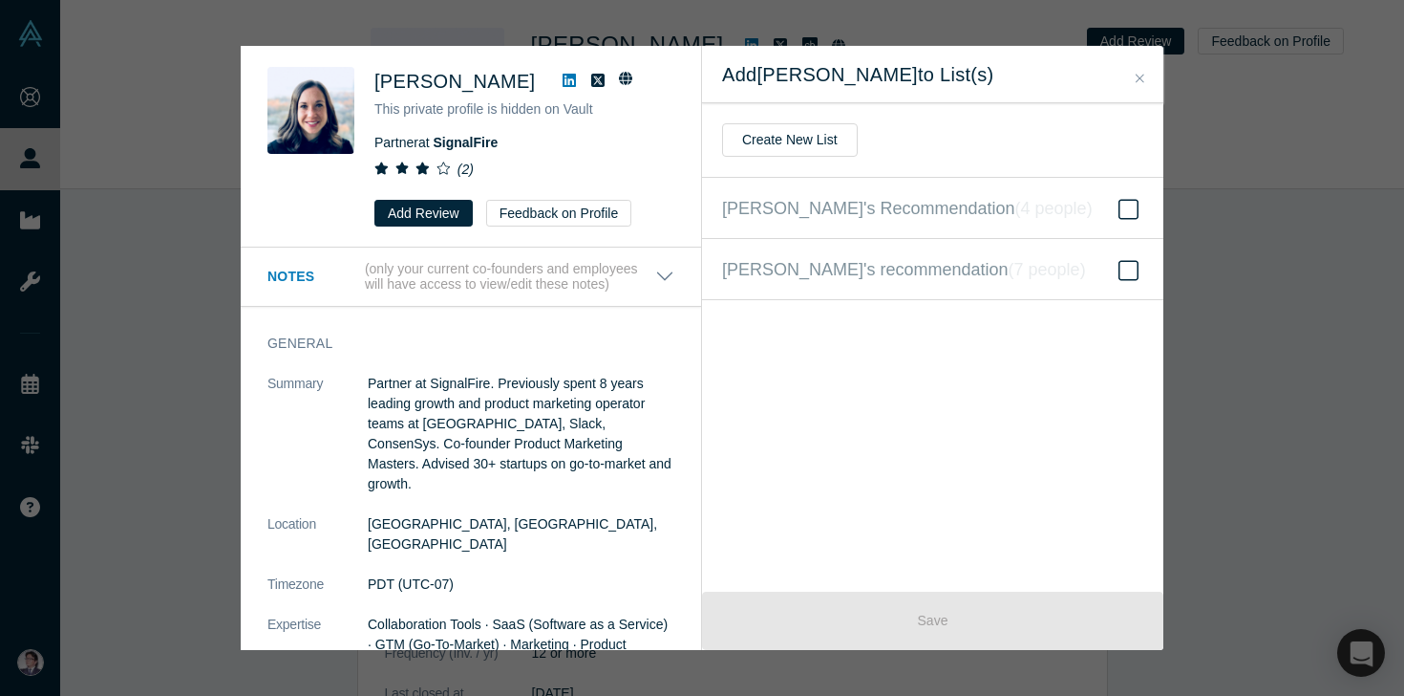
click at [1143, 84] on button "Close" at bounding box center [1140, 79] width 20 height 22
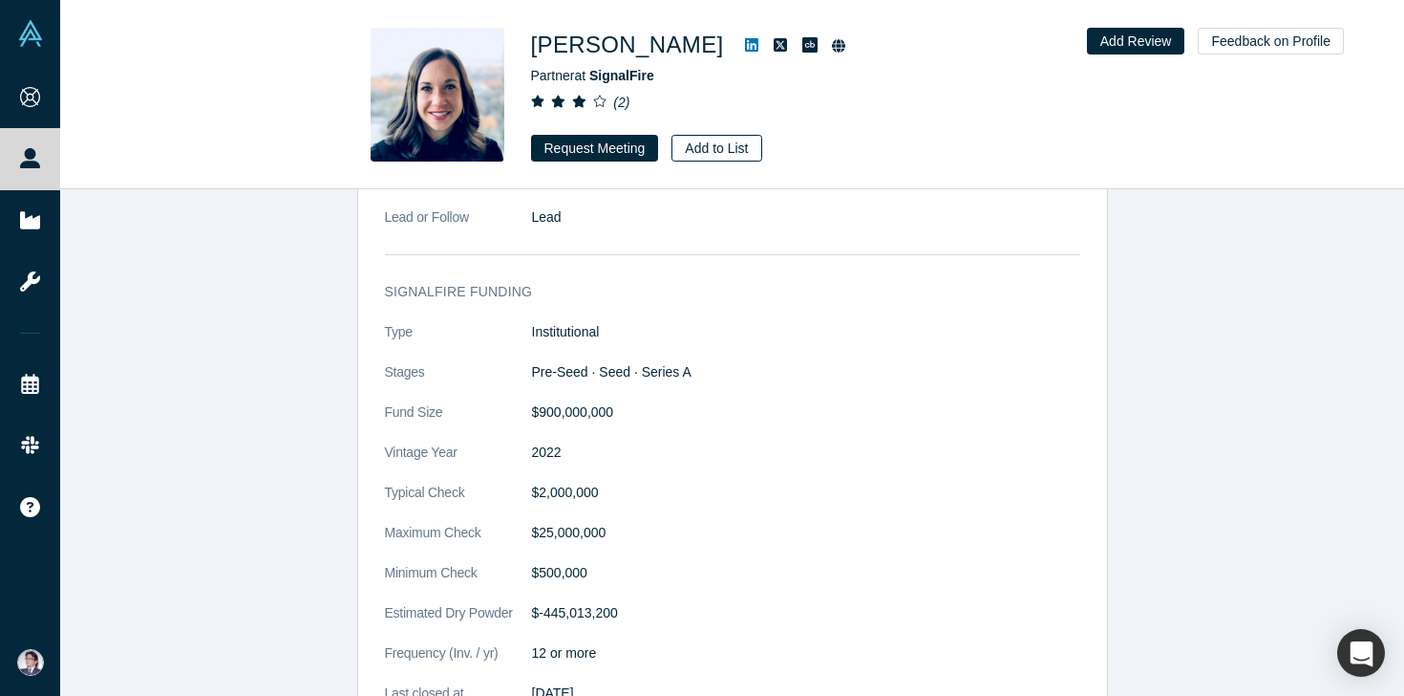
click at [724, 145] on button "Add to List" at bounding box center [717, 148] width 90 height 27
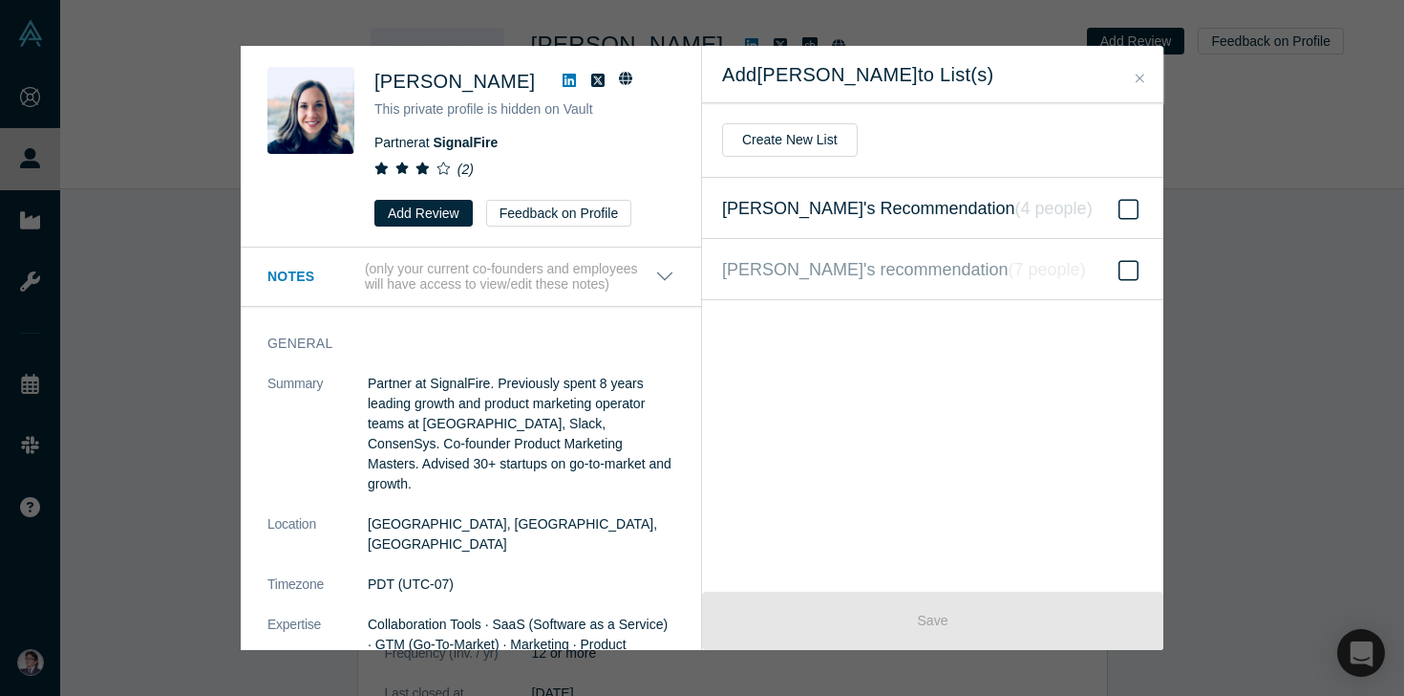
click at [1128, 209] on icon at bounding box center [1129, 209] width 20 height 23
click at [0, 0] on input "Hiro's Recommendation ( 4 people )" at bounding box center [0, 0] width 0 height 0
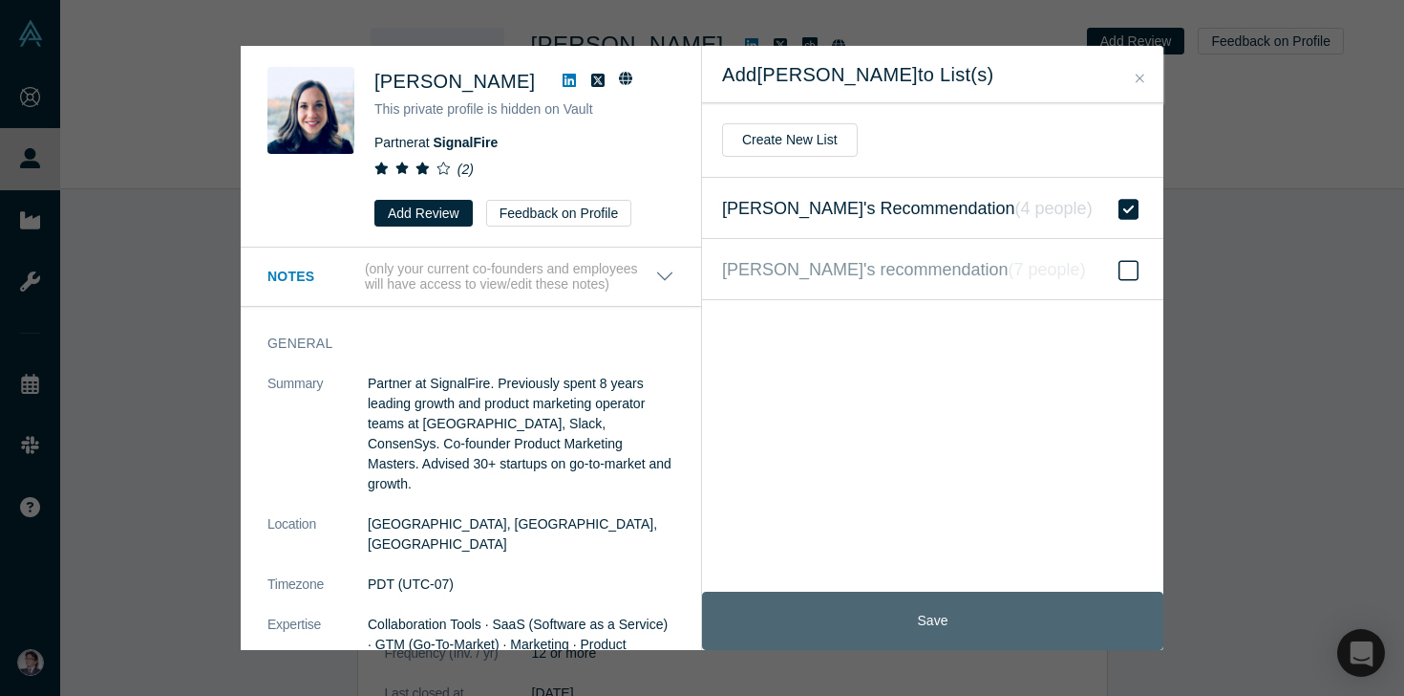
click at [917, 613] on button "Save" at bounding box center [932, 620] width 461 height 58
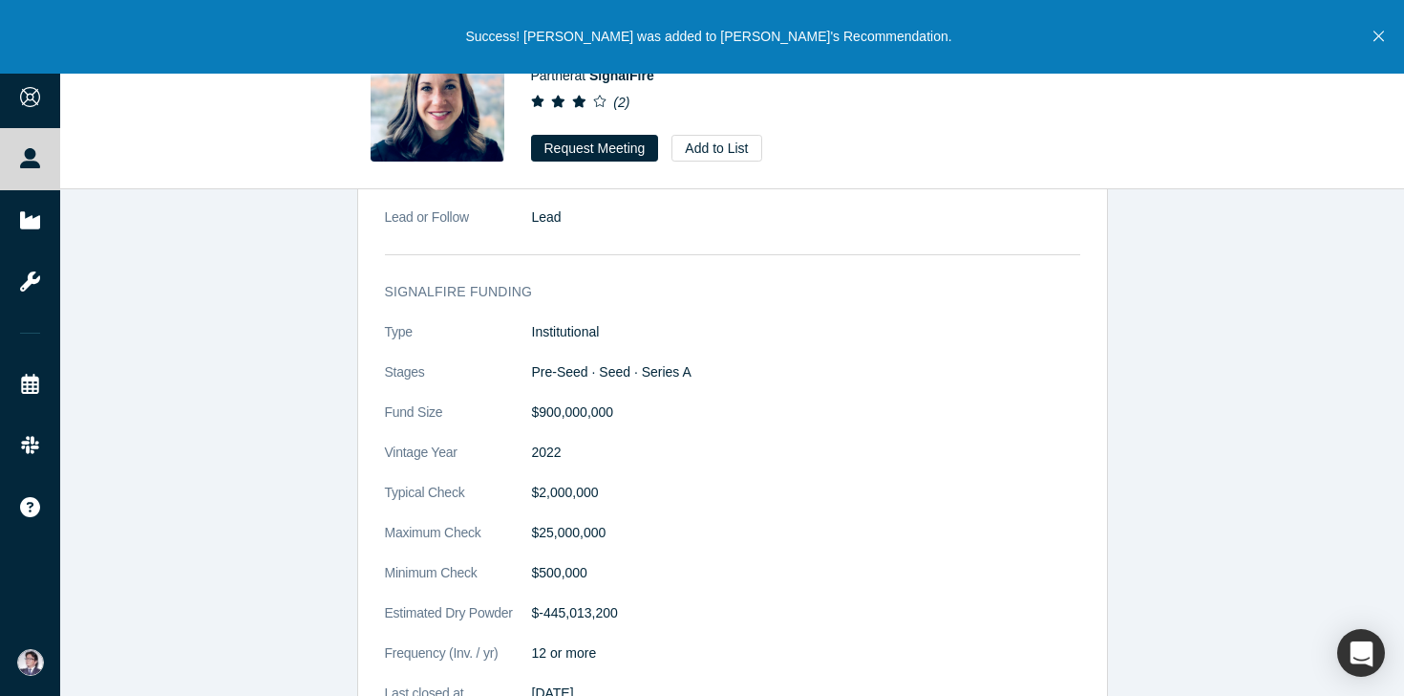
click at [1388, 29] on button "Close" at bounding box center [1379, 37] width 24 height 74
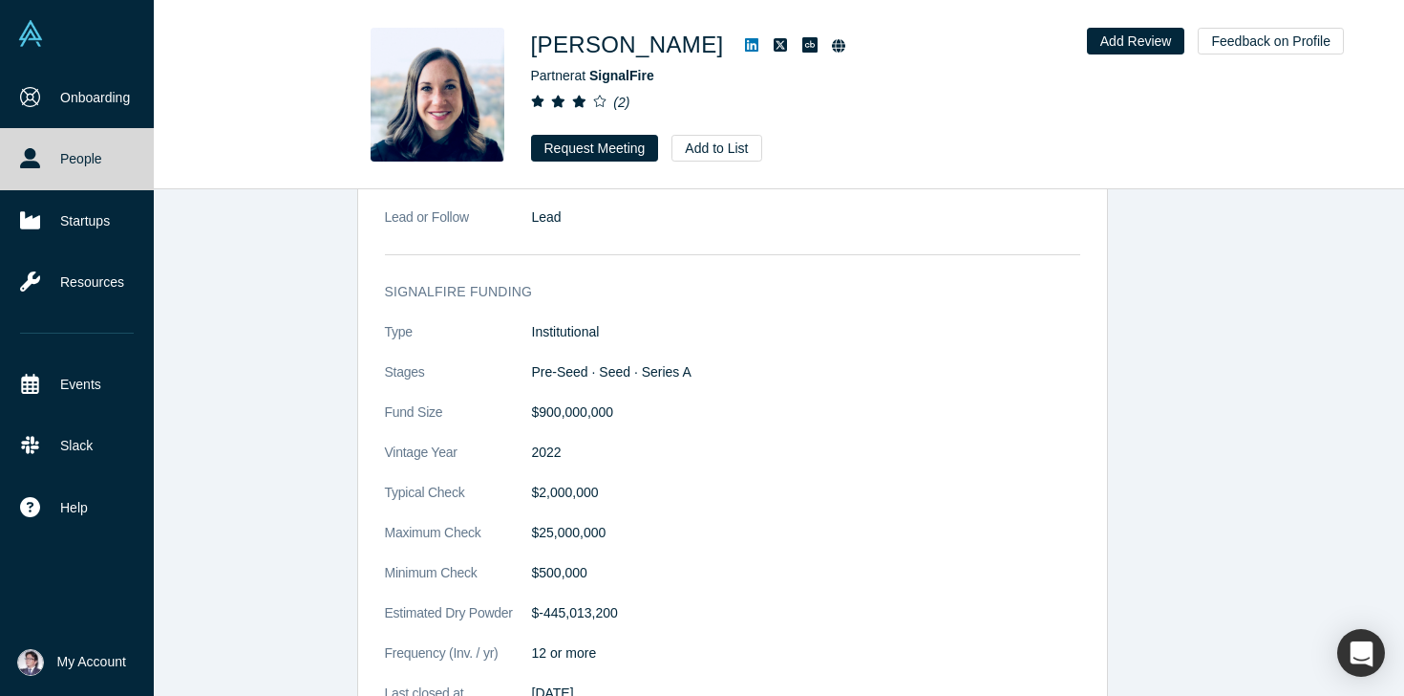
click at [21, 156] on icon at bounding box center [30, 158] width 20 height 20
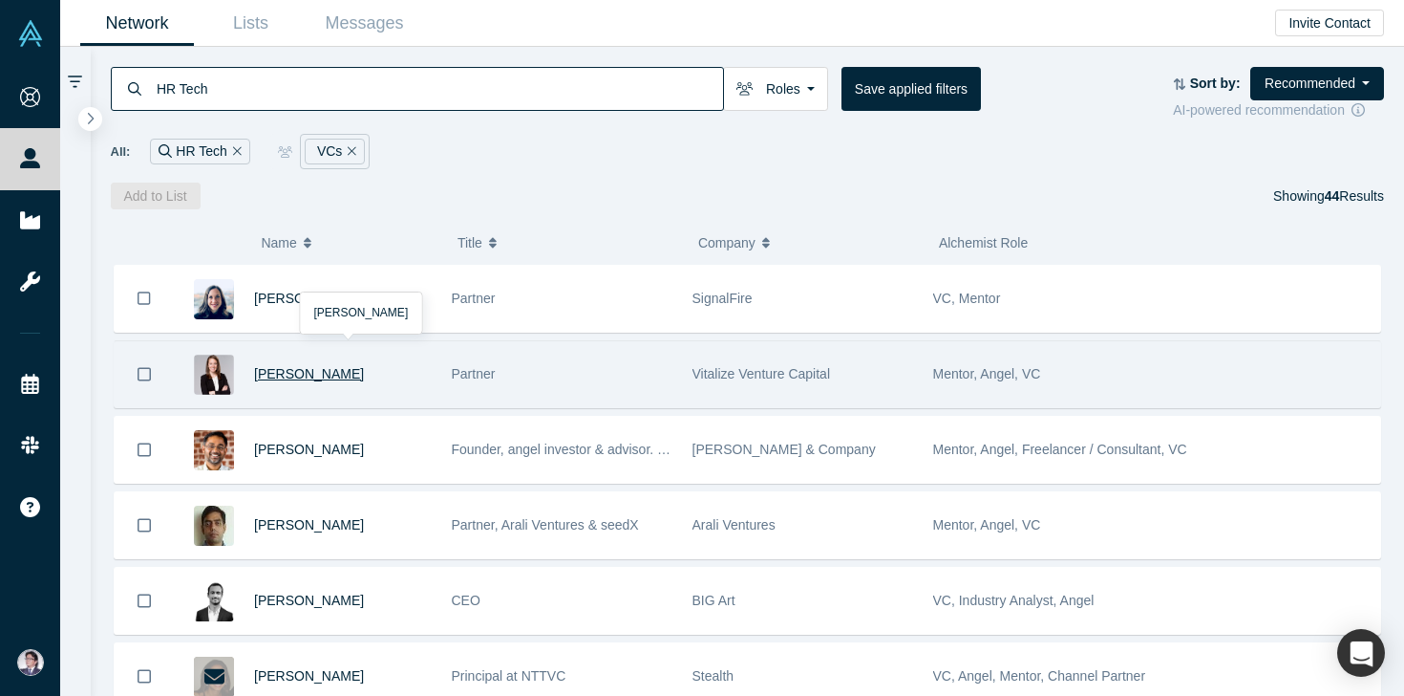
click at [307, 375] on span "[PERSON_NAME]" at bounding box center [309, 373] width 110 height 15
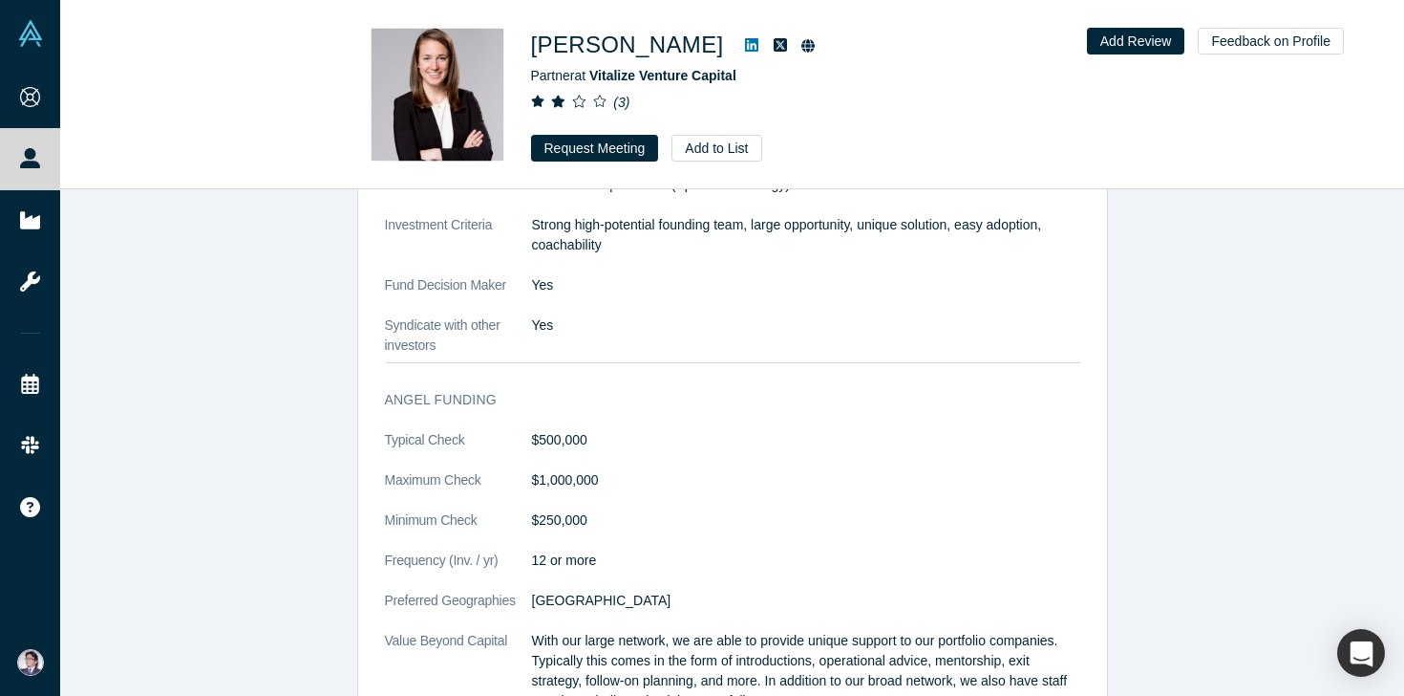
scroll to position [1908, 0]
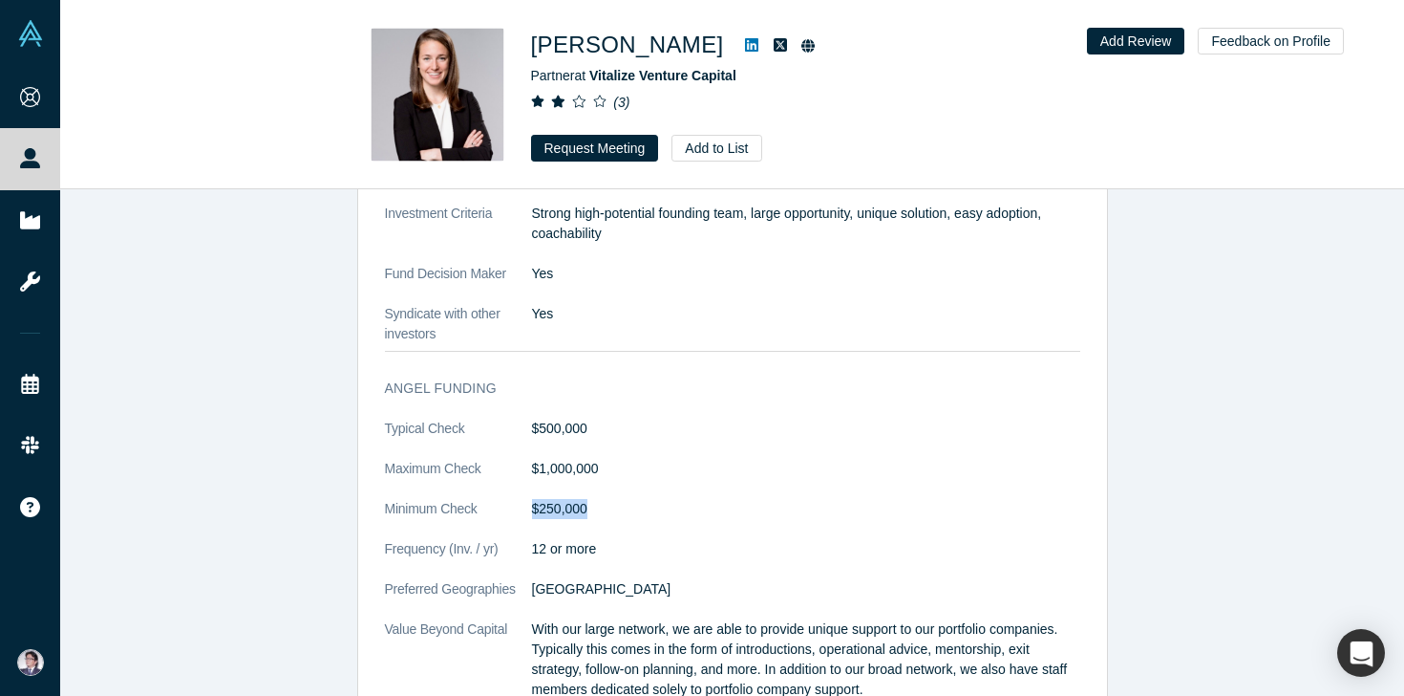
drag, startPoint x: 529, startPoint y: 507, endPoint x: 617, endPoint y: 508, distance: 87.9
click at [617, 508] on dl "Typical Check $500,000 Maximum Check $1,000,000 Minimum Check $250,000 Frequenc…" at bounding box center [733, 588] width 696 height 341
click at [617, 508] on dd "$250,000" at bounding box center [806, 509] width 548 height 20
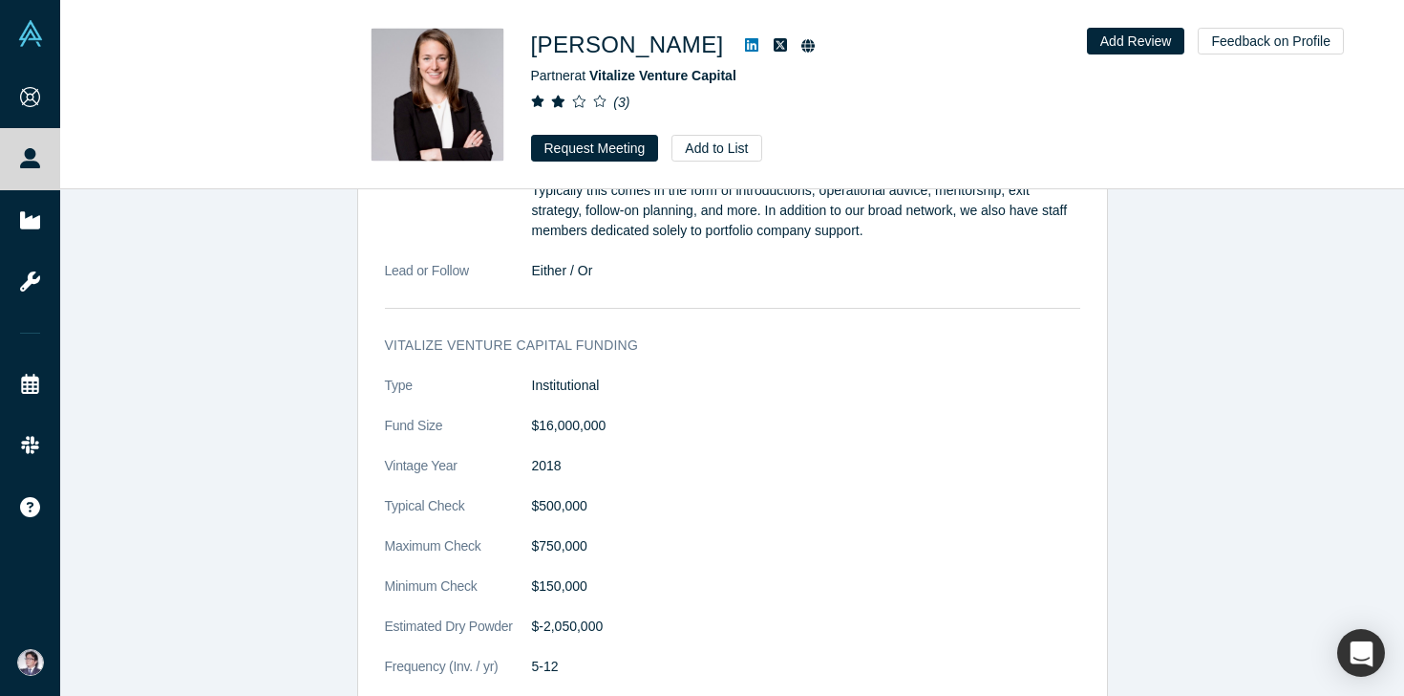
scroll to position [2369, 0]
click at [731, 149] on button "Add to List" at bounding box center [717, 148] width 90 height 27
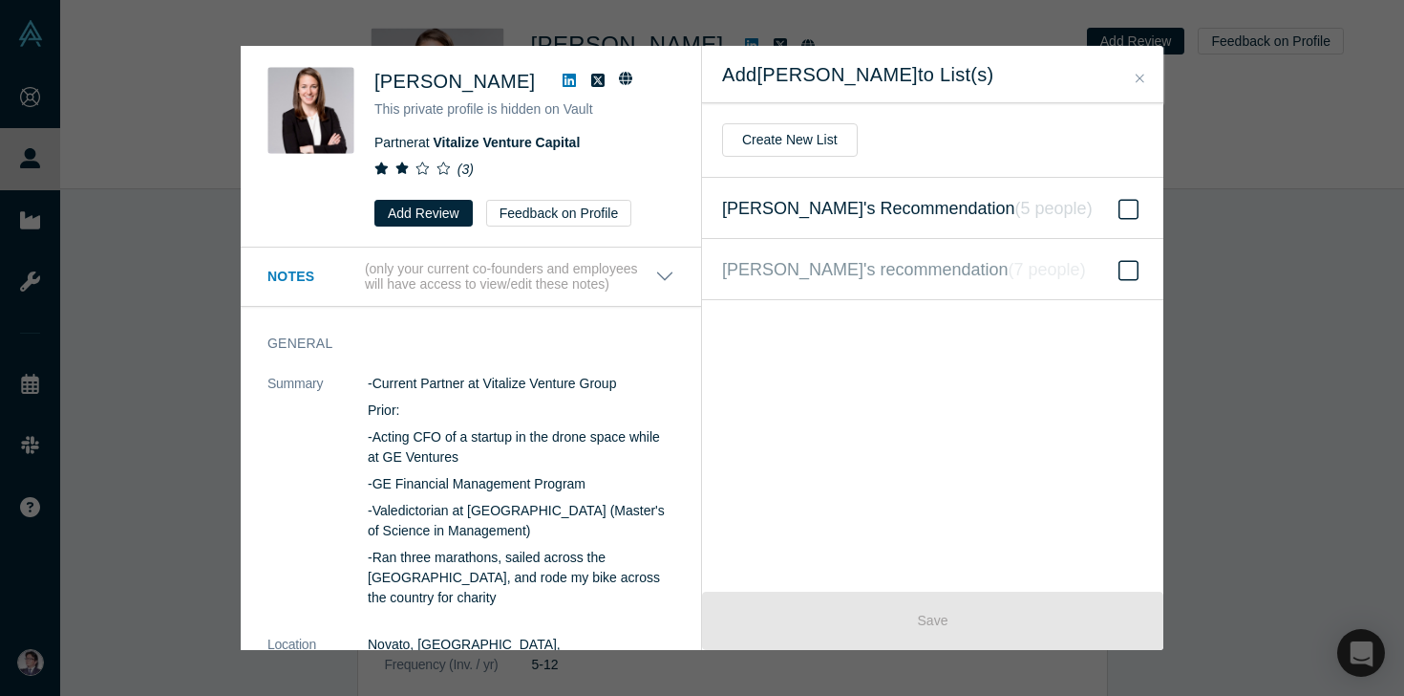
click at [1133, 208] on icon at bounding box center [1129, 209] width 20 height 23
click at [0, 0] on input "Hiro's Recommendation ( 5 people )" at bounding box center [0, 0] width 0 height 0
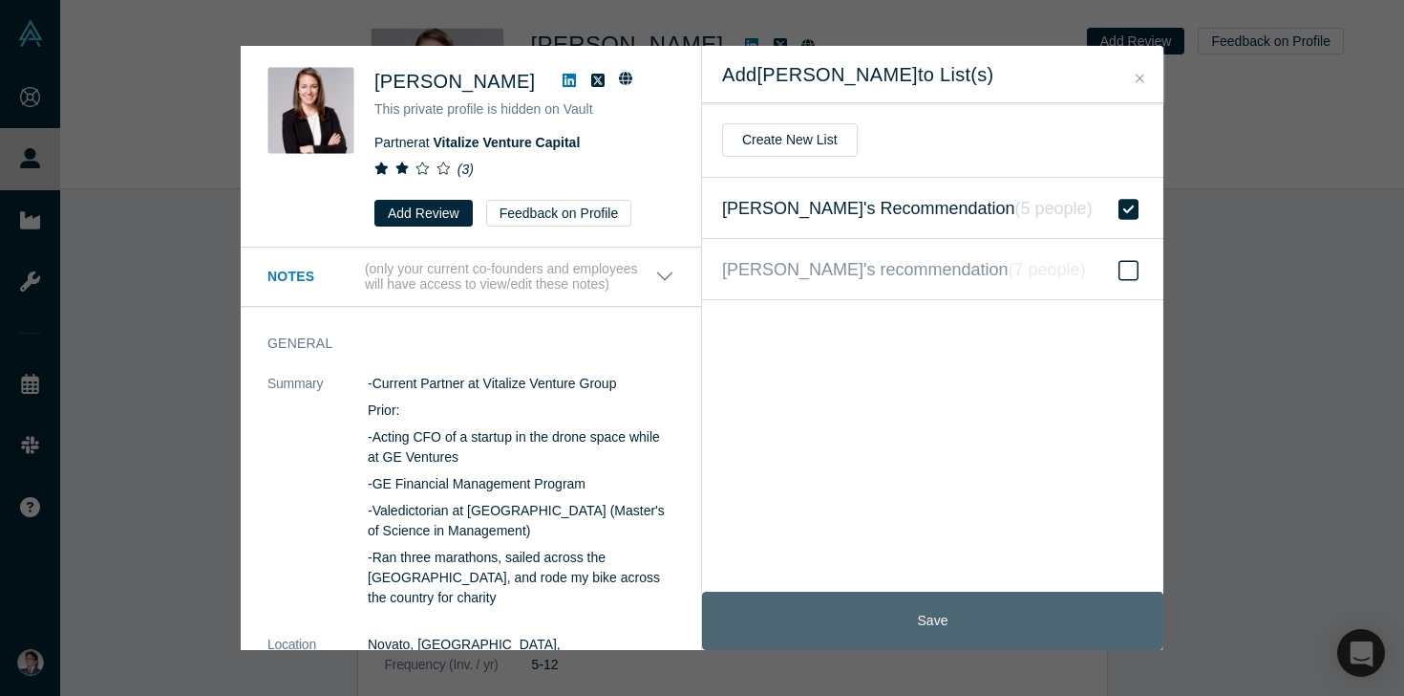
click at [921, 619] on button "Save" at bounding box center [932, 620] width 461 height 58
click at [904, 630] on button "Save" at bounding box center [932, 620] width 461 height 58
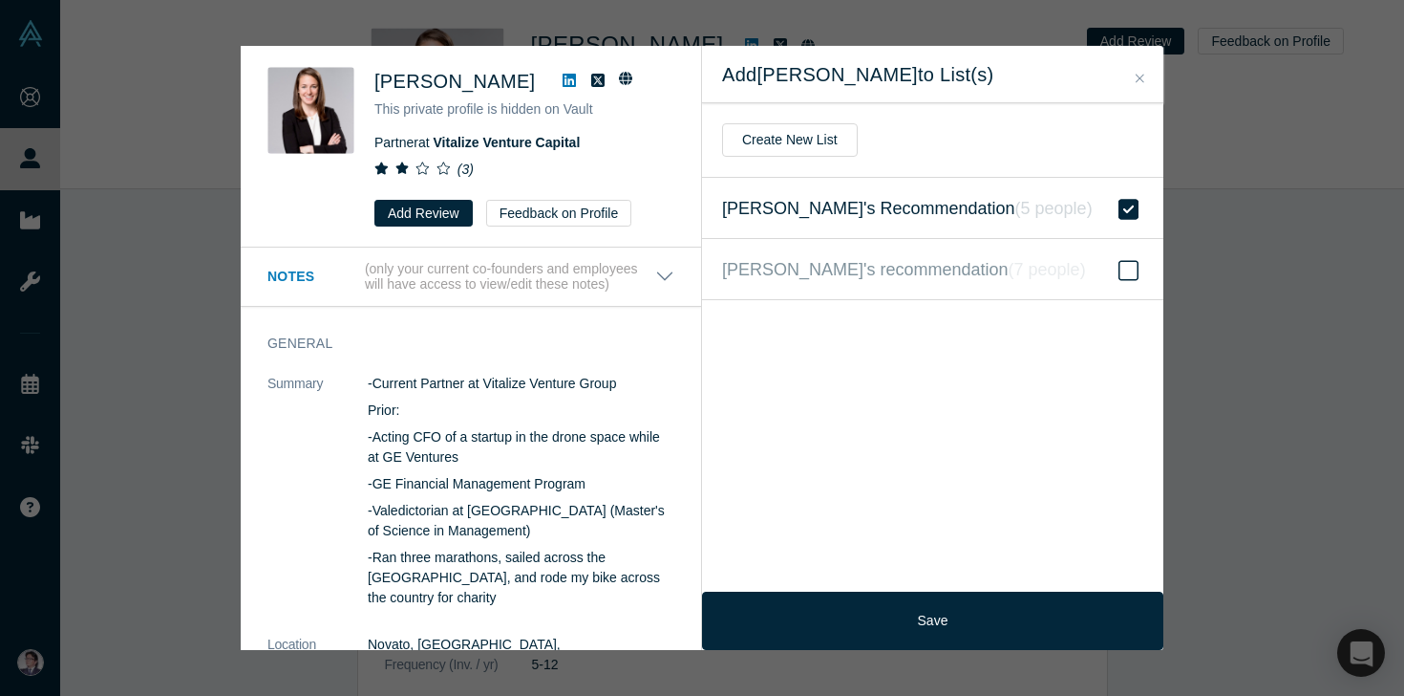
click at [1139, 83] on button "Close" at bounding box center [1140, 79] width 20 height 22
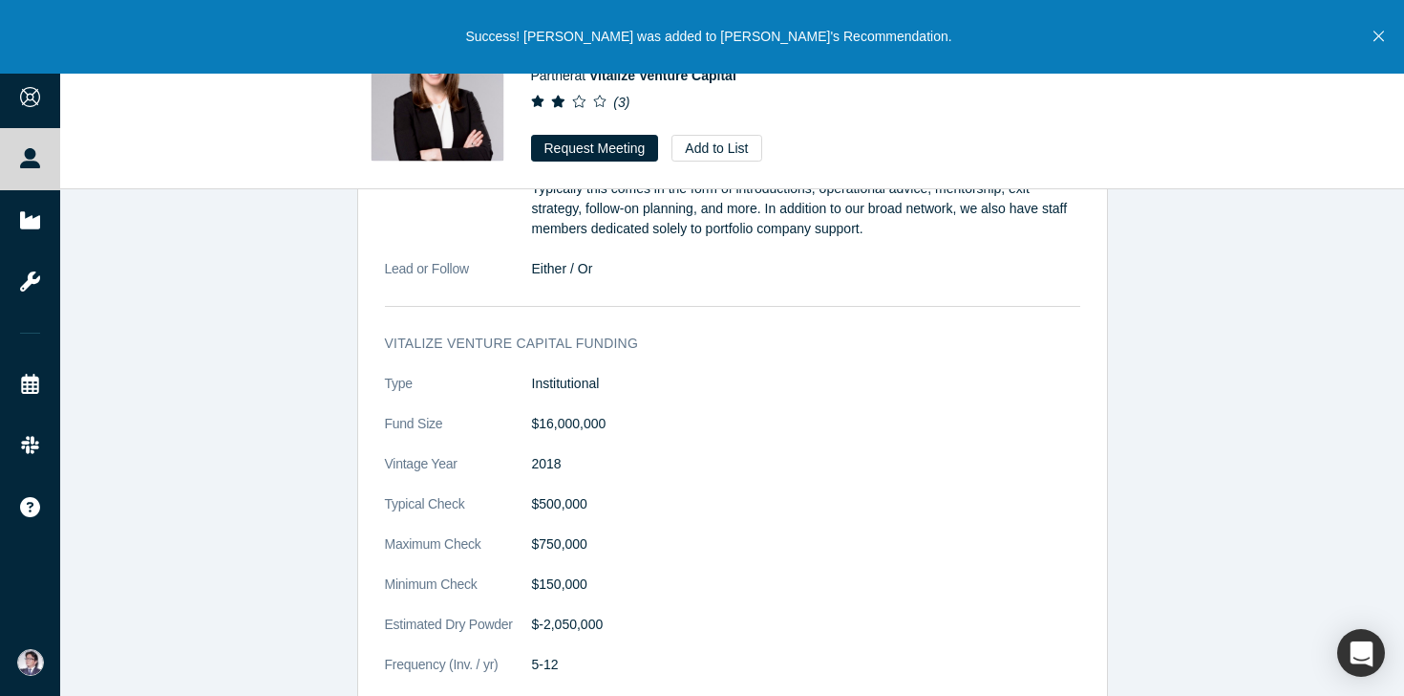
click at [1378, 41] on icon "Close" at bounding box center [1379, 36] width 11 height 17
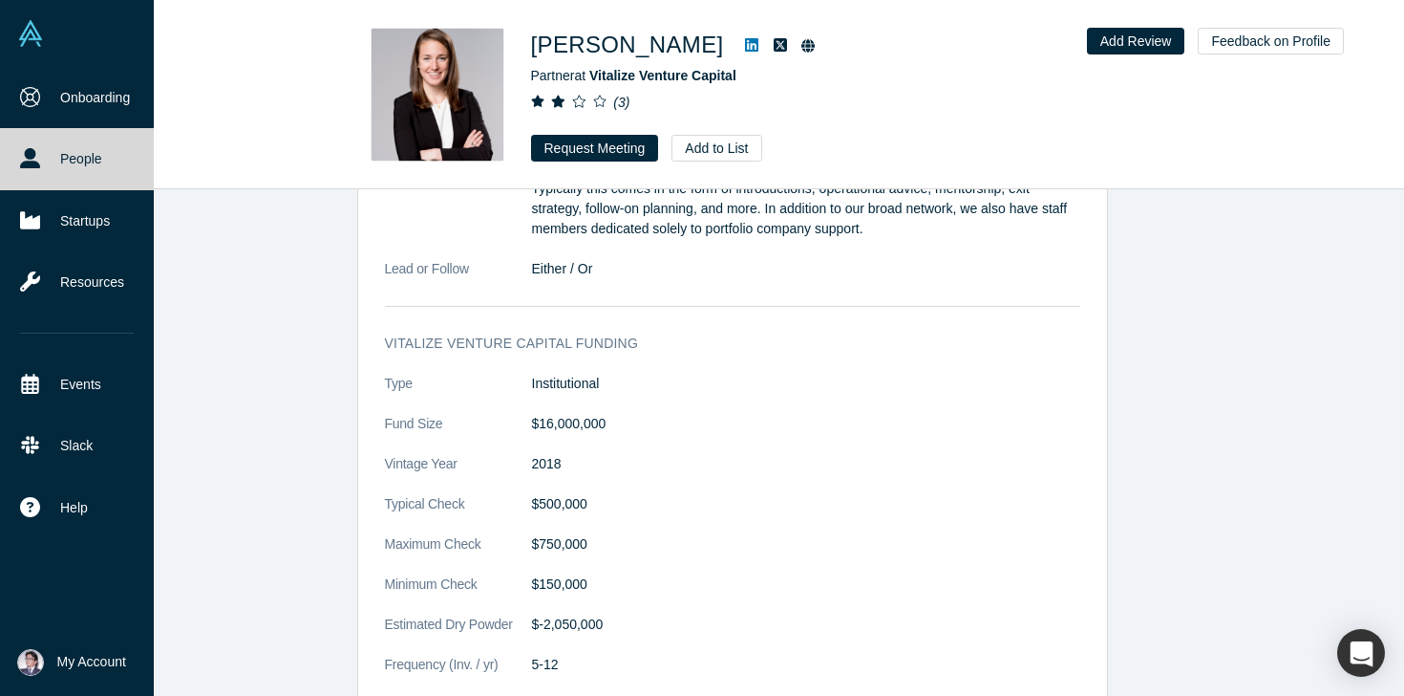
click at [64, 159] on link "People" at bounding box center [77, 158] width 154 height 61
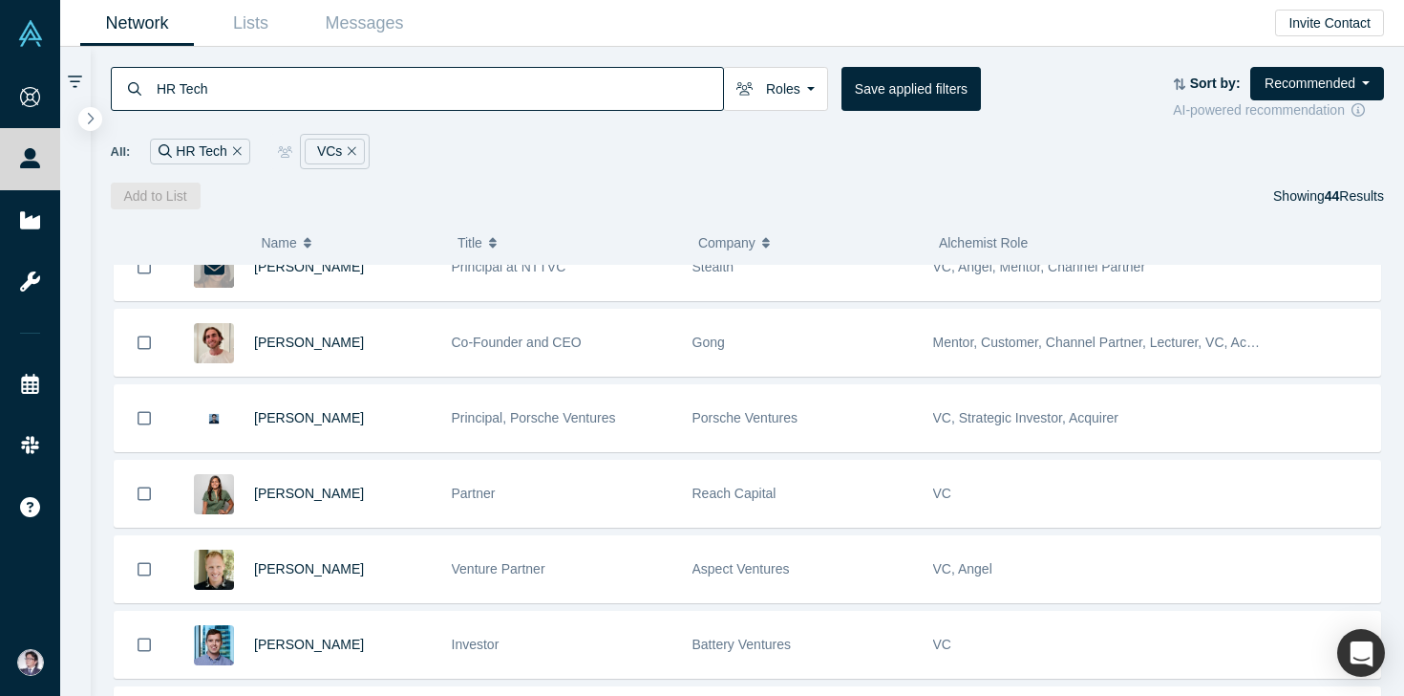
scroll to position [447, 0]
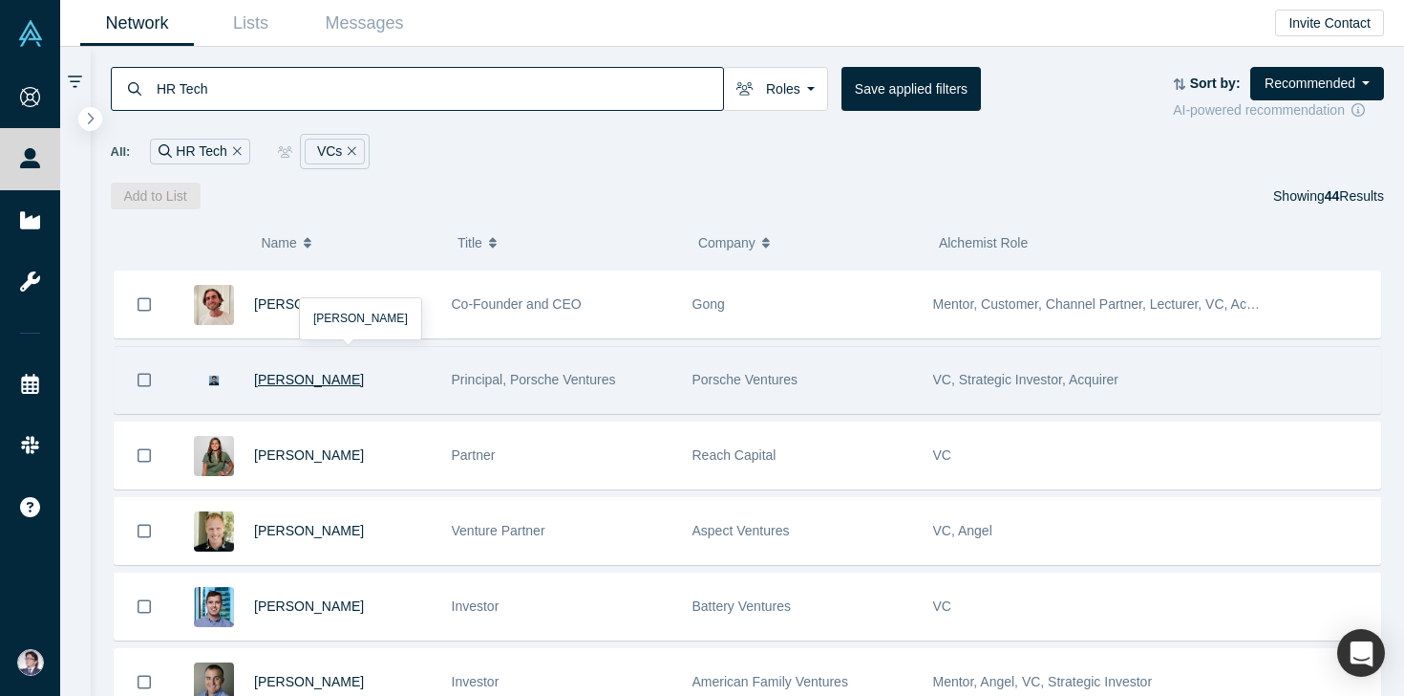
click at [273, 375] on span "[PERSON_NAME]" at bounding box center [309, 379] width 110 height 15
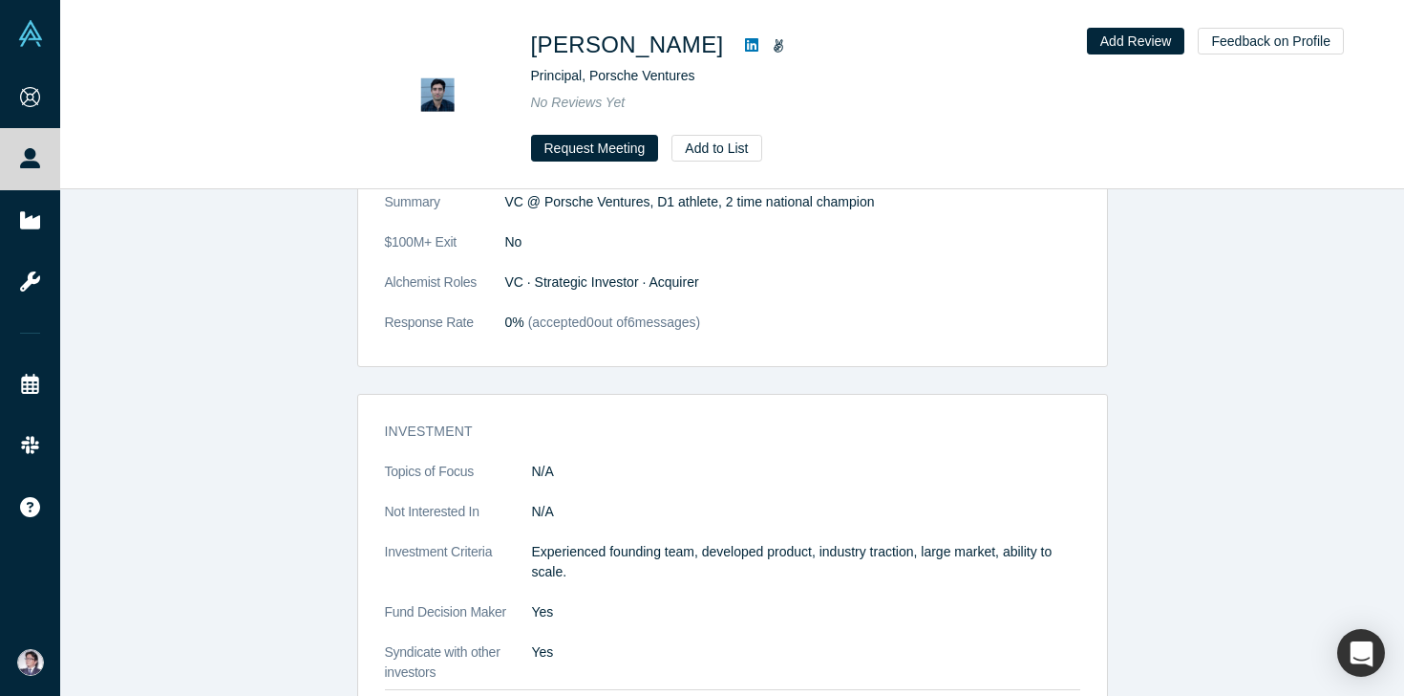
scroll to position [271, 0]
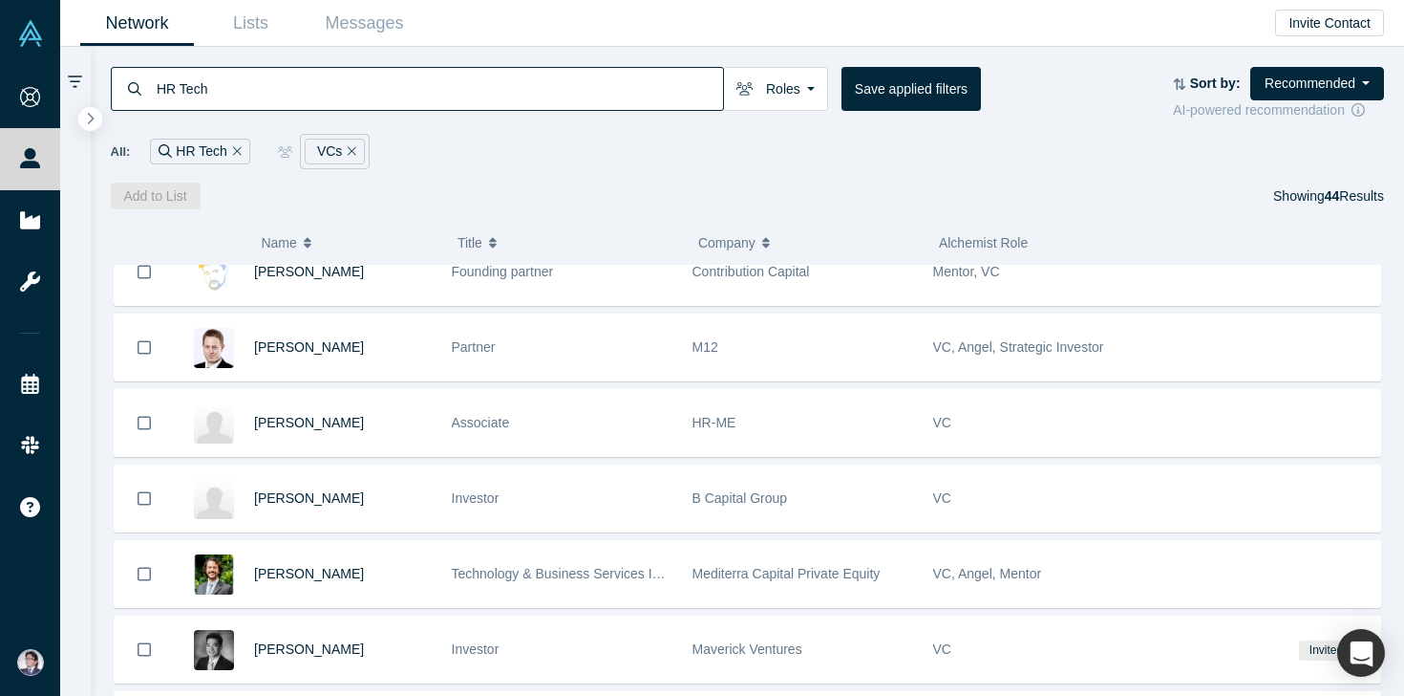
scroll to position [2620, 0]
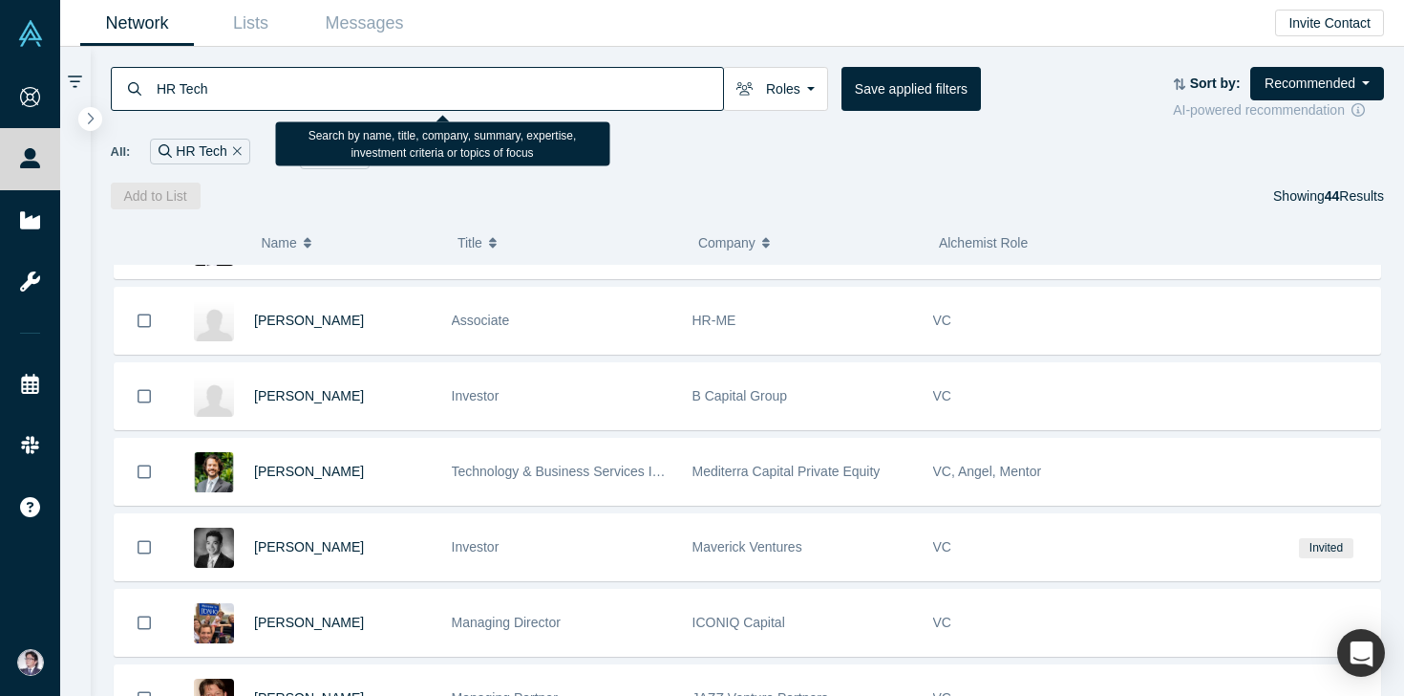
click at [173, 89] on input "HR Tech" at bounding box center [439, 88] width 568 height 45
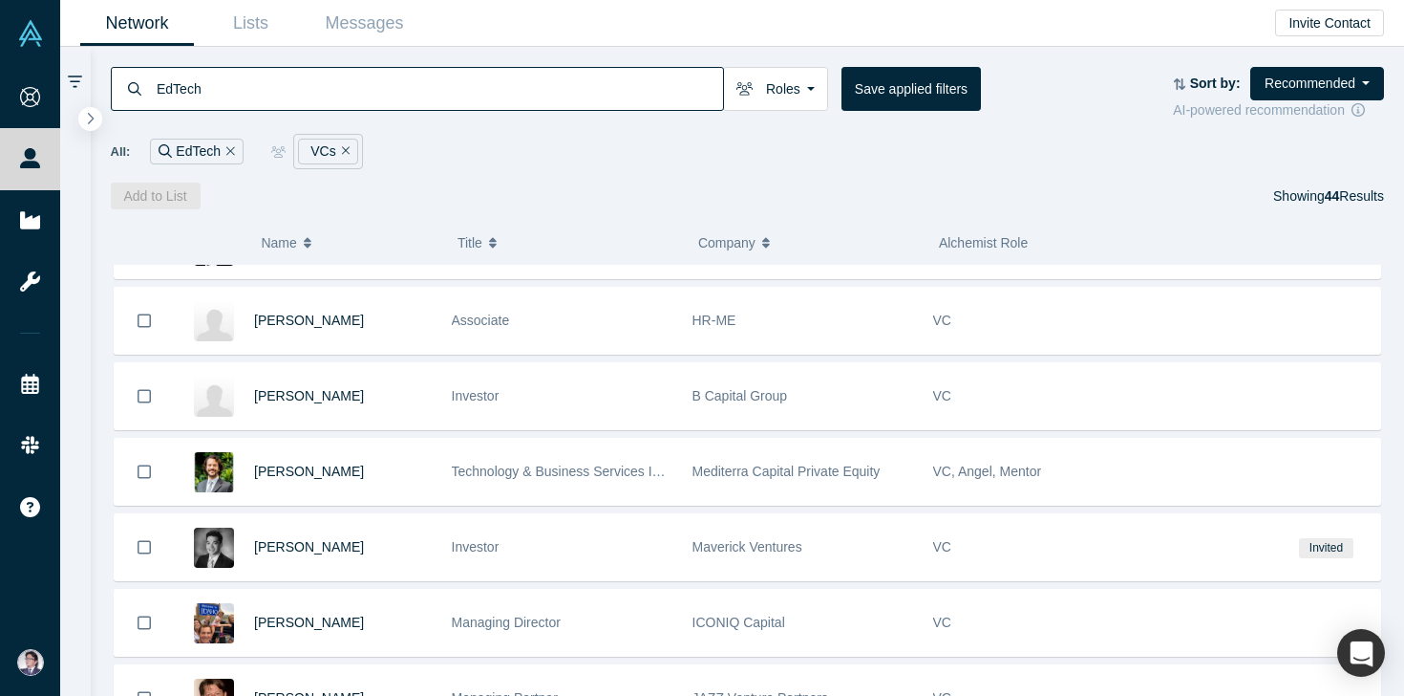
type input "EdTech"
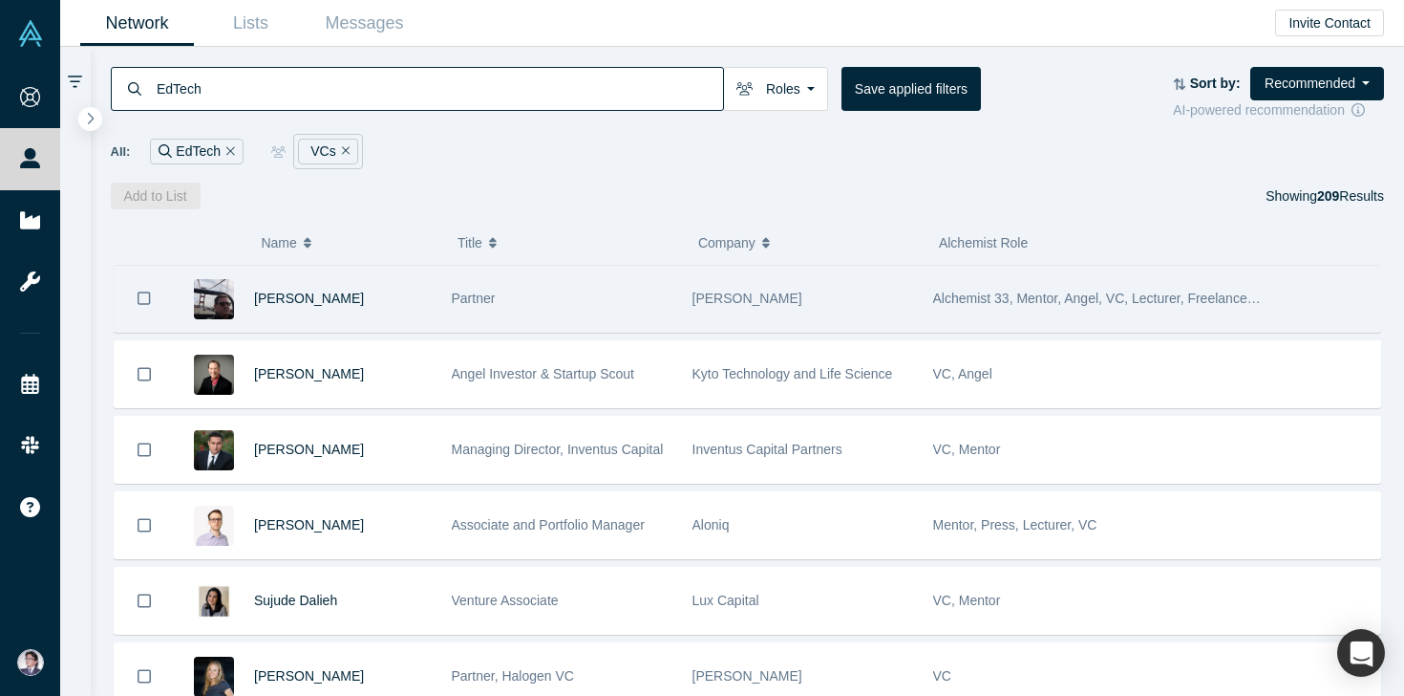
click at [614, 317] on div "Partner" at bounding box center [562, 299] width 221 height 66
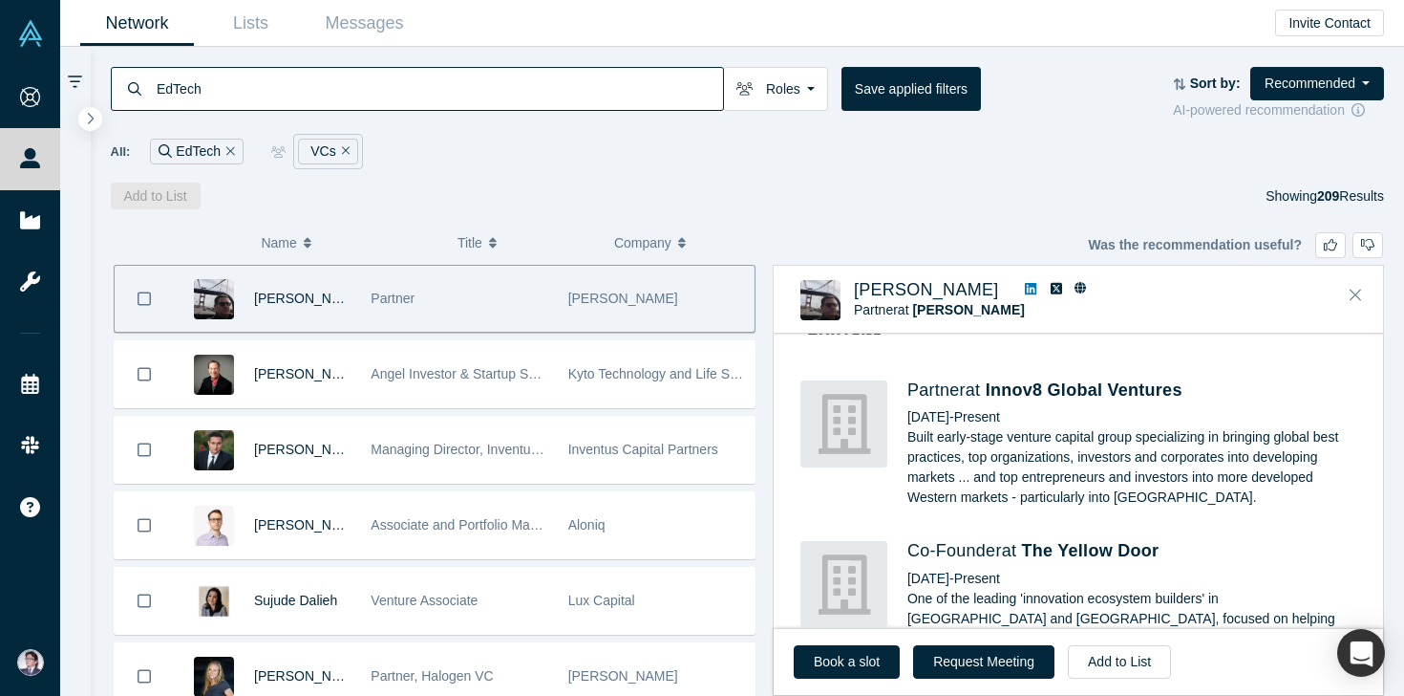
scroll to position [2248, 0]
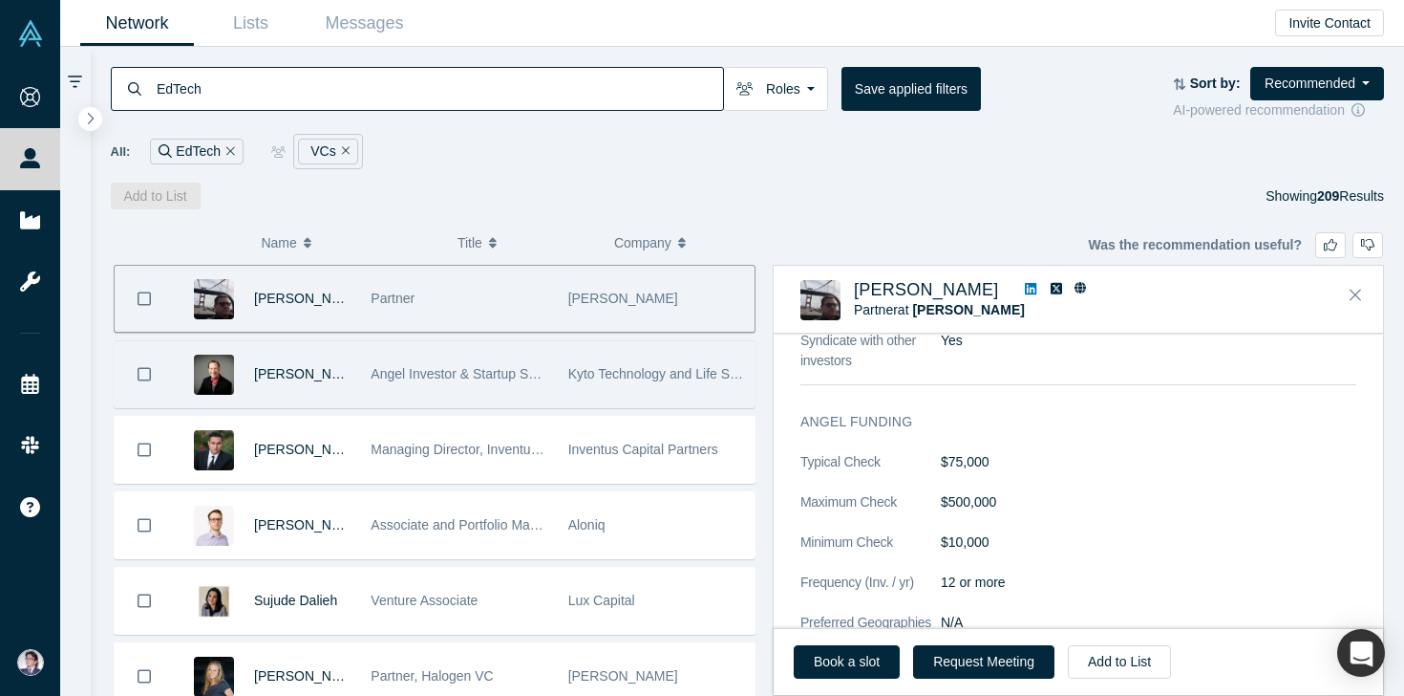
click at [508, 366] on span "Angel Investor & Startup Scout" at bounding box center [462, 373] width 182 height 15
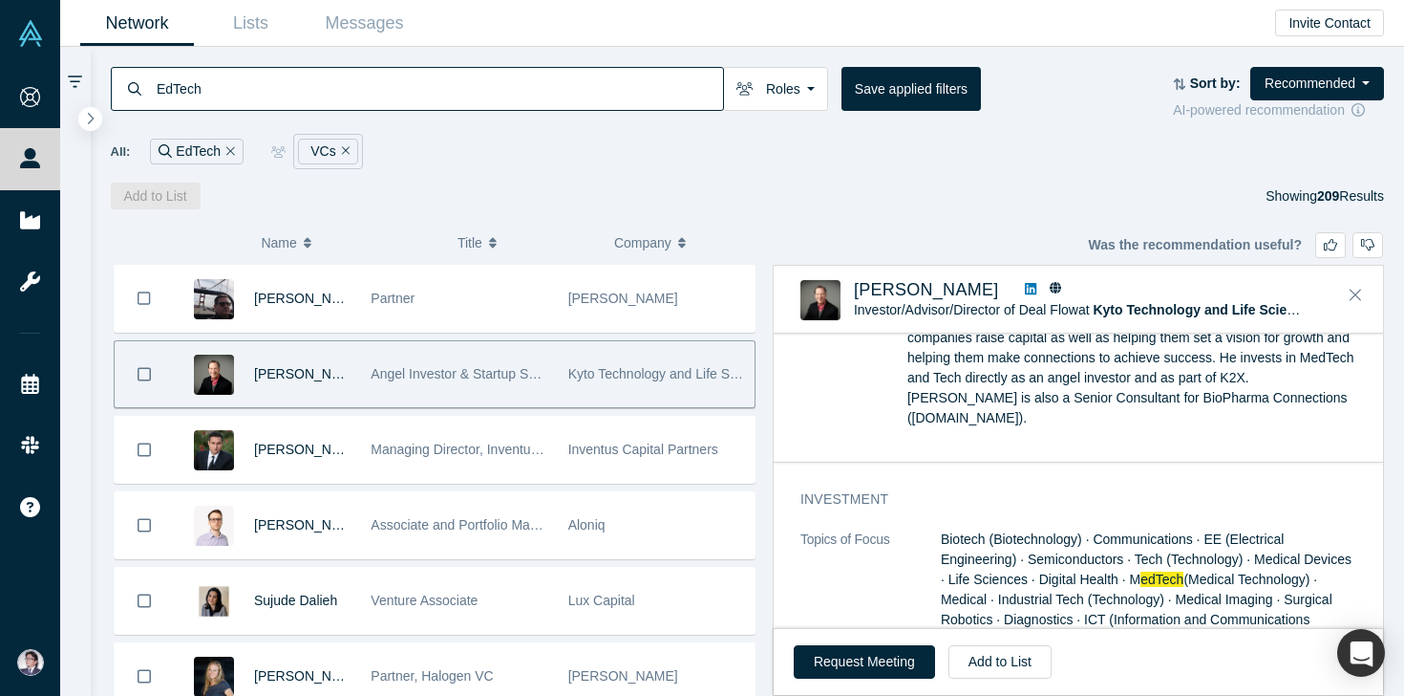
scroll to position [845, 0]
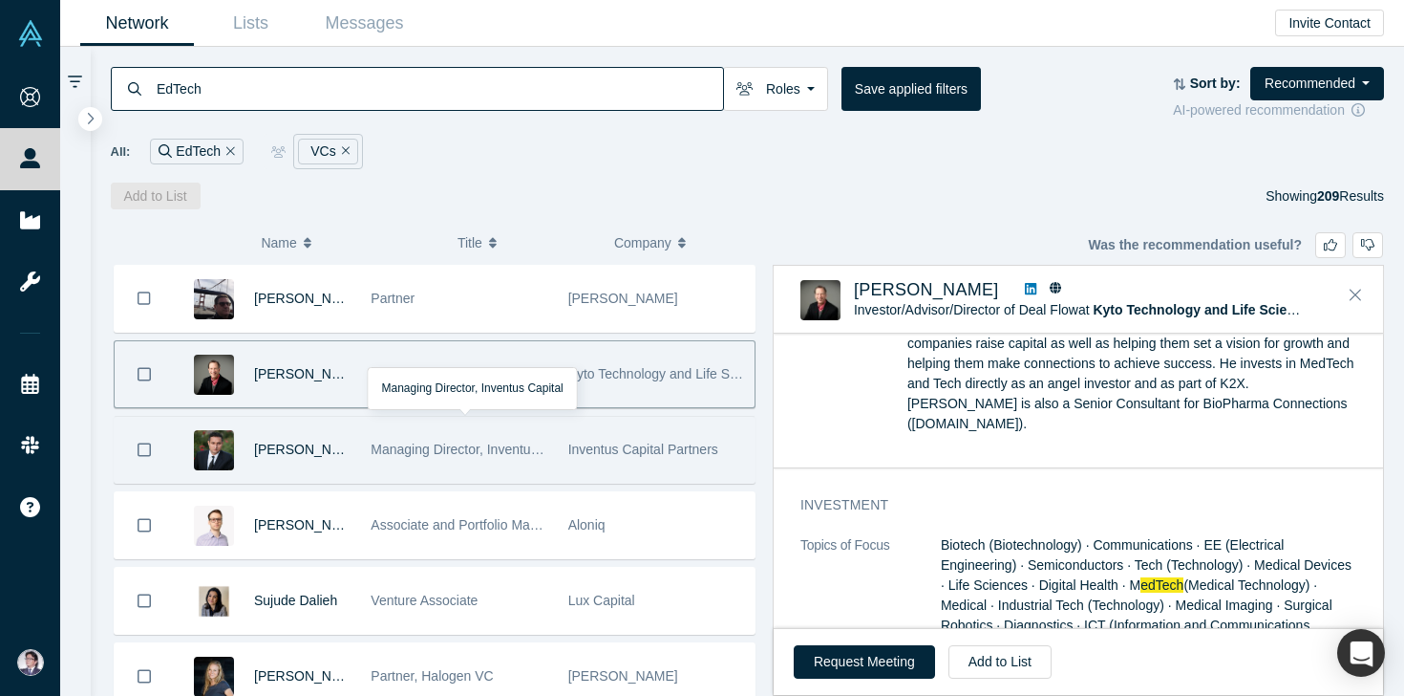
click at [547, 459] on div "Managing Director, Inventus Capital" at bounding box center [459, 450] width 177 height 66
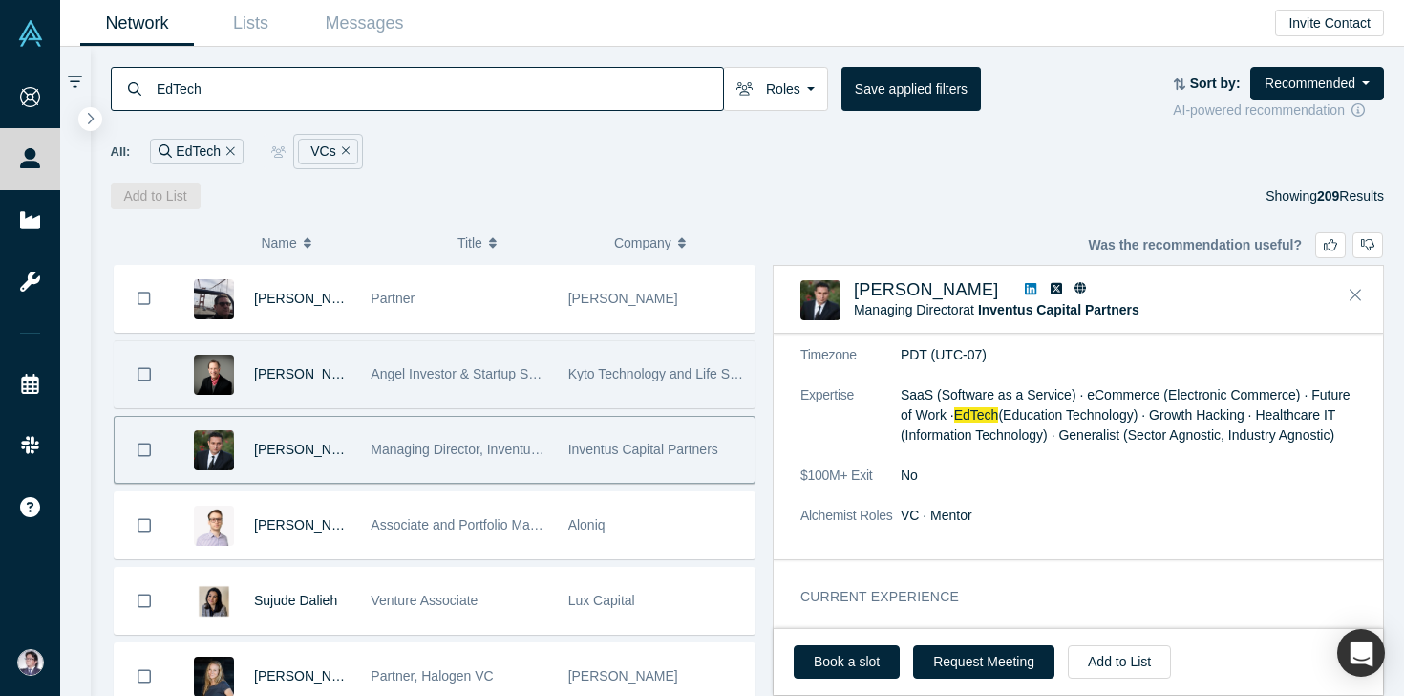
scroll to position [281, 0]
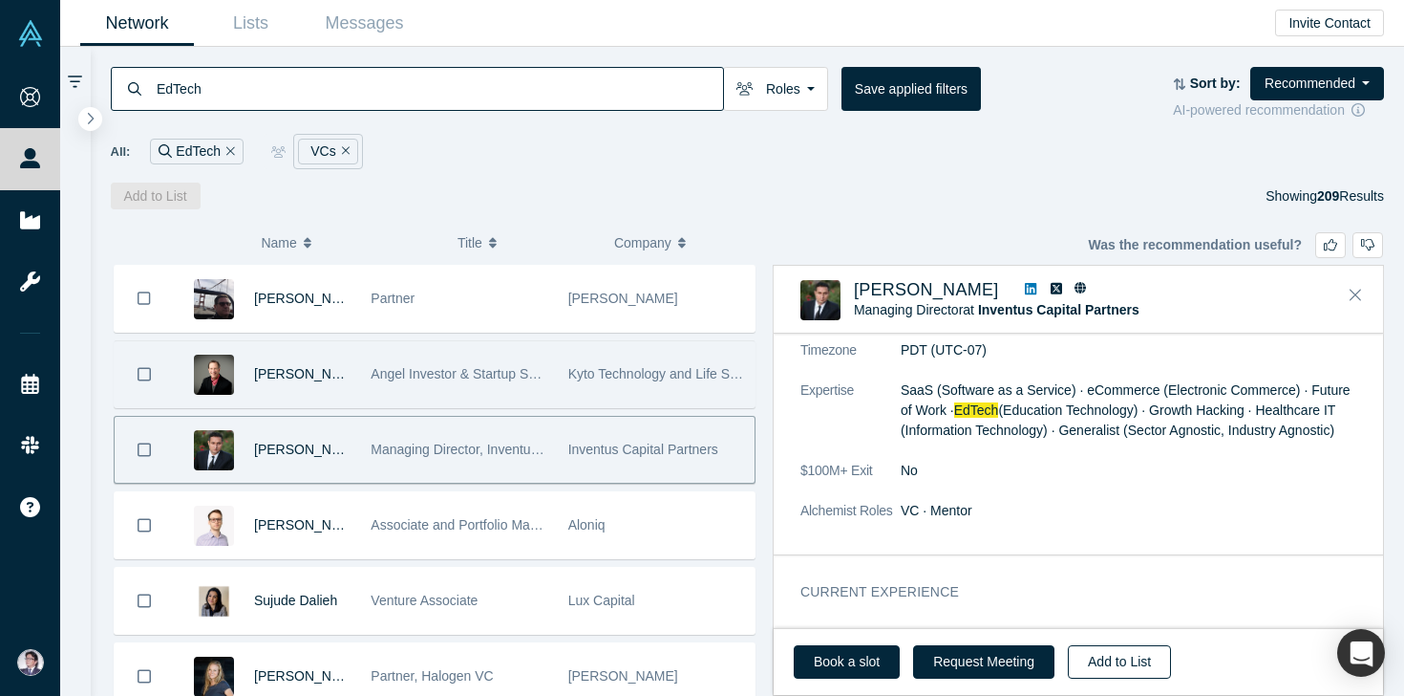
click at [1109, 663] on button "Add to List" at bounding box center [1119, 661] width 103 height 33
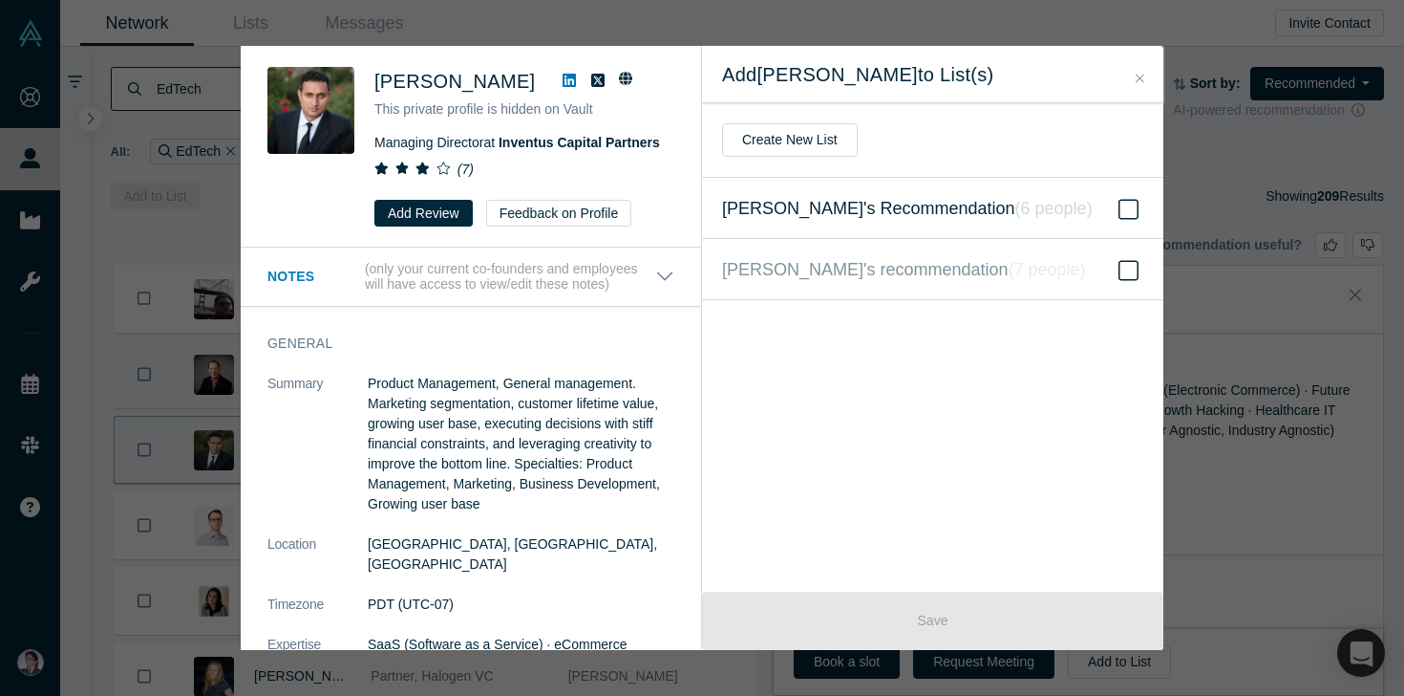
click at [1126, 208] on icon at bounding box center [1129, 209] width 20 height 23
click at [0, 0] on input "Hiro's Recommendation ( 6 people )" at bounding box center [0, 0] width 0 height 0
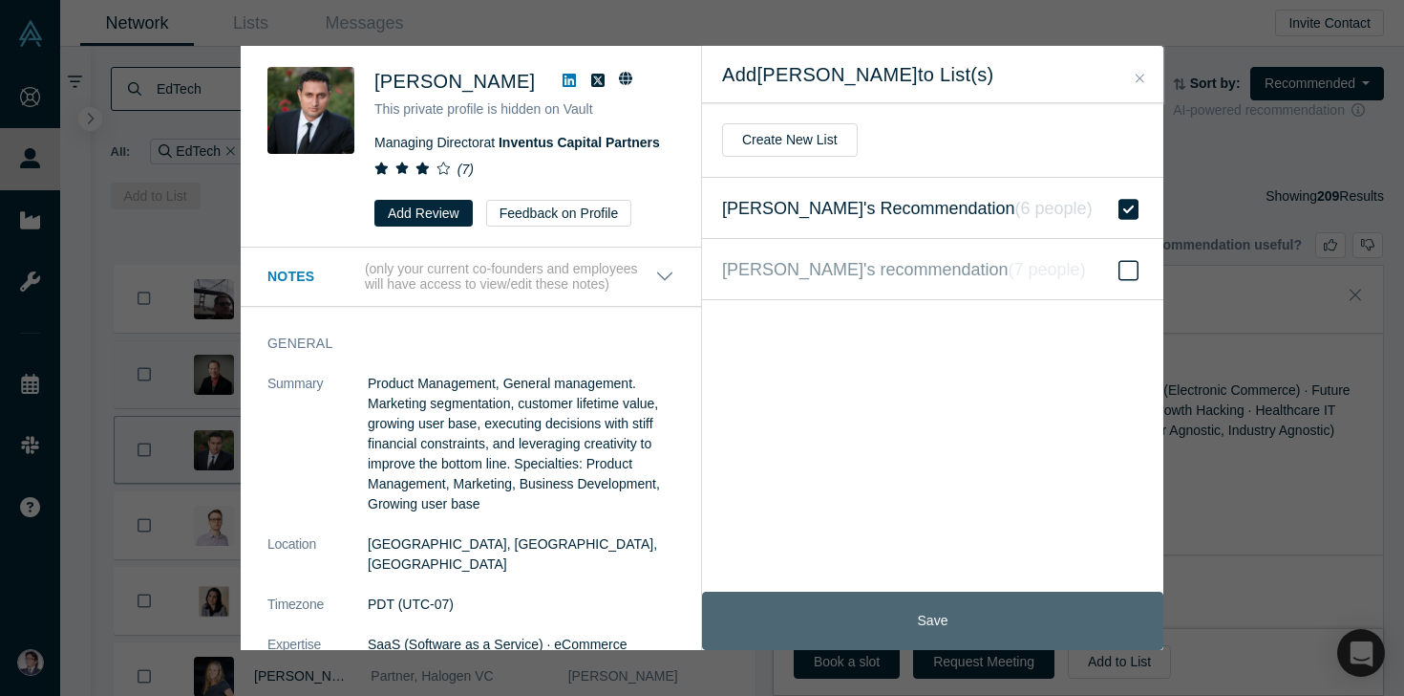
click at [957, 611] on button "Save" at bounding box center [932, 620] width 461 height 58
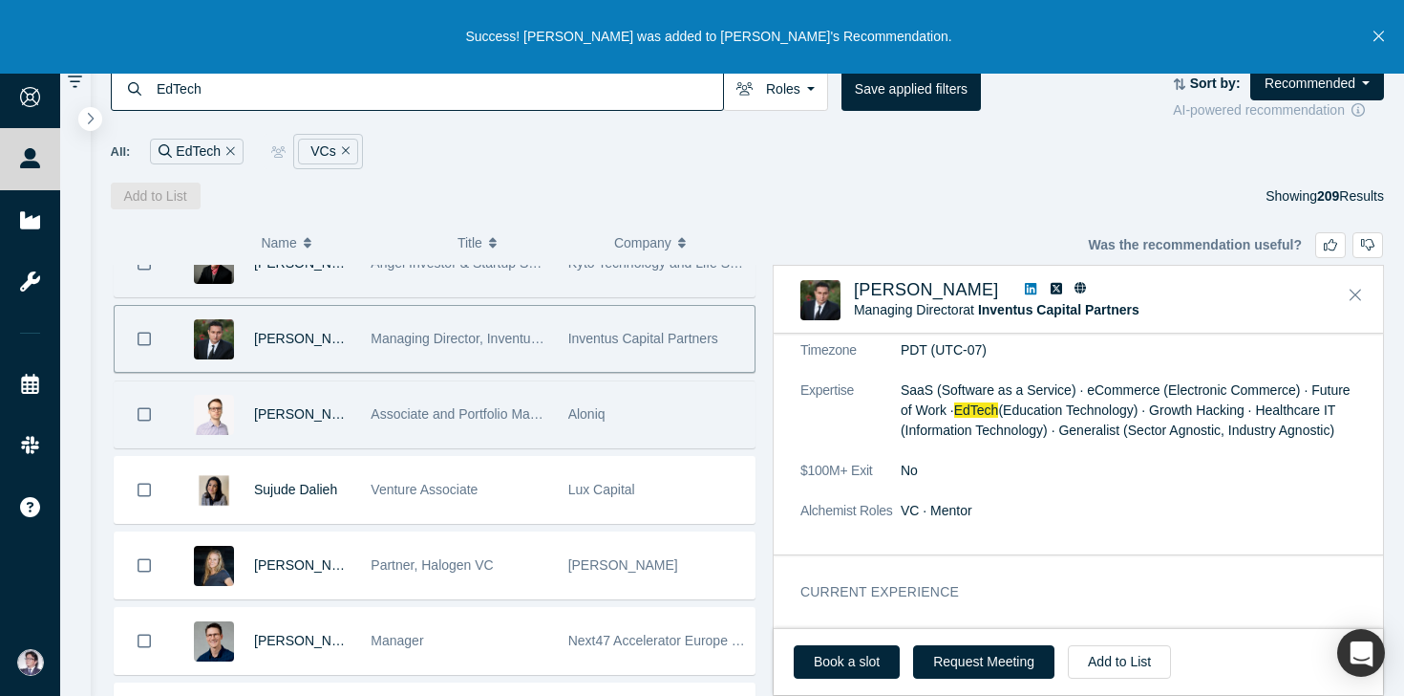
scroll to position [120, 0]
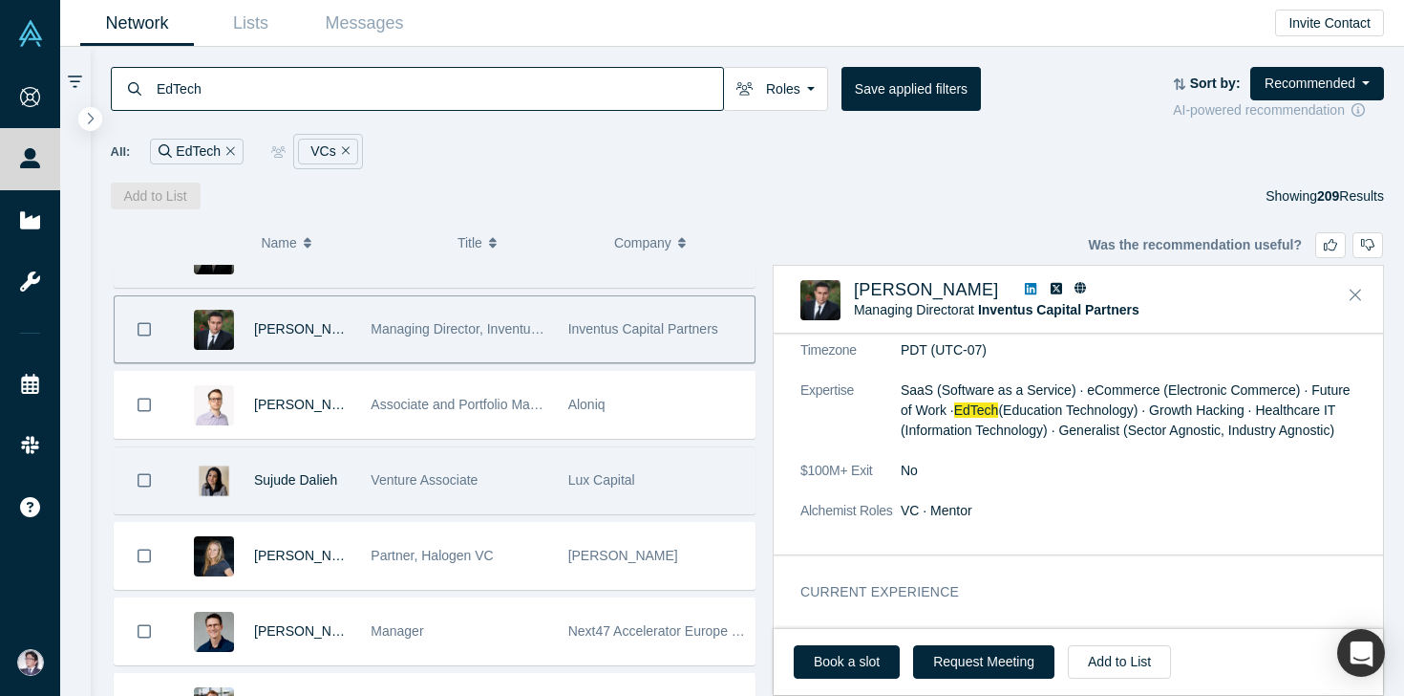
click at [473, 475] on span "Venture Associate" at bounding box center [424, 479] width 107 height 15
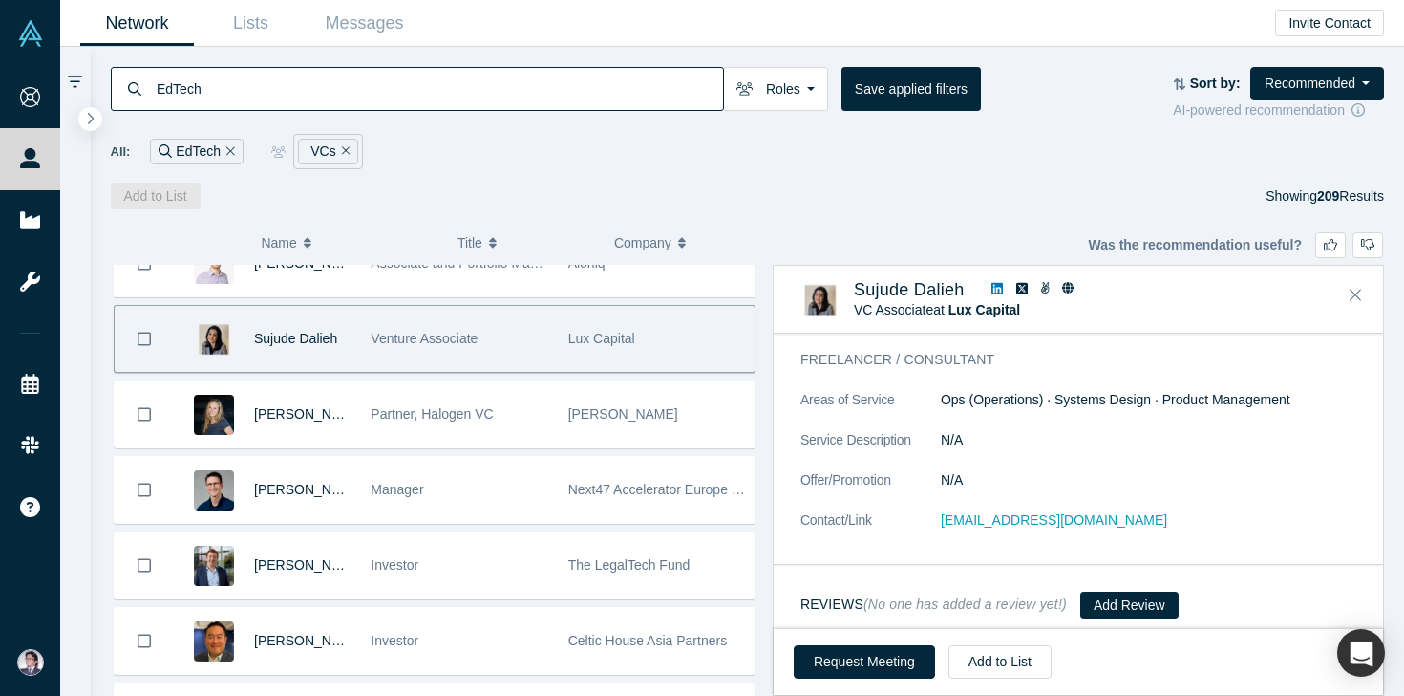
scroll to position [264, 0]
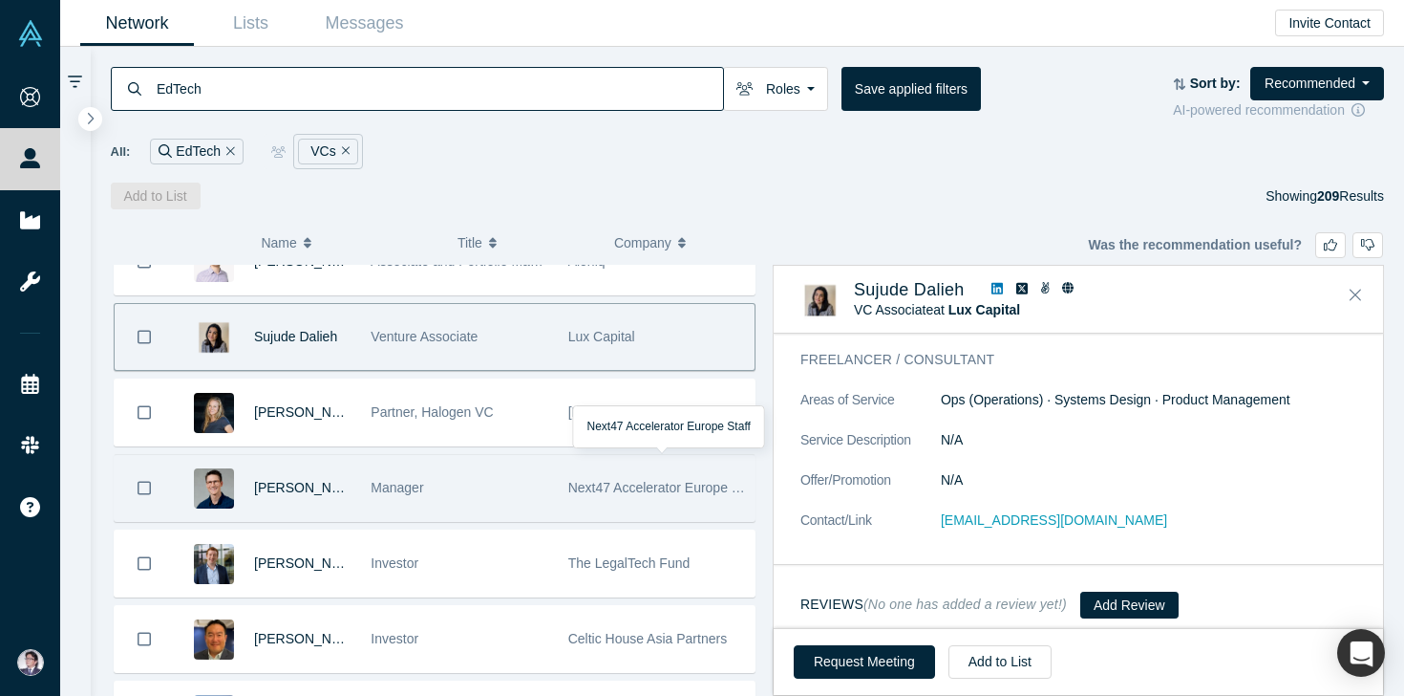
click at [627, 517] on div "Next47 Accelerator Europe Staff" at bounding box center [656, 488] width 177 height 66
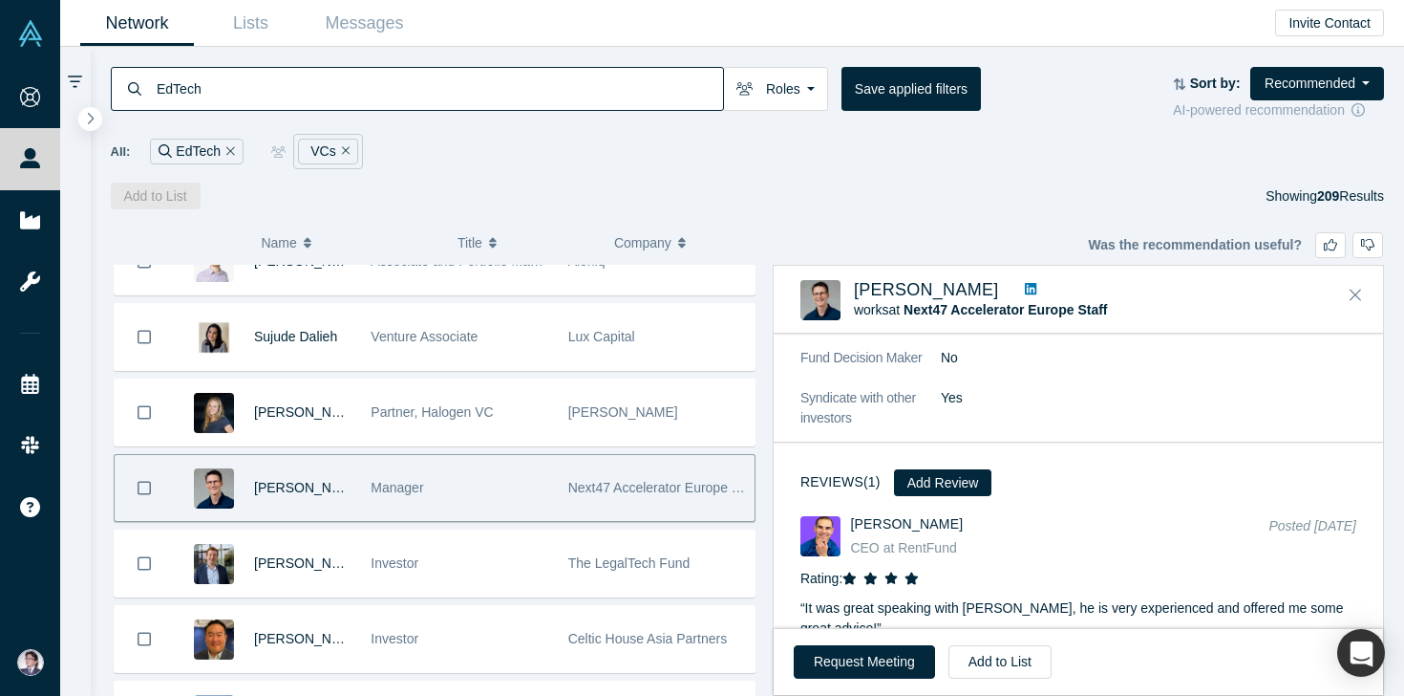
scroll to position [1351, 0]
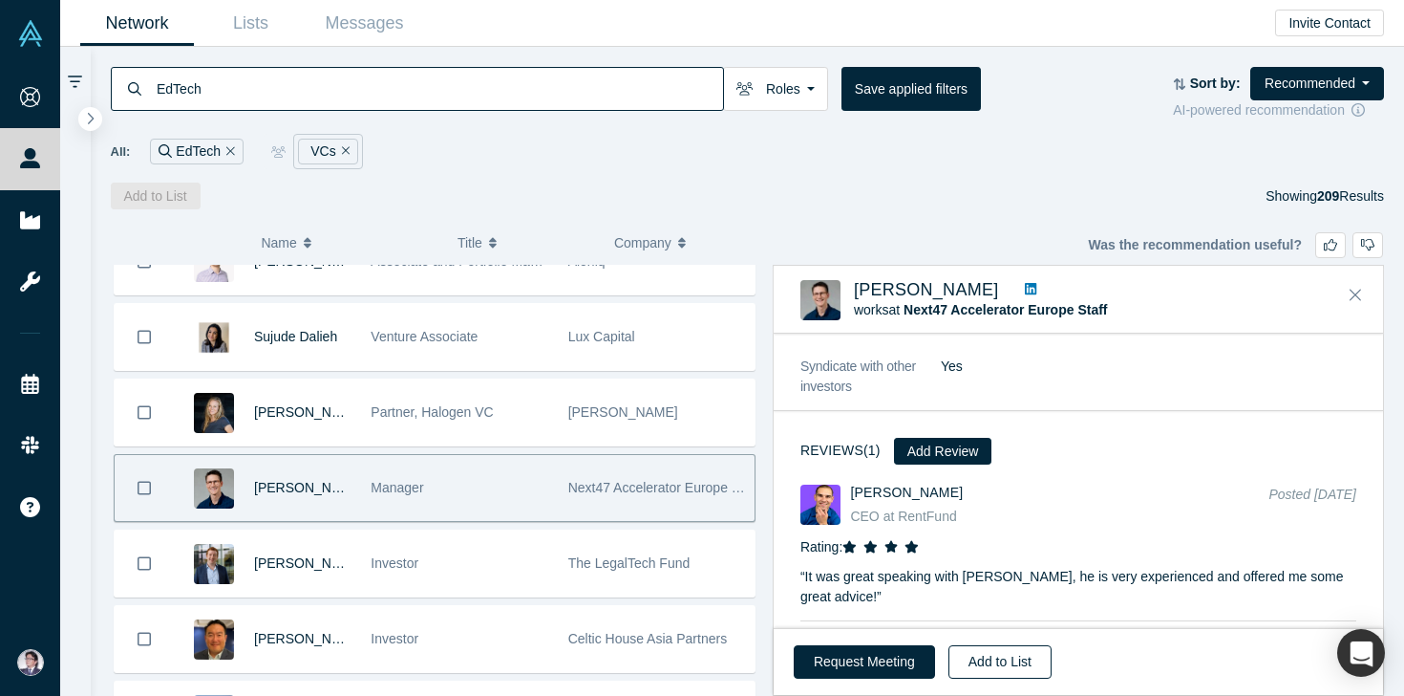
click at [1021, 659] on button "Add to List" at bounding box center [1000, 661] width 103 height 33
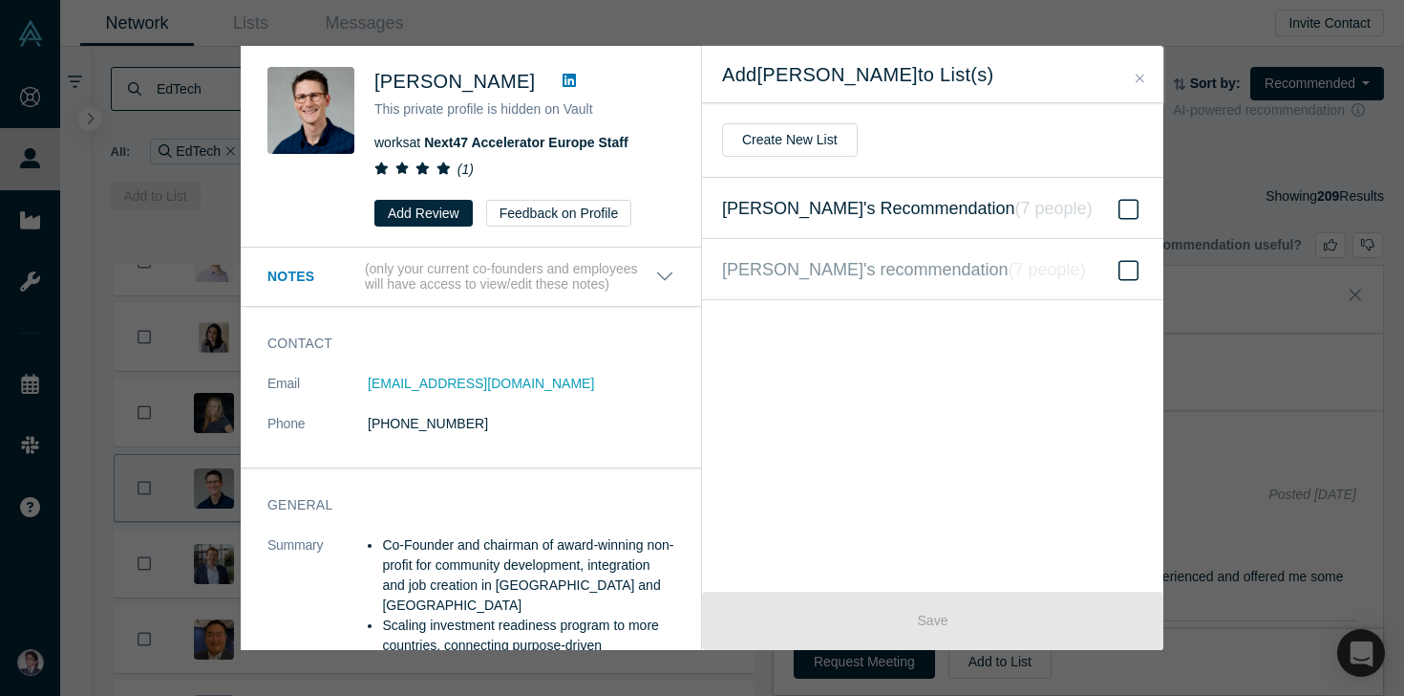
click at [1120, 201] on icon at bounding box center [1129, 209] width 20 height 20
click at [0, 0] on input "Hiro's Recommendation ( 7 people )" at bounding box center [0, 0] width 0 height 0
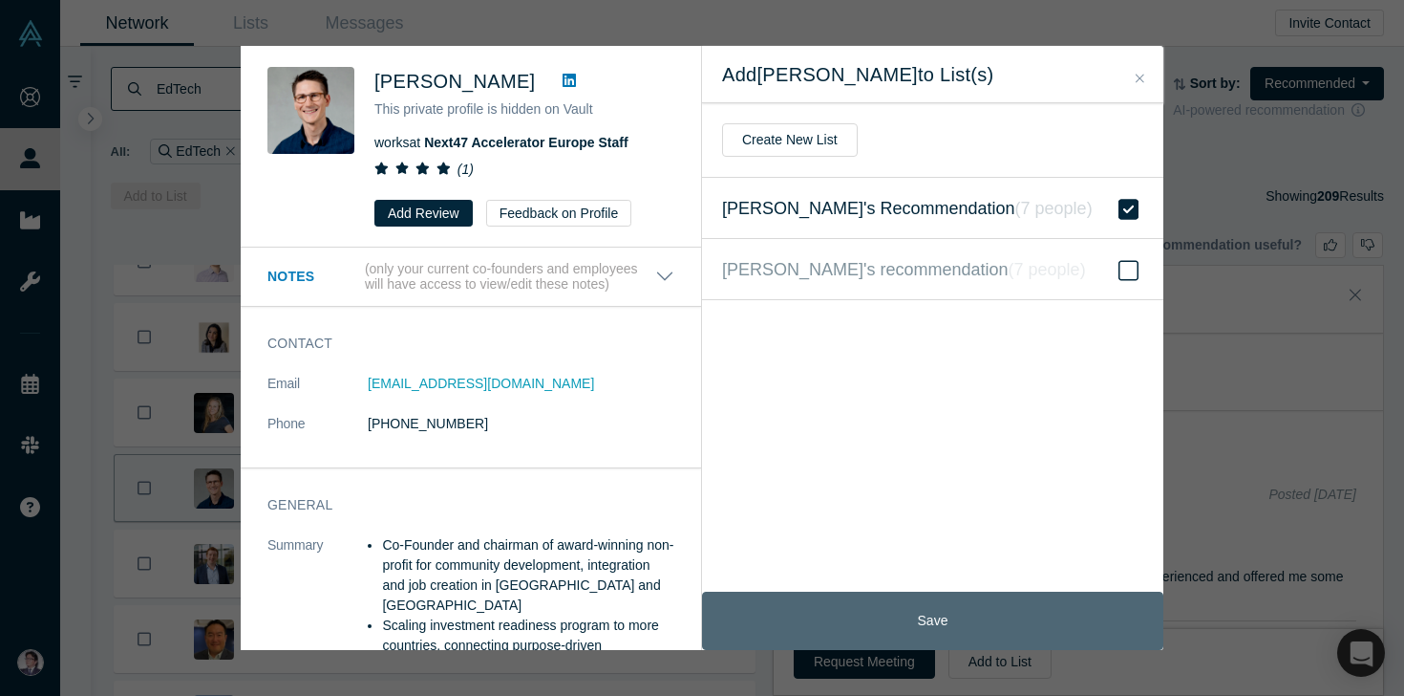
click at [937, 610] on button "Save" at bounding box center [932, 620] width 461 height 58
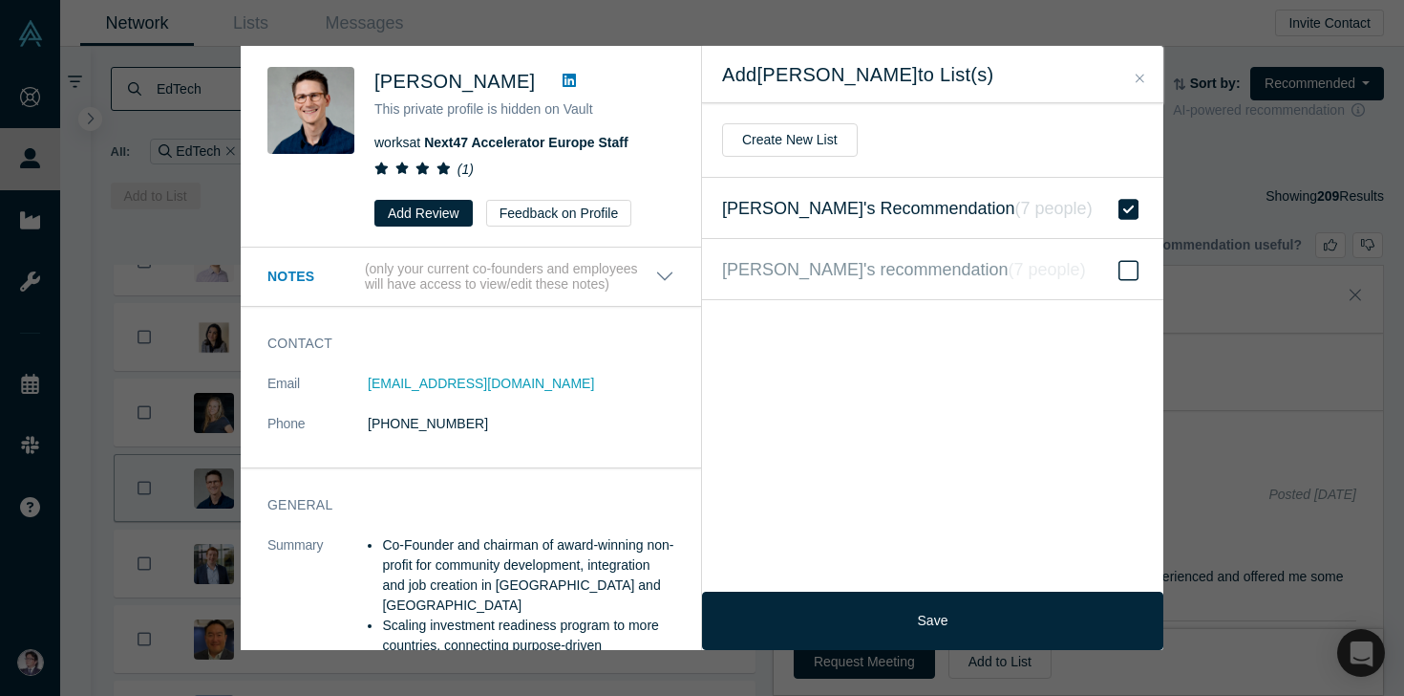
click at [1144, 72] on icon "Close" at bounding box center [1140, 78] width 9 height 13
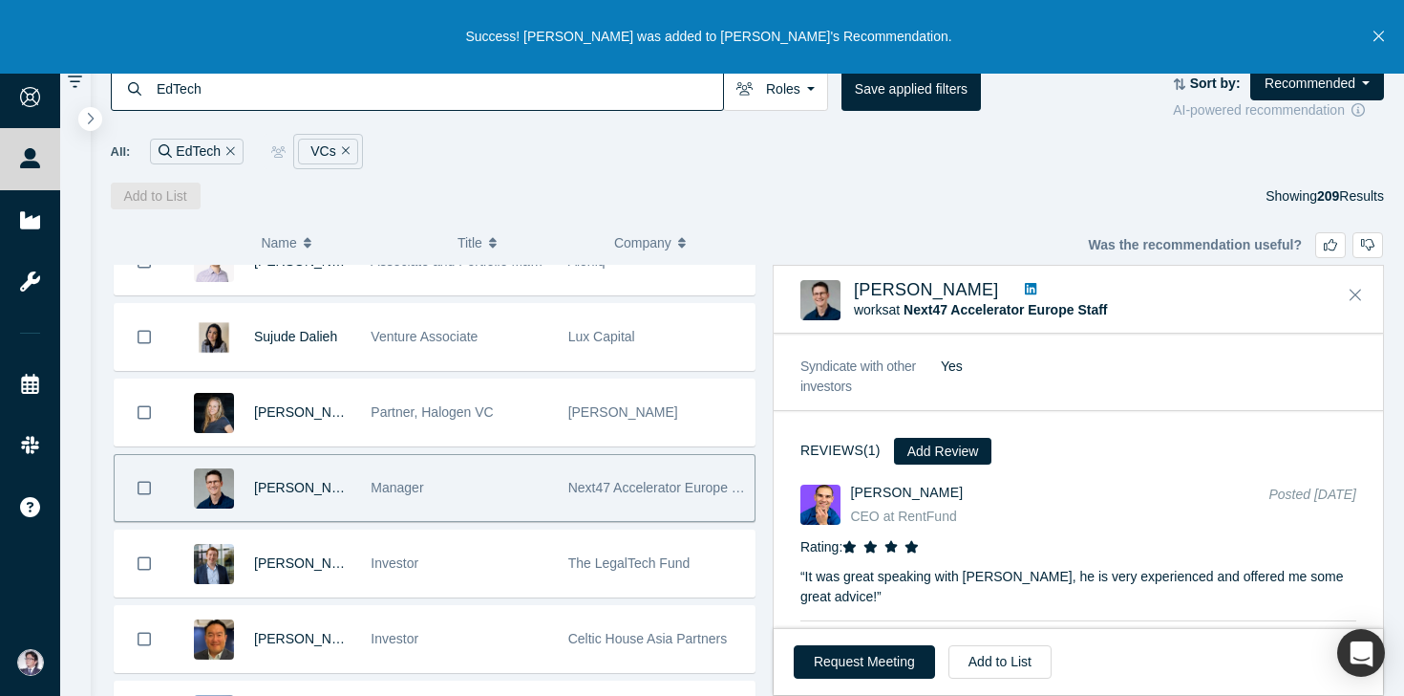
click at [1380, 37] on icon "Close" at bounding box center [1379, 37] width 11 height 11
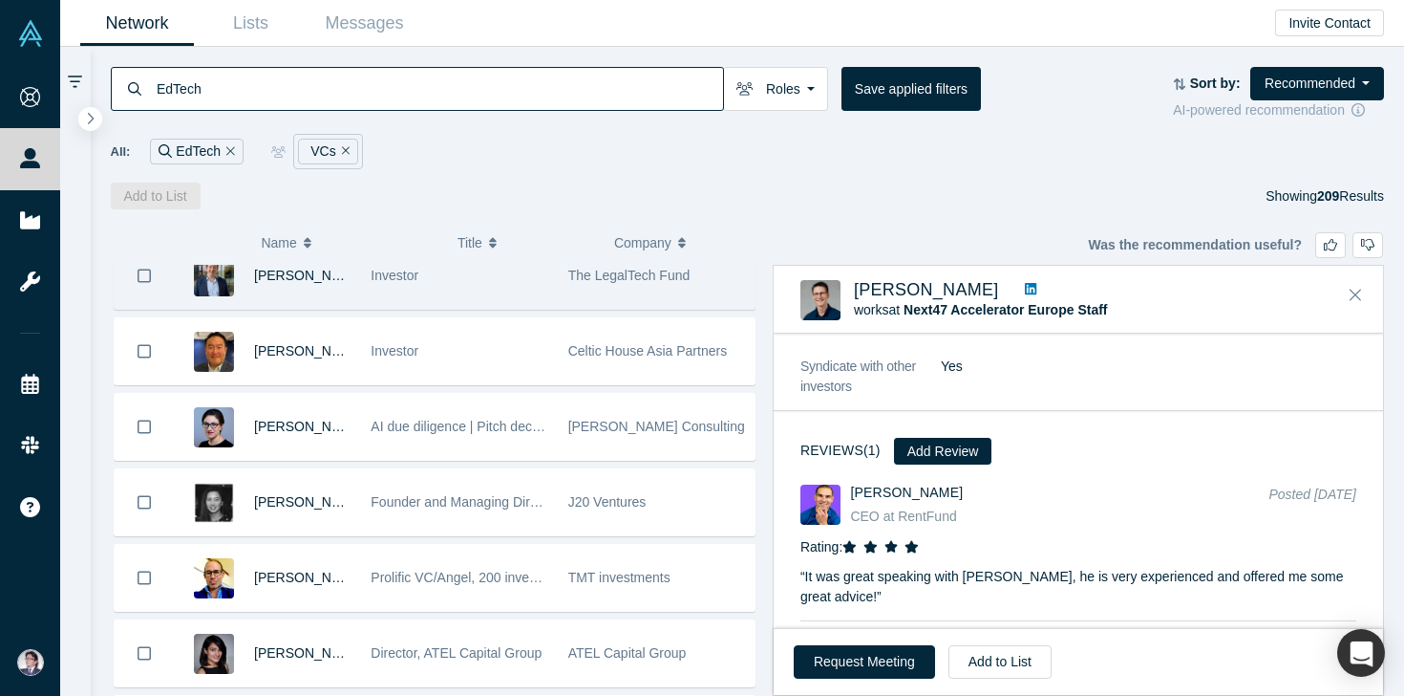
scroll to position [557, 0]
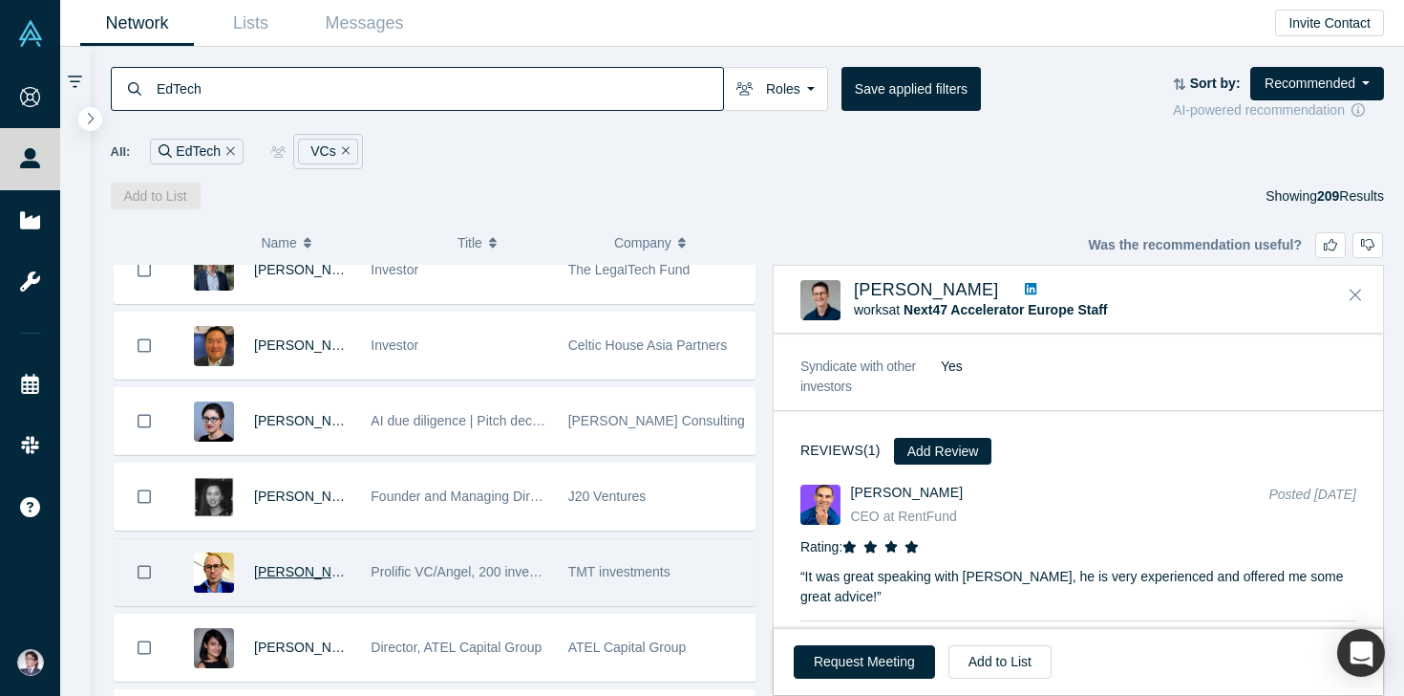
click at [305, 569] on span "[PERSON_NAME]" at bounding box center [309, 571] width 110 height 15
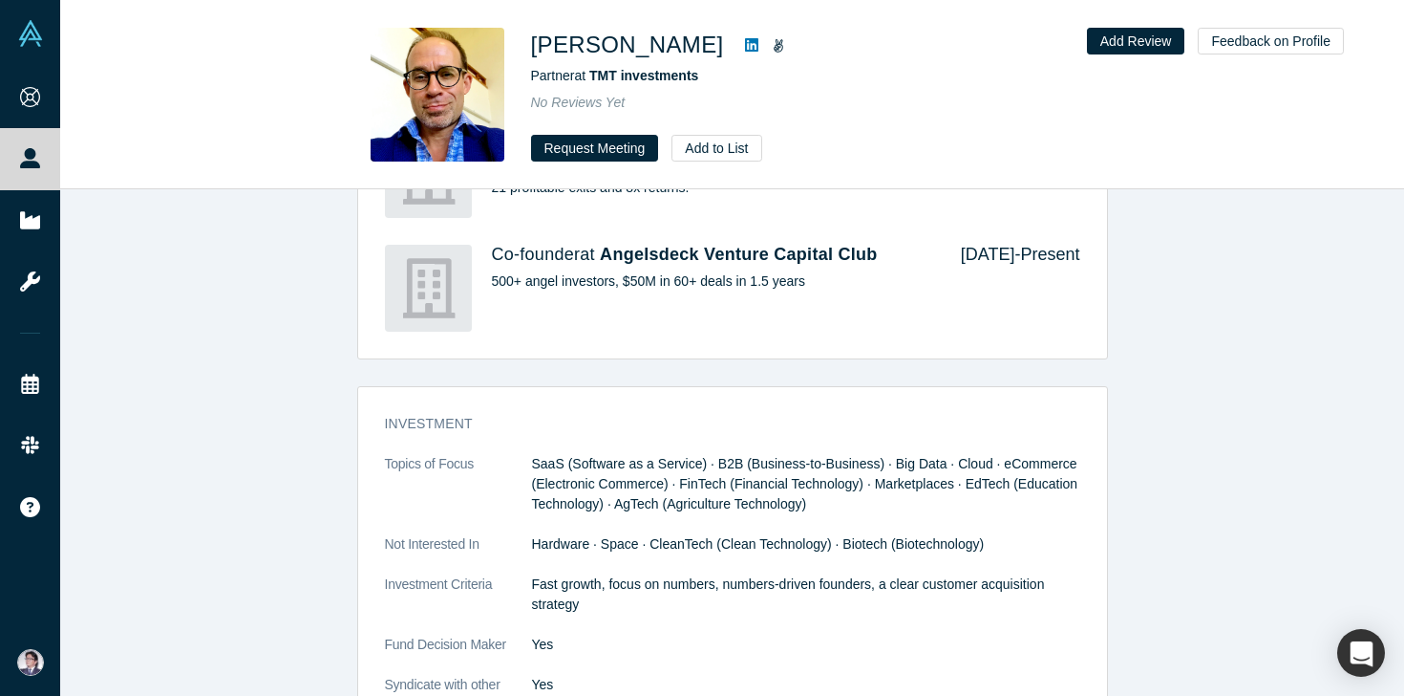
scroll to position [1594, 0]
click at [740, 149] on button "Add to List" at bounding box center [717, 148] width 90 height 27
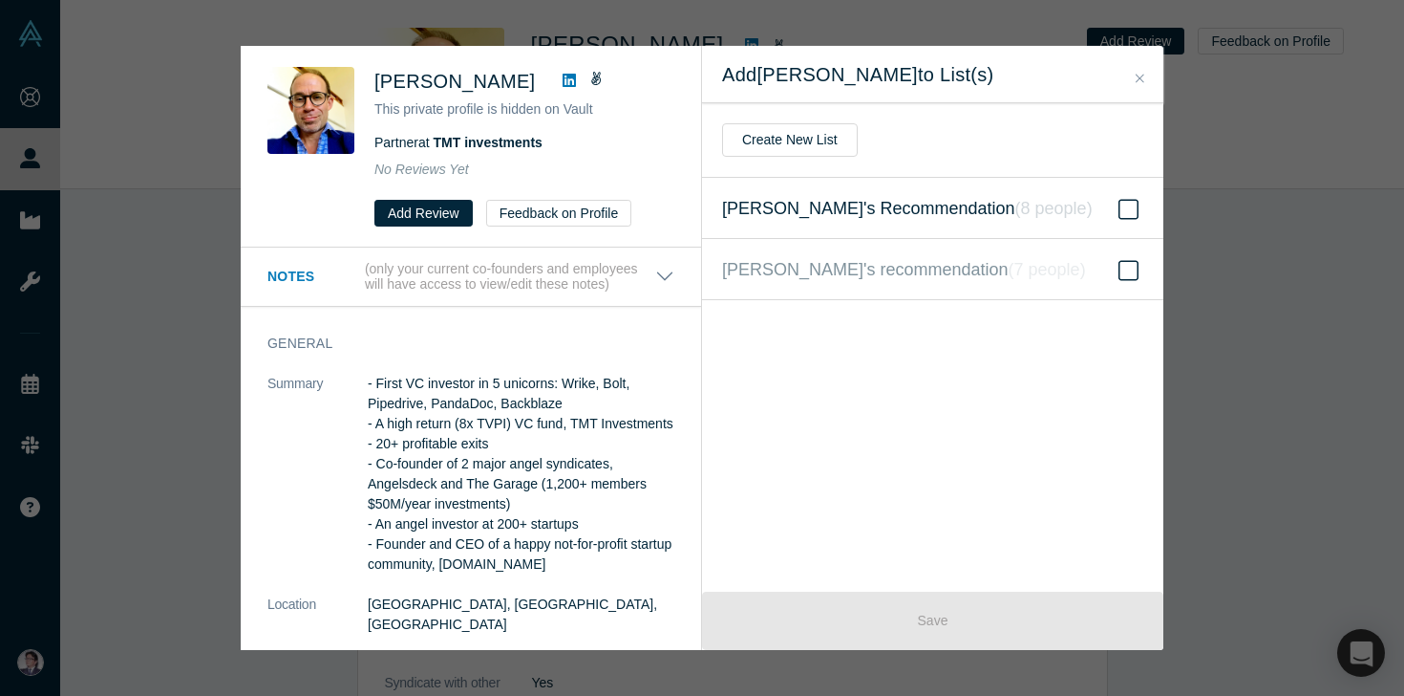
click at [1138, 210] on icon at bounding box center [1129, 209] width 20 height 20
click at [0, 0] on input "Hiro's Recommendation ( 8 people )" at bounding box center [0, 0] width 0 height 0
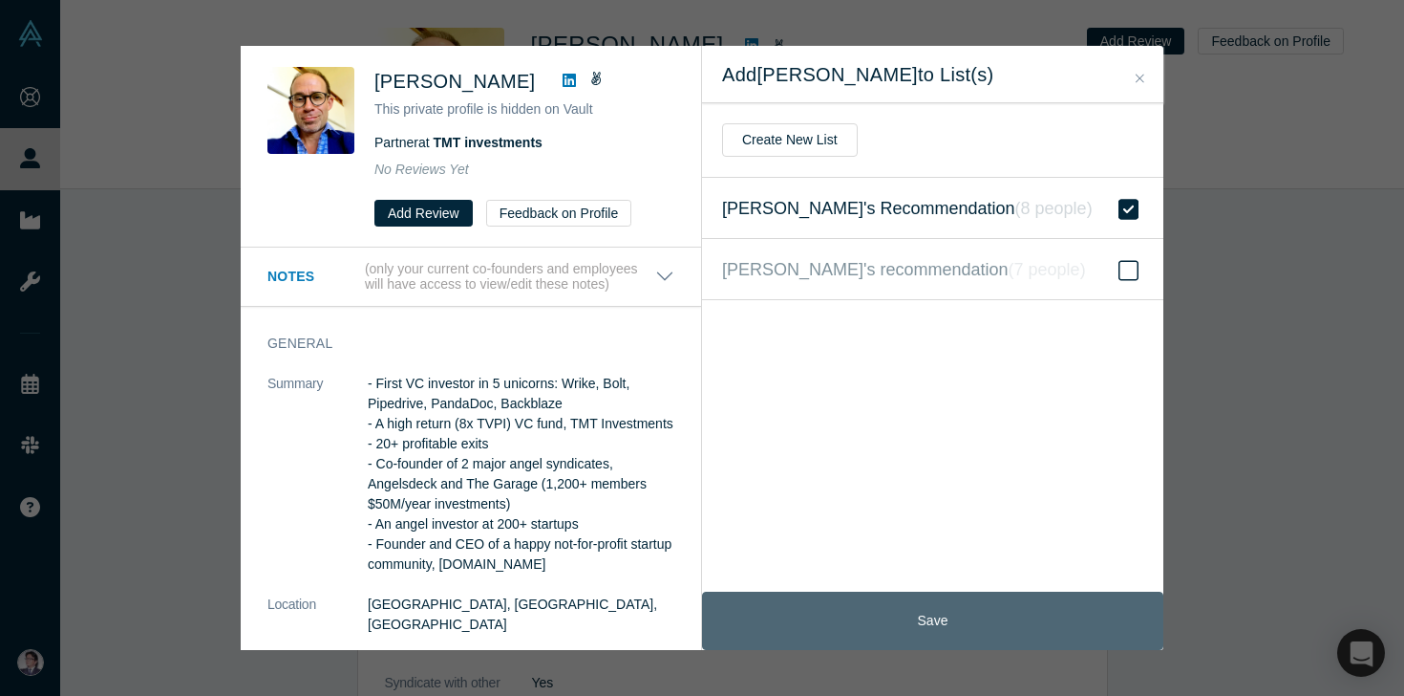
click at [989, 628] on button "Save" at bounding box center [932, 620] width 461 height 58
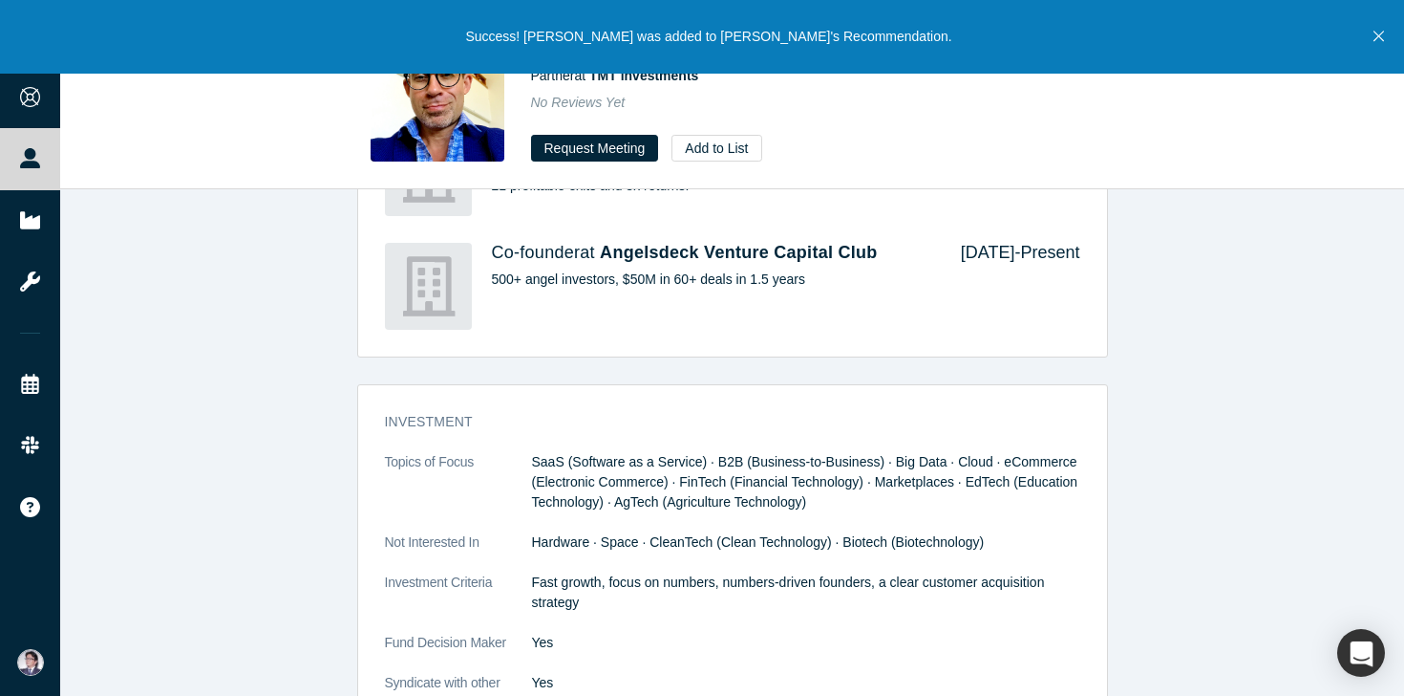
click at [1374, 46] on button "Close" at bounding box center [1379, 37] width 24 height 74
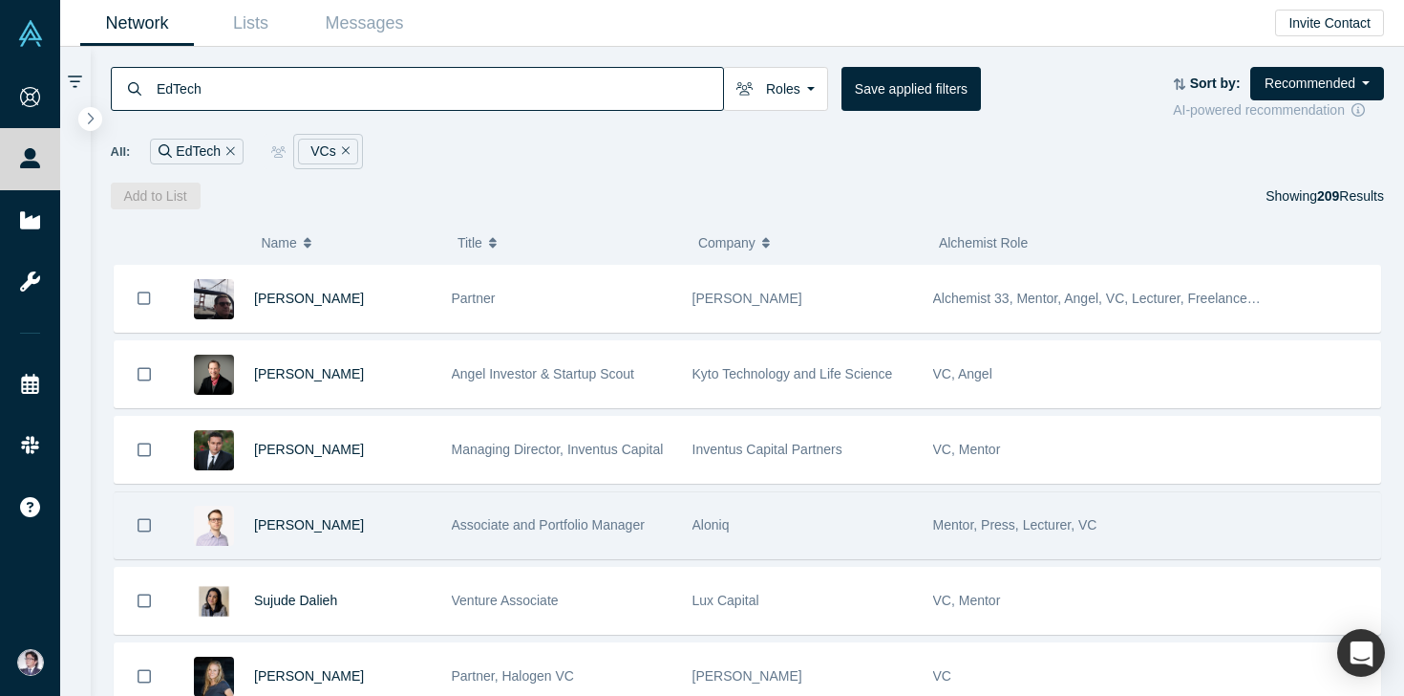
scroll to position [1110, 0]
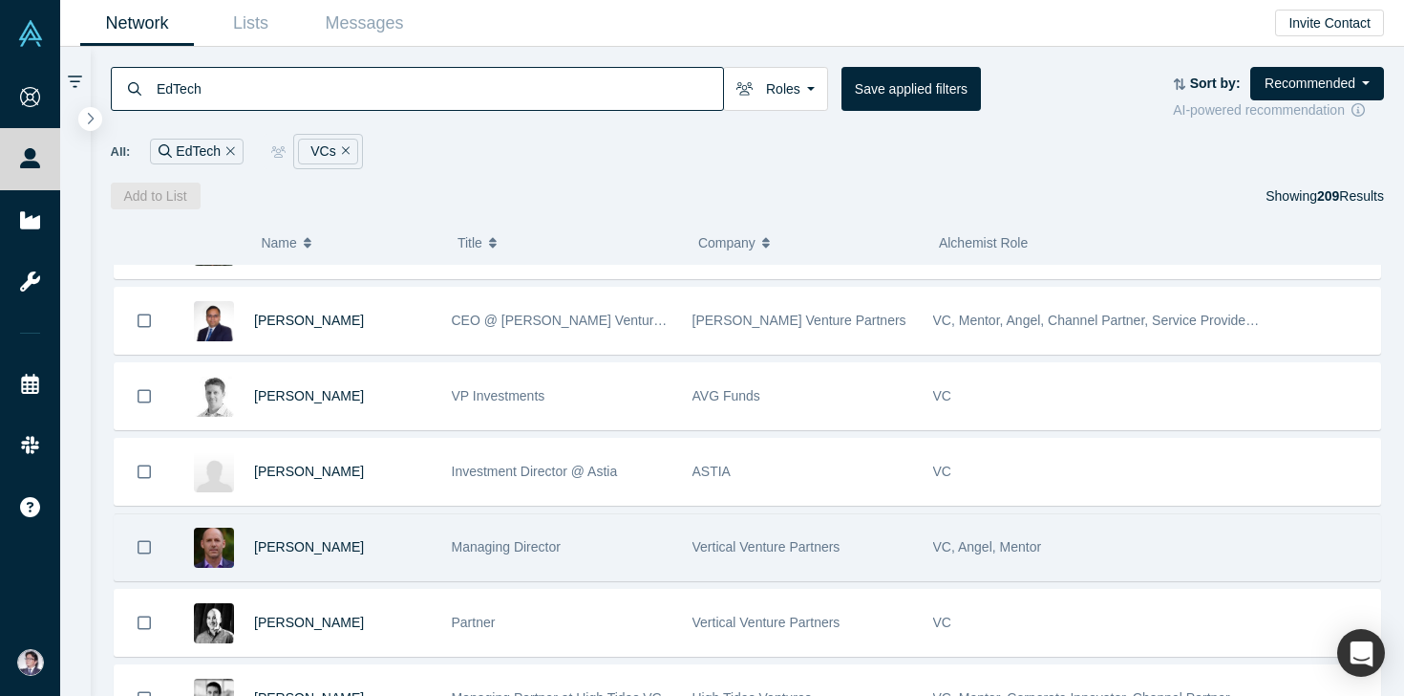
click at [251, 554] on div "[PERSON_NAME]" at bounding box center [303, 547] width 258 height 66
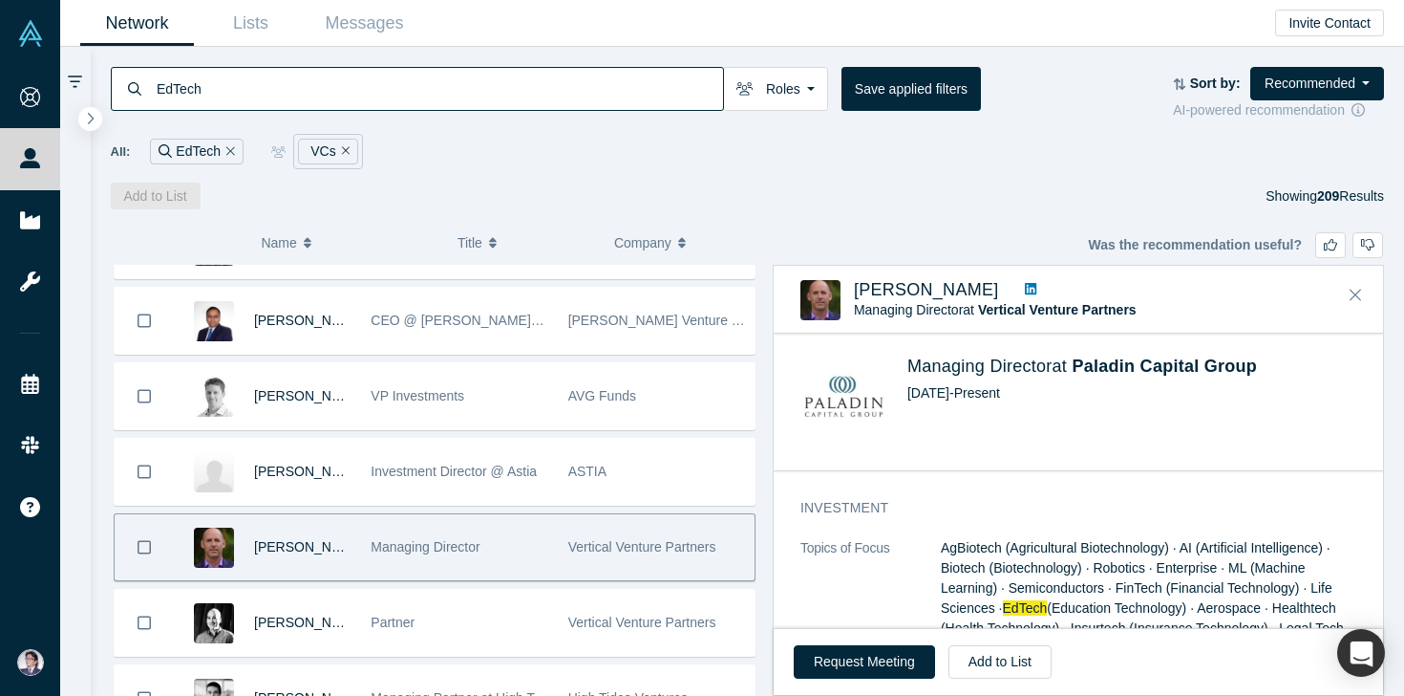
scroll to position [877, 0]
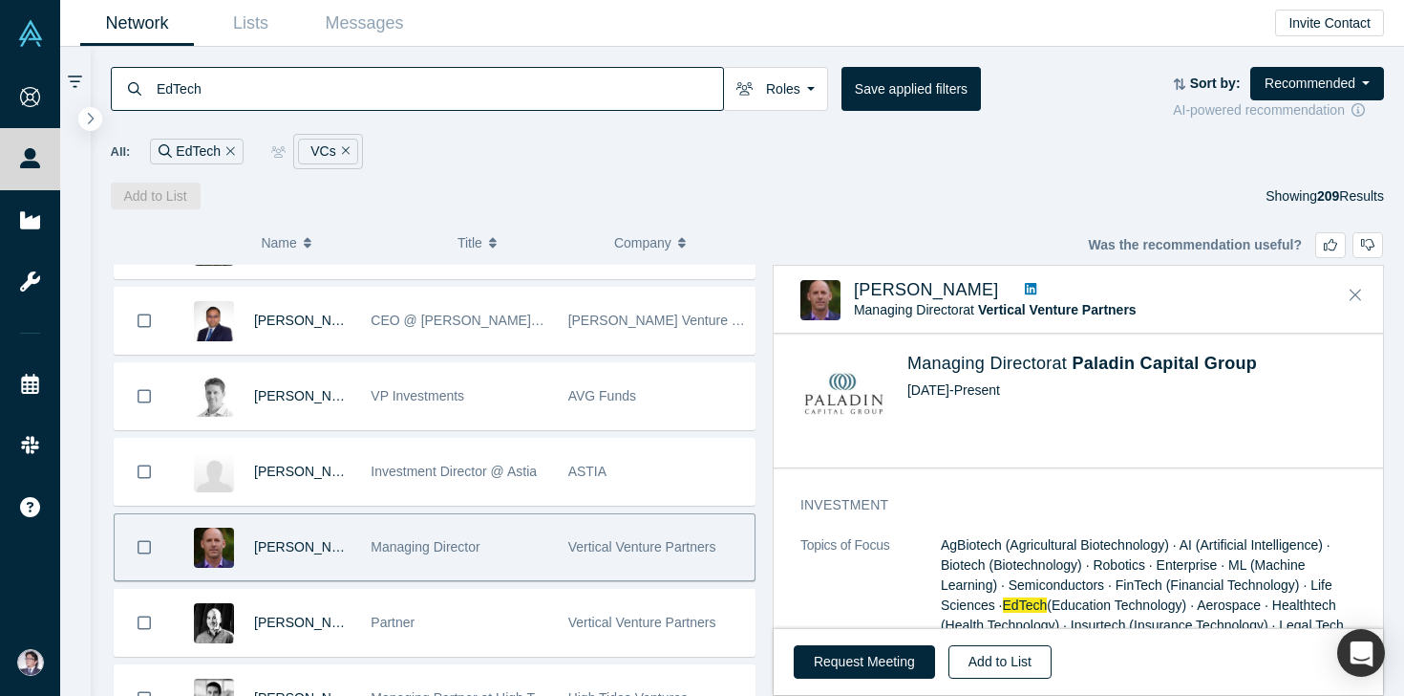
click at [1019, 660] on button "Add to List" at bounding box center [1000, 661] width 103 height 33
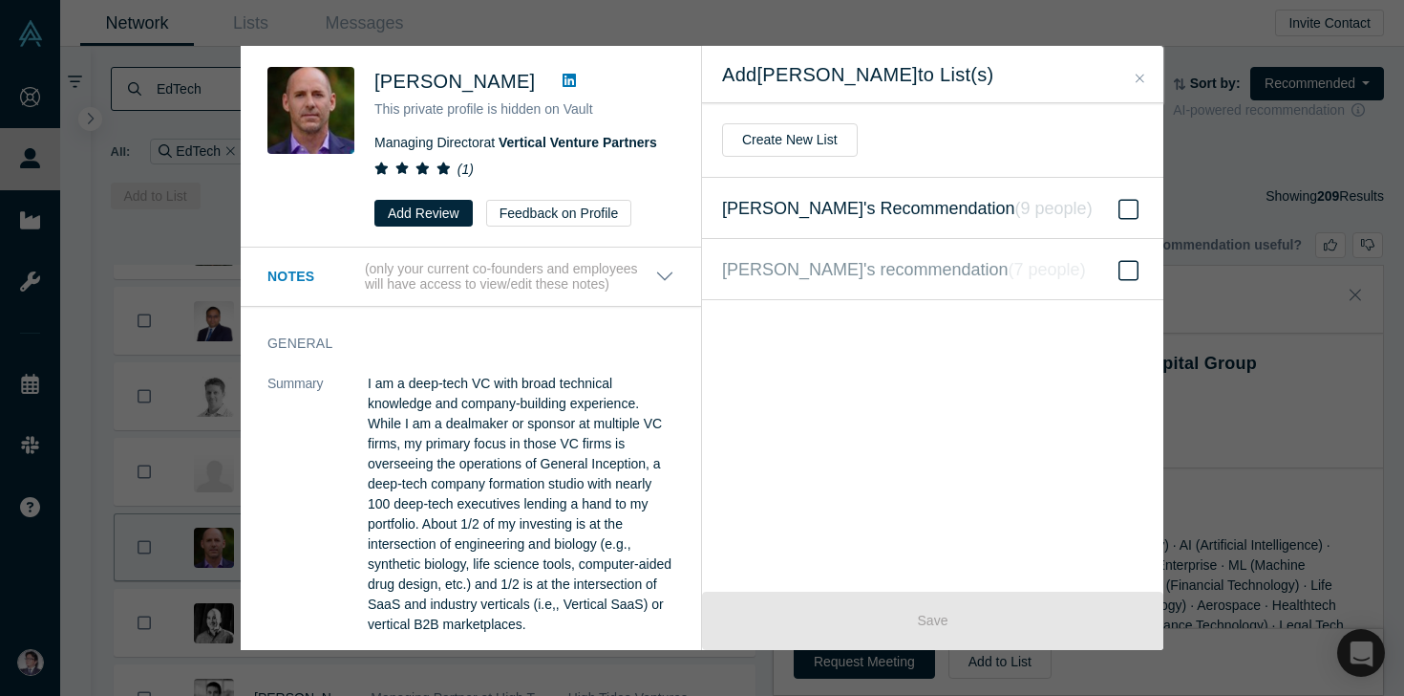
click at [1134, 214] on icon at bounding box center [1129, 209] width 20 height 23
click at [0, 0] on input "Hiro's Recommendation ( 9 people )" at bounding box center [0, 0] width 0 height 0
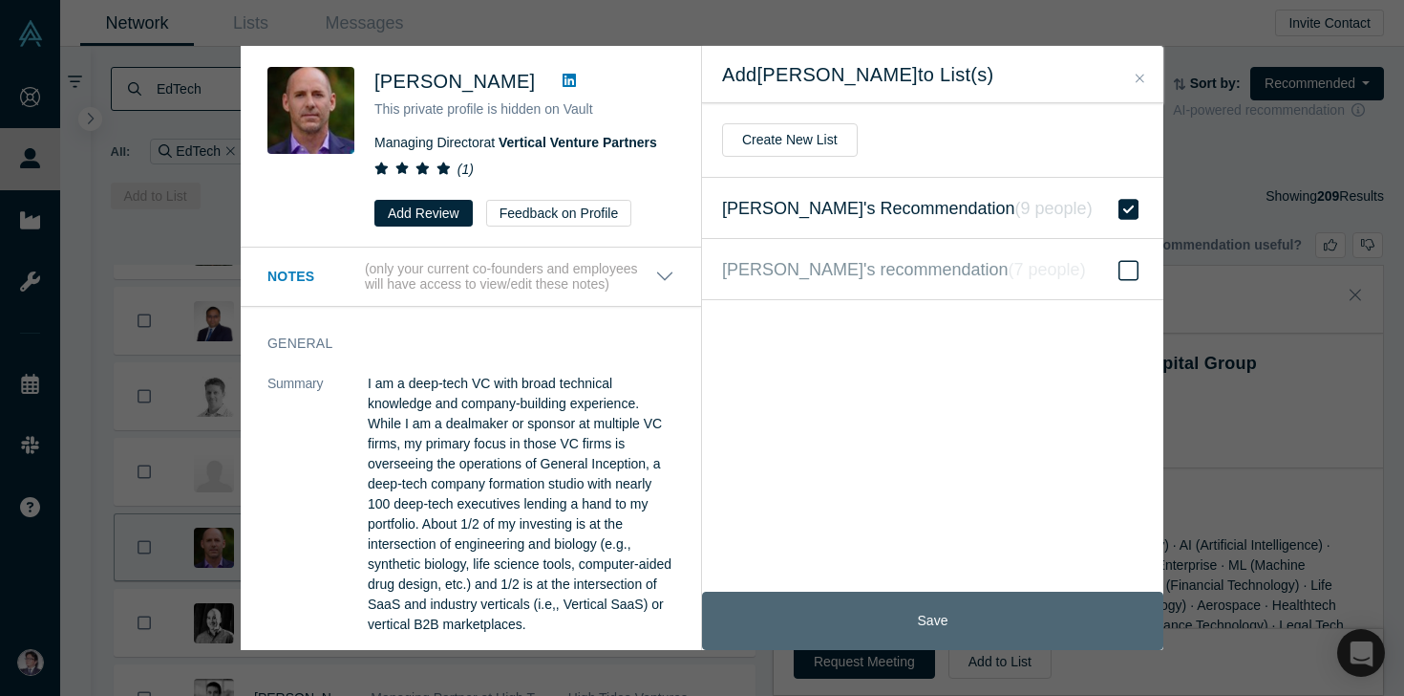
click at [979, 611] on button "Save" at bounding box center [932, 620] width 461 height 58
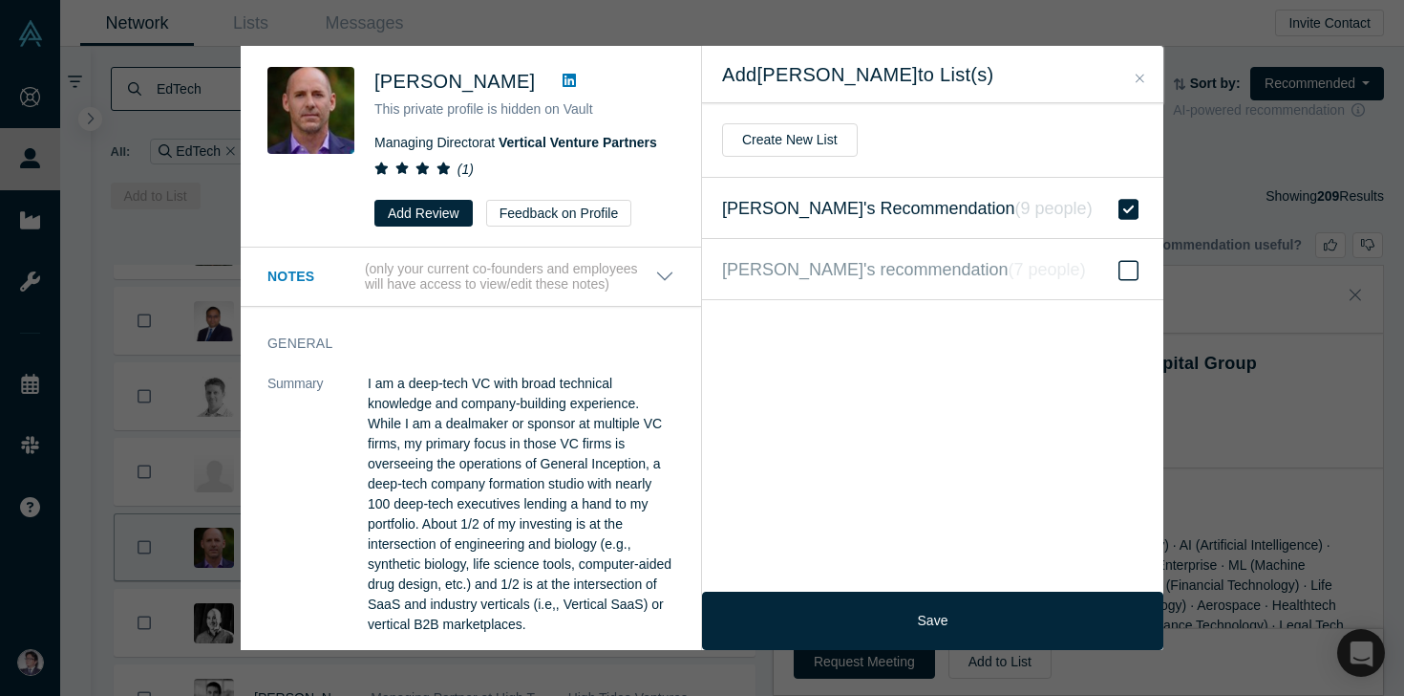
click at [1150, 63] on div "Add Paul Conley to List(s)" at bounding box center [932, 74] width 461 height 57
click at [1140, 75] on icon "Close" at bounding box center [1140, 78] width 9 height 13
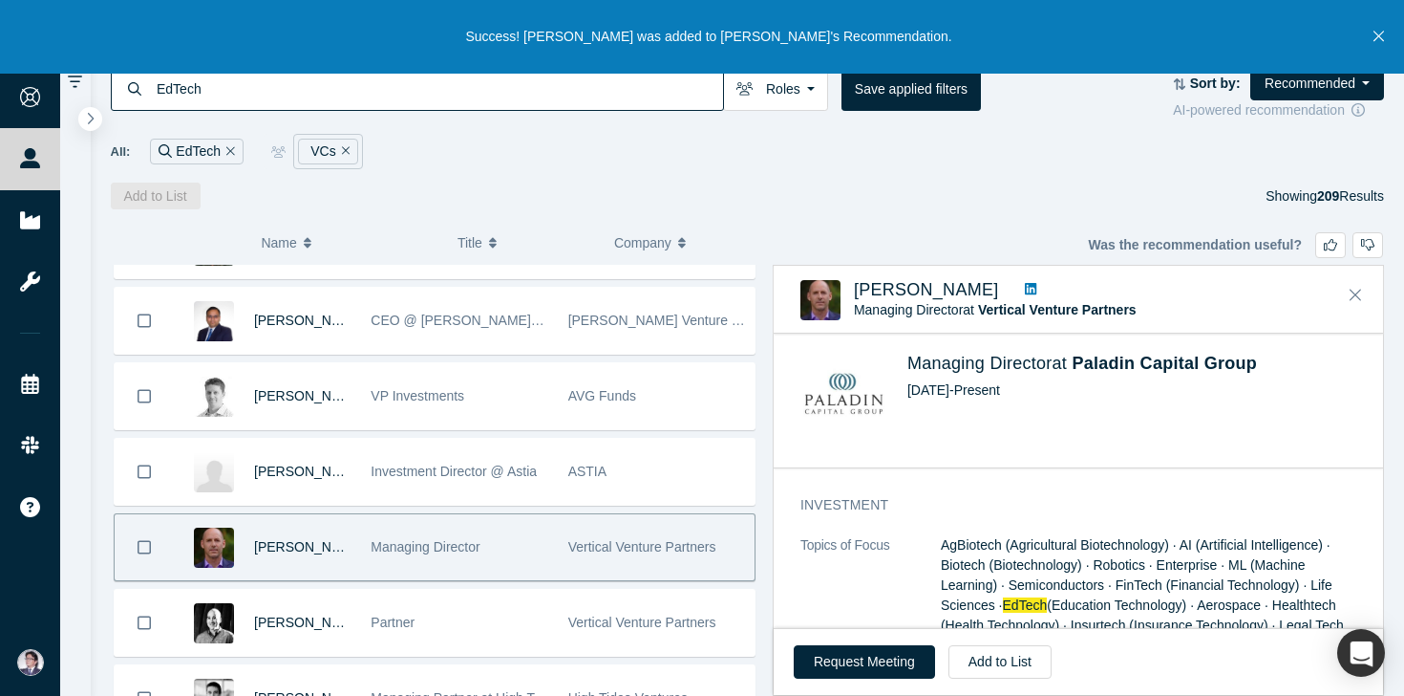
click at [1384, 40] on button "Close" at bounding box center [1379, 37] width 24 height 74
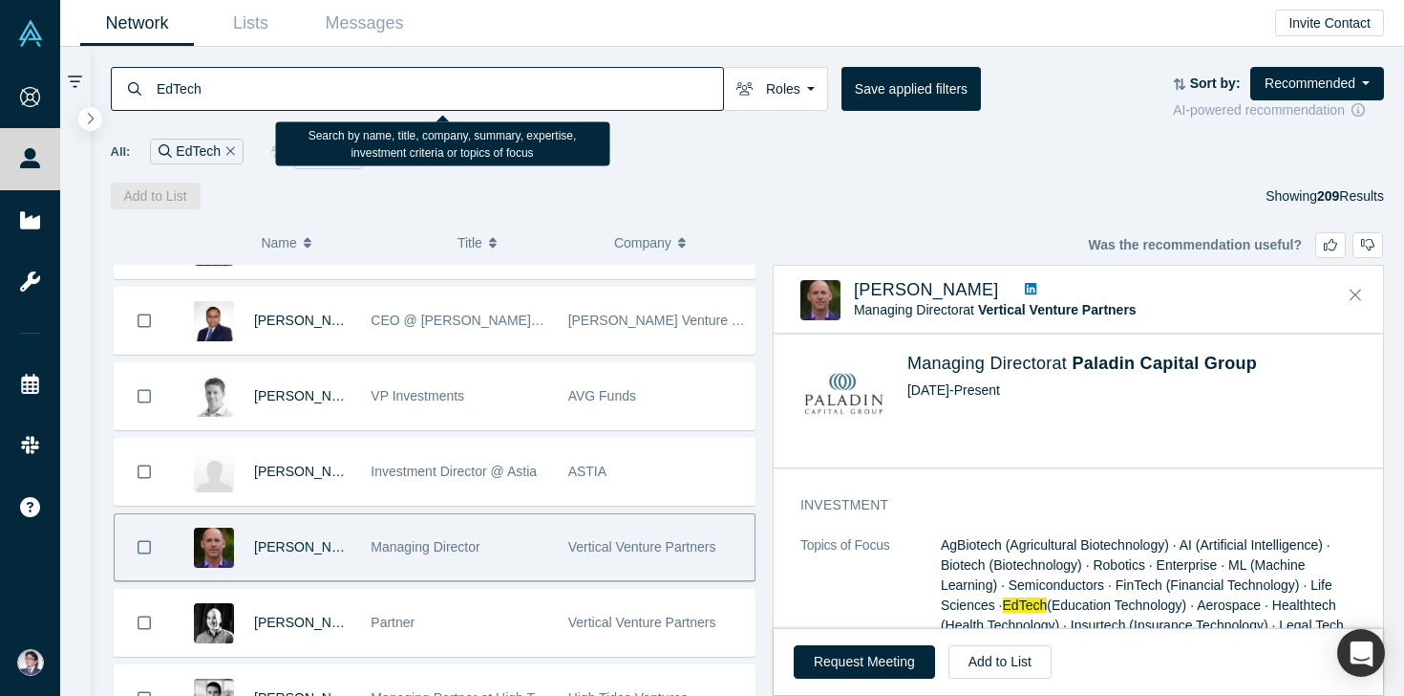
drag, startPoint x: 225, startPoint y: 86, endPoint x: 82, endPoint y: 84, distance: 142.4
click at [82, 84] on div "EdTech Roles VCs Founders Mentors Angels Corporate Innovator Service Providers …" at bounding box center [732, 371] width 1344 height 649
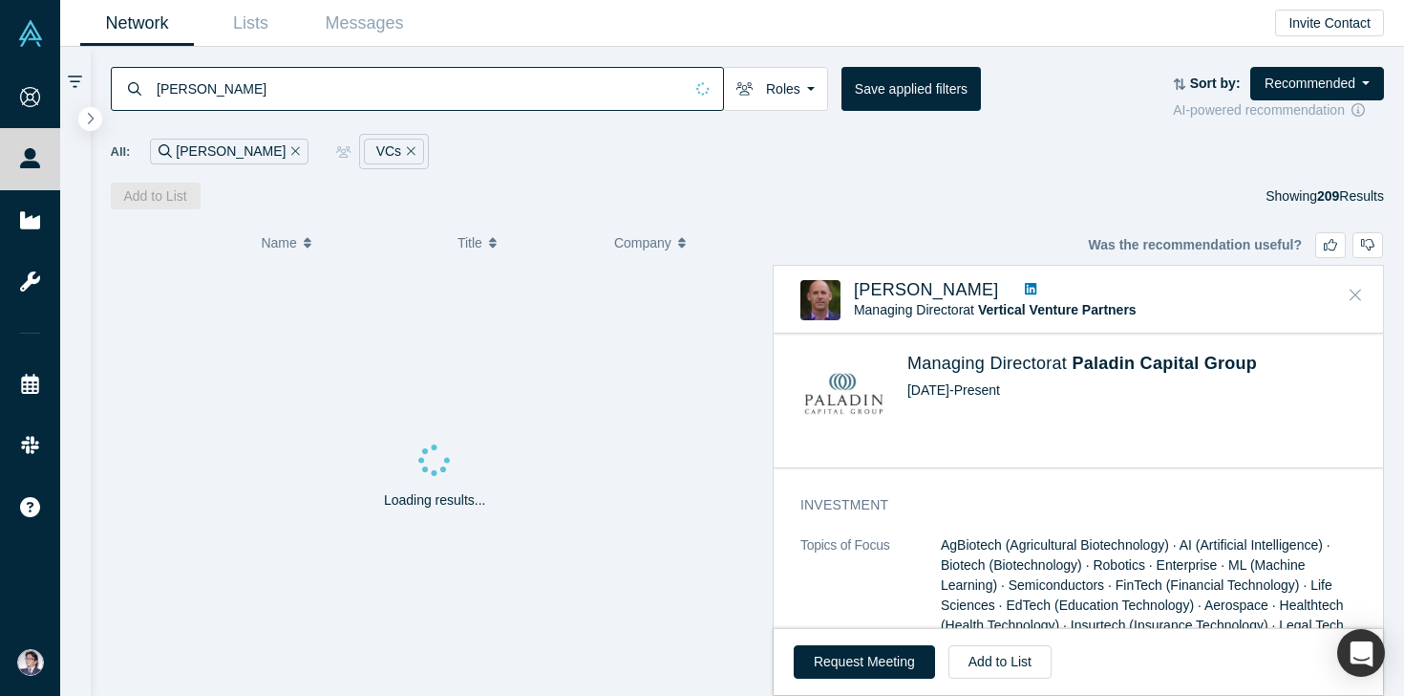
click at [1359, 296] on icon "Close" at bounding box center [1355, 294] width 11 height 17
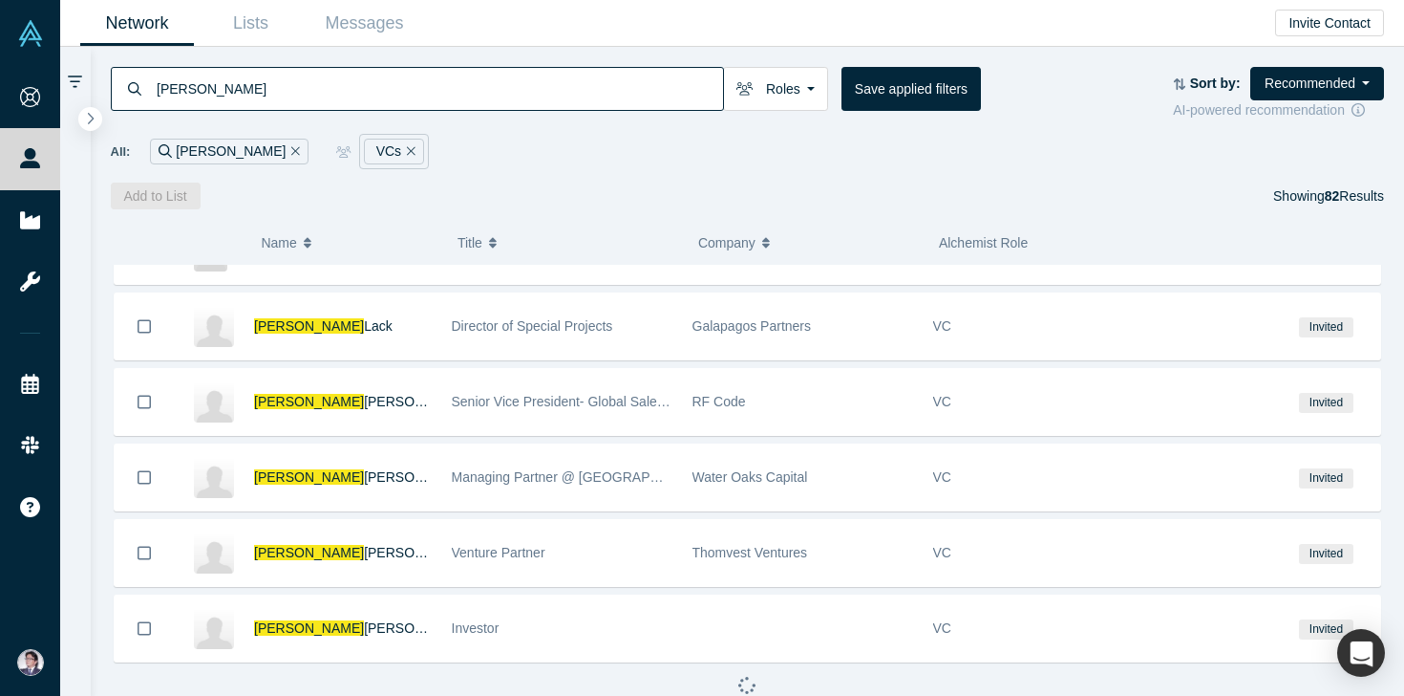
scroll to position [1110, 0]
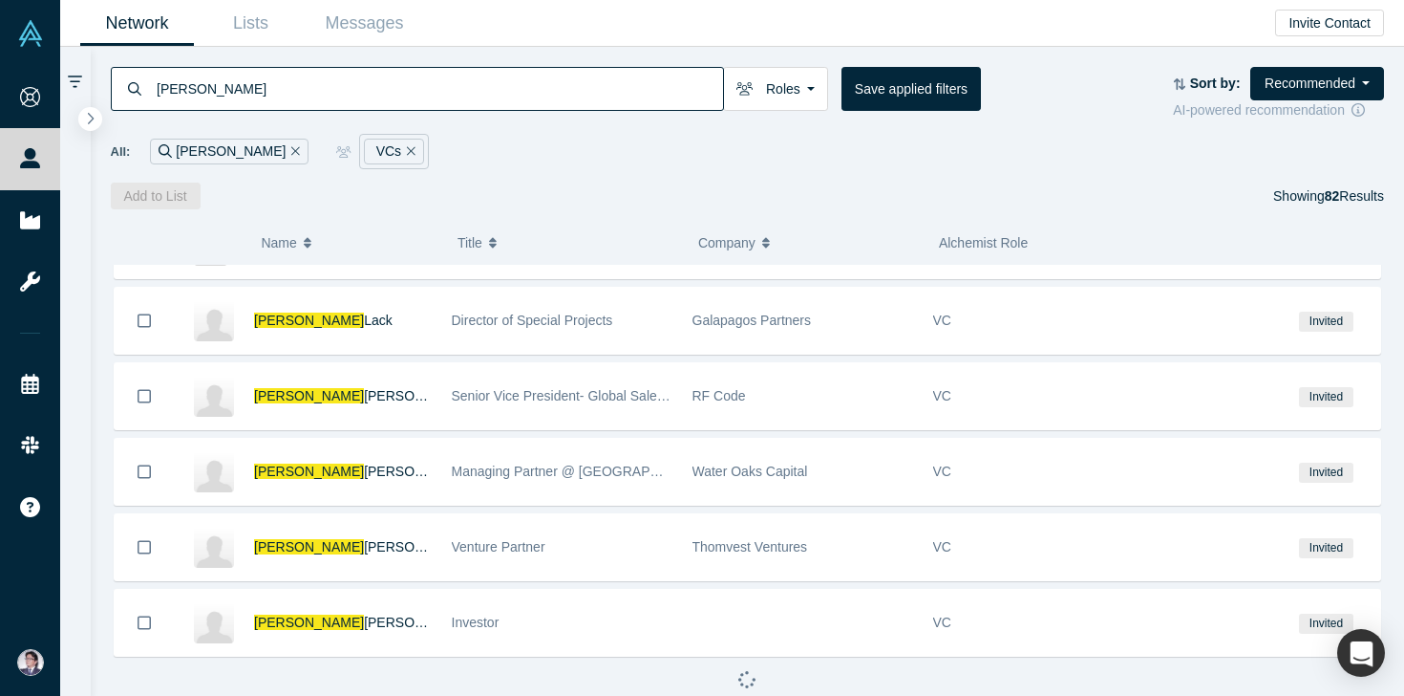
click at [407, 97] on input "jonathan" at bounding box center [439, 88] width 568 height 45
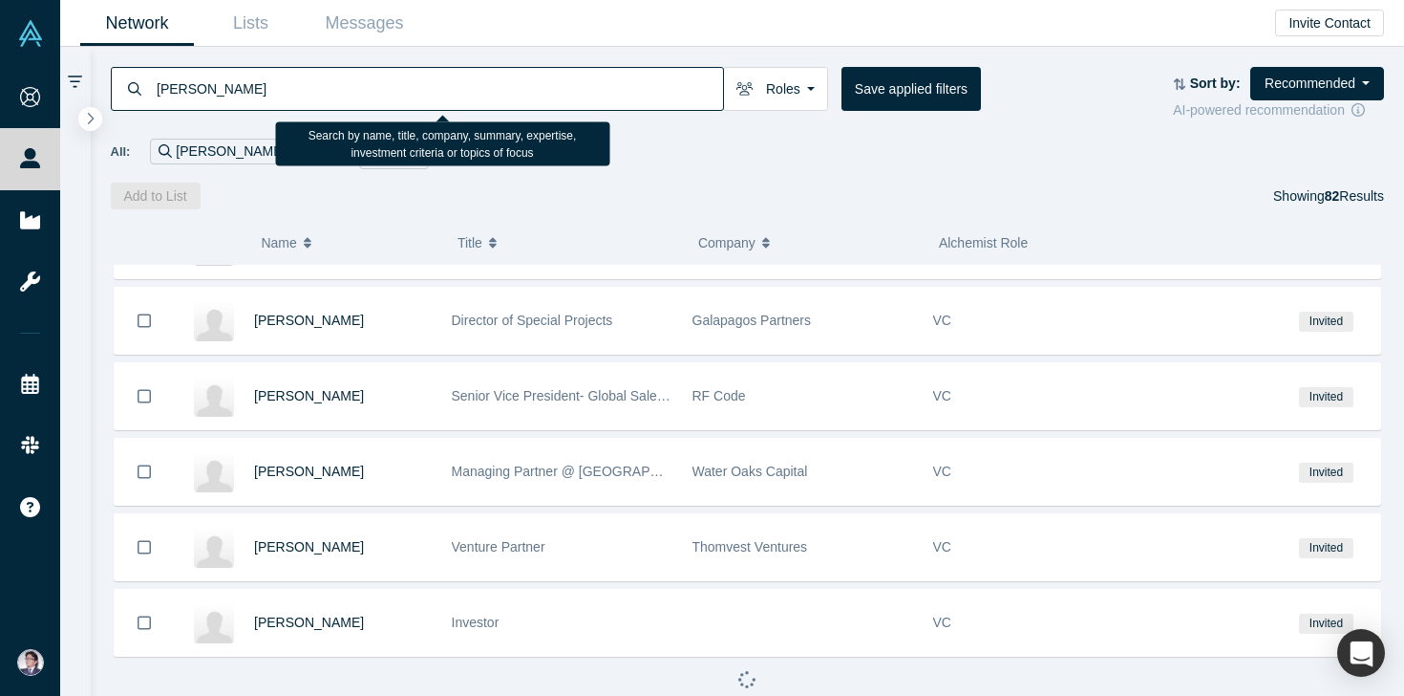
type input "jonathan speed"
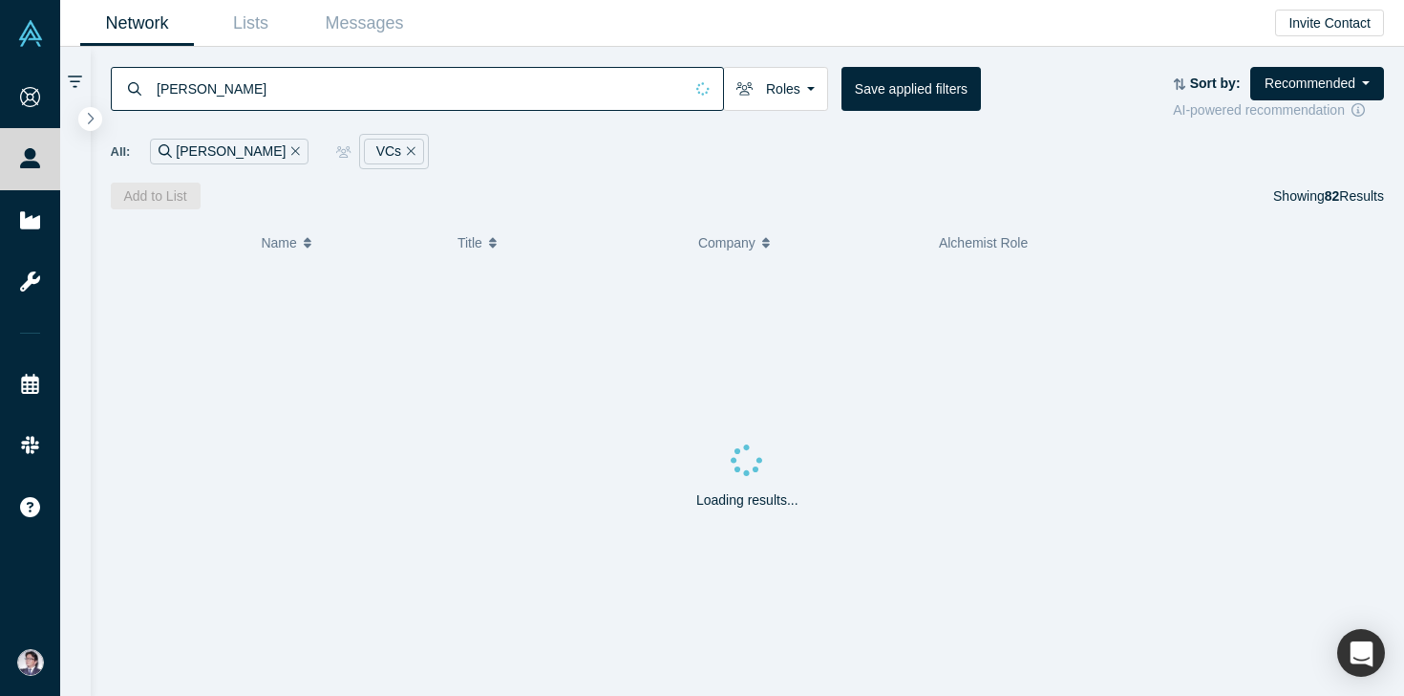
click at [291, 150] on icon "Remove Filter" at bounding box center [295, 150] width 9 height 13
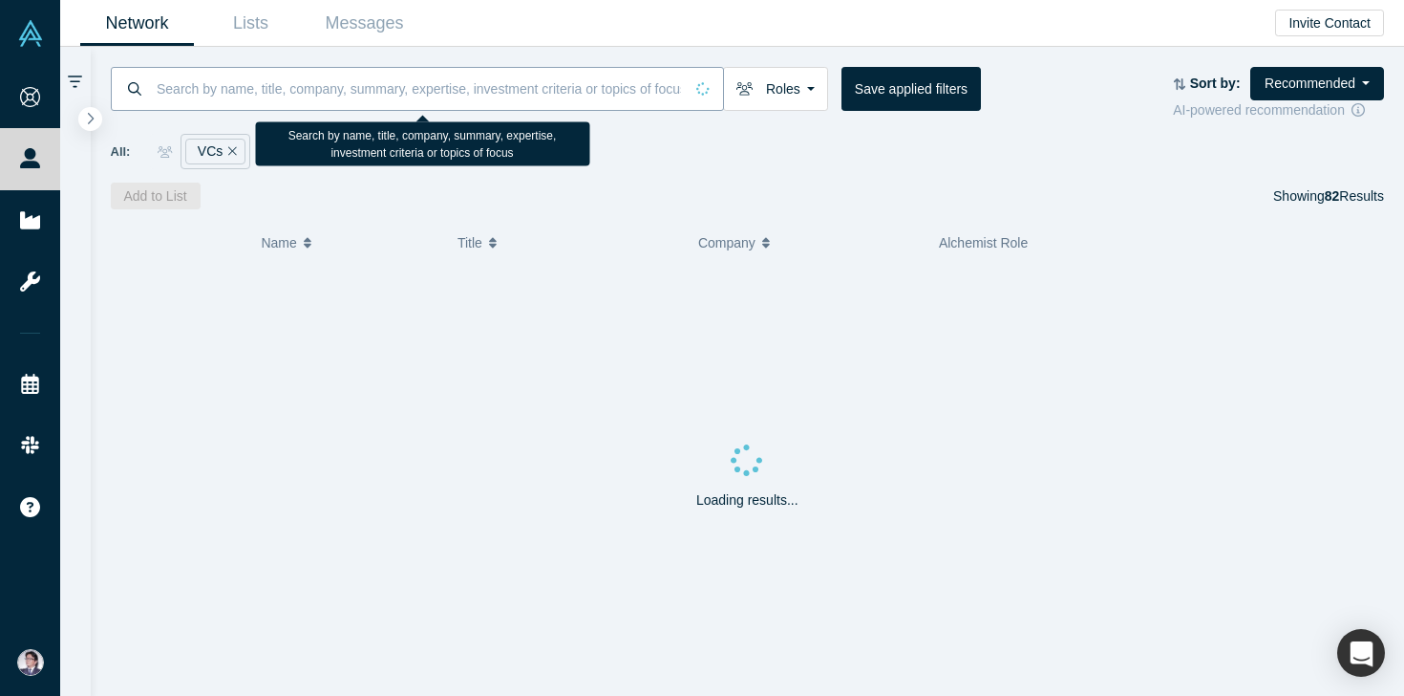
click at [254, 96] on input at bounding box center [419, 88] width 528 height 45
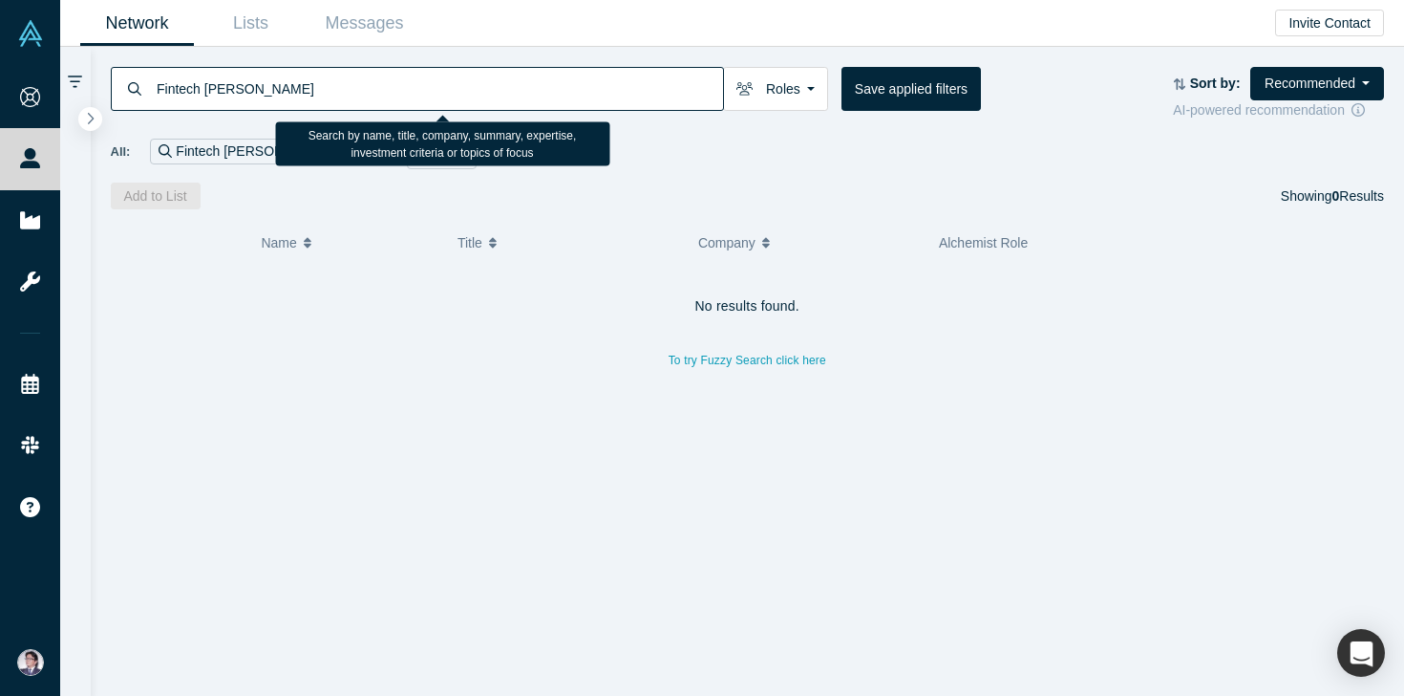
click at [217, 86] on input "Fintech jonathan" at bounding box center [439, 88] width 568 height 45
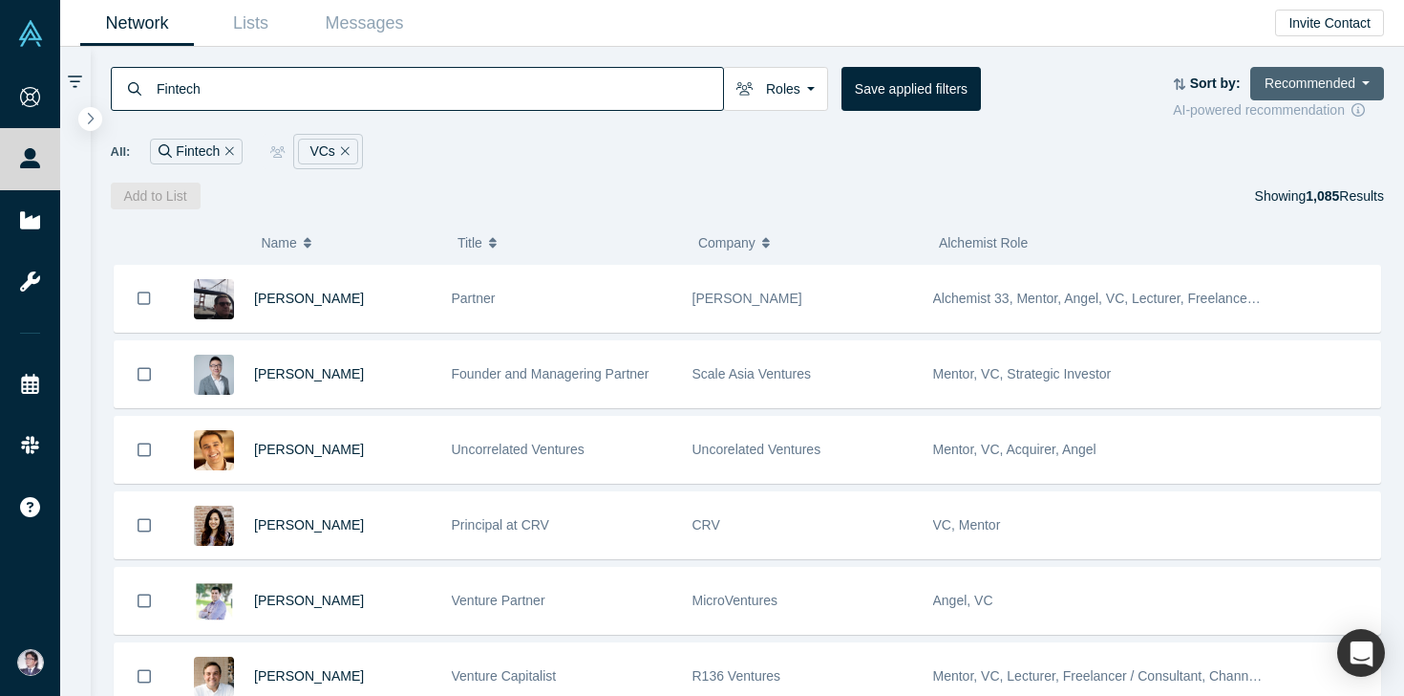
type input "Fintech"
click at [1288, 93] on button "Recommended" at bounding box center [1318, 83] width 134 height 33
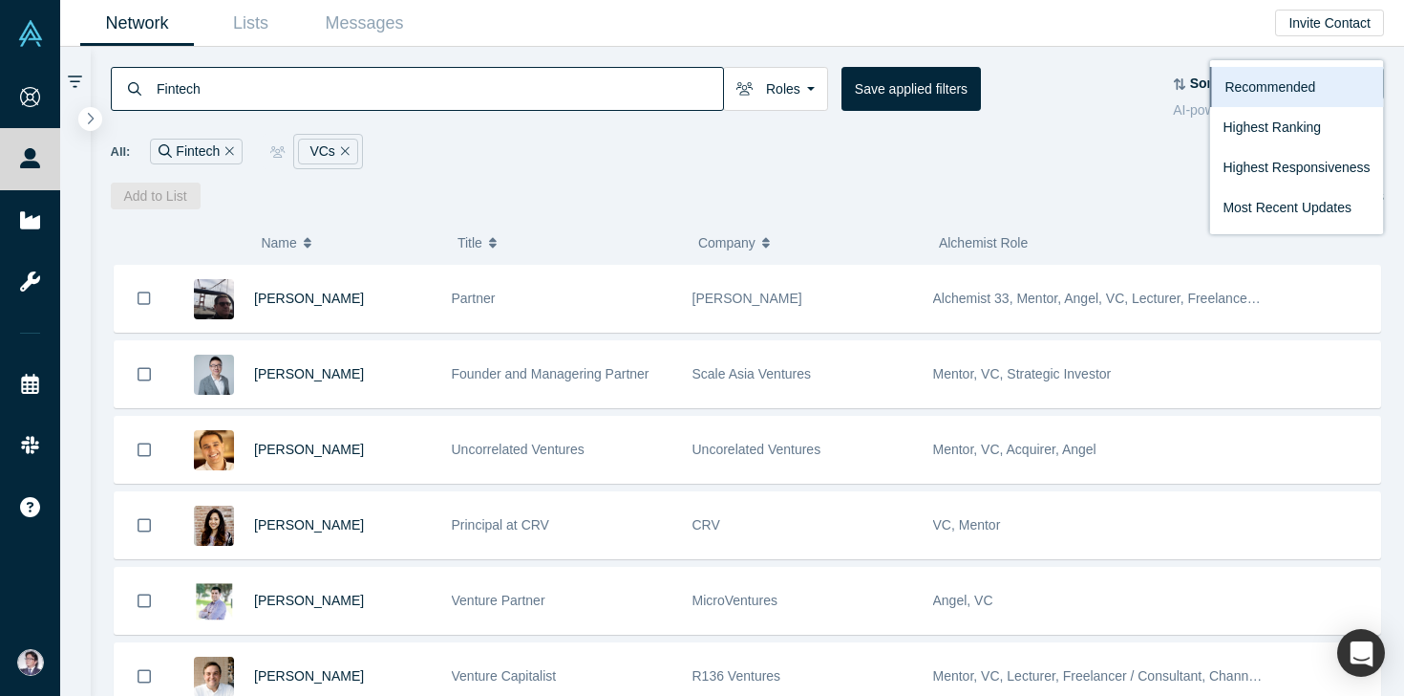
click at [1111, 168] on div "All: Fintech VCs" at bounding box center [748, 151] width 1275 height 35
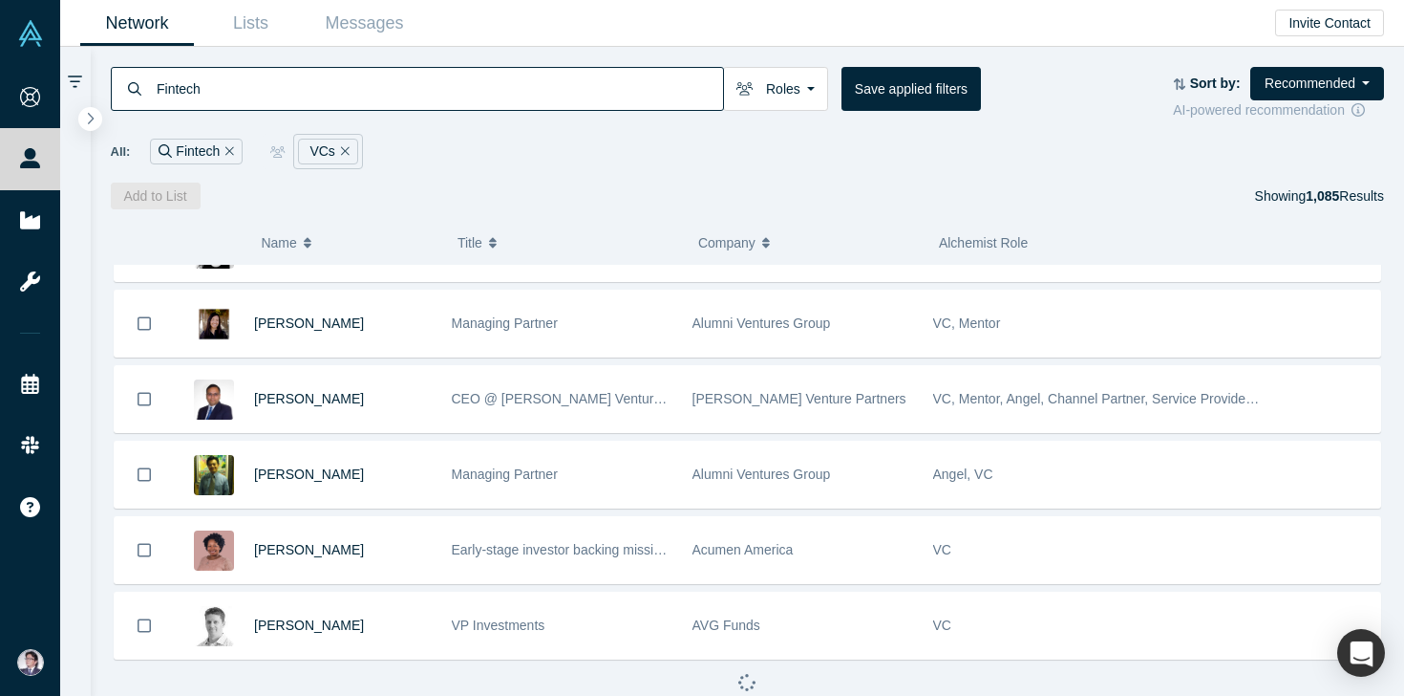
scroll to position [4129, 0]
click at [305, 237] on icon "button" at bounding box center [308, 242] width 8 height 13
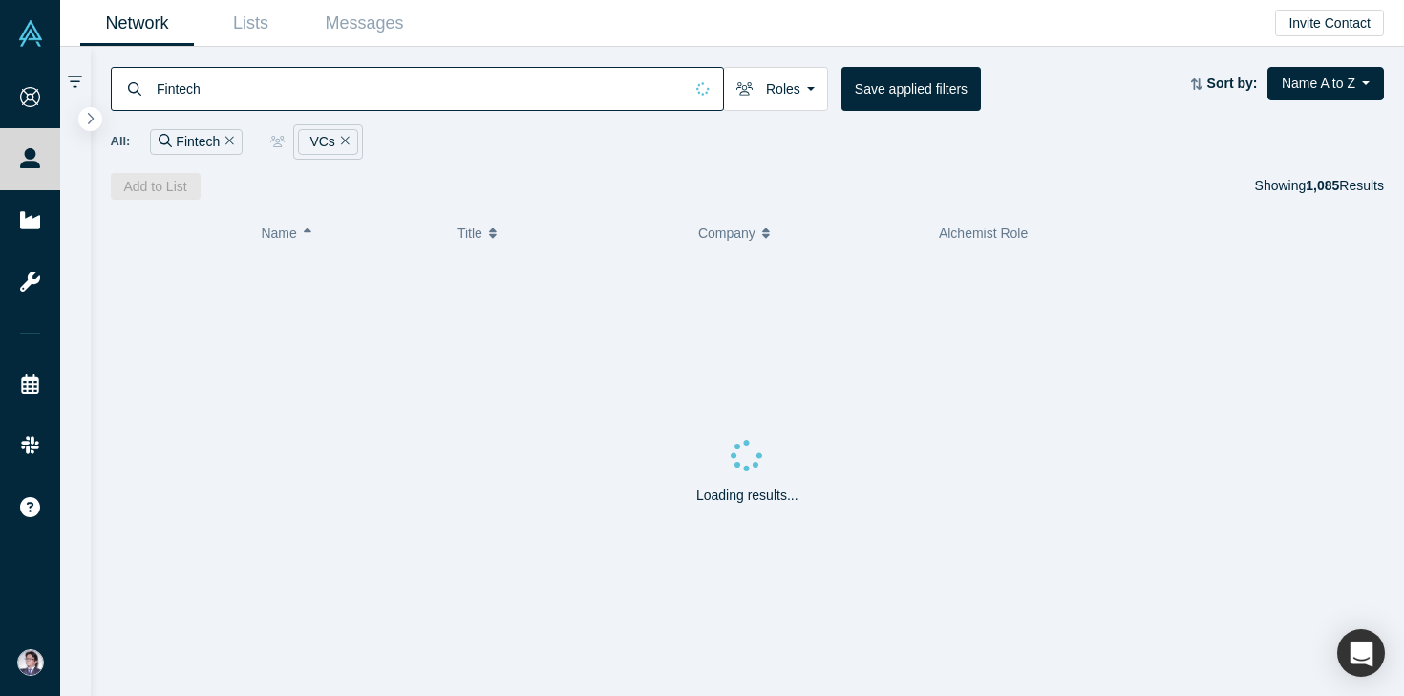
click at [345, 141] on icon "Remove Filter" at bounding box center [345, 140] width 9 height 13
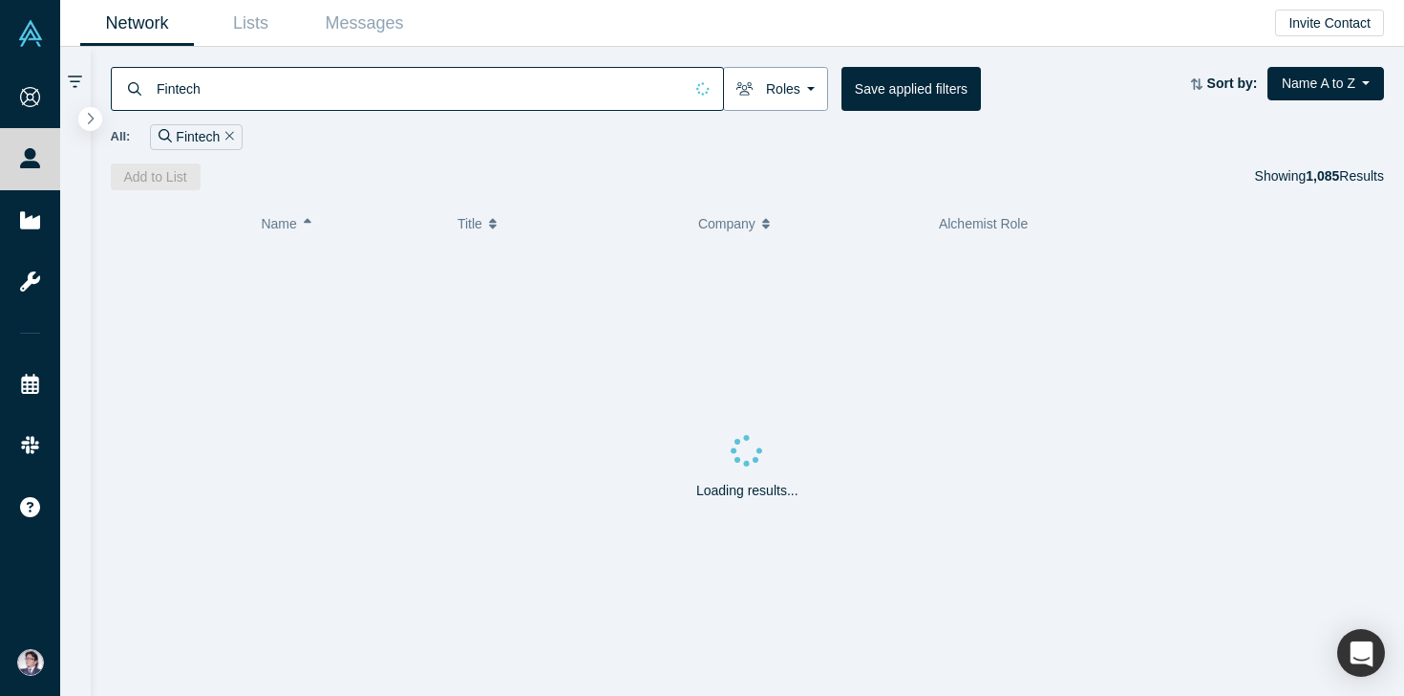
click at [796, 83] on button "Roles" at bounding box center [775, 89] width 105 height 44
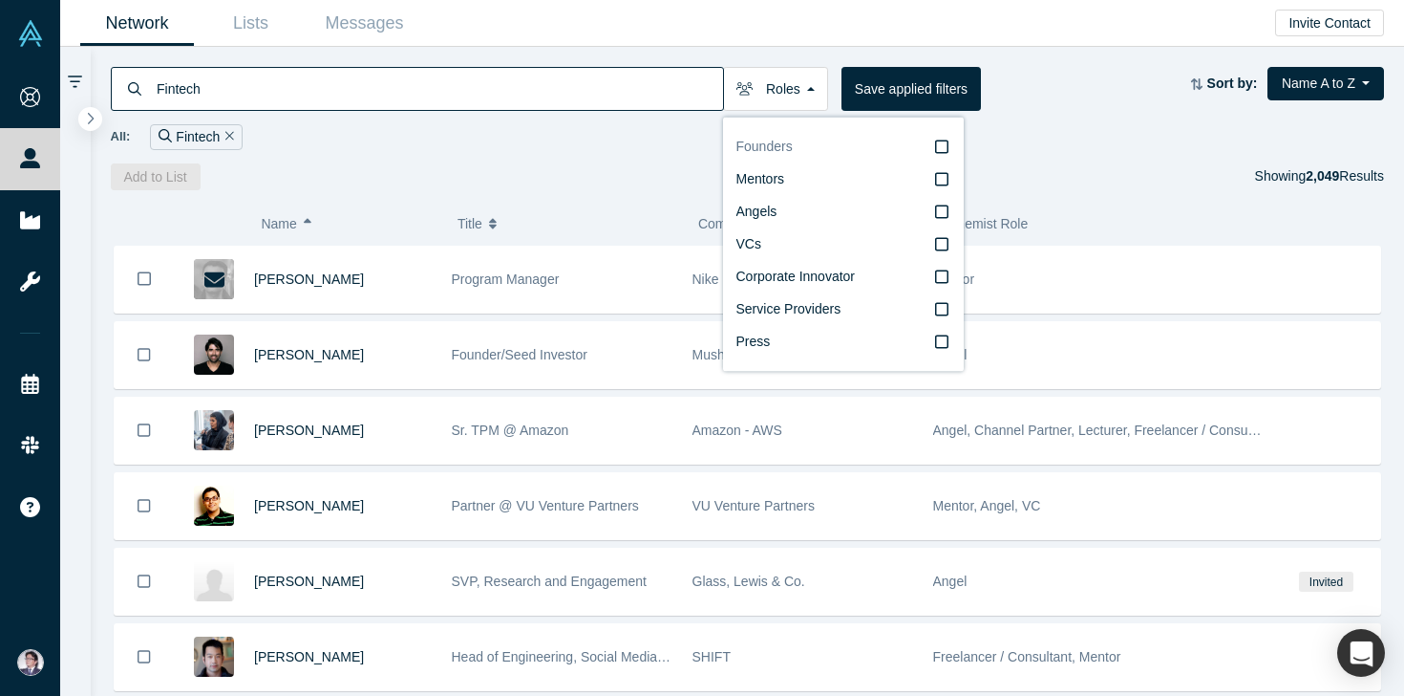
click at [940, 151] on icon at bounding box center [941, 146] width 13 height 15
click at [0, 0] on input "Founders" at bounding box center [0, 0] width 0 height 0
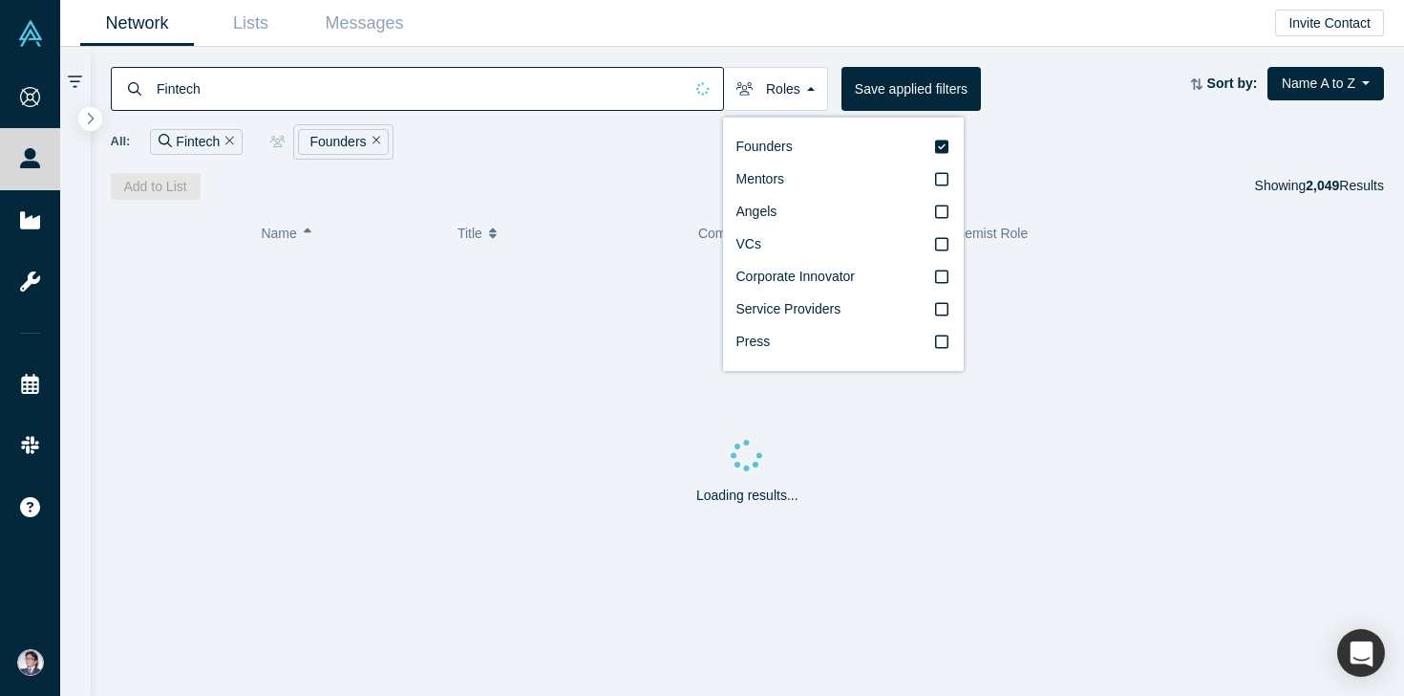
click at [1033, 148] on div "All: Fintech Founders" at bounding box center [748, 141] width 1275 height 35
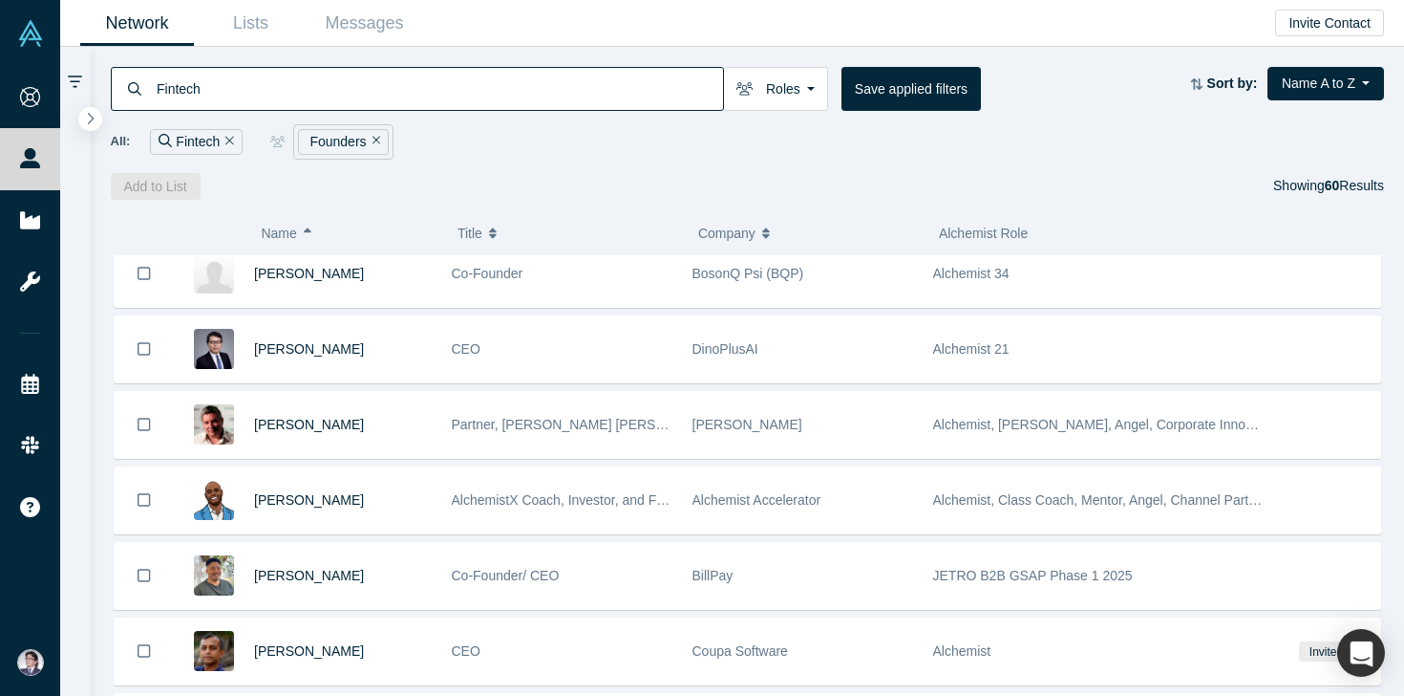
scroll to position [1530, 0]
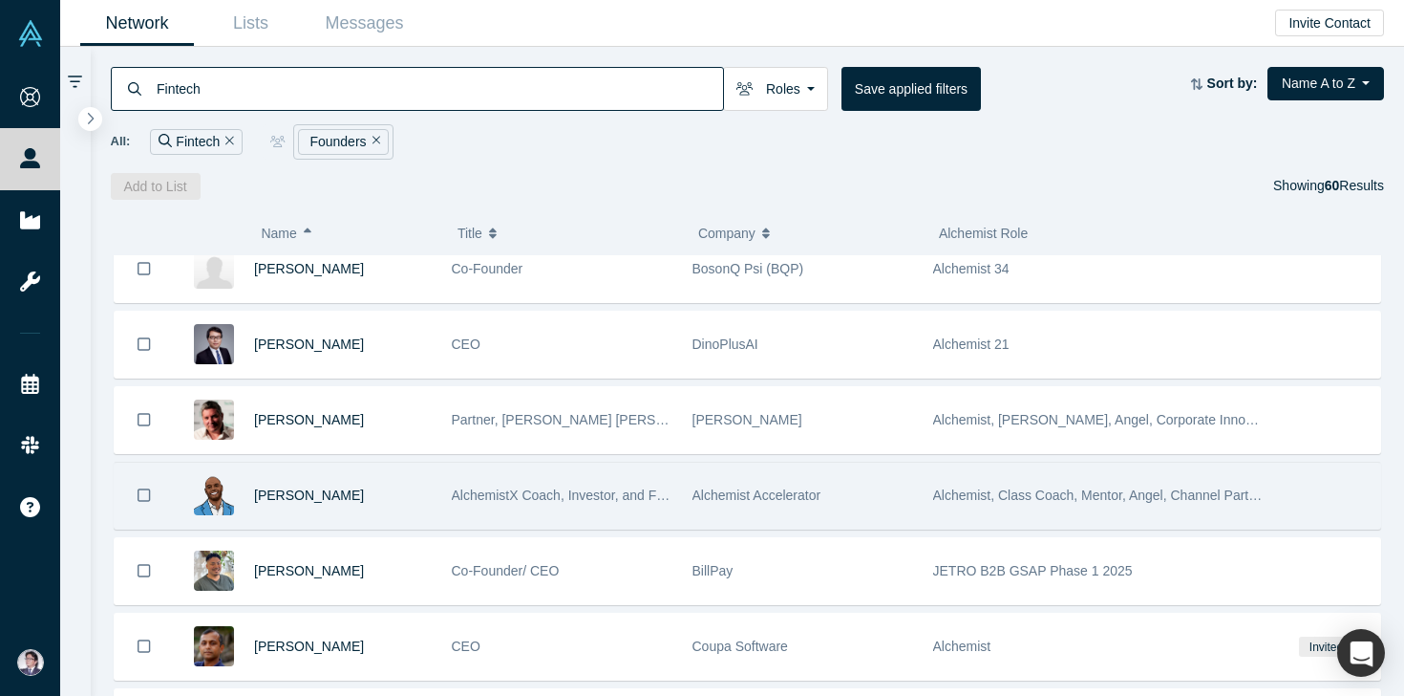
click at [329, 504] on div "[PERSON_NAME]" at bounding box center [343, 495] width 178 height 66
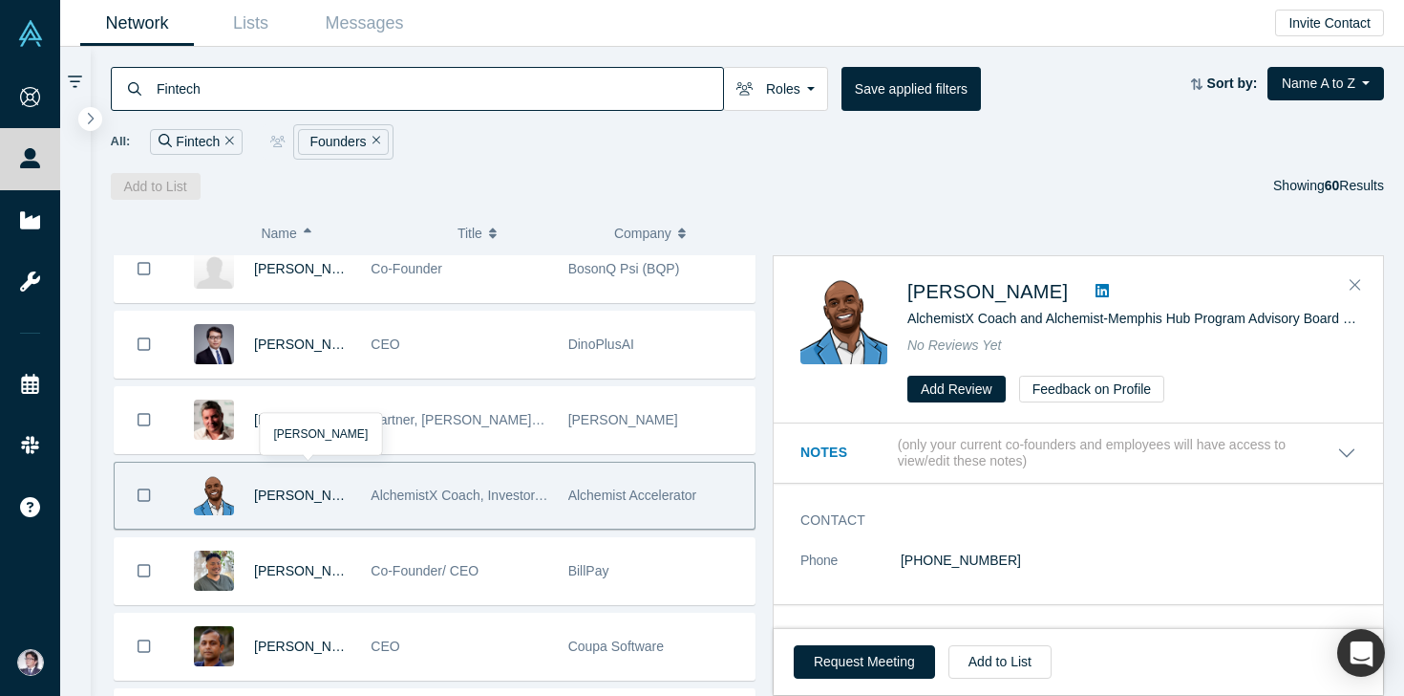
click at [329, 495] on span "[PERSON_NAME]" at bounding box center [309, 494] width 110 height 15
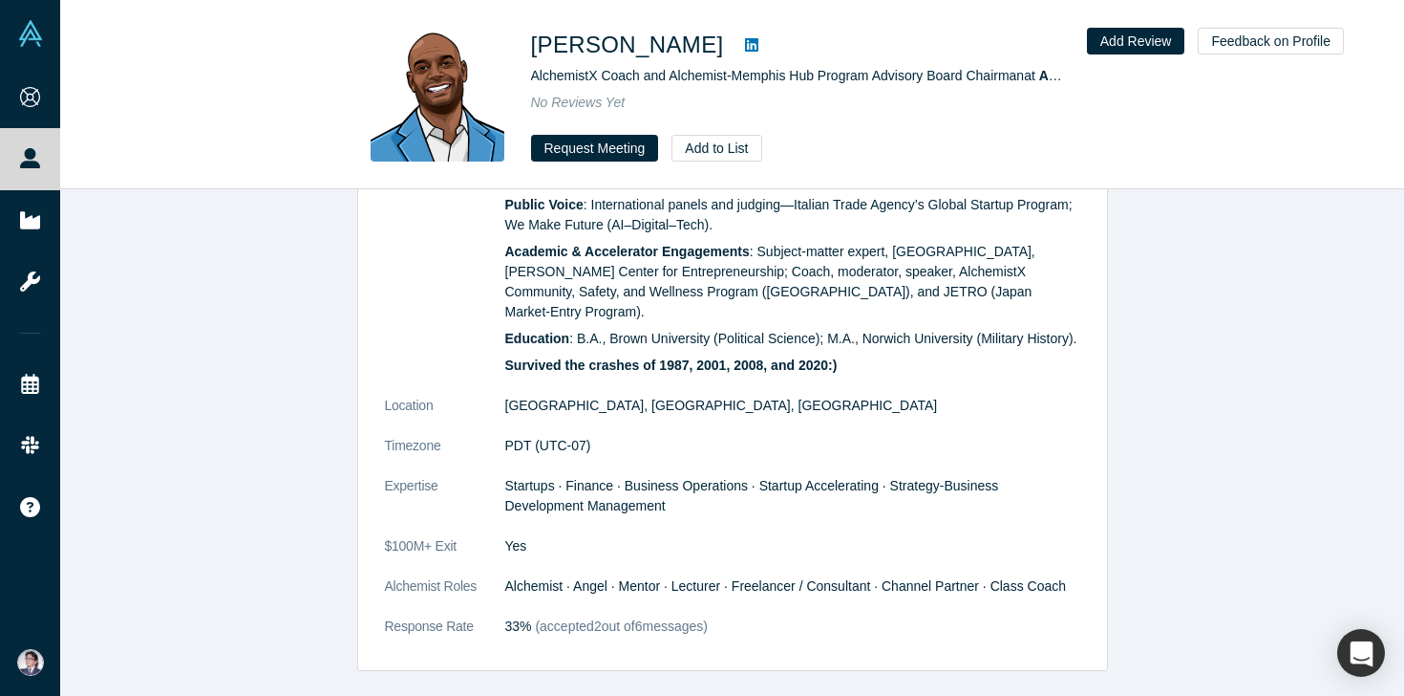
scroll to position [748, 0]
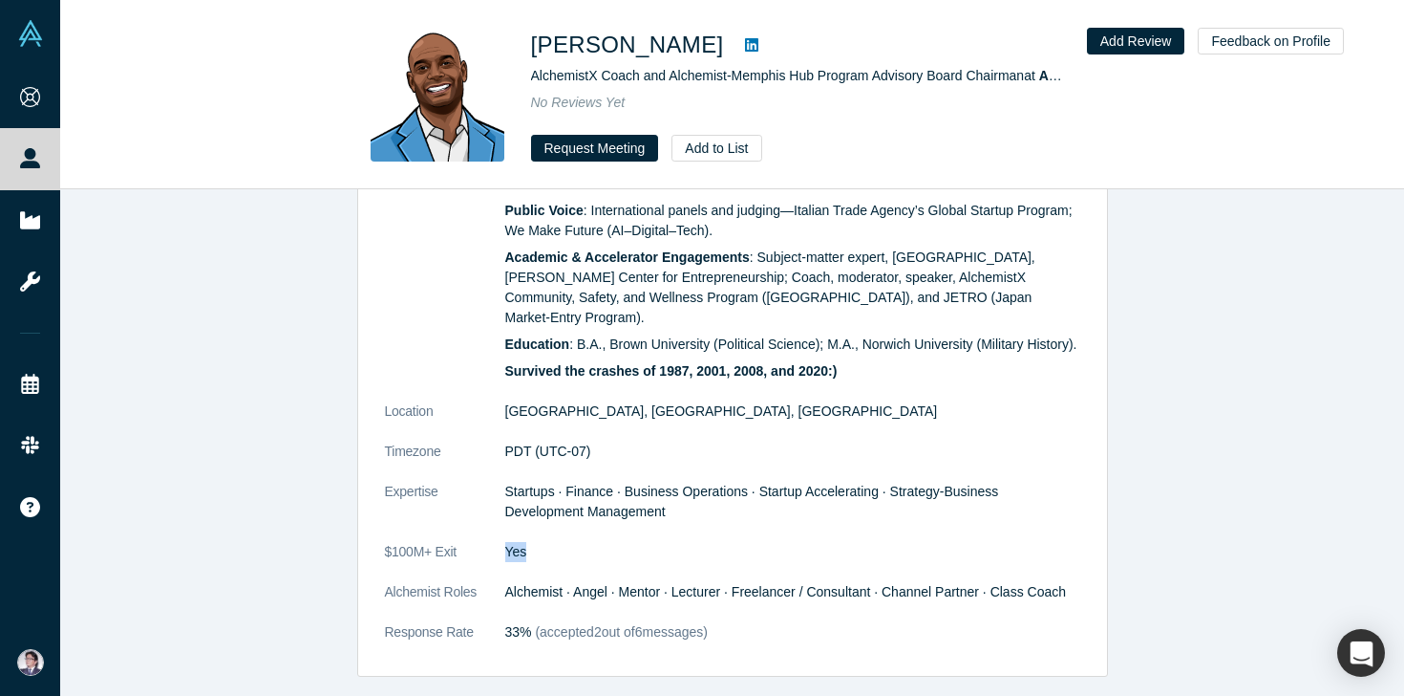
drag, startPoint x: 506, startPoint y: 491, endPoint x: 565, endPoint y: 491, distance: 58.3
click at [565, 542] on dd "Yes" at bounding box center [792, 552] width 575 height 20
click at [428, 542] on dt "$100M+ Exit" at bounding box center [445, 562] width 120 height 40
drag, startPoint x: 382, startPoint y: 489, endPoint x: 582, endPoint y: 489, distance: 199.7
click at [583, 489] on div "General Summary Startups: Advised and invested in 350+early-stage companies acr…" at bounding box center [732, 221] width 749 height 910
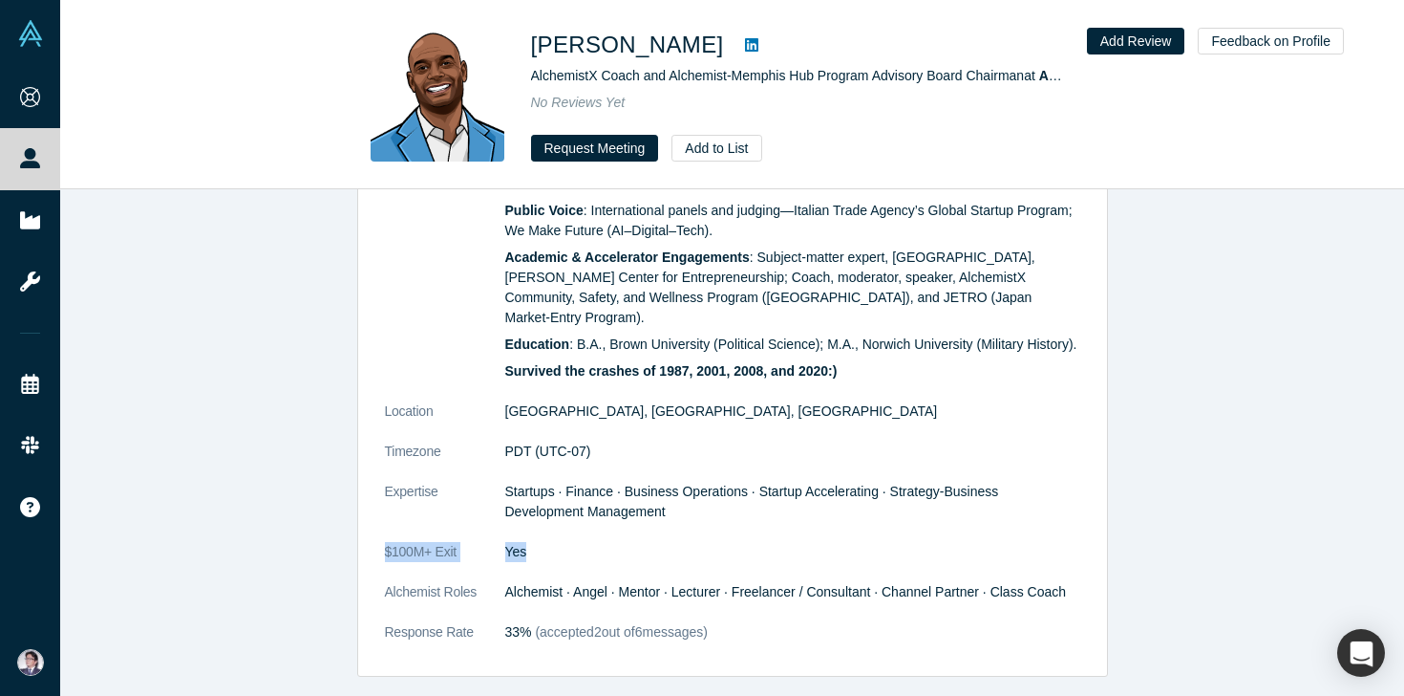
click at [582, 542] on dd "Yes" at bounding box center [792, 552] width 575 height 20
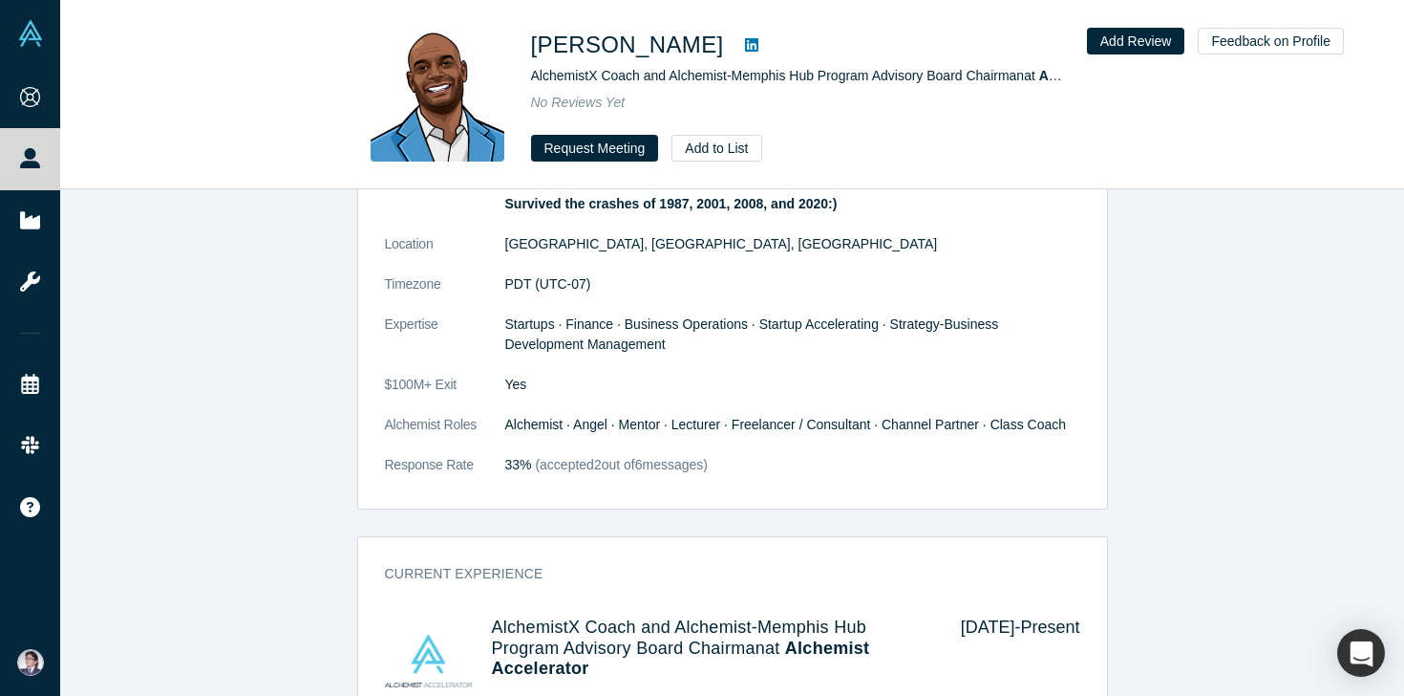
scroll to position [931, 0]
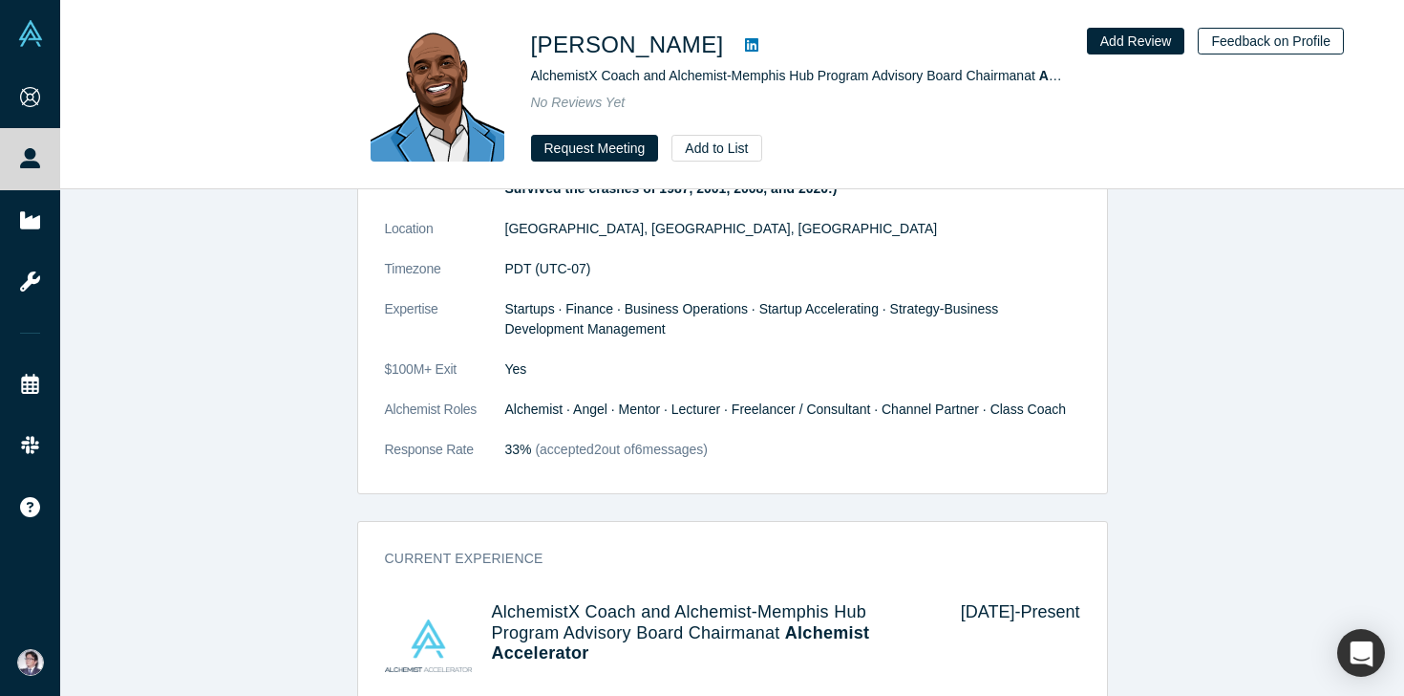
click at [1327, 38] on button "Feedback on Profile" at bounding box center [1271, 41] width 146 height 27
click at [1173, 45] on button "Add Review" at bounding box center [1136, 41] width 98 height 27
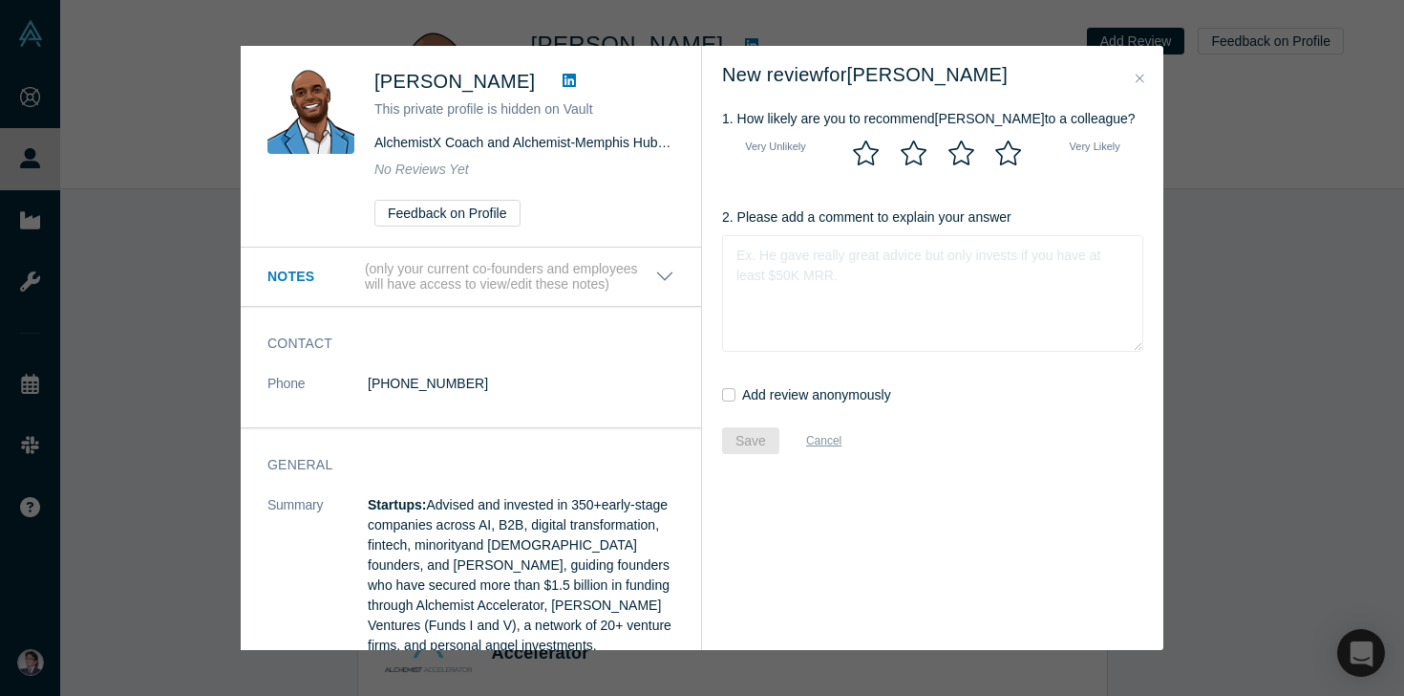
click at [1012, 154] on icon at bounding box center [1009, 153] width 29 height 26
click at [0, 0] on input "radio" at bounding box center [0, 0] width 0 height 0
click at [804, 257] on textarea "2. Please add a comment to explain your answer" at bounding box center [932, 293] width 421 height 117
paste textarea "Jonathan has been the best coach we could ask for at the AlchemistX program. Hi…"
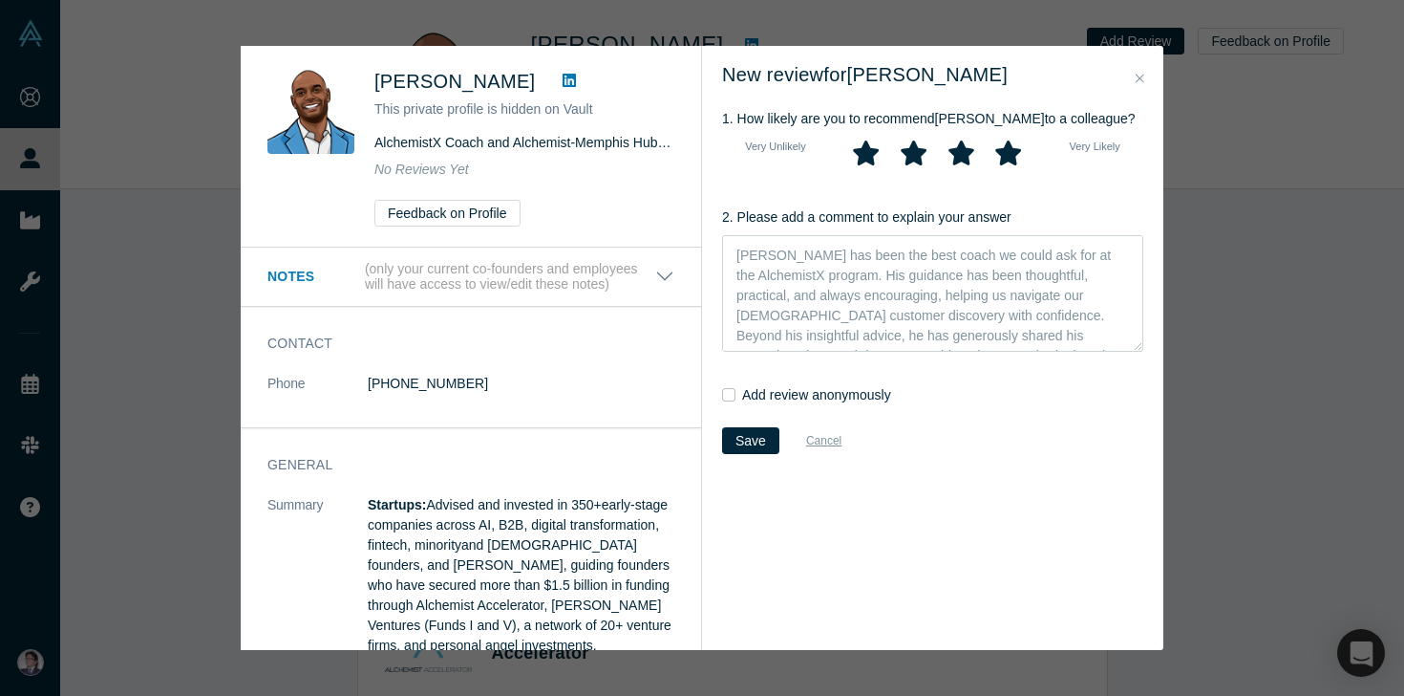
scroll to position [33, 0]
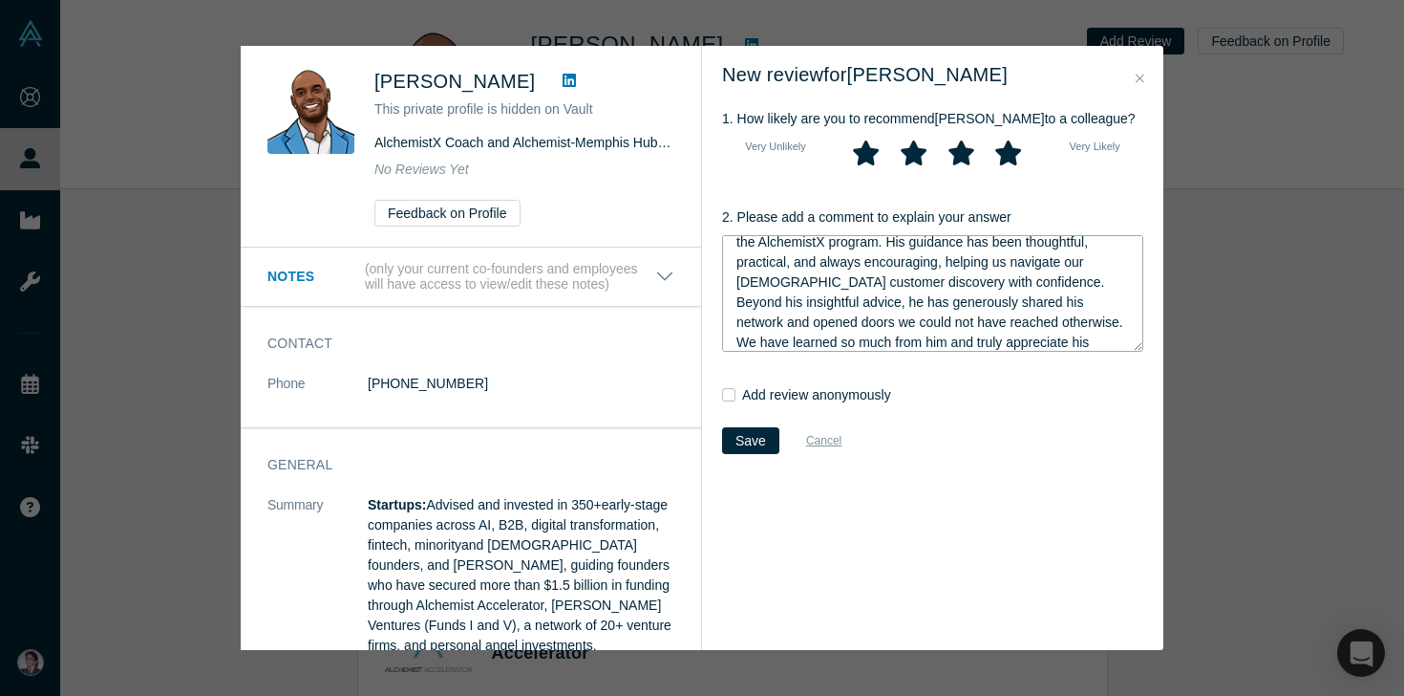
type textarea "Jonathan has been the best coach we could ask for at the AlchemistX program. Hi…"
click at [754, 454] on form "New review for Jonathan Speed 1. How likely are you to recommend Jonathan to a …" at bounding box center [932, 348] width 461 height 604
click at [754, 445] on button "Save" at bounding box center [750, 440] width 57 height 27
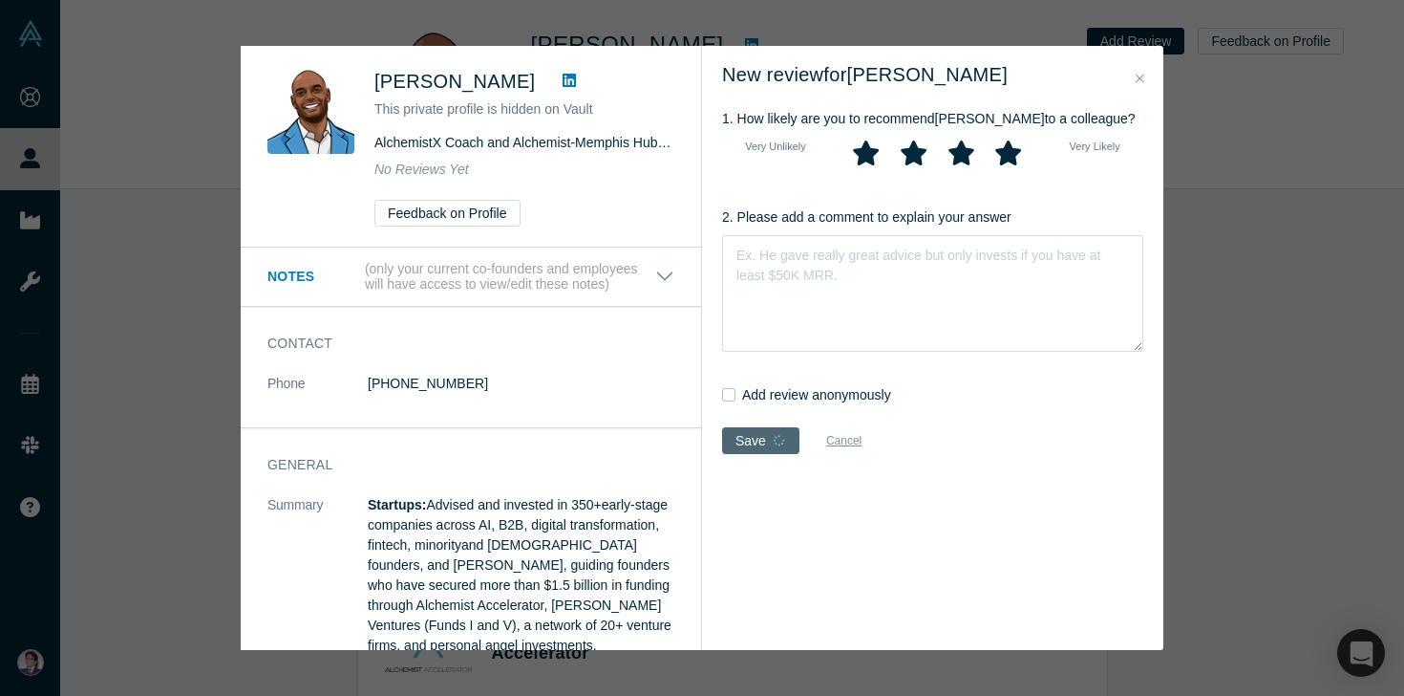
scroll to position [0, 0]
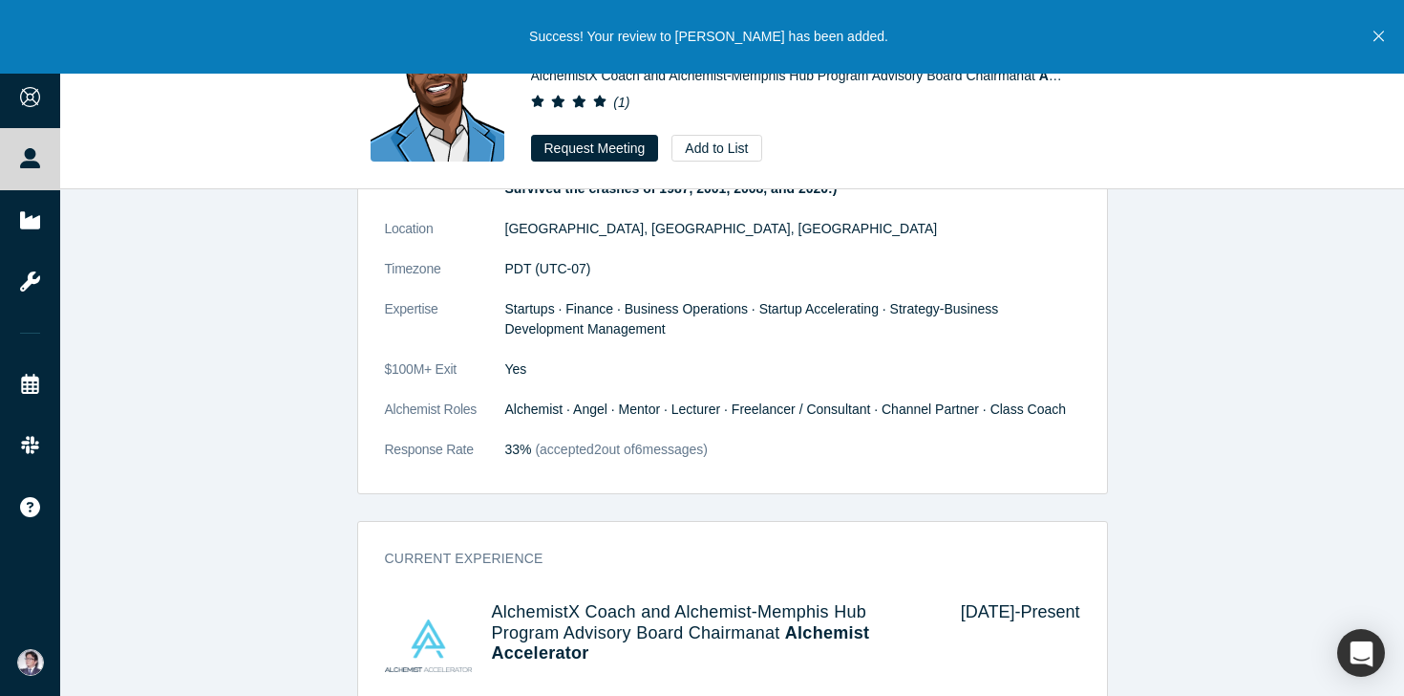
click at [1386, 32] on button "Close" at bounding box center [1379, 37] width 24 height 74
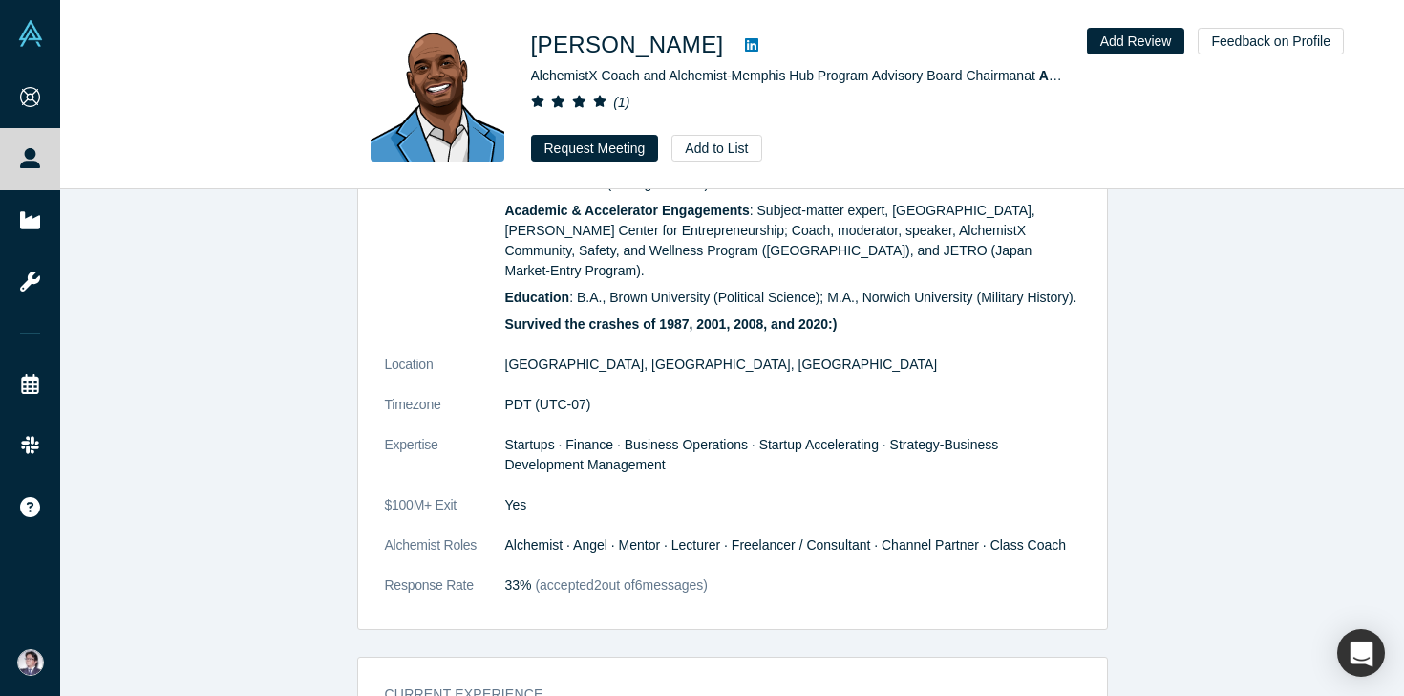
scroll to position [299, 0]
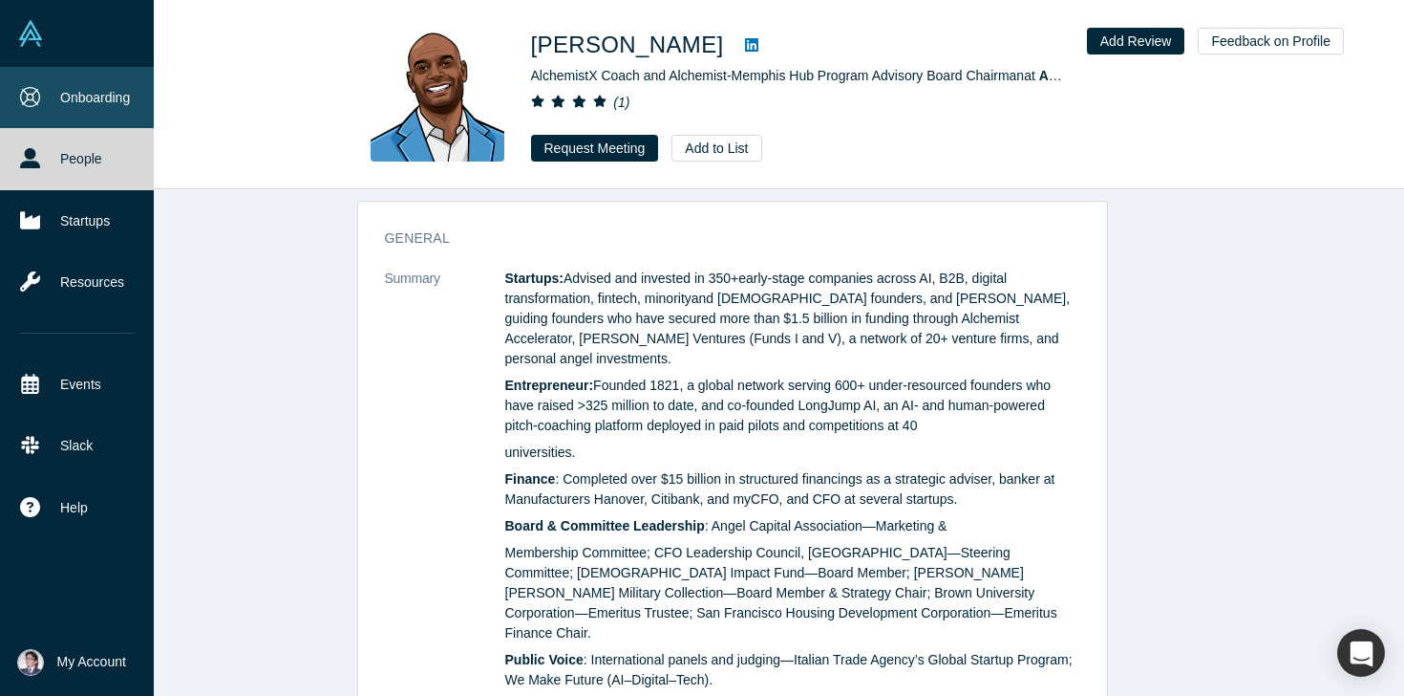
click at [35, 78] on link "Onboarding" at bounding box center [77, 97] width 154 height 61
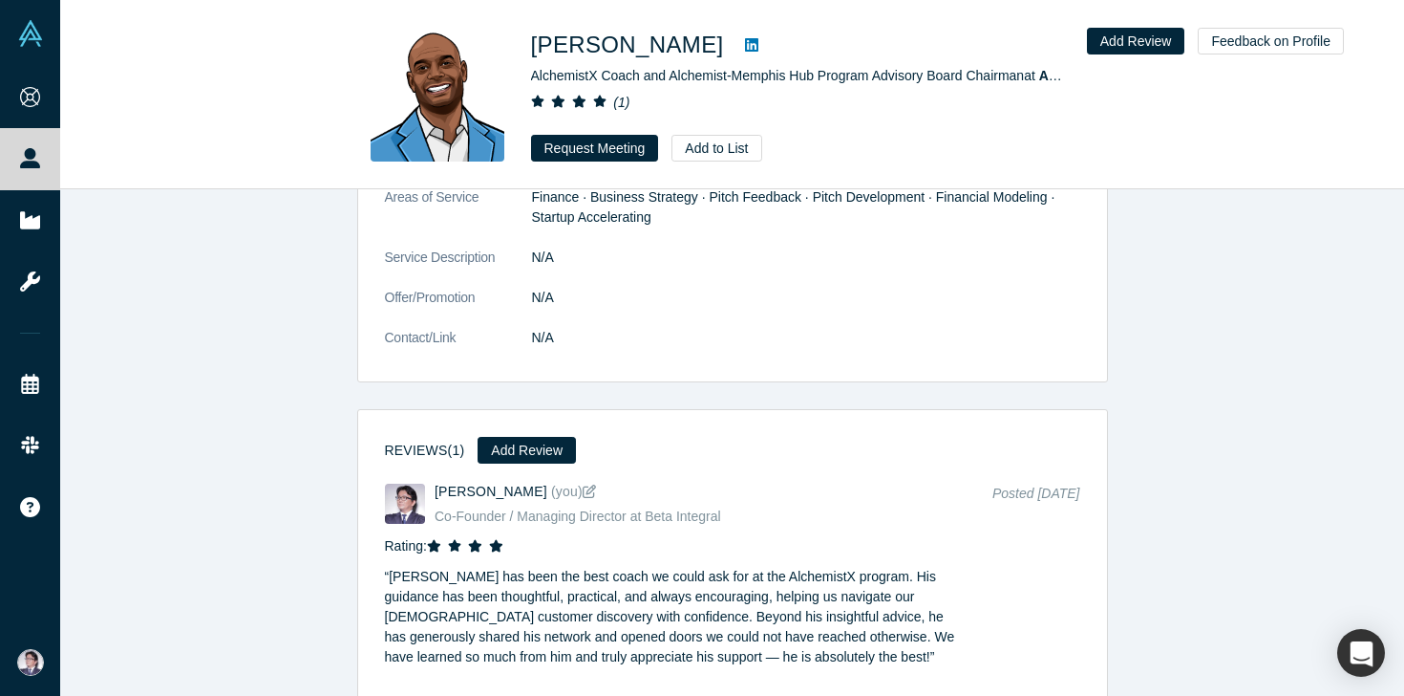
scroll to position [2851, 0]
